Goal: Task Accomplishment & Management: Complete application form

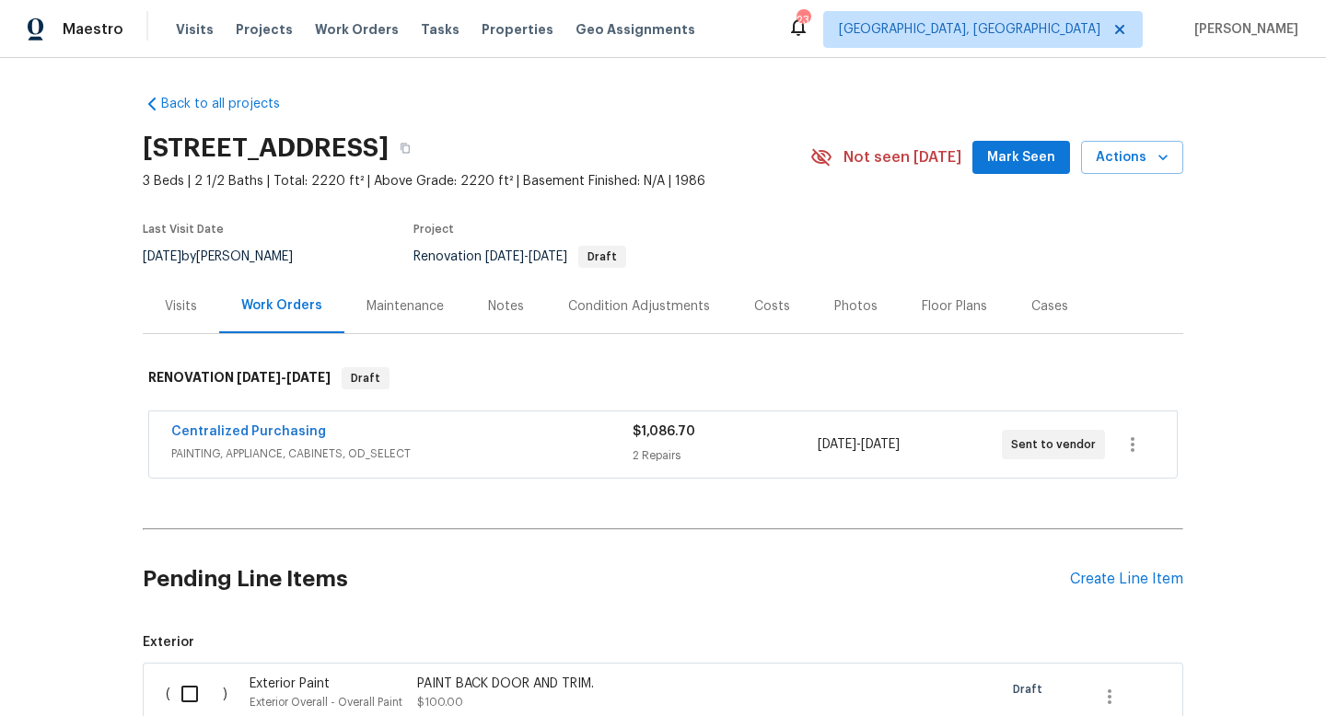
click at [1169, 294] on div "Visits Work Orders Maintenance Notes Condition Adjustments Costs Photos Floor P…" at bounding box center [663, 306] width 1040 height 55
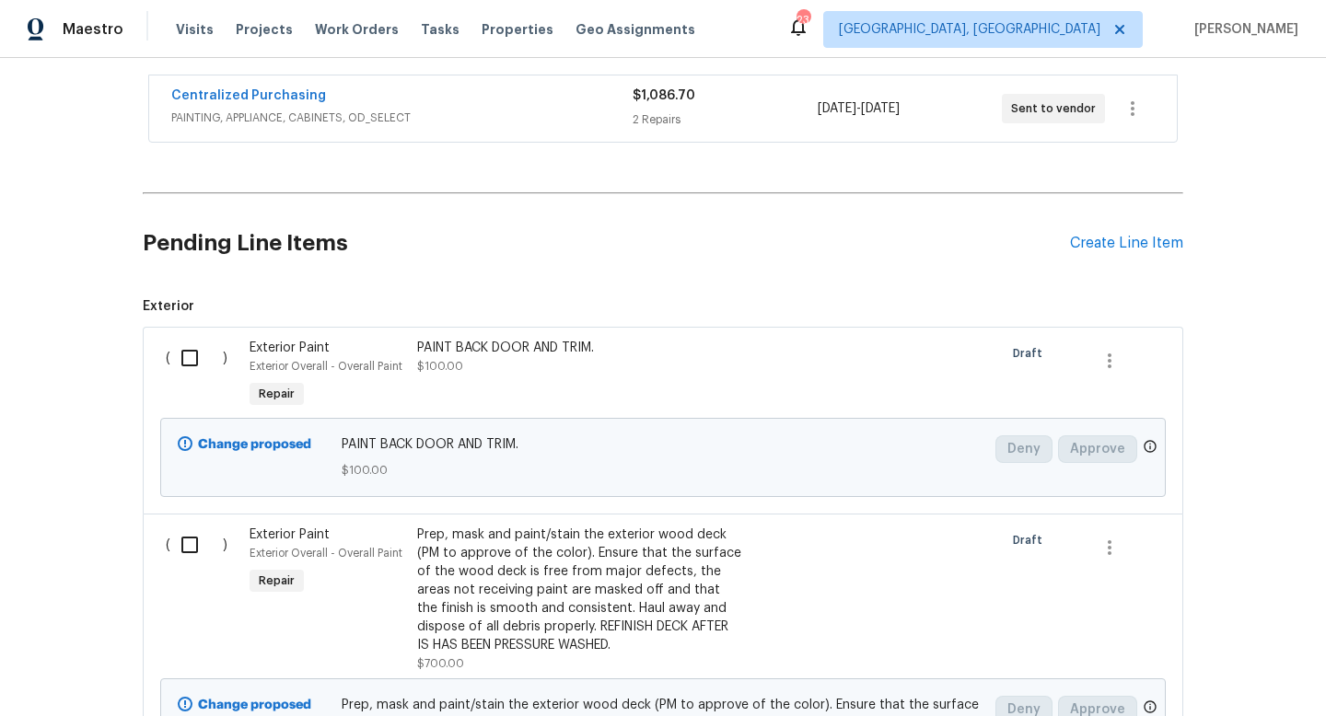
scroll to position [339, 0]
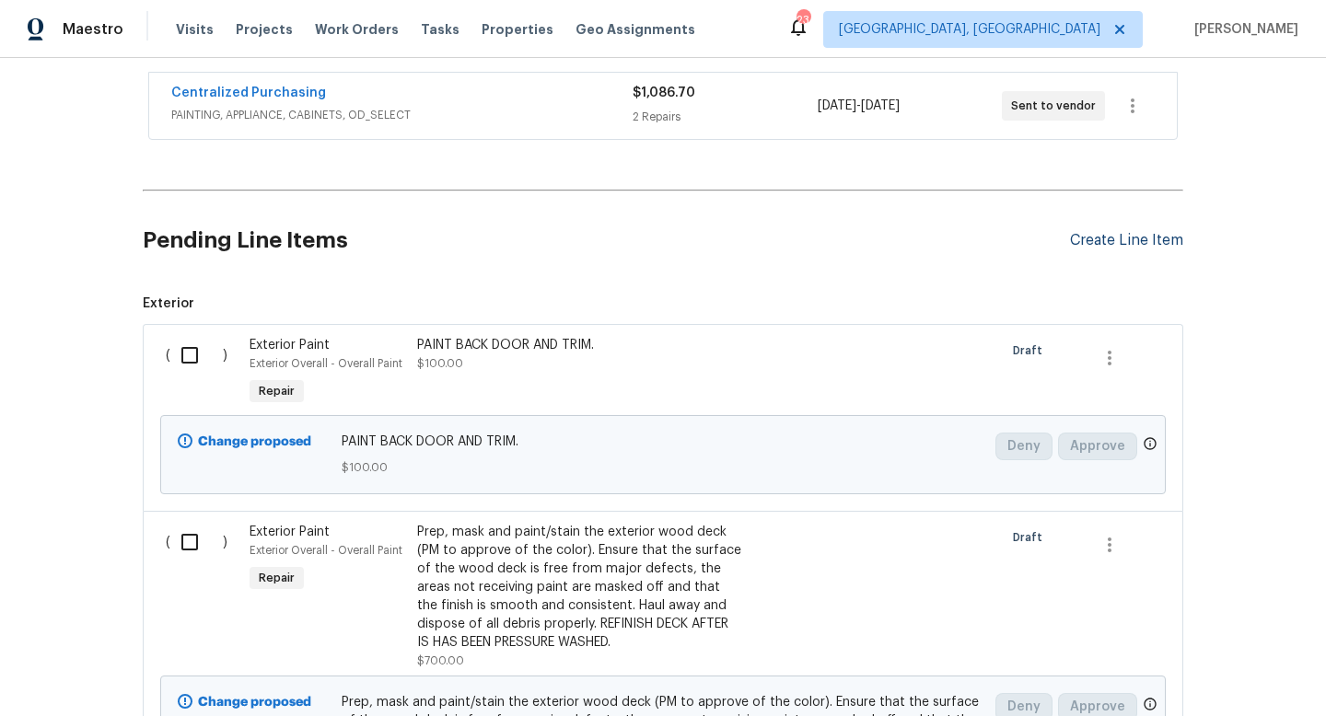
click at [1112, 240] on div "Create Line Item" at bounding box center [1126, 240] width 113 height 17
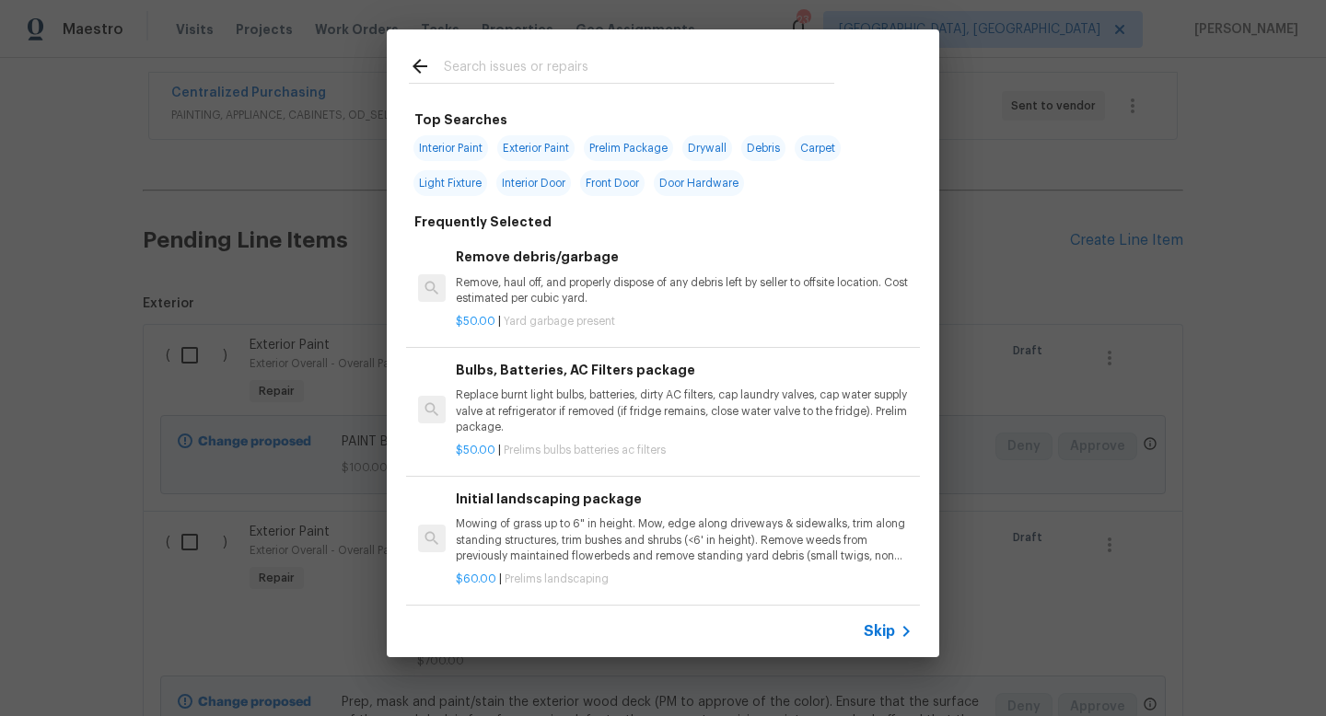
click at [529, 71] on input "text" at bounding box center [639, 69] width 390 height 28
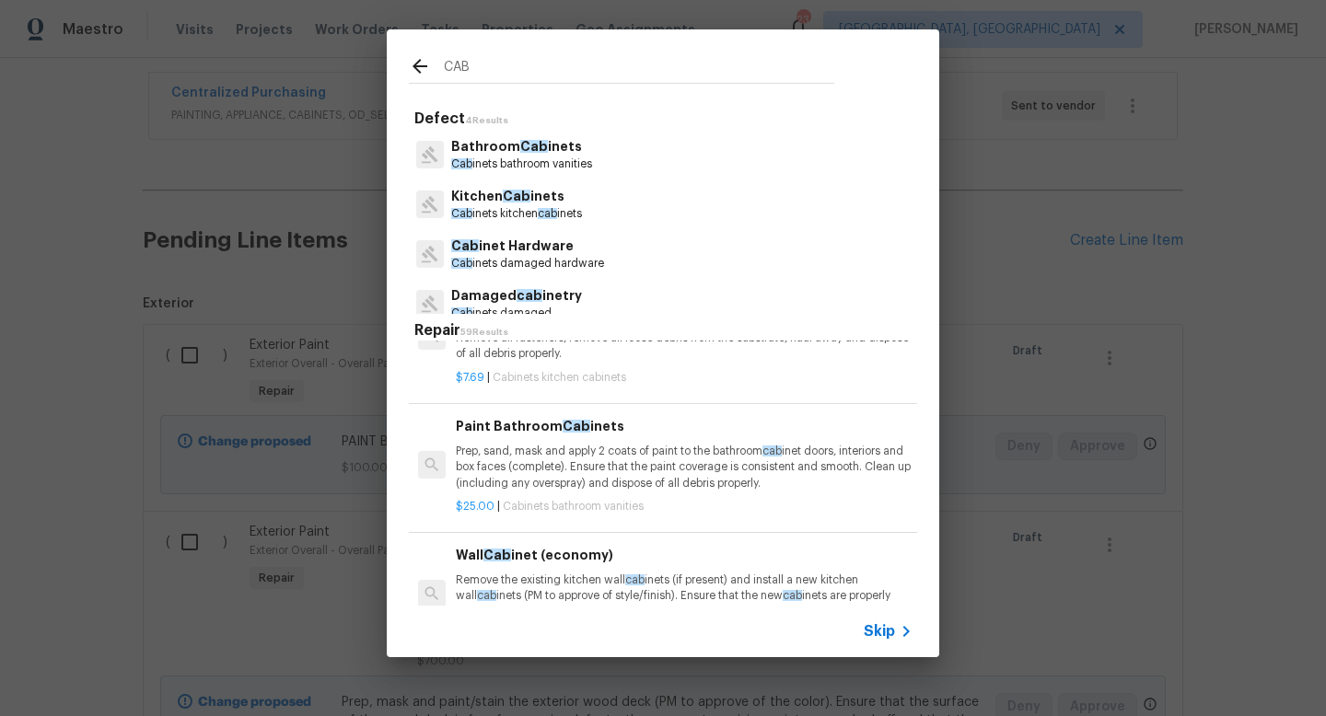
scroll to position [177, 0]
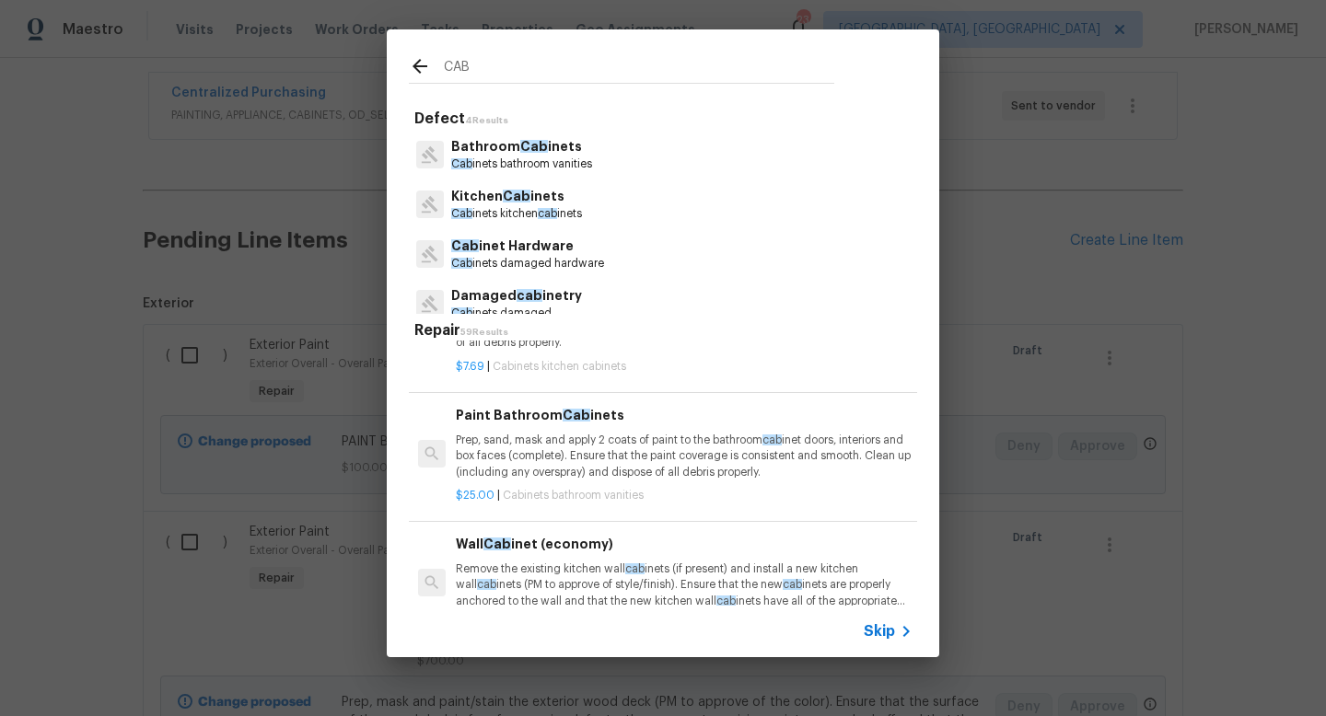
type input "CAB"
click at [574, 463] on p "Prep, sand, mask and apply 2 coats of paint to the bathroom cab inet doors, int…" at bounding box center [684, 456] width 457 height 47
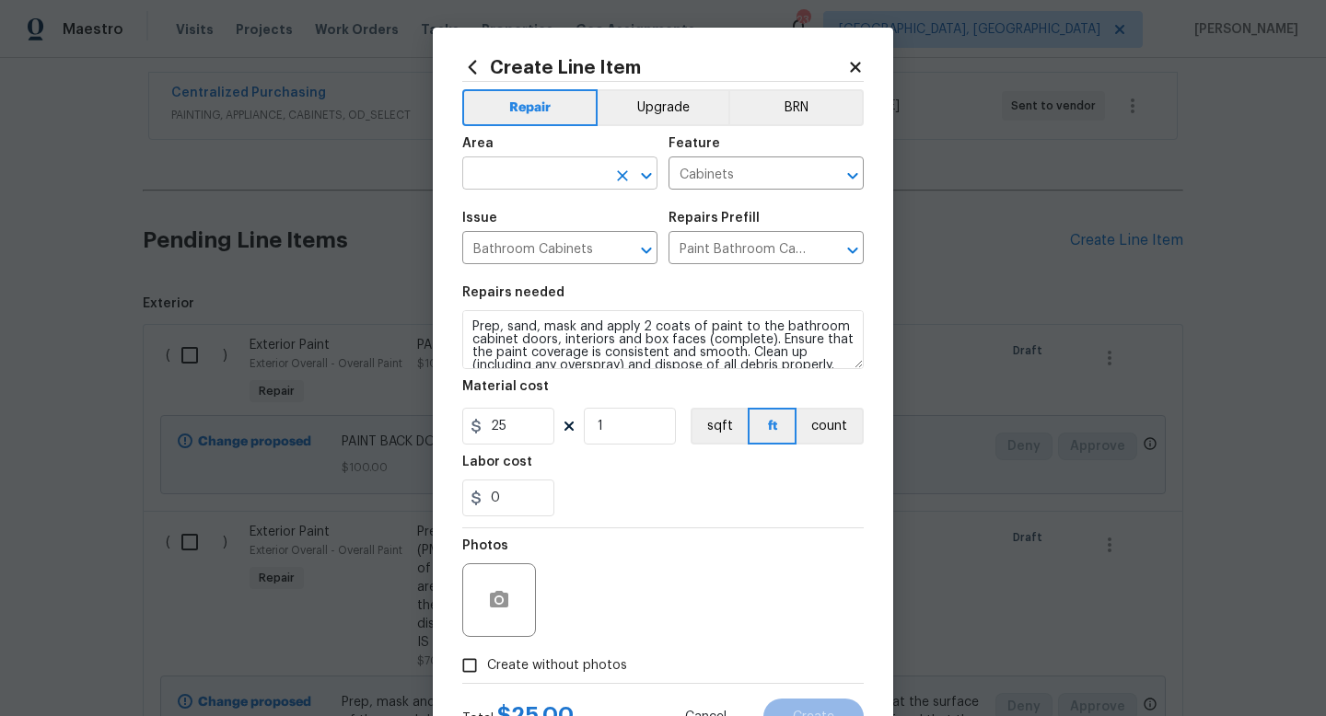
click at [505, 188] on input "text" at bounding box center [534, 175] width 144 height 29
click at [523, 232] on li "Interior Overall" at bounding box center [559, 247] width 195 height 30
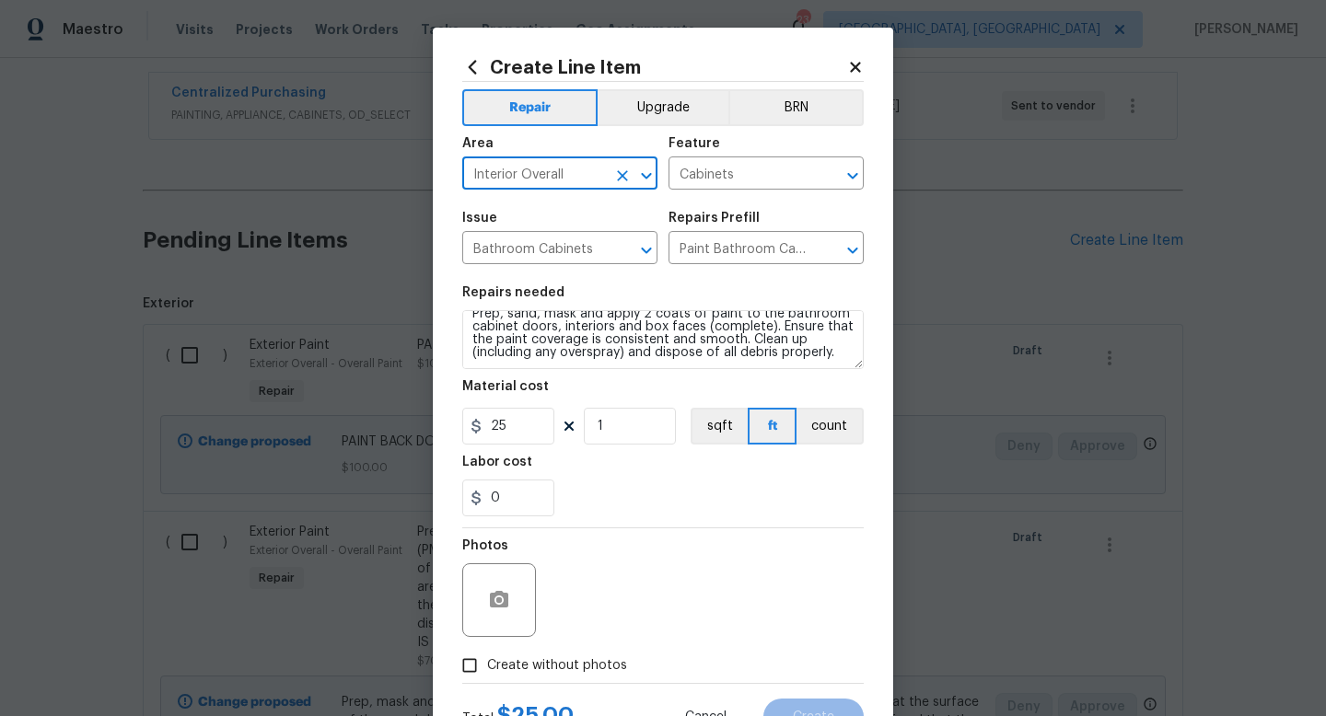
type input "Interior Overall"
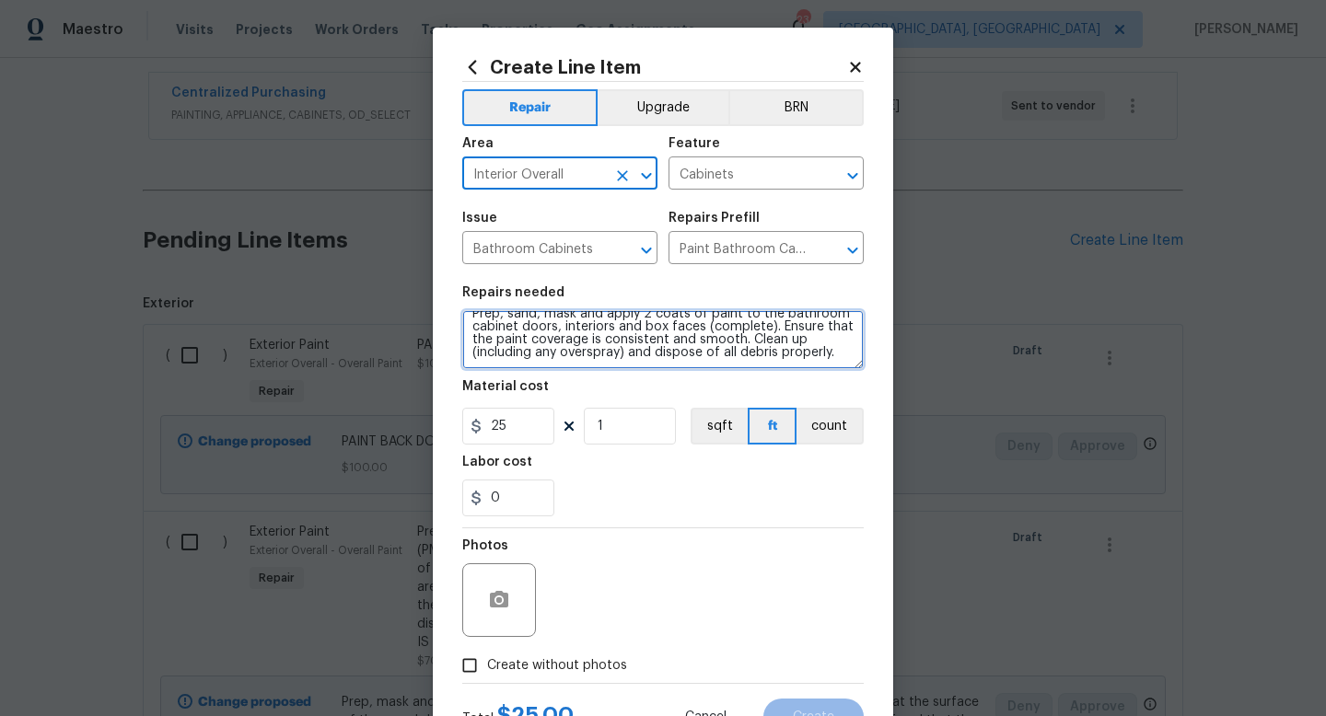
click at [844, 362] on textarea "Prep, sand, mask and apply 2 coats of paint to the bathroom cabinet doors, inte…" at bounding box center [662, 339] width 401 height 59
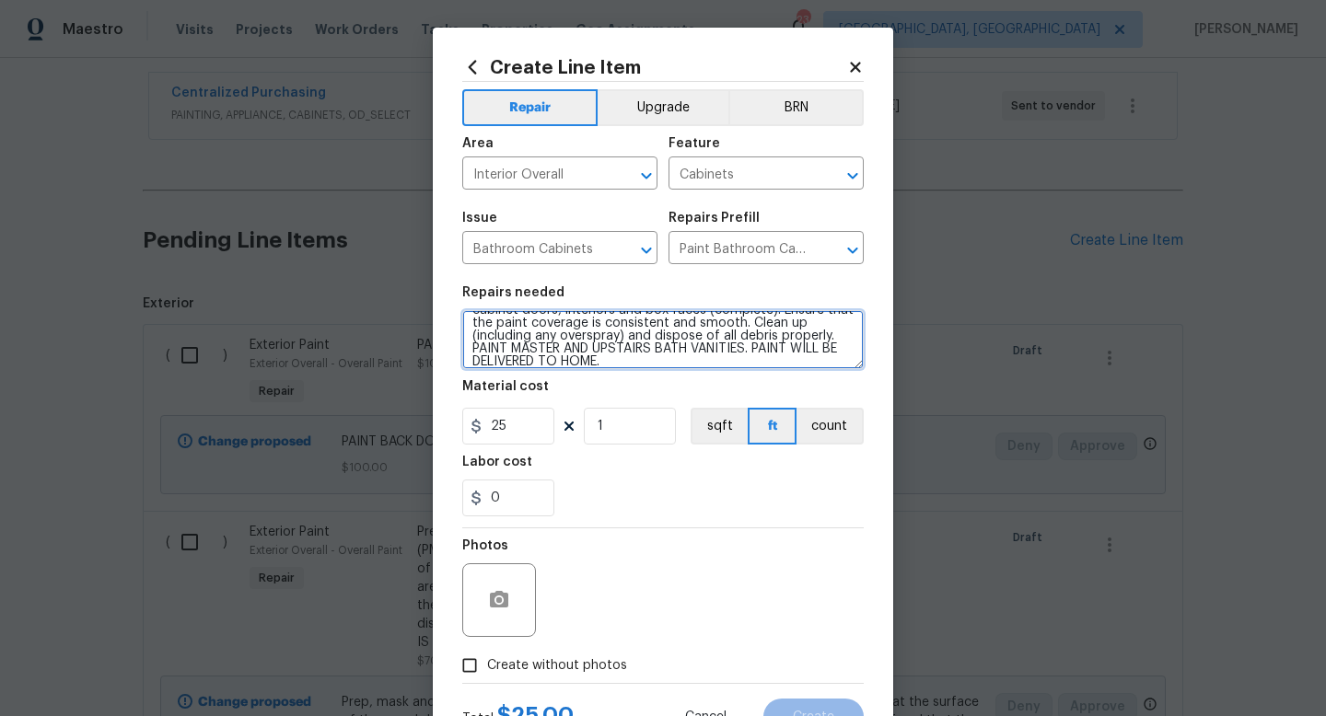
click at [837, 334] on textarea "Prep, sand, mask and apply 2 coats of paint to the bathroom cabinet doors, inte…" at bounding box center [662, 339] width 401 height 59
type textarea "Prep, sand, mask and apply 2 coats of paint to the bathroom cabinet doors, inte…"
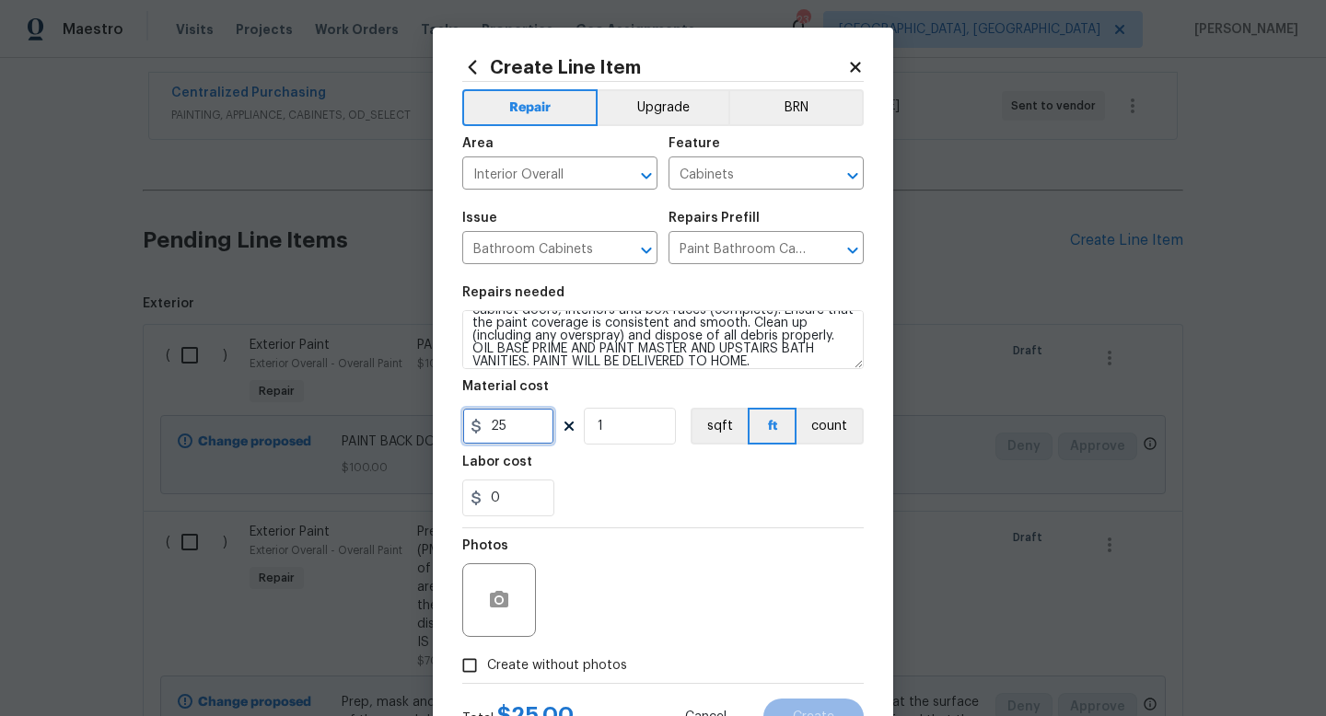
click at [532, 423] on input "25" at bounding box center [508, 426] width 92 height 37
type input "500"
click at [748, 598] on div "Photos" at bounding box center [662, 589] width 401 height 120
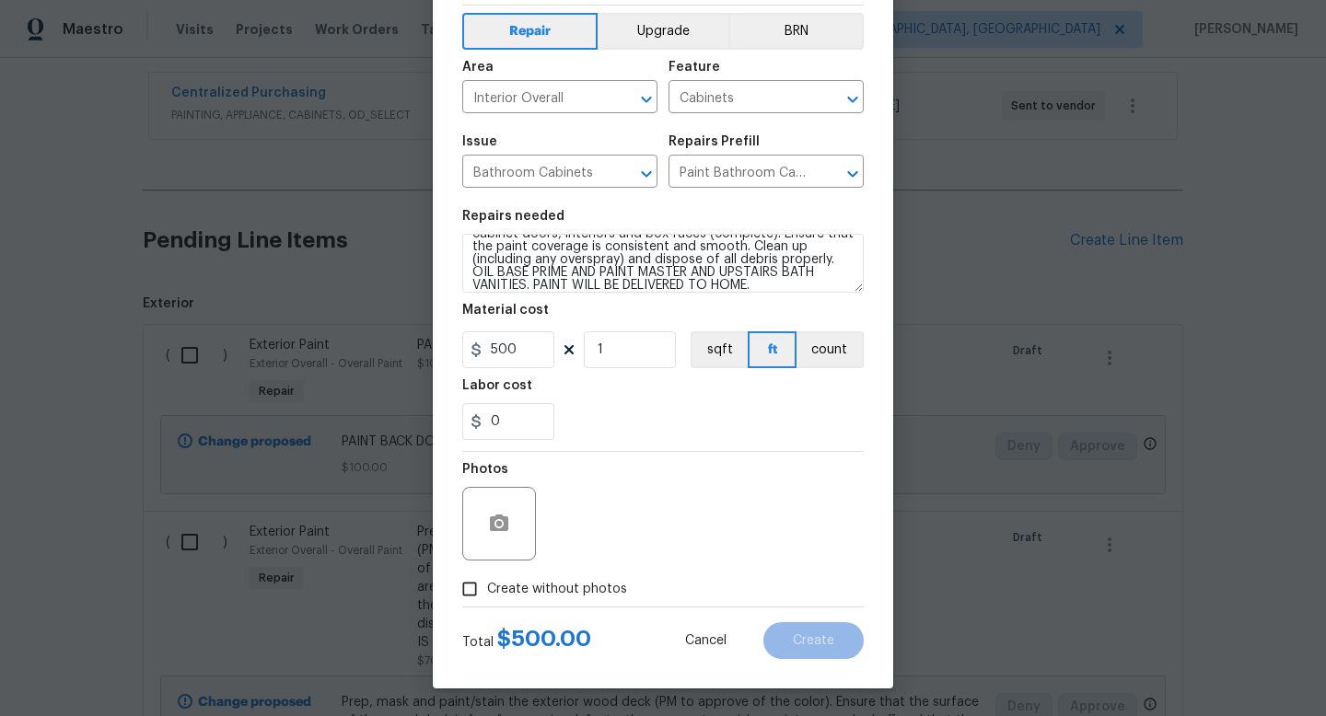
click at [571, 589] on span "Create without photos" at bounding box center [557, 589] width 140 height 19
click at [487, 589] on input "Create without photos" at bounding box center [469, 589] width 35 height 35
checkbox input "true"
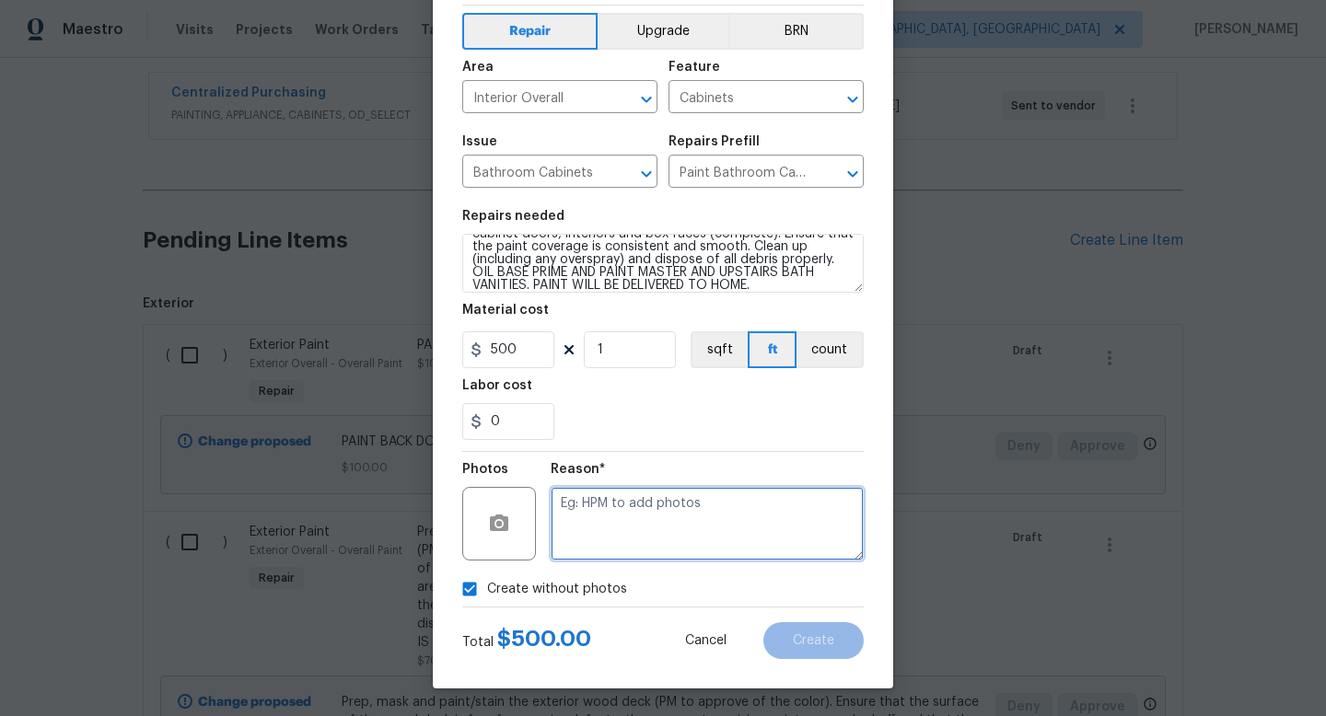
click at [636, 529] on textarea at bounding box center [707, 524] width 313 height 74
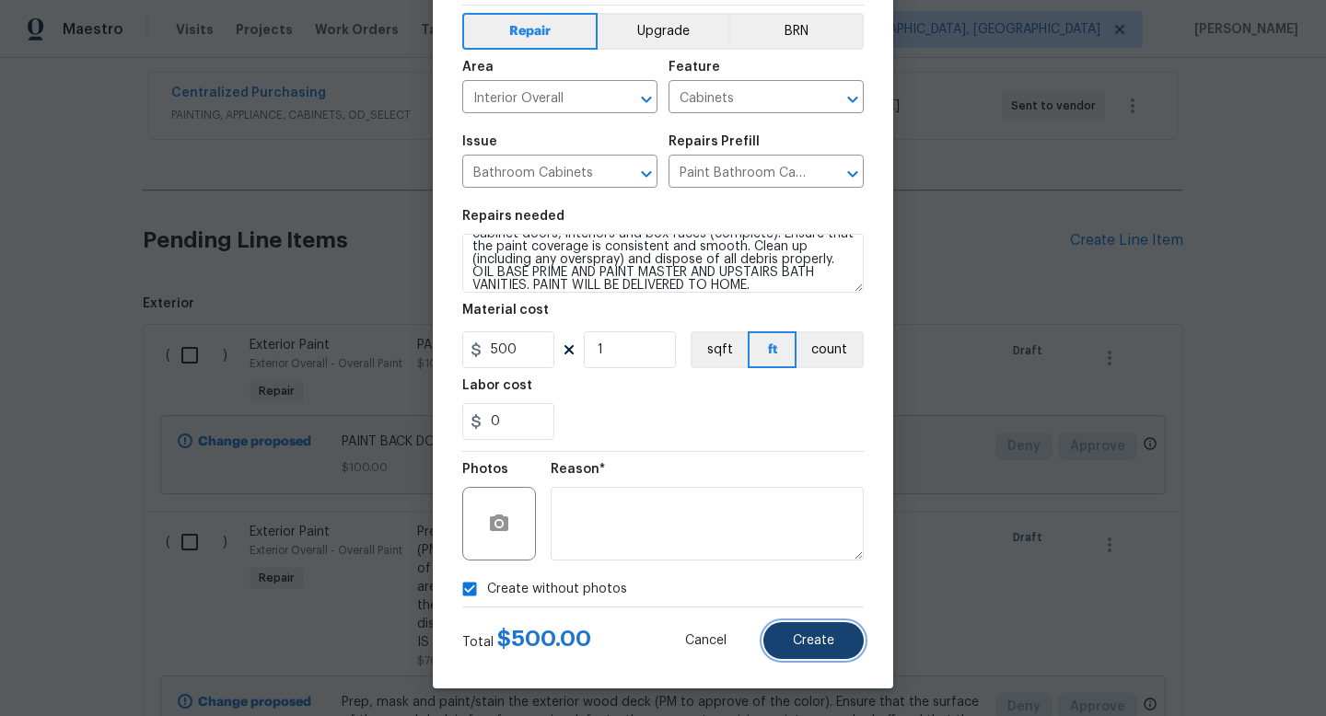
click at [791, 637] on button "Create" at bounding box center [813, 640] width 100 height 37
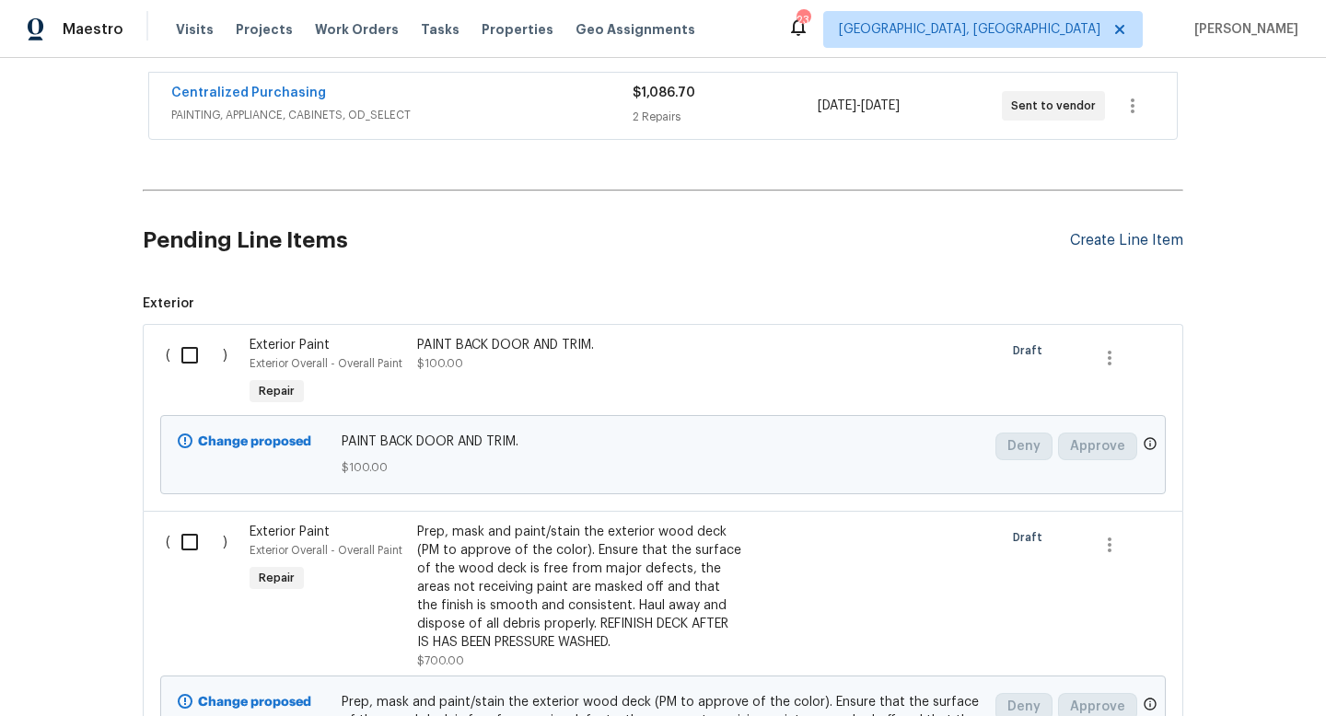
click at [1144, 233] on div "Create Line Item" at bounding box center [1126, 240] width 113 height 17
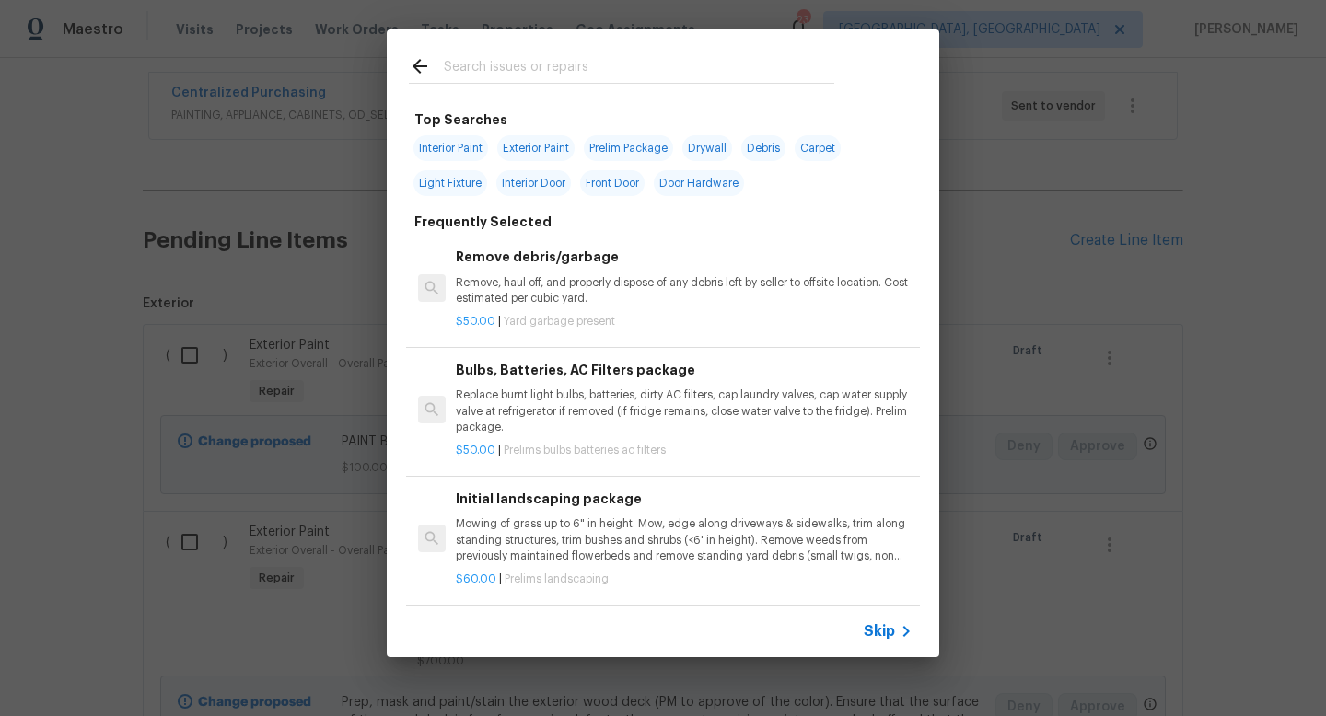
click at [545, 64] on input "text" at bounding box center [639, 69] width 390 height 28
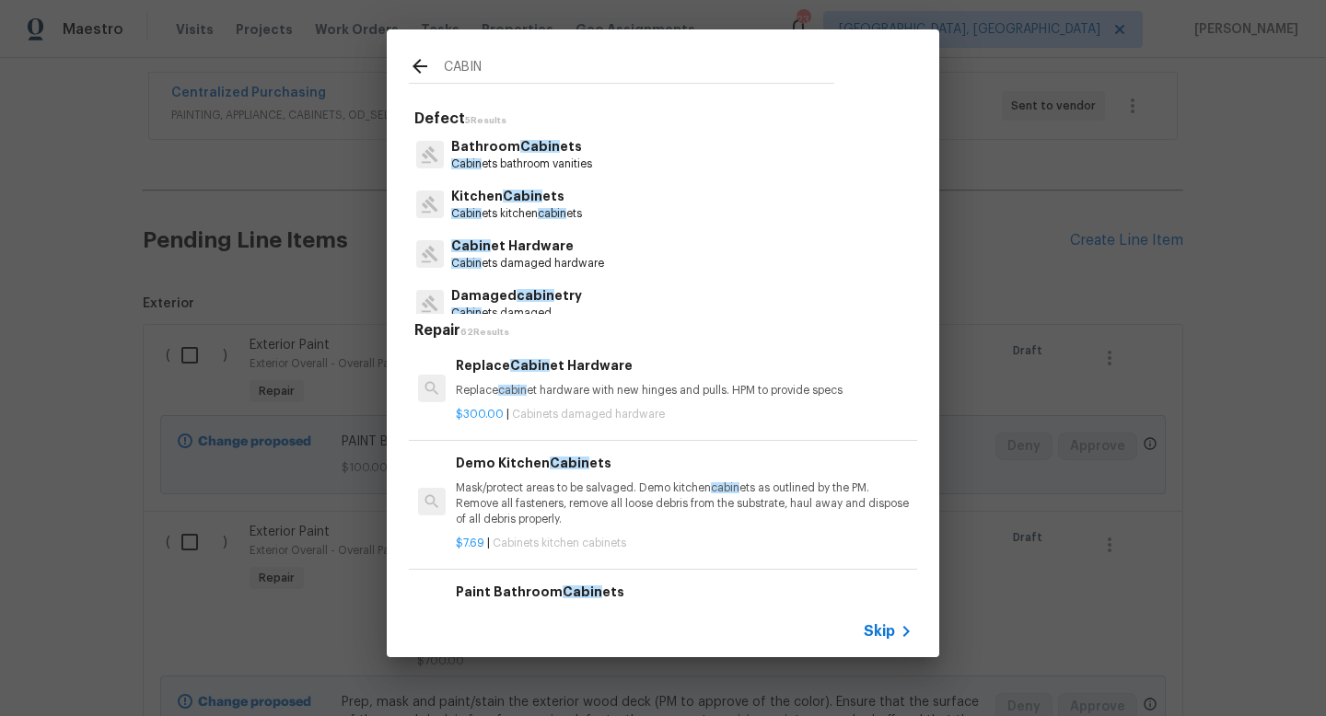
type input "CABIN"
click at [574, 247] on p "Cabin et Hardware" at bounding box center [527, 246] width 153 height 19
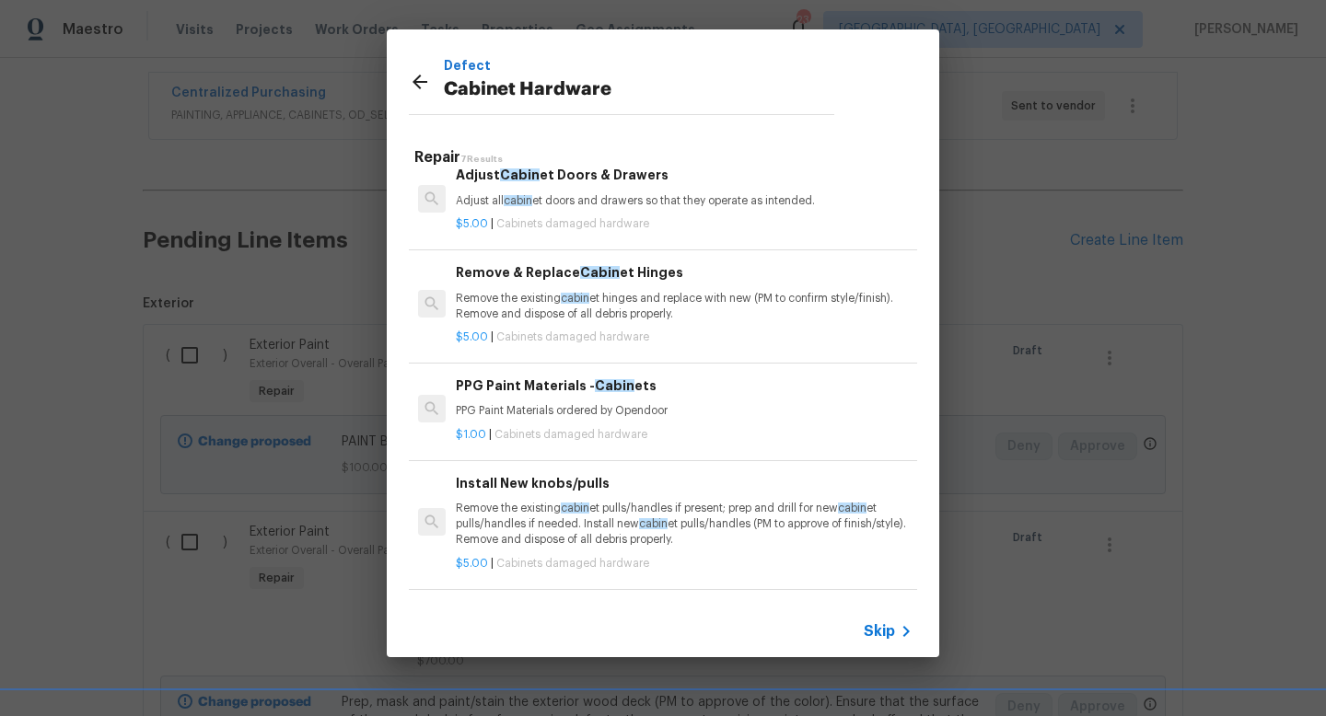
scroll to position [121, 0]
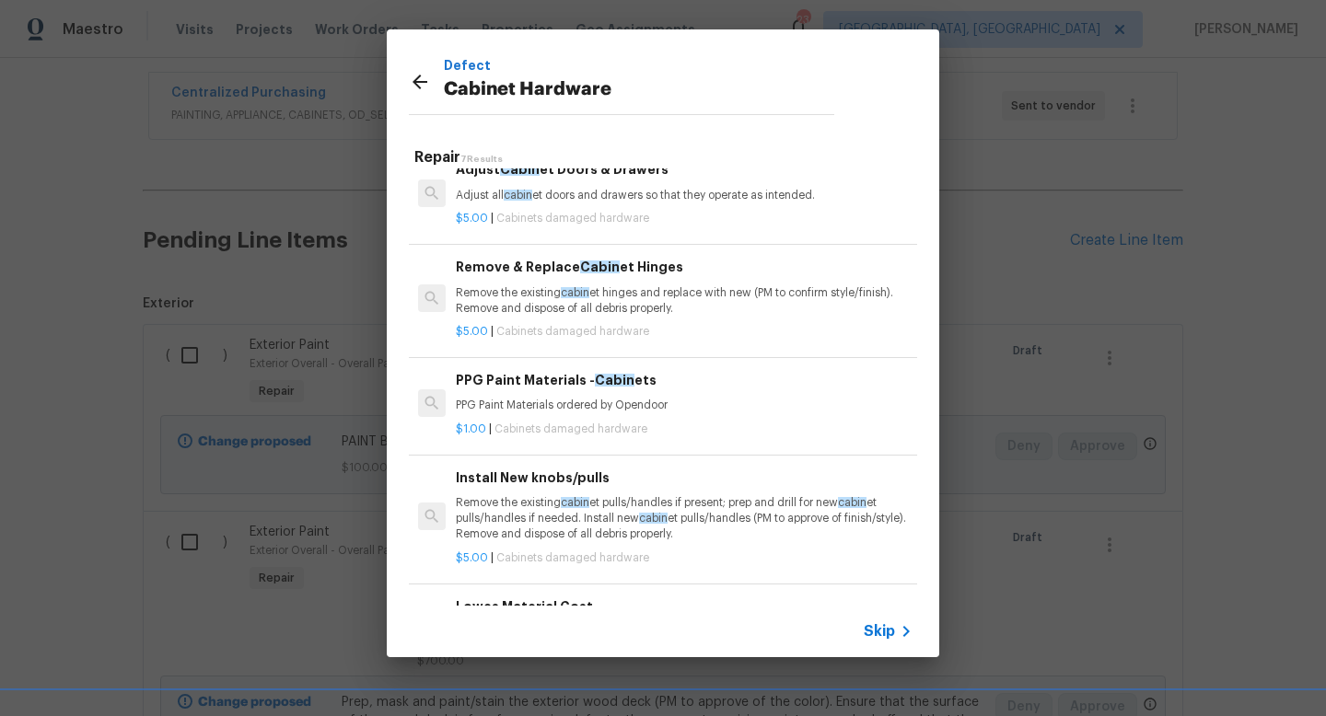
click at [591, 528] on p "Remove the existing cabin et pulls/handles if present; prep and drill for new c…" at bounding box center [684, 518] width 457 height 47
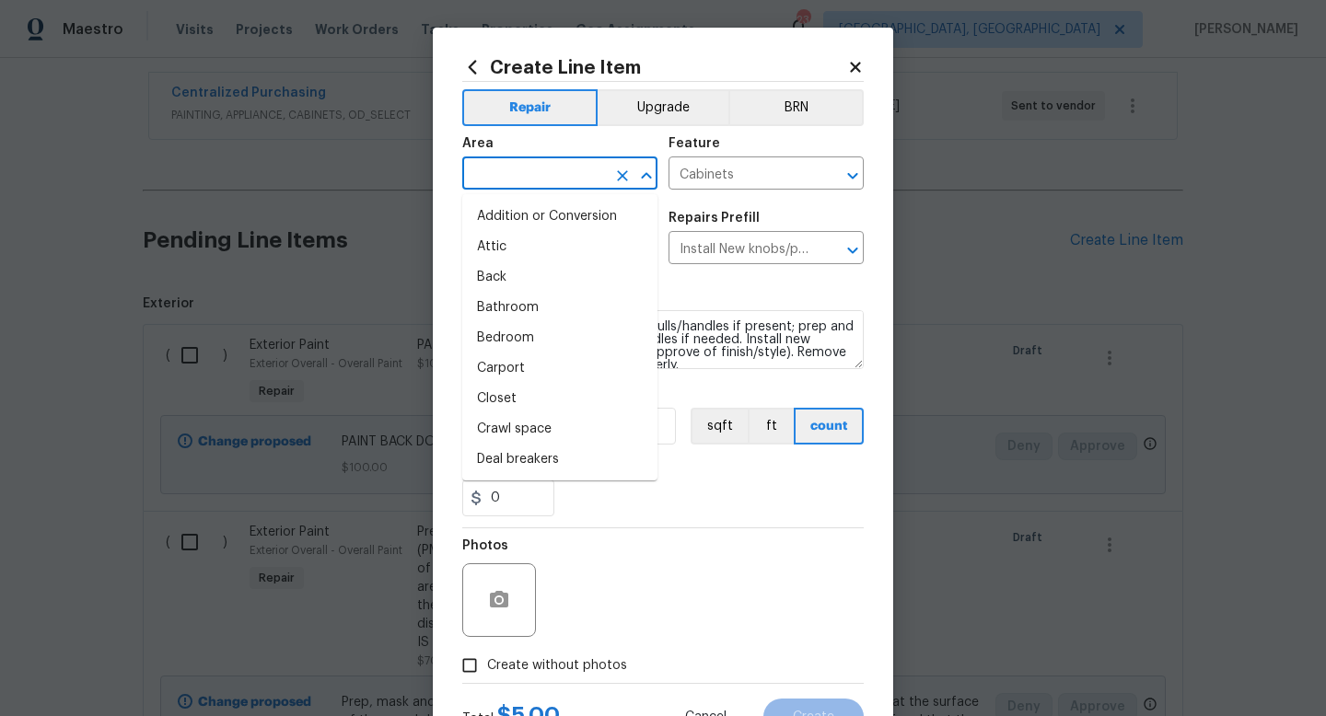
click at [536, 168] on input "text" at bounding box center [534, 175] width 144 height 29
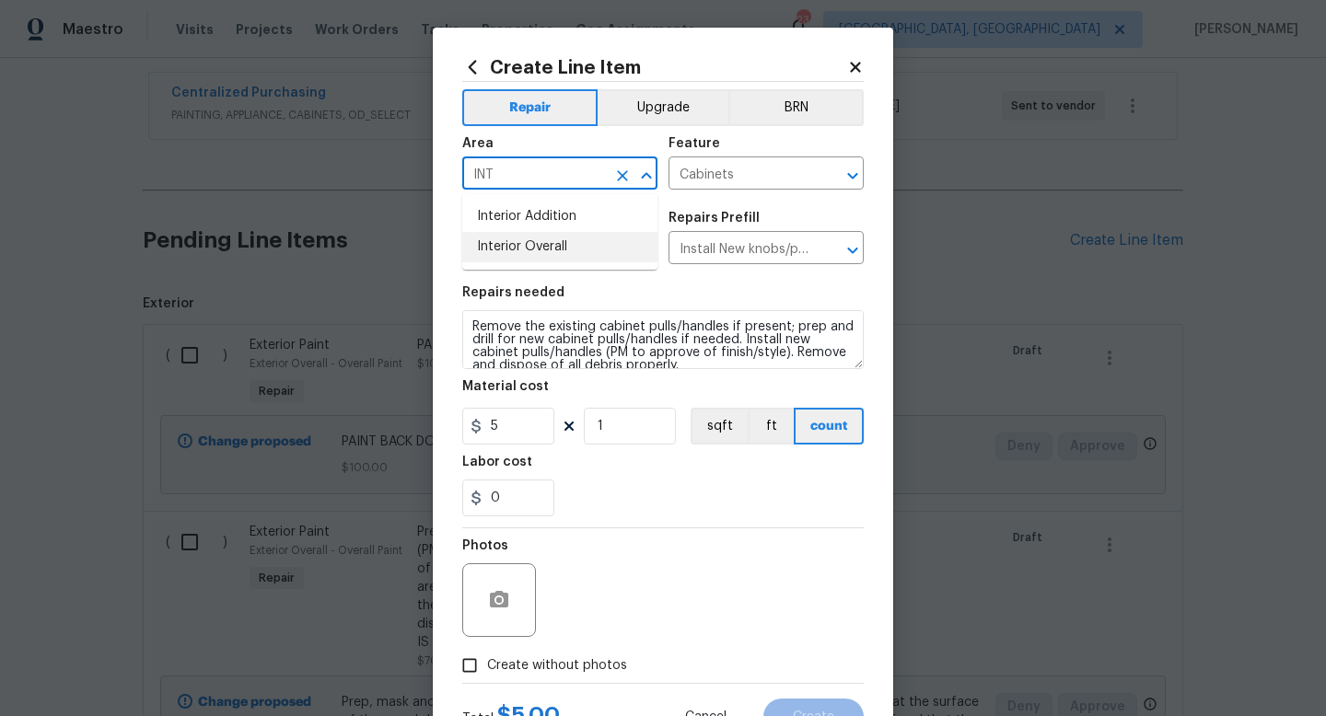
click at [530, 232] on li "Interior Overall" at bounding box center [559, 247] width 195 height 30
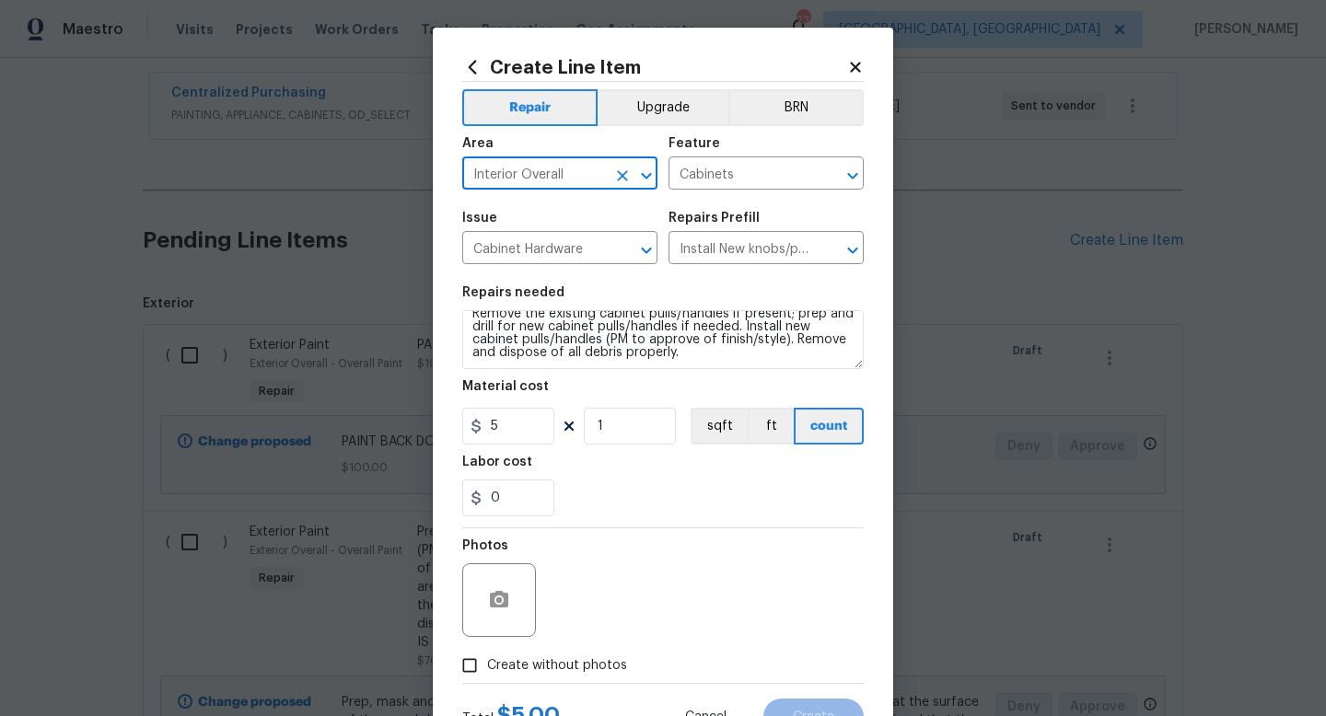
type input "Interior Overall"
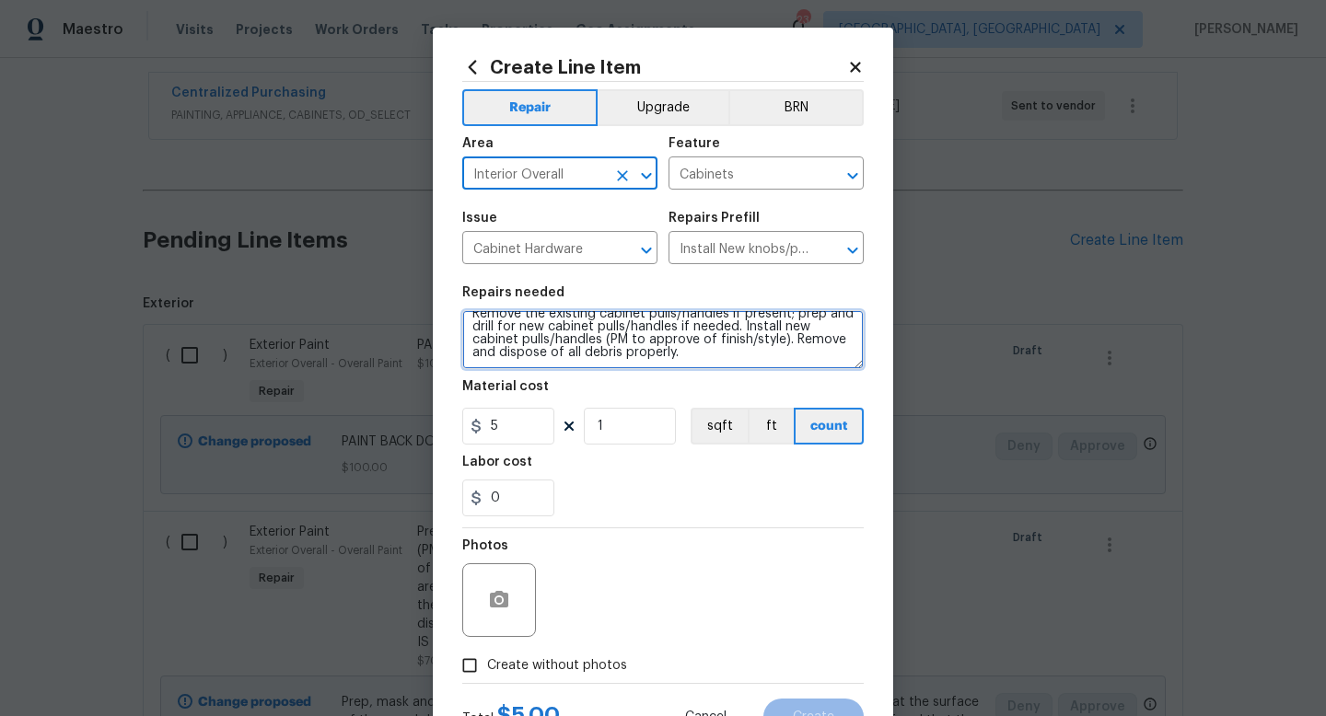
click at [724, 361] on textarea "Remove the existing cabinet pulls/handles if present; prep and drill for new ca…" at bounding box center [662, 339] width 401 height 59
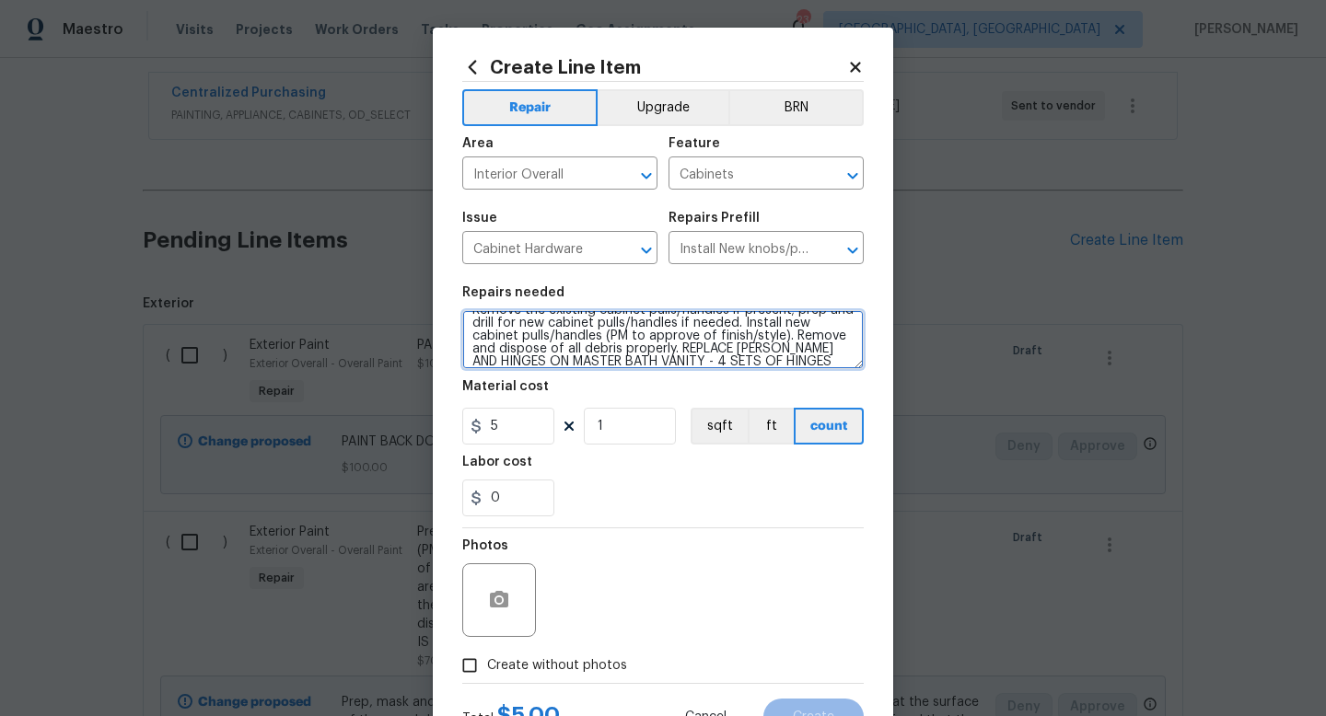
scroll to position [29, 0]
type textarea "Remove the existing cabinet pulls/handles if present; prep and drill for new ca…"
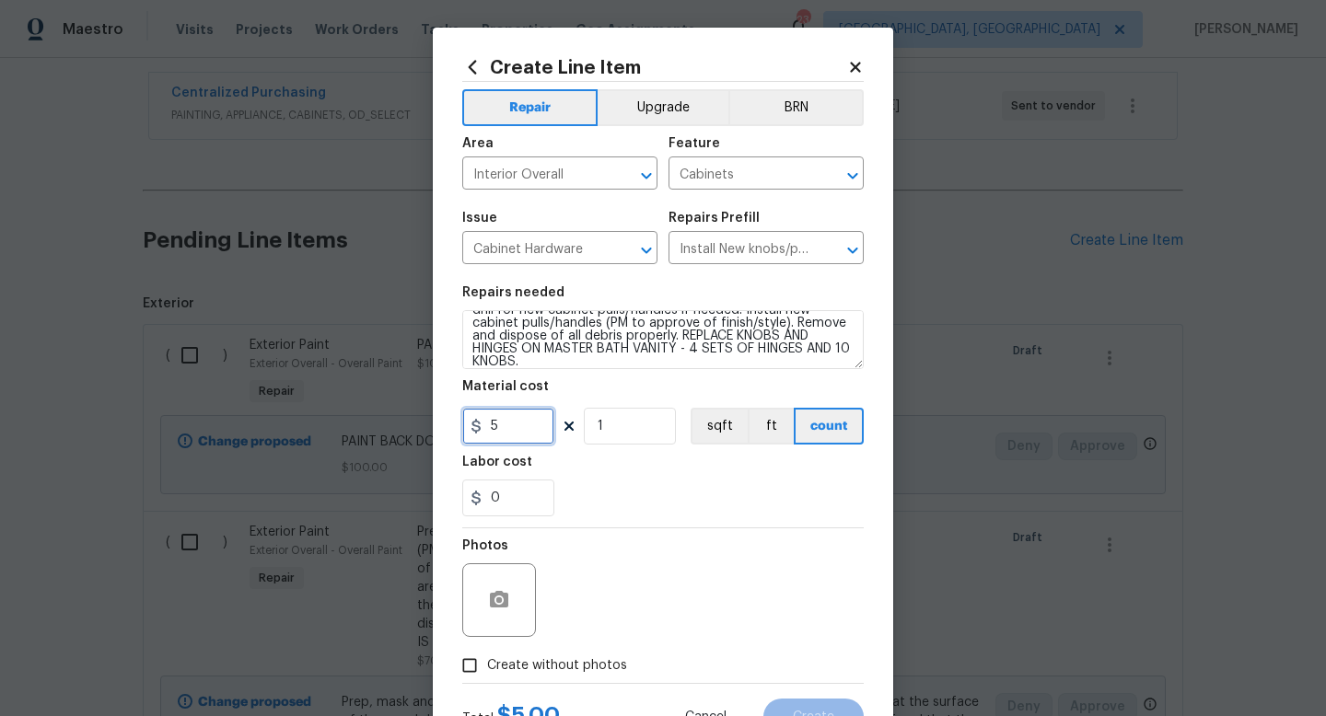
click at [522, 437] on input "5" at bounding box center [508, 426] width 92 height 37
click at [630, 430] on input "1" at bounding box center [630, 426] width 92 height 37
type input "14"
click at [675, 526] on section "Repairs needed Remove the existing cabinet pulls/handles if present; prep and d…" at bounding box center [662, 401] width 401 height 252
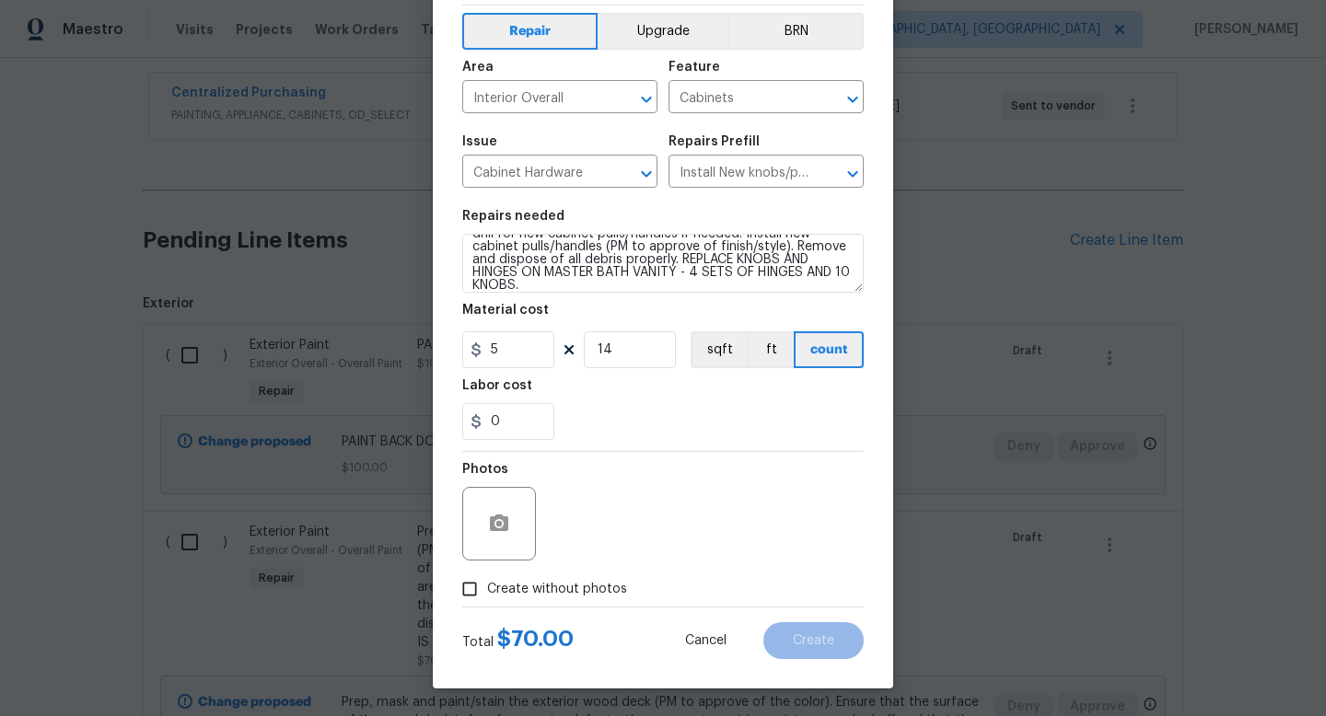
click at [576, 582] on span "Create without photos" at bounding box center [557, 589] width 140 height 19
click at [487, 582] on input "Create without photos" at bounding box center [469, 589] width 35 height 35
checkbox input "true"
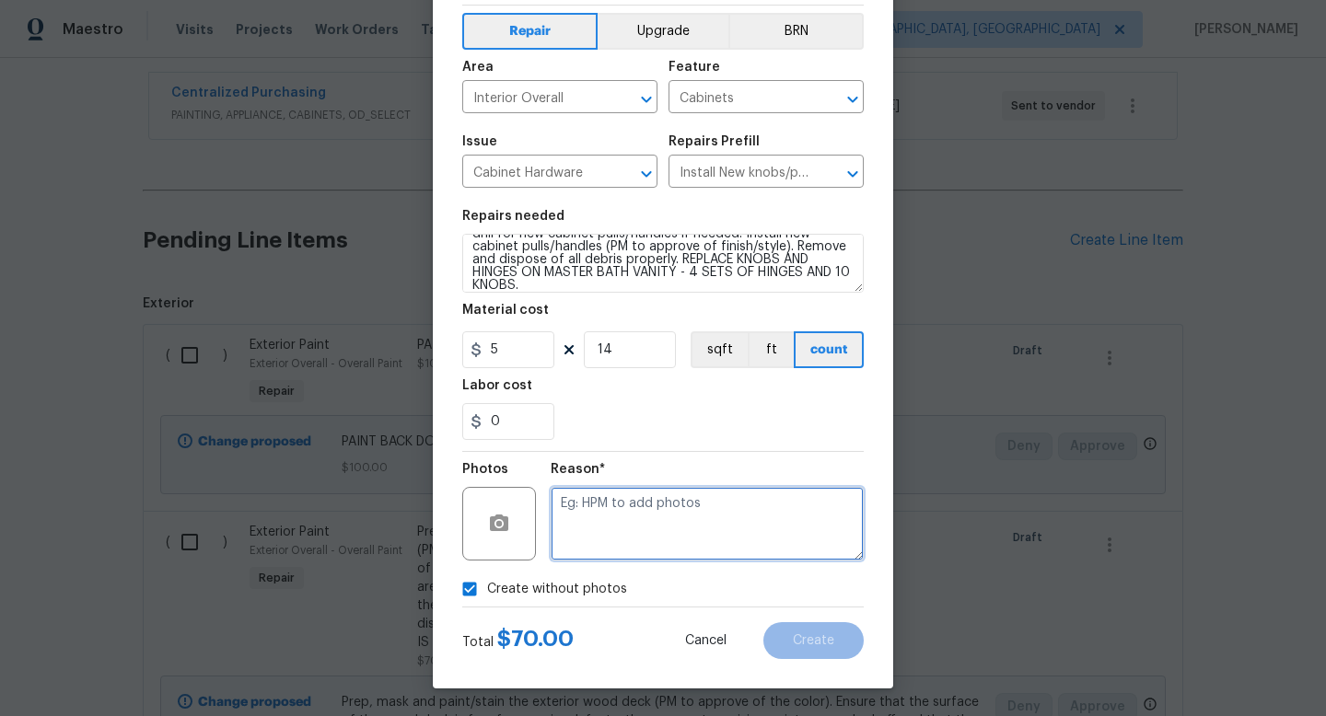
click at [685, 498] on textarea at bounding box center [707, 524] width 313 height 74
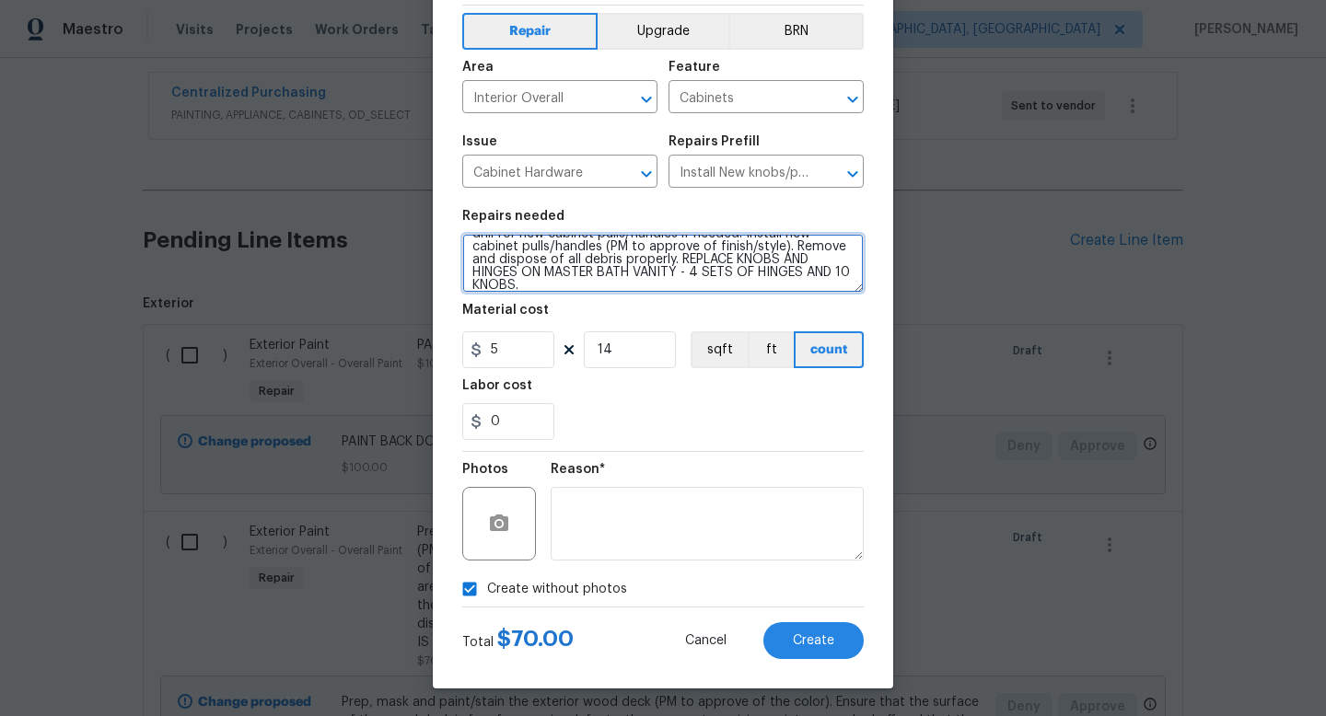
click at [700, 269] on textarea "Remove the existing cabinet pulls/handles if present; prep and drill for new ca…" at bounding box center [662, 263] width 401 height 59
click at [483, 277] on textarea "Remove the existing cabinet pulls/handles if present; prep and drill for new ca…" at bounding box center [662, 263] width 401 height 59
click at [534, 274] on textarea "Remove the existing cabinet pulls/handles if present; prep and drill for new ca…" at bounding box center [662, 263] width 401 height 59
click at [779, 258] on textarea "Remove the existing cabinet pulls/handles if present; prep and drill for new ca…" at bounding box center [662, 263] width 401 height 59
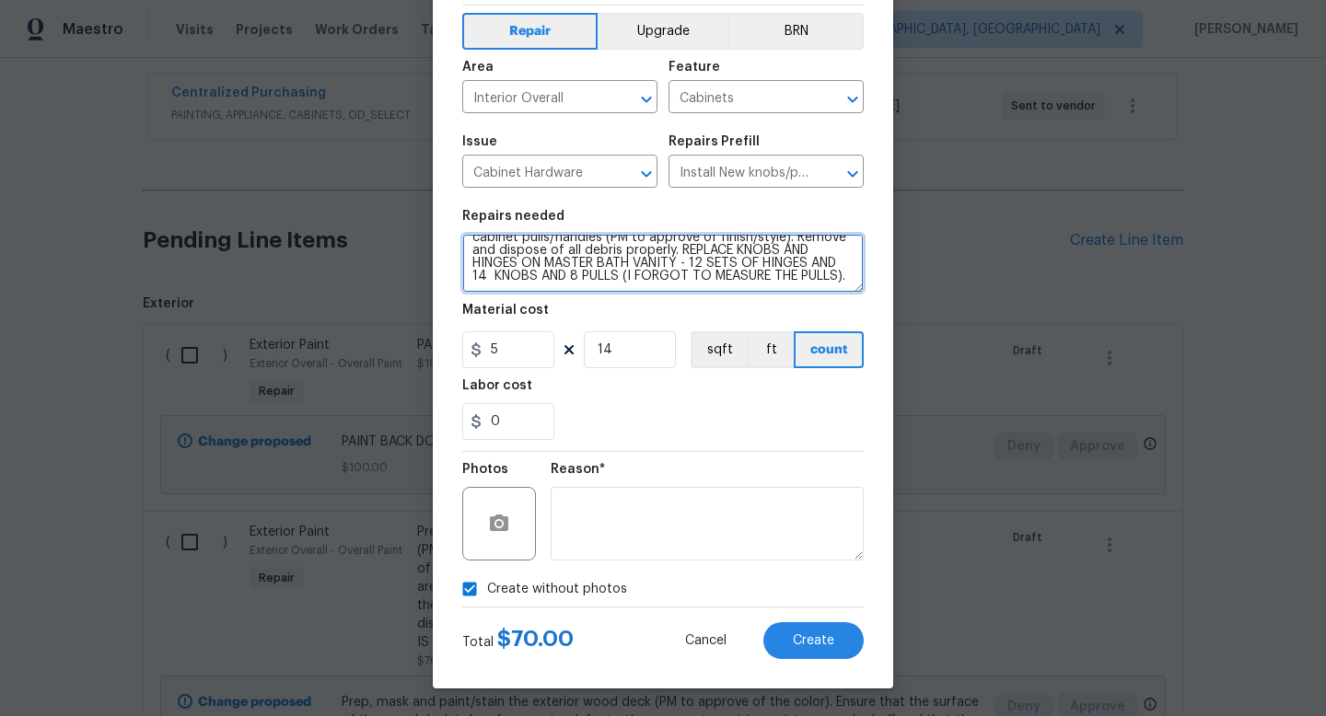
click at [784, 255] on textarea "Remove the existing cabinet pulls/handles if present; prep and drill for new ca…" at bounding box center [662, 263] width 401 height 59
click at [666, 262] on textarea "Remove the existing cabinet pulls/handles if present; prep and drill for new ca…" at bounding box center [662, 263] width 401 height 59
click at [802, 264] on textarea "Remove the existing cabinet pulls/handles if present; prep and drill for new ca…" at bounding box center [662, 263] width 401 height 59
type textarea "Remove the existing cabinet pulls/handles if present; prep and drill for new ca…"
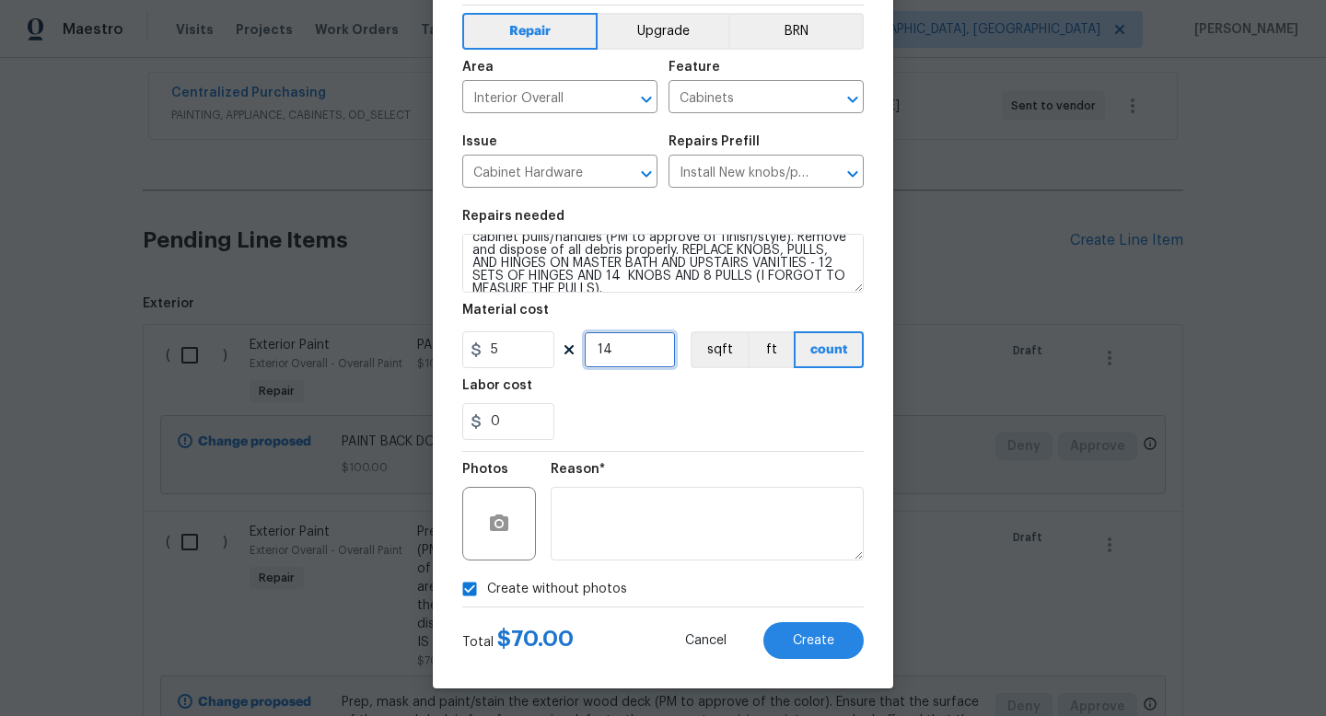
click at [633, 353] on input "14" at bounding box center [630, 349] width 92 height 37
type input "32"
drag, startPoint x: 506, startPoint y: 342, endPoint x: 334, endPoint y: 306, distance: 175.9
click at [334, 306] on div "Create Line Item Repair Upgrade BRN Area Interior Overall ​ Feature Cabinets ​ …" at bounding box center [663, 358] width 1326 height 716
type input "150"
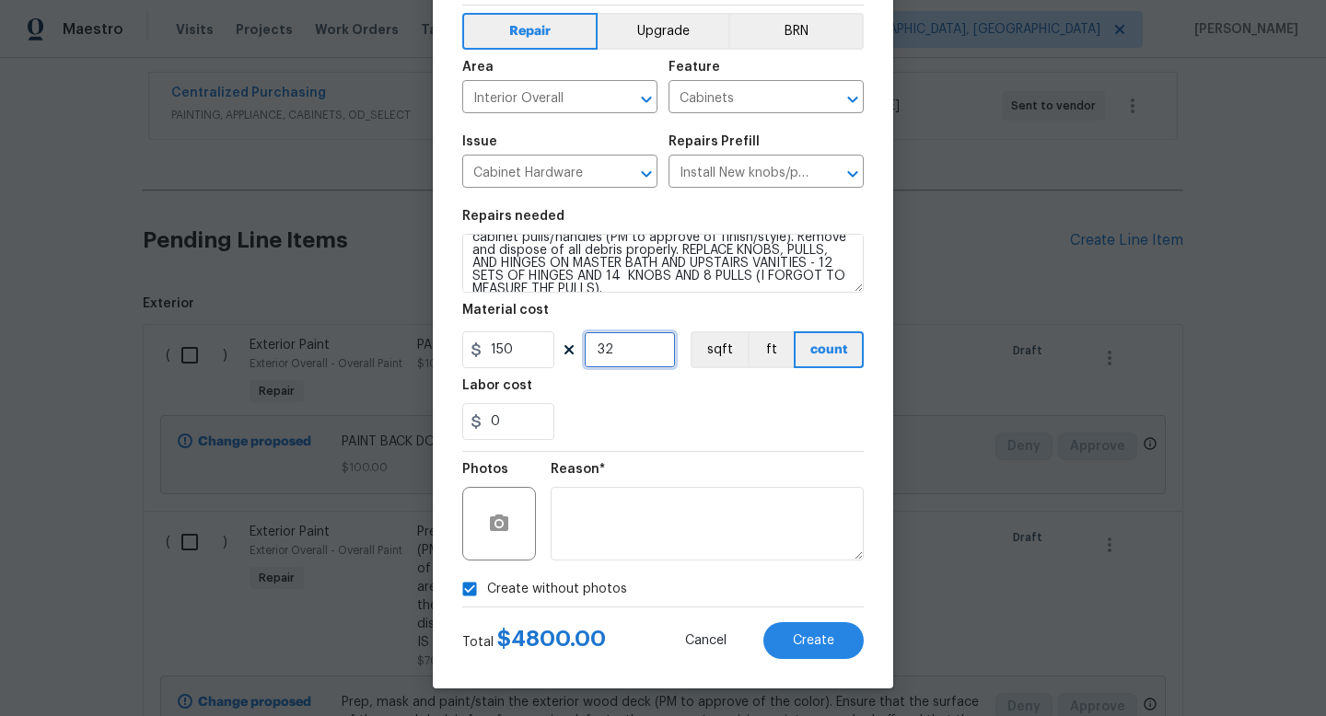
click at [617, 357] on input "32" at bounding box center [630, 349] width 92 height 37
type input "1"
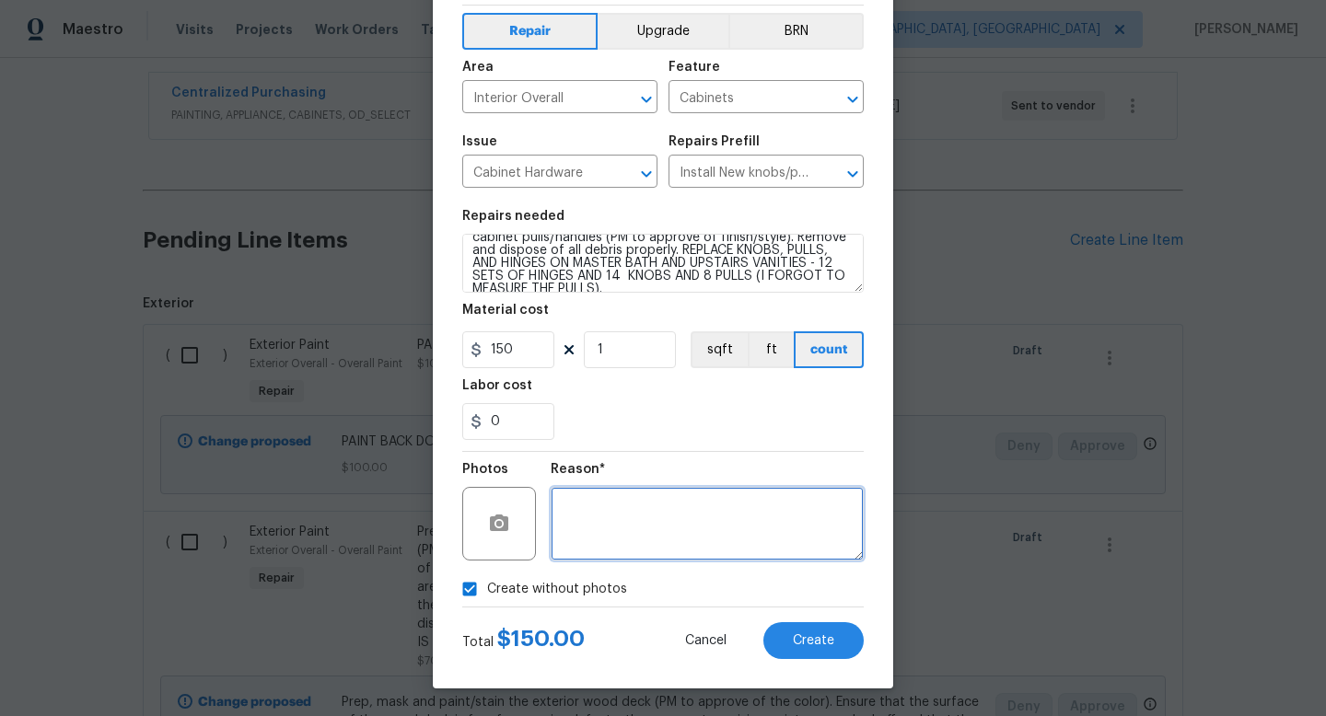
click at [671, 503] on textarea at bounding box center [707, 524] width 313 height 74
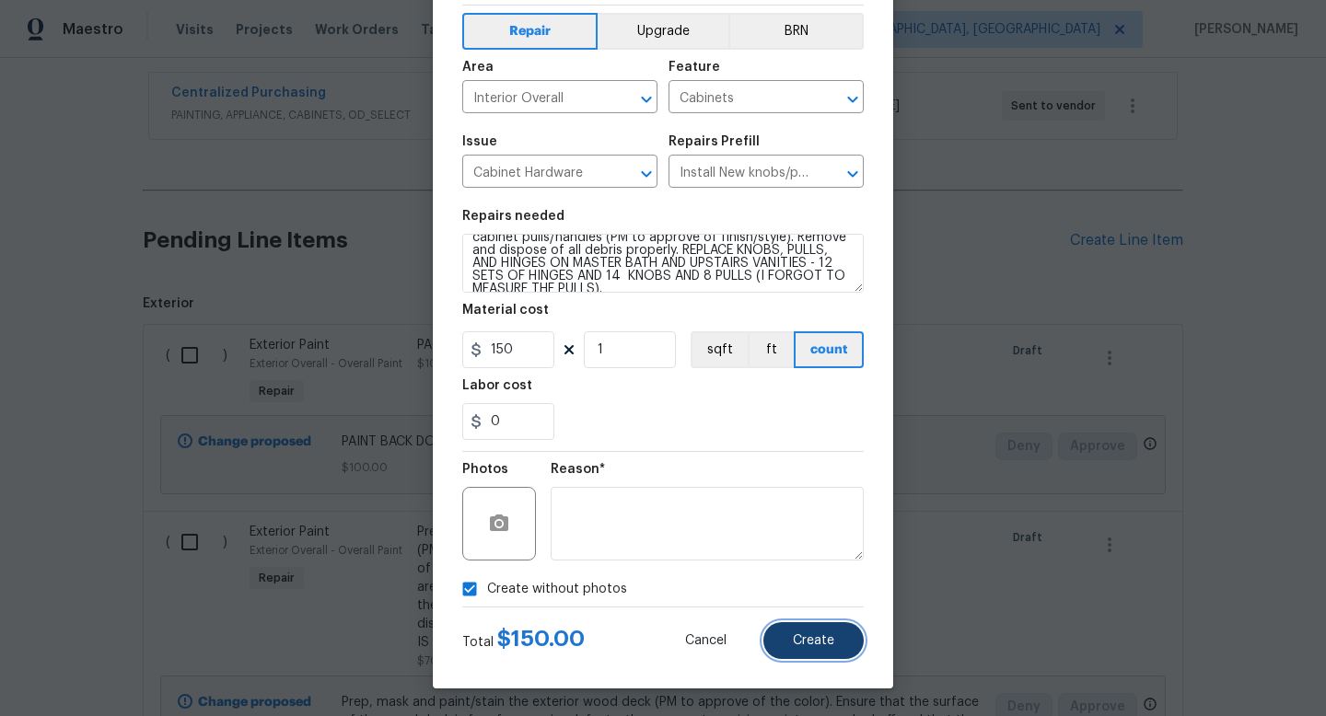
click at [793, 645] on button "Create" at bounding box center [813, 640] width 100 height 37
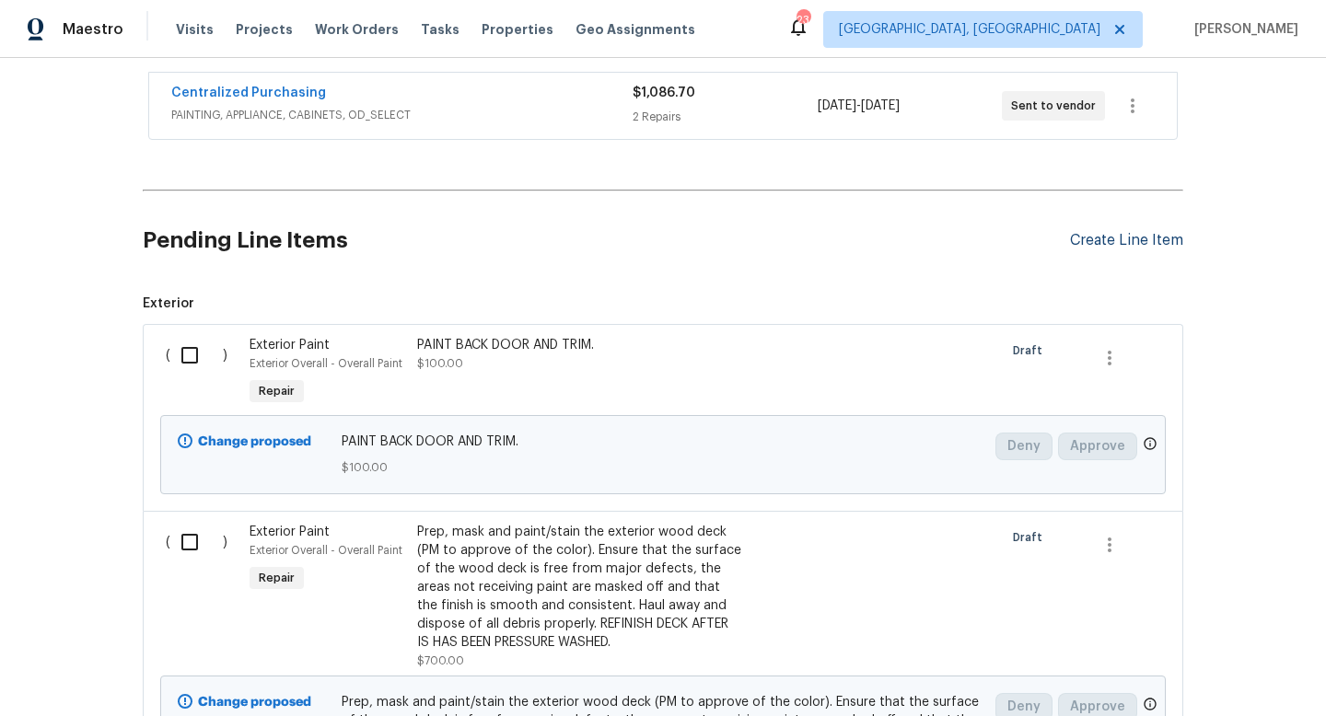
click at [1110, 243] on div "Create Line Item" at bounding box center [1126, 240] width 113 height 17
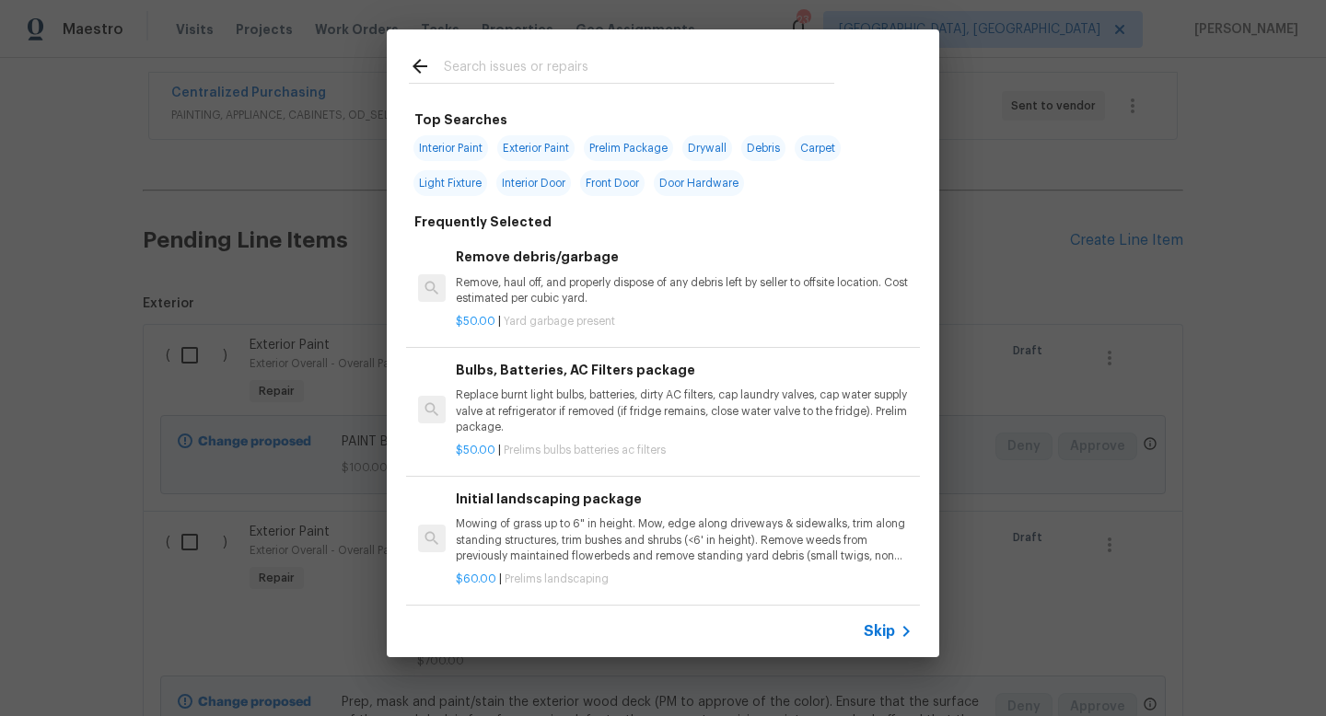
click at [467, 76] on input "text" at bounding box center [639, 69] width 390 height 28
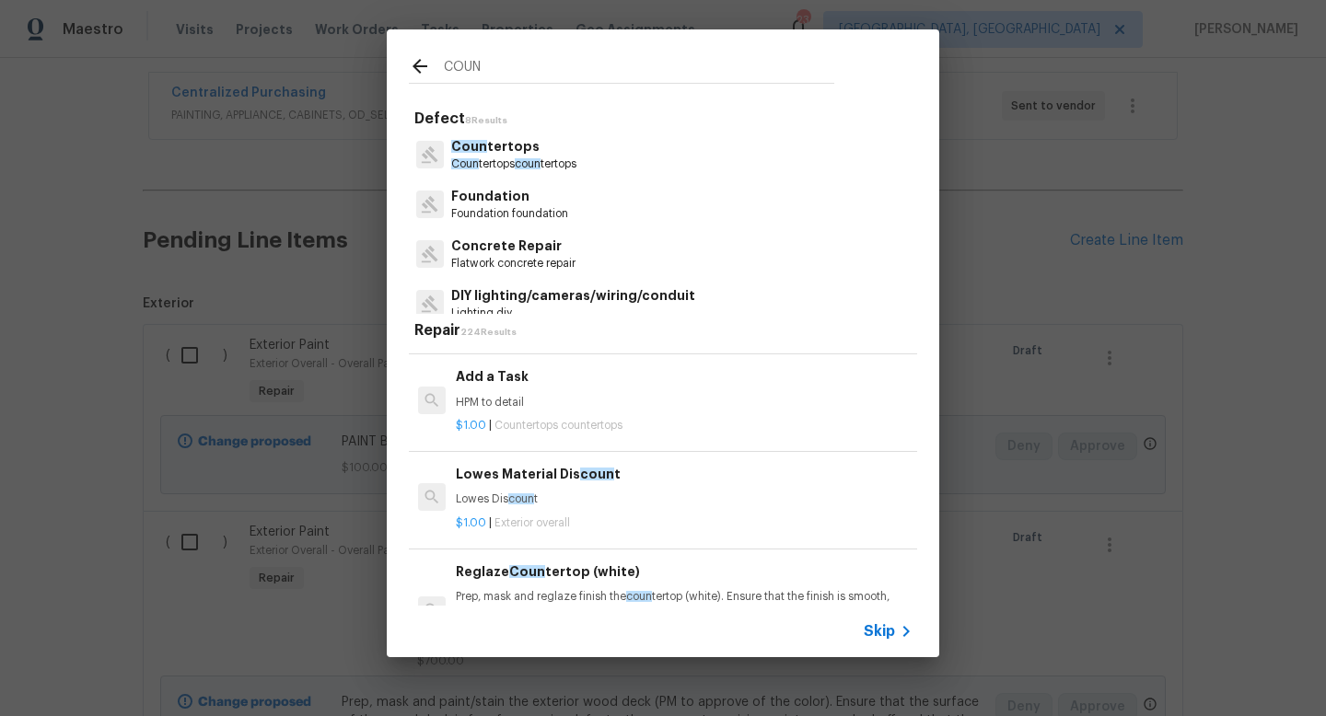
scroll to position [2431, 0]
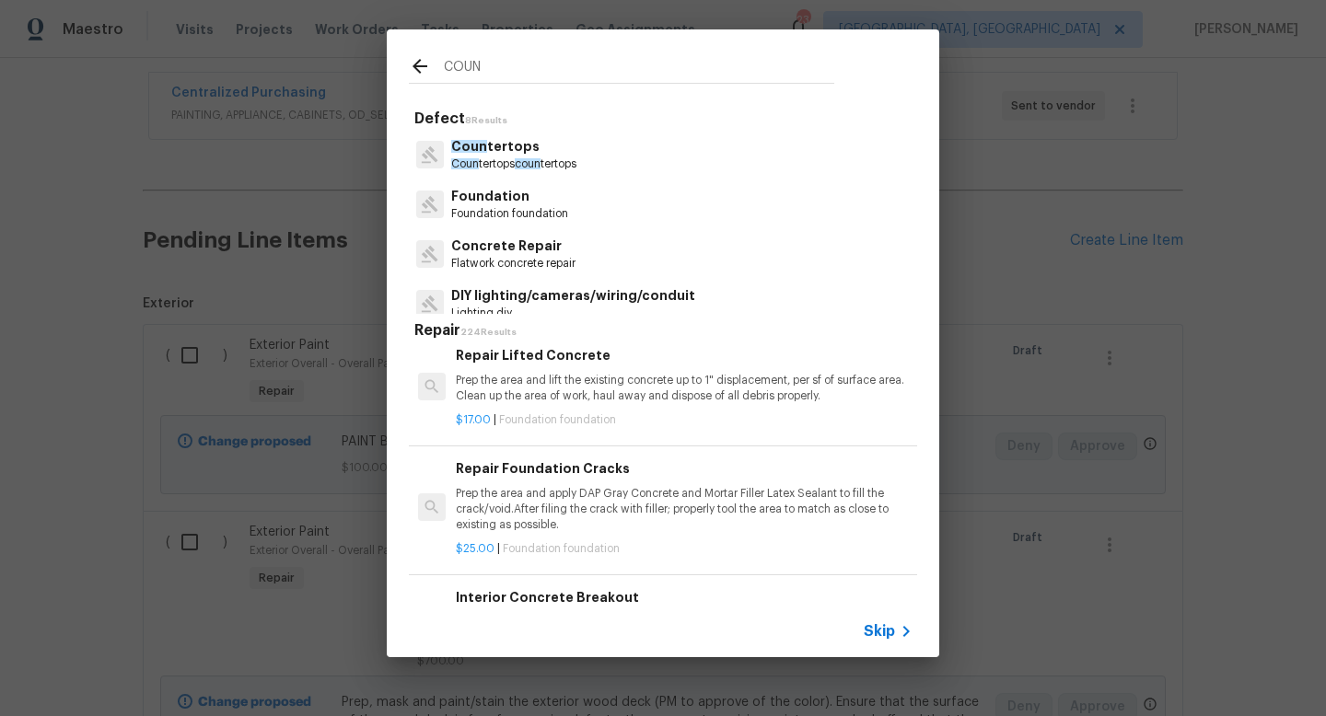
type input "COUNT"
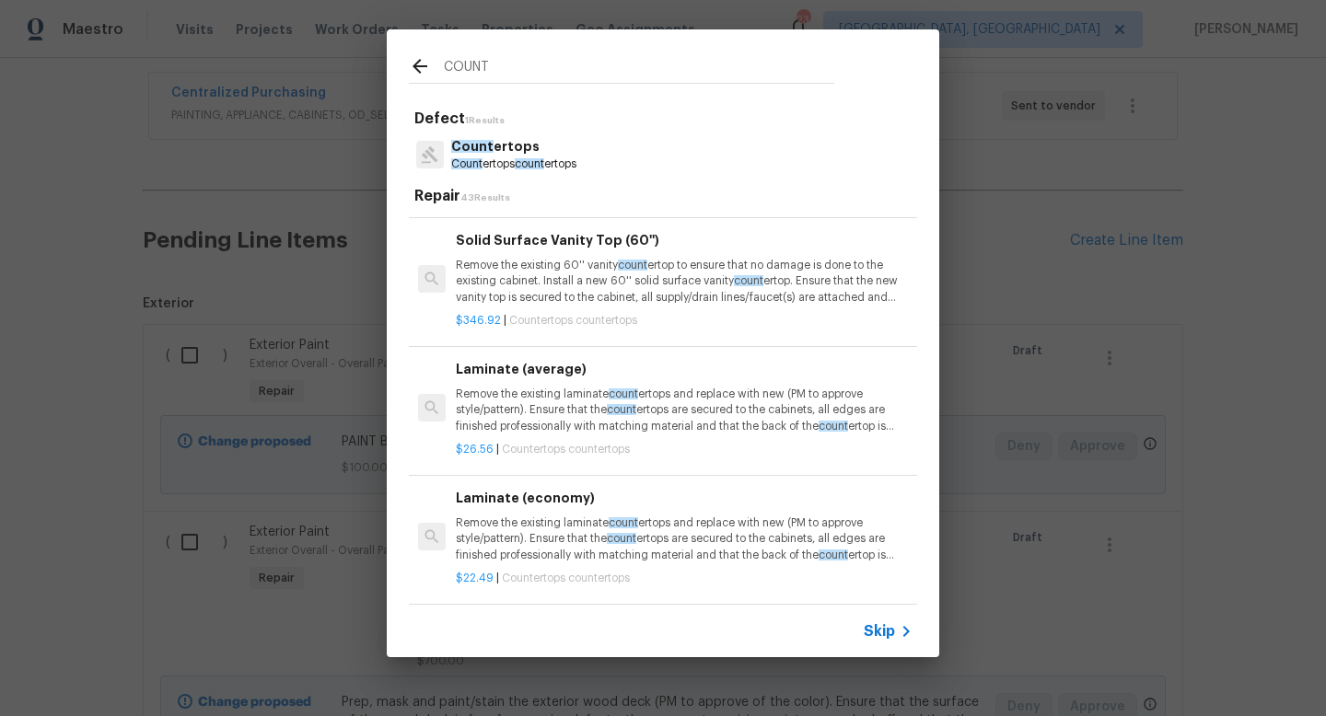
scroll to position [1464, 0]
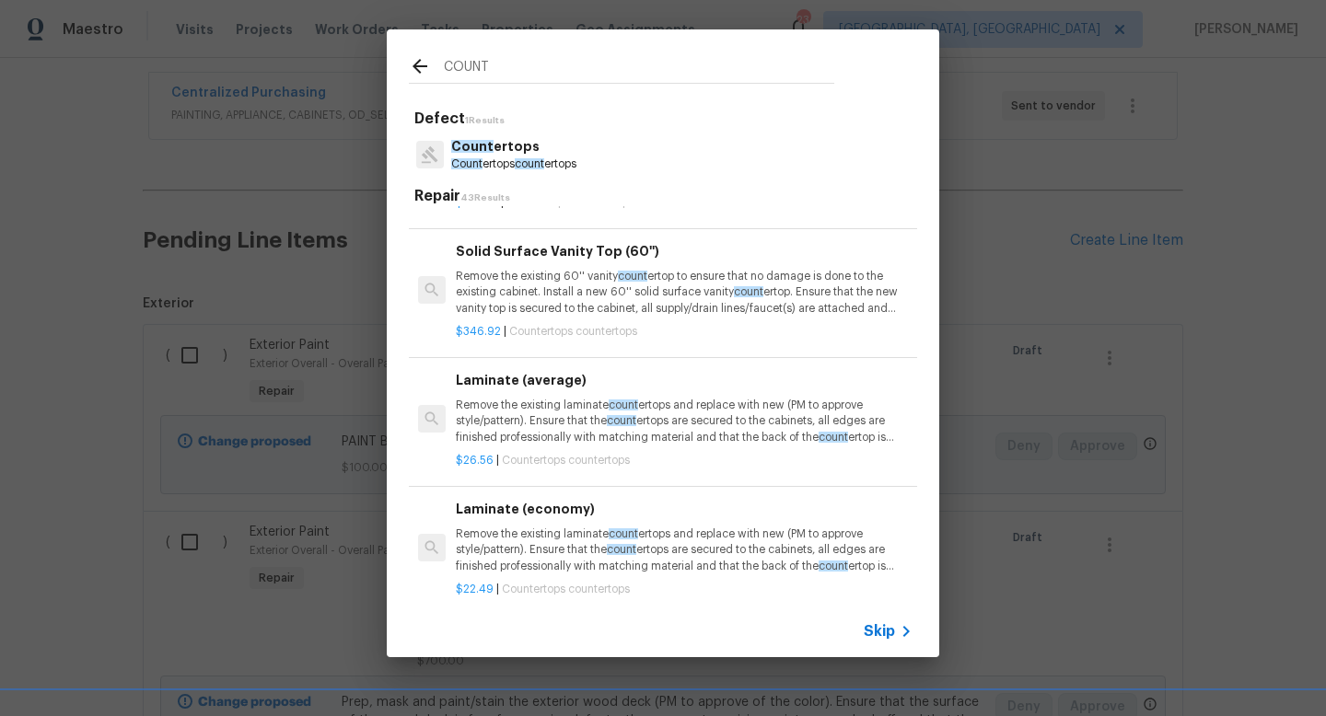
click at [504, 166] on p "Count ertops count ertops" at bounding box center [513, 165] width 125 height 16
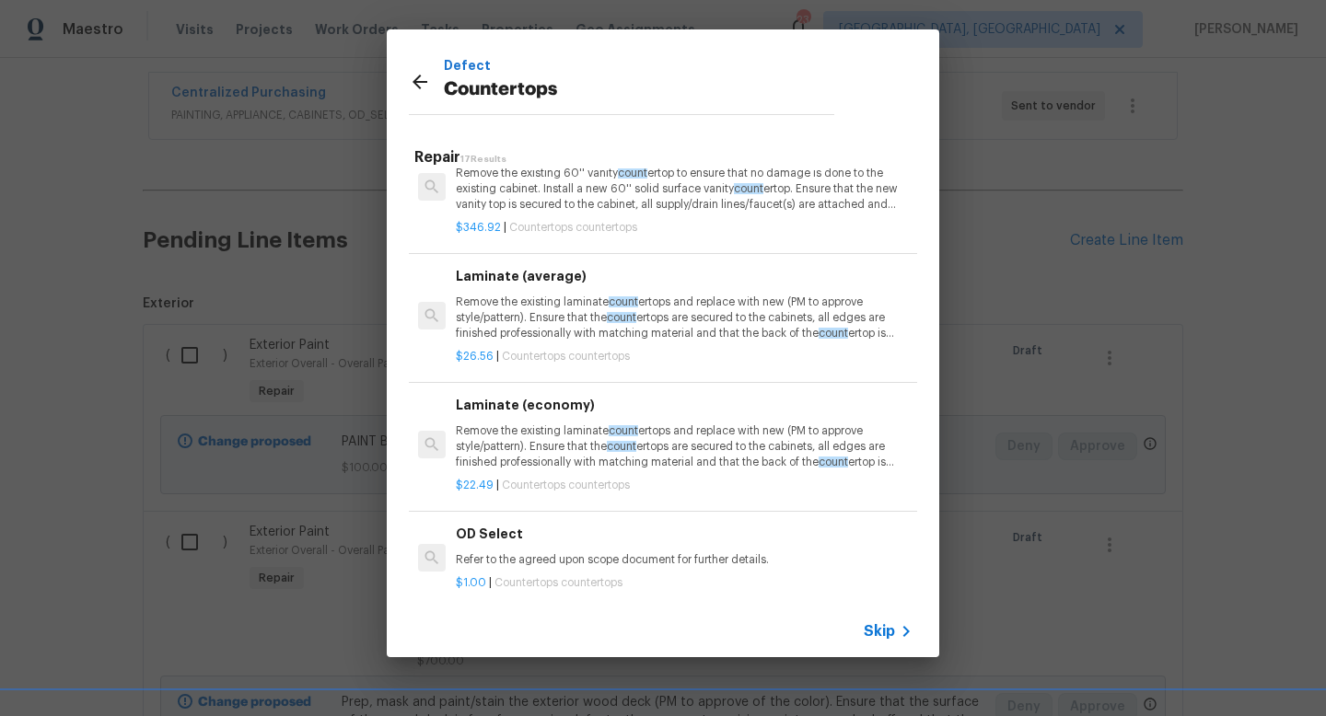
scroll to position [1608, 0]
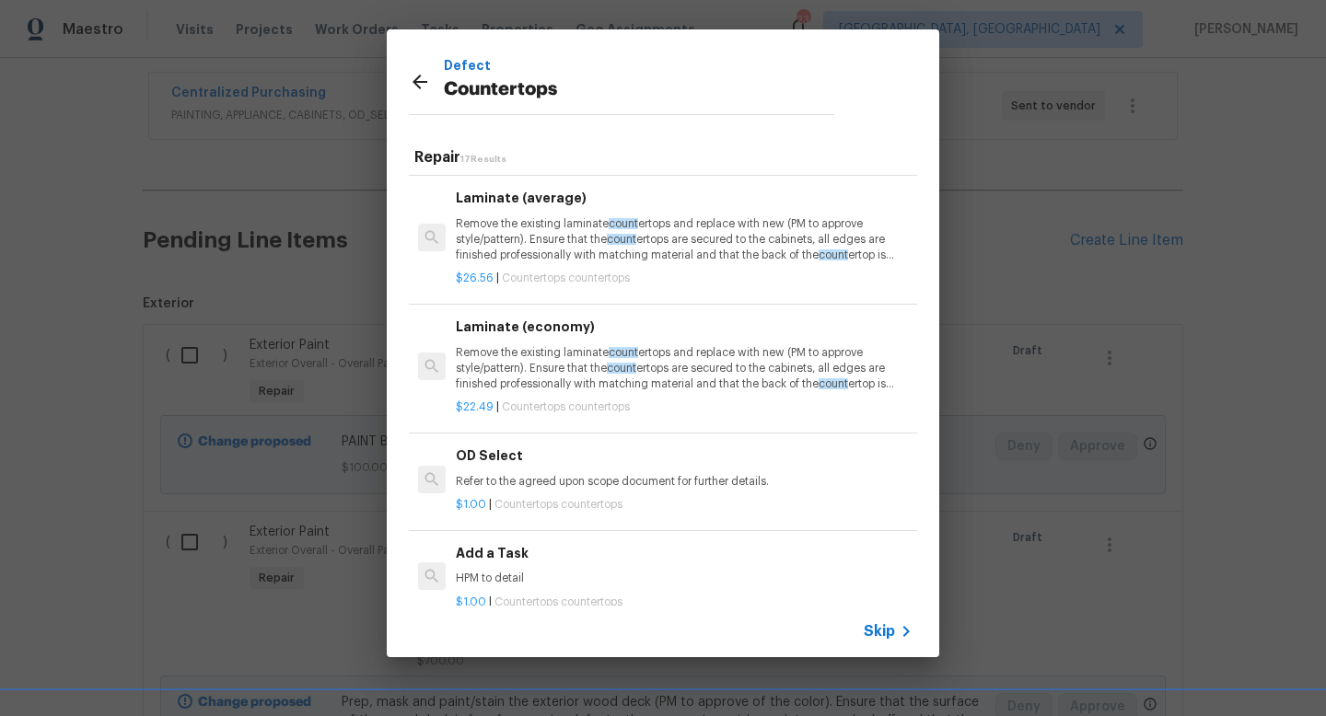
click at [470, 586] on p "HPM to detail" at bounding box center [684, 579] width 457 height 16
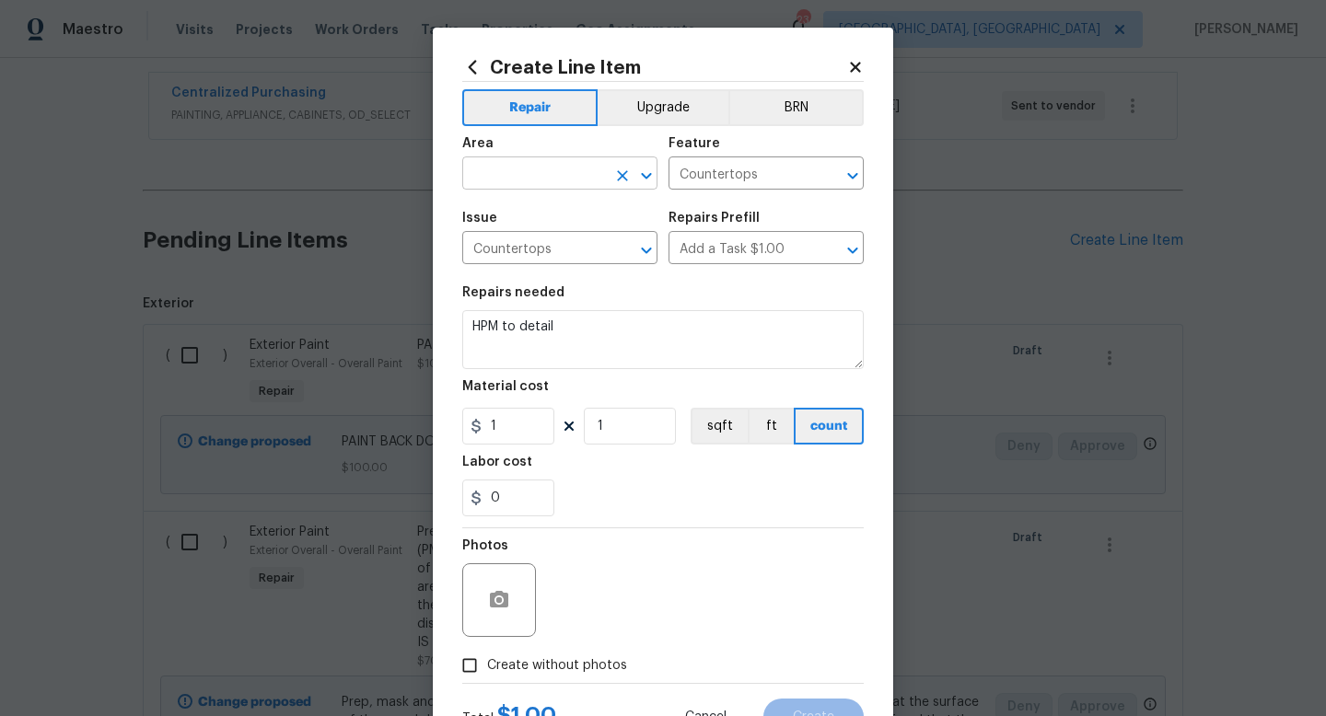
click at [524, 184] on input "text" at bounding box center [534, 175] width 144 height 29
click at [534, 244] on li "Interior Overall" at bounding box center [559, 247] width 195 height 30
type input "Interior Overall"
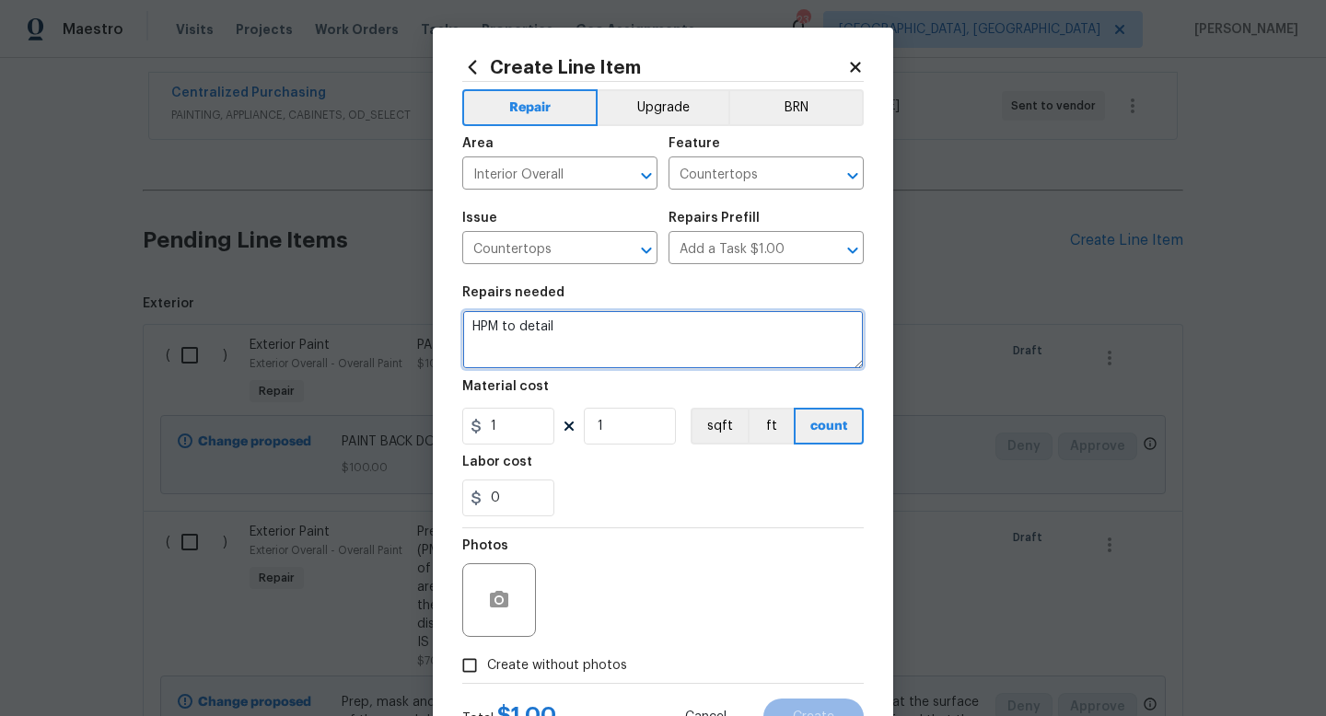
drag, startPoint x: 567, startPoint y: 331, endPoint x: 239, endPoint y: 250, distance: 337.4
click at [275, 257] on div "Create Line Item Repair Upgrade BRN Area Interior Overall ​ Feature Countertops…" at bounding box center [663, 358] width 1326 height 716
type textarea "Paint chipped countertop in kitchen to right of pantry. Can just use trim paint."
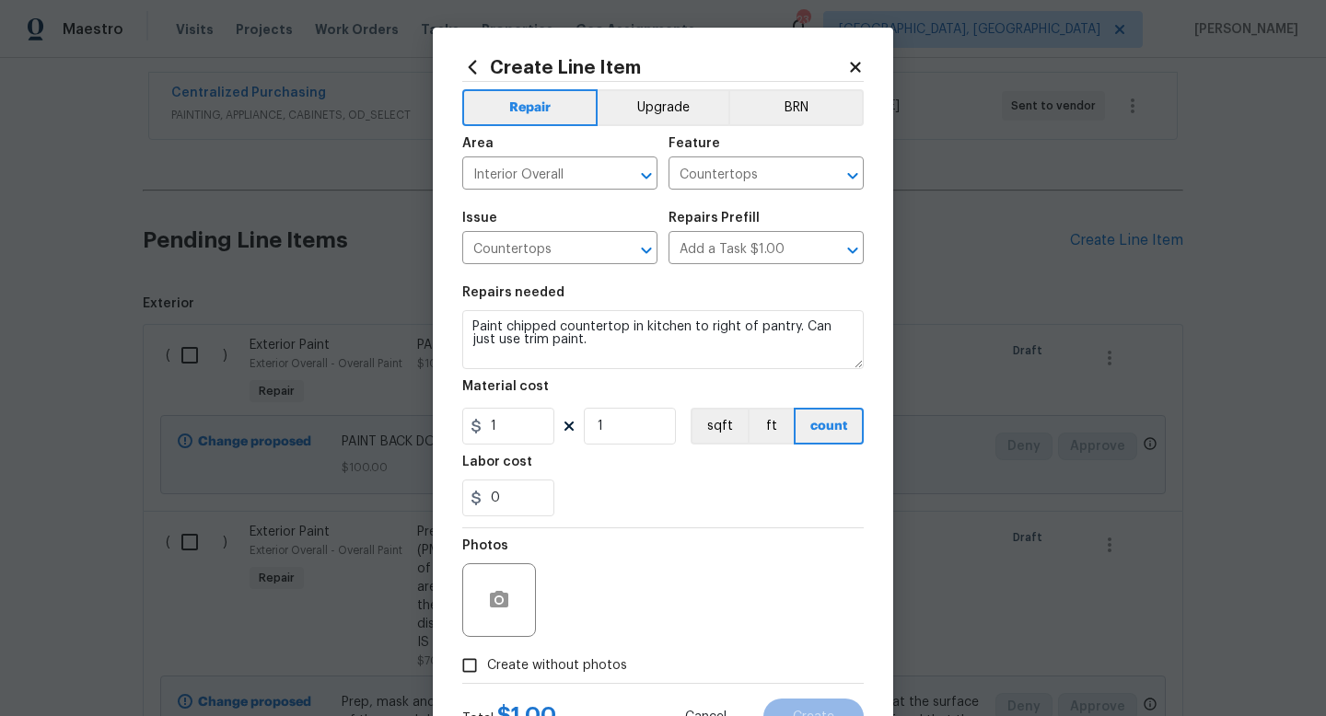
click at [513, 446] on section "Repairs needed Paint chipped countertop in kitchen to right of pantry. Can just…" at bounding box center [662, 401] width 401 height 252
click at [527, 435] on input "1" at bounding box center [508, 426] width 92 height 37
type input "35"
click at [670, 531] on div "Photos" at bounding box center [662, 589] width 401 height 120
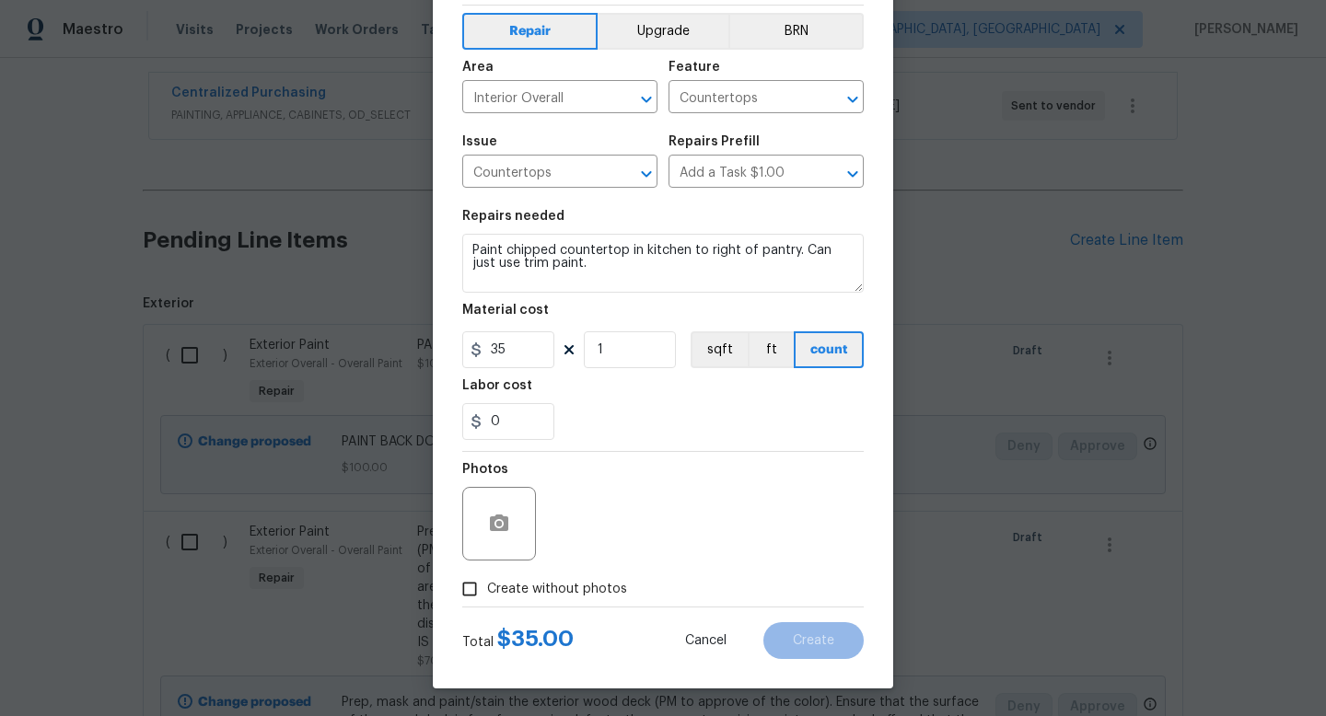
click at [601, 582] on span "Create without photos" at bounding box center [557, 589] width 140 height 19
click at [487, 582] on input "Create without photos" at bounding box center [469, 589] width 35 height 35
checkbox input "true"
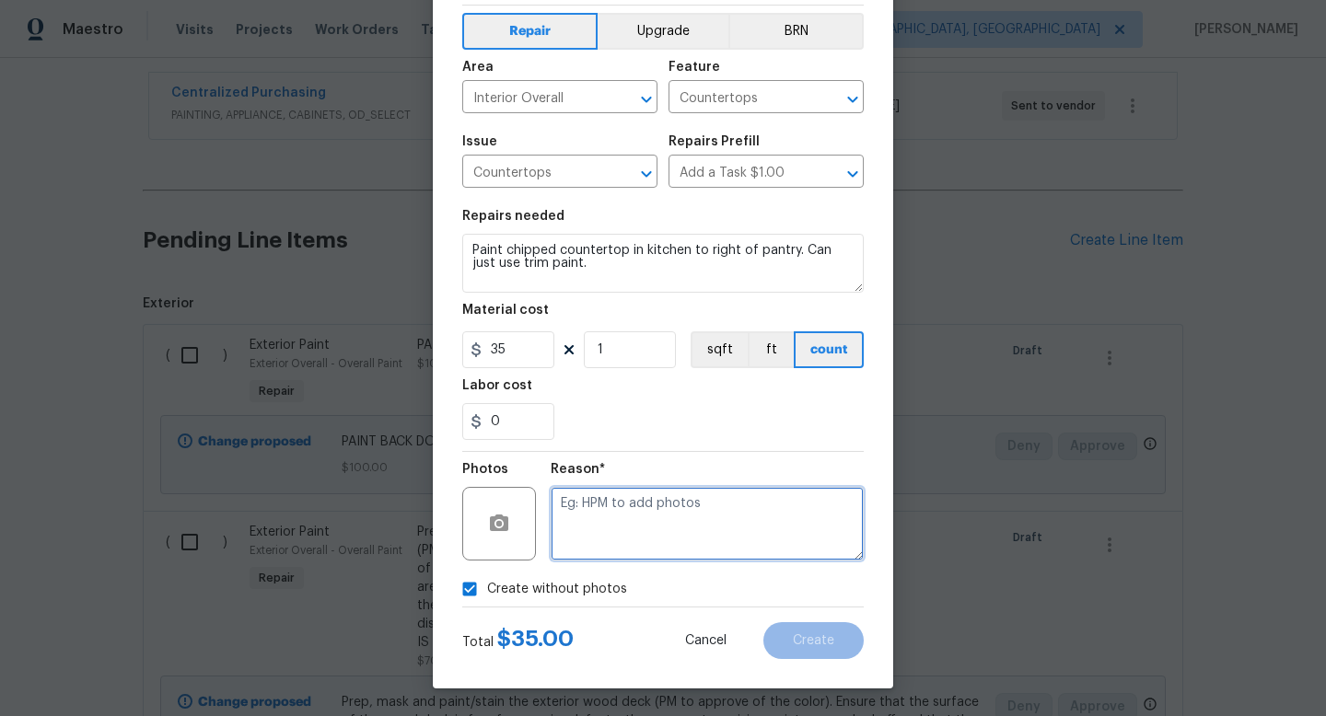
click at [653, 536] on textarea at bounding box center [707, 524] width 313 height 74
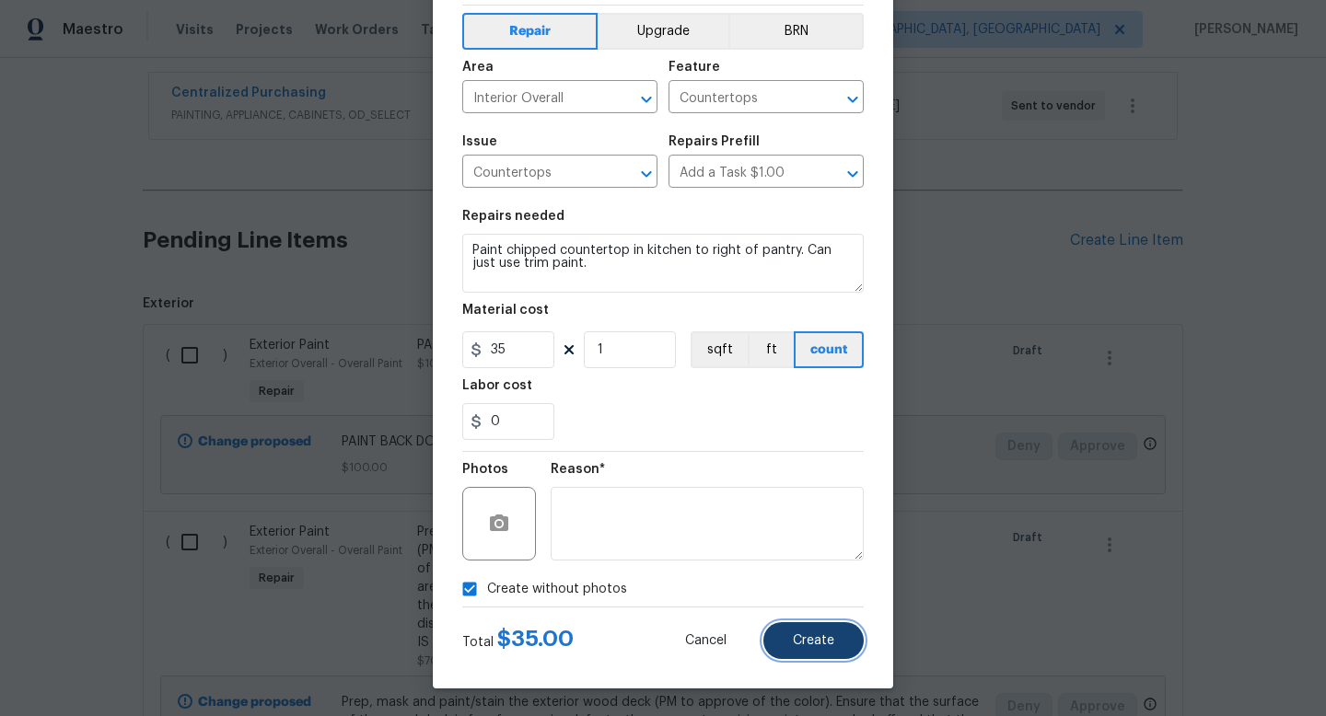
click at [816, 639] on span "Create" at bounding box center [813, 641] width 41 height 14
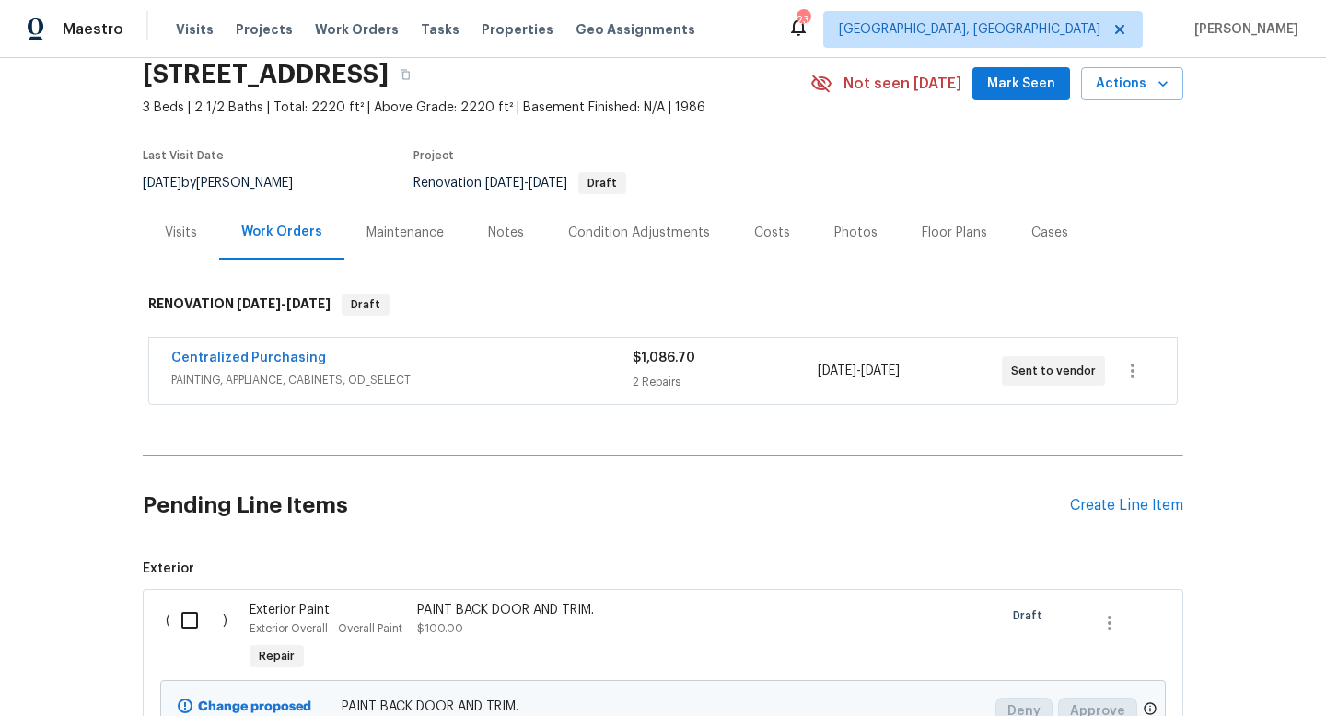
scroll to position [0, 0]
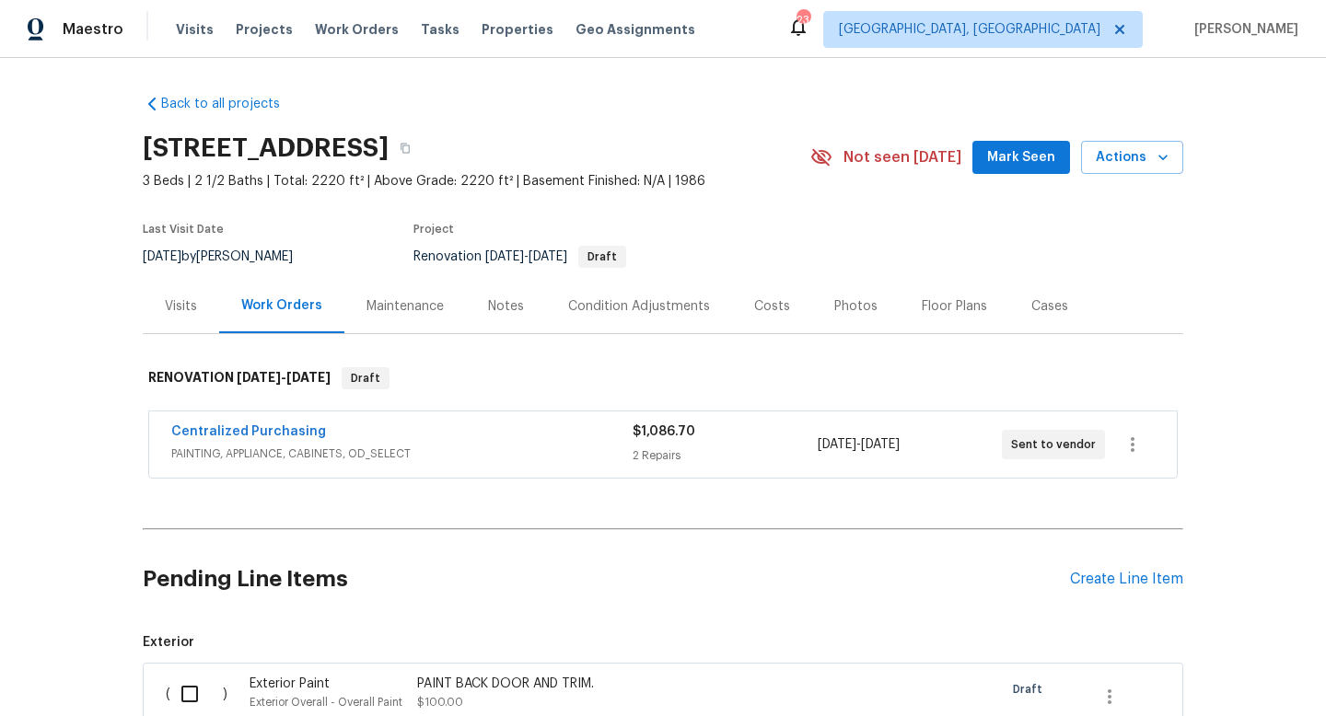
click at [501, 303] on div "Notes" at bounding box center [506, 306] width 36 height 18
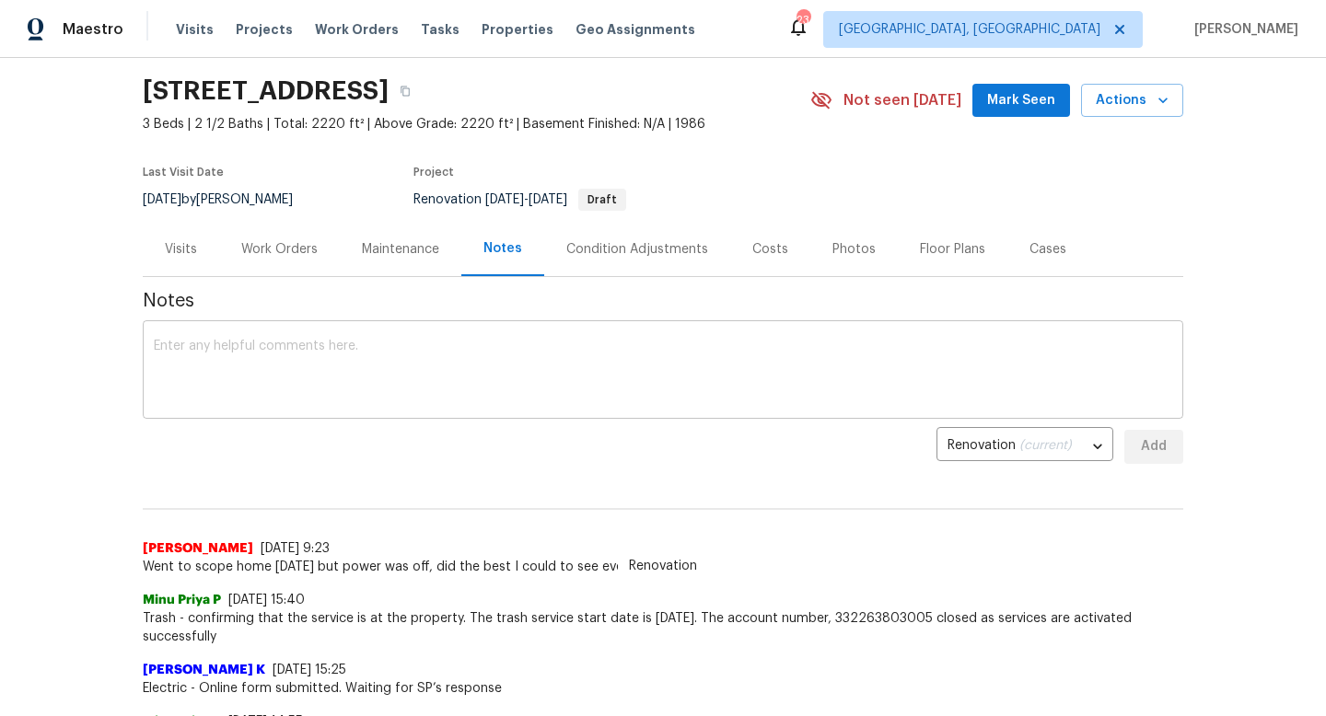
scroll to position [60, 0]
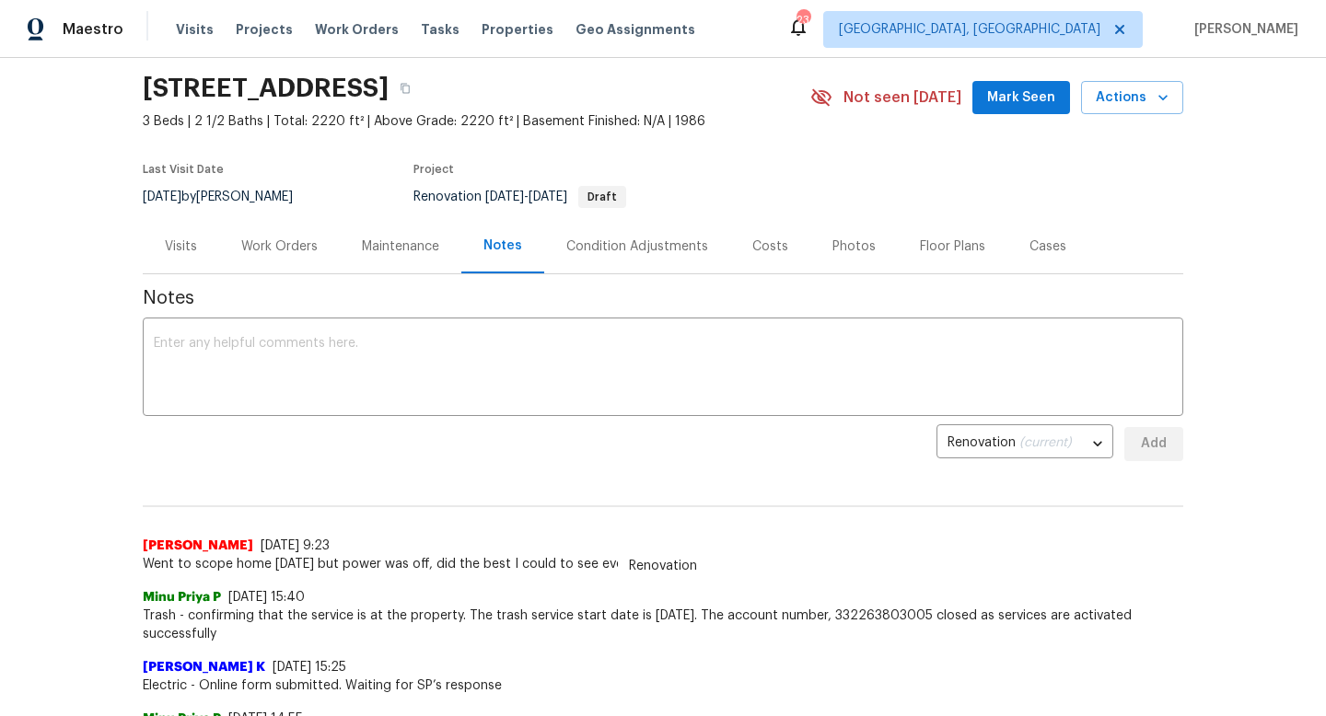
click at [271, 248] on div "Work Orders" at bounding box center [279, 247] width 76 height 18
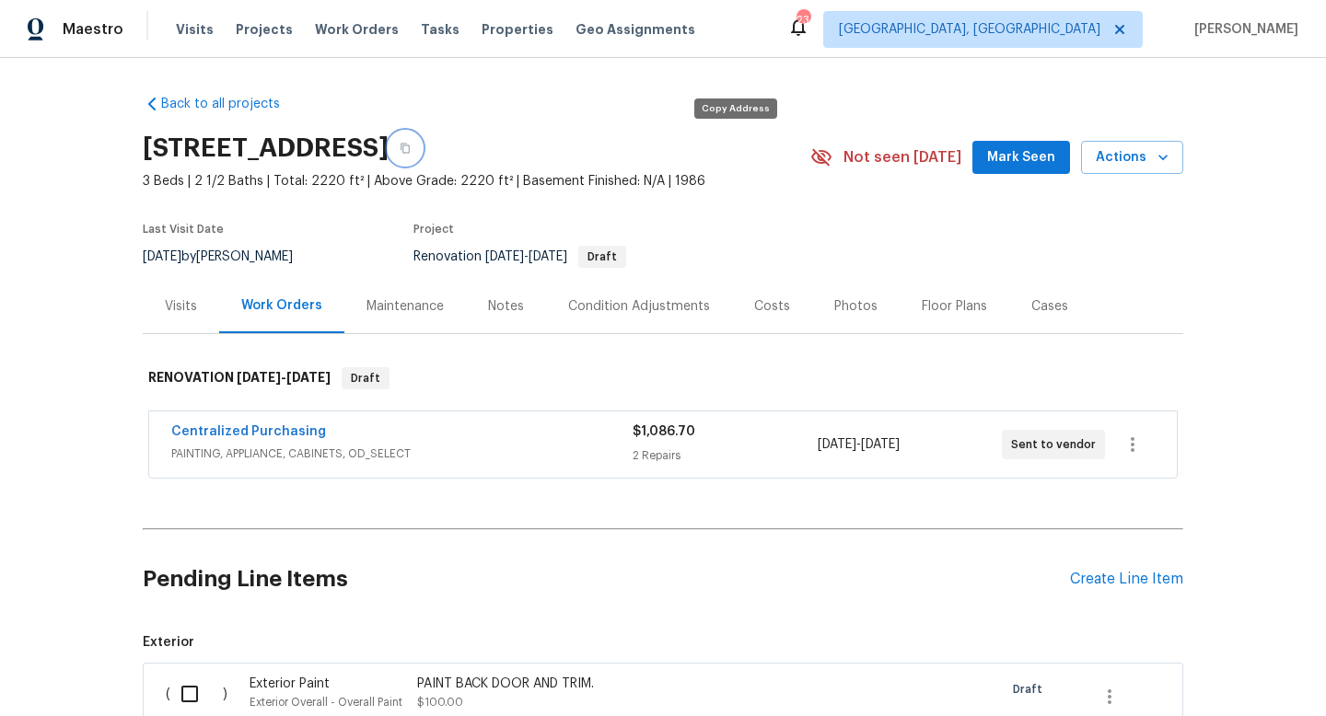
click at [411, 145] on icon "button" at bounding box center [405, 148] width 11 height 11
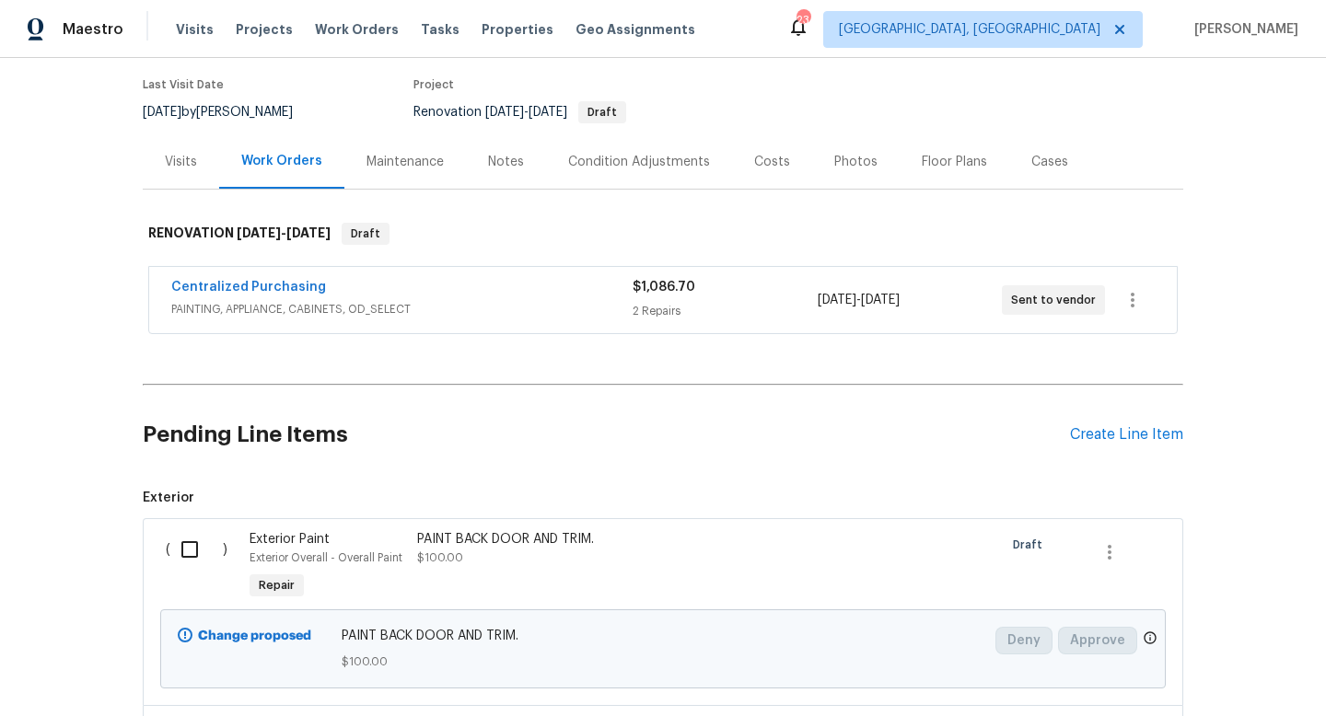
scroll to position [146, 0]
click at [1140, 428] on div "Create Line Item" at bounding box center [1126, 432] width 113 height 17
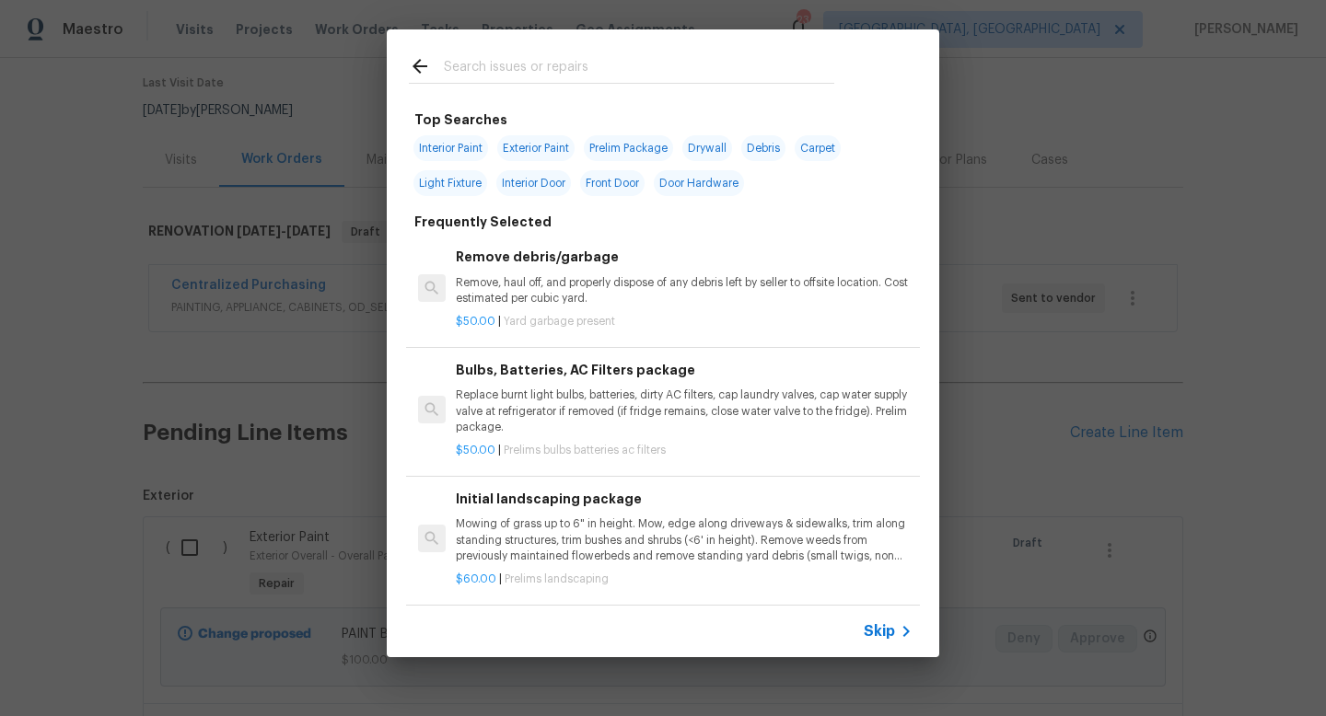
click at [542, 70] on input "text" at bounding box center [639, 69] width 390 height 28
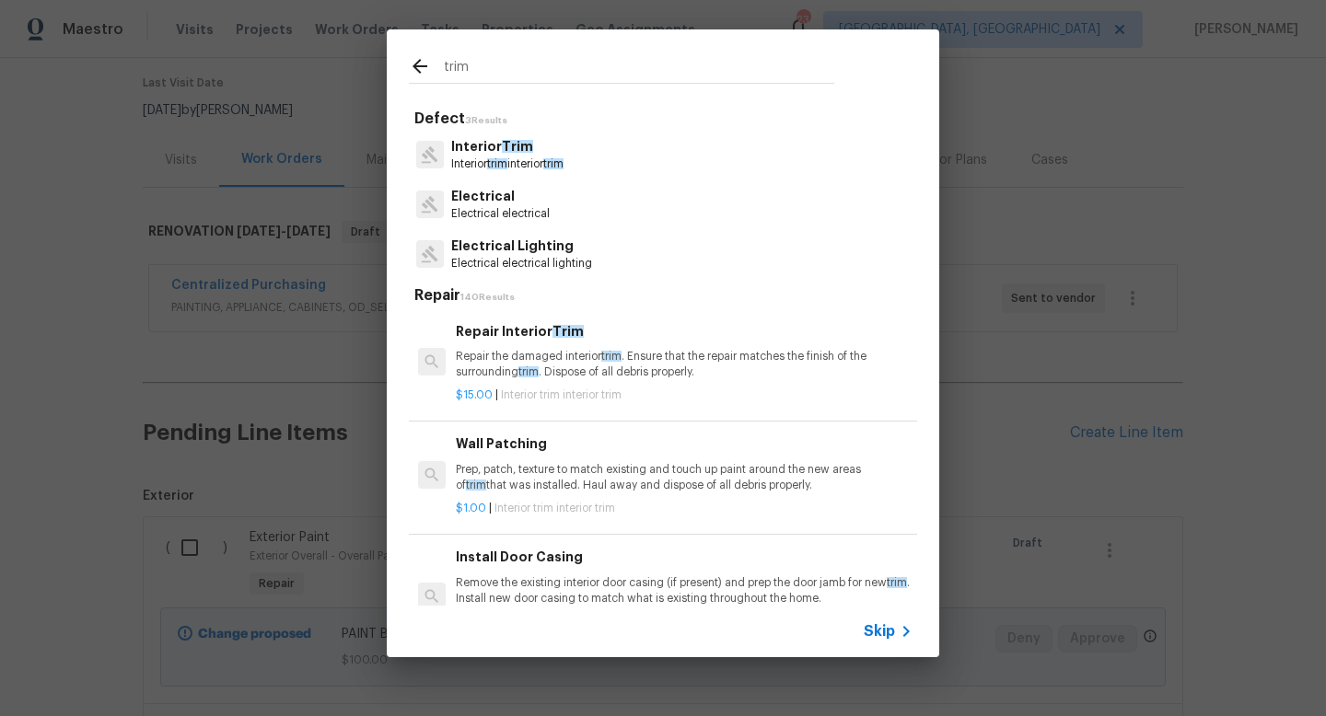
type input "trim"
click at [537, 369] on span "trim" at bounding box center [528, 371] width 20 height 11
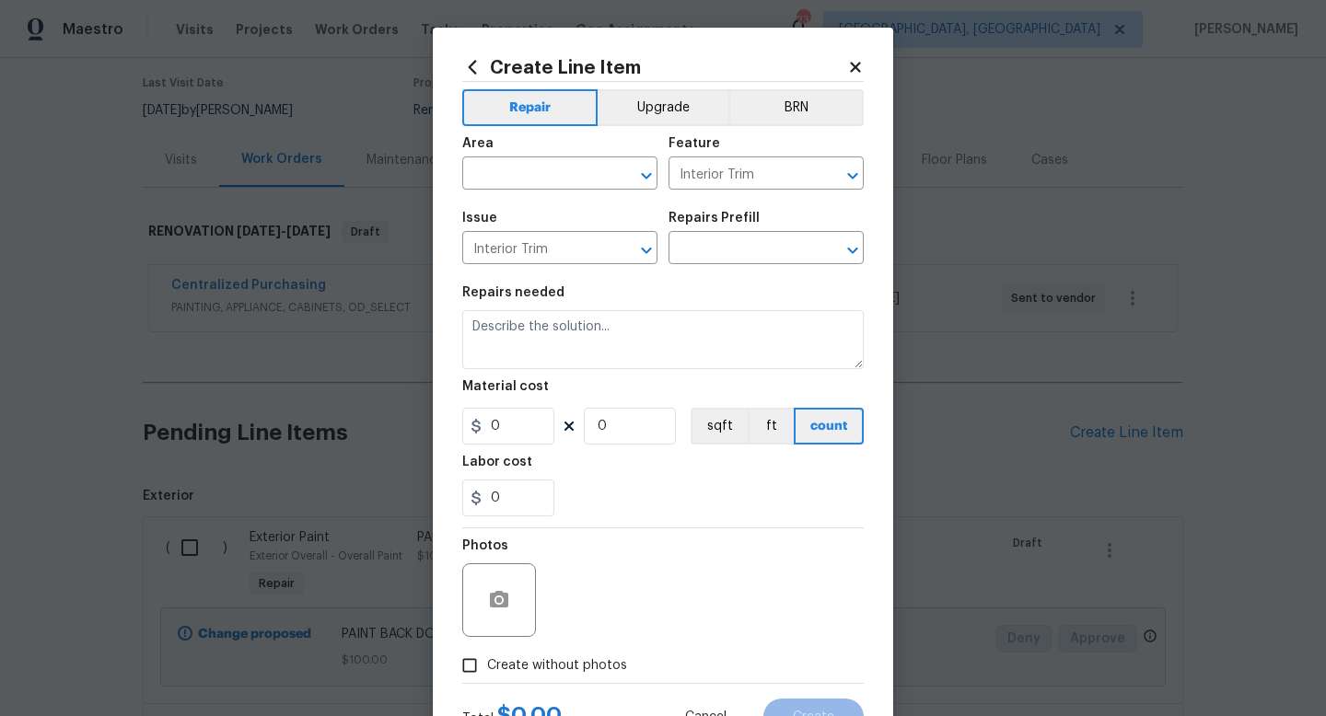
type input "Repair Interior Trim $15.00"
type textarea "Repair the damaged interior trim. Ensure that the repair matches the finish of …"
type input "15"
type input "1"
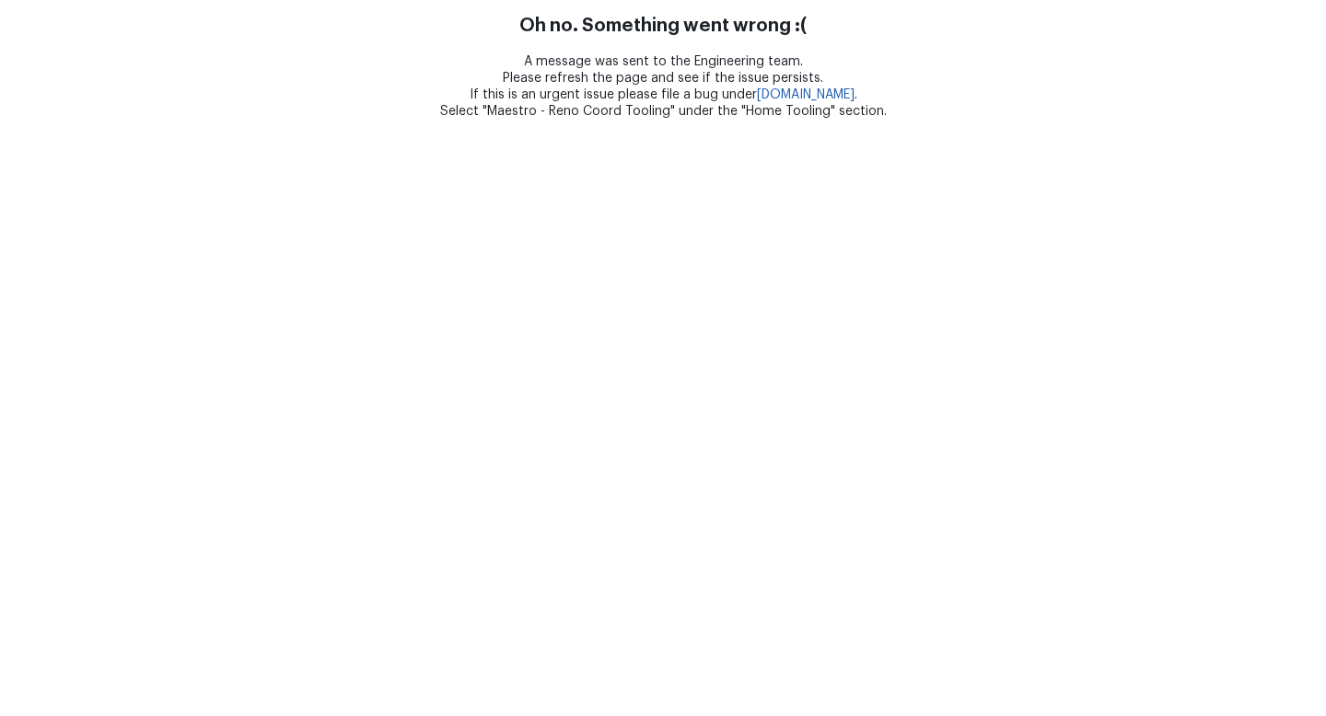
click at [505, 120] on html "Oh no. Something went wrong :( A message was sent to the Engineering team. Plea…" at bounding box center [663, 60] width 1326 height 120
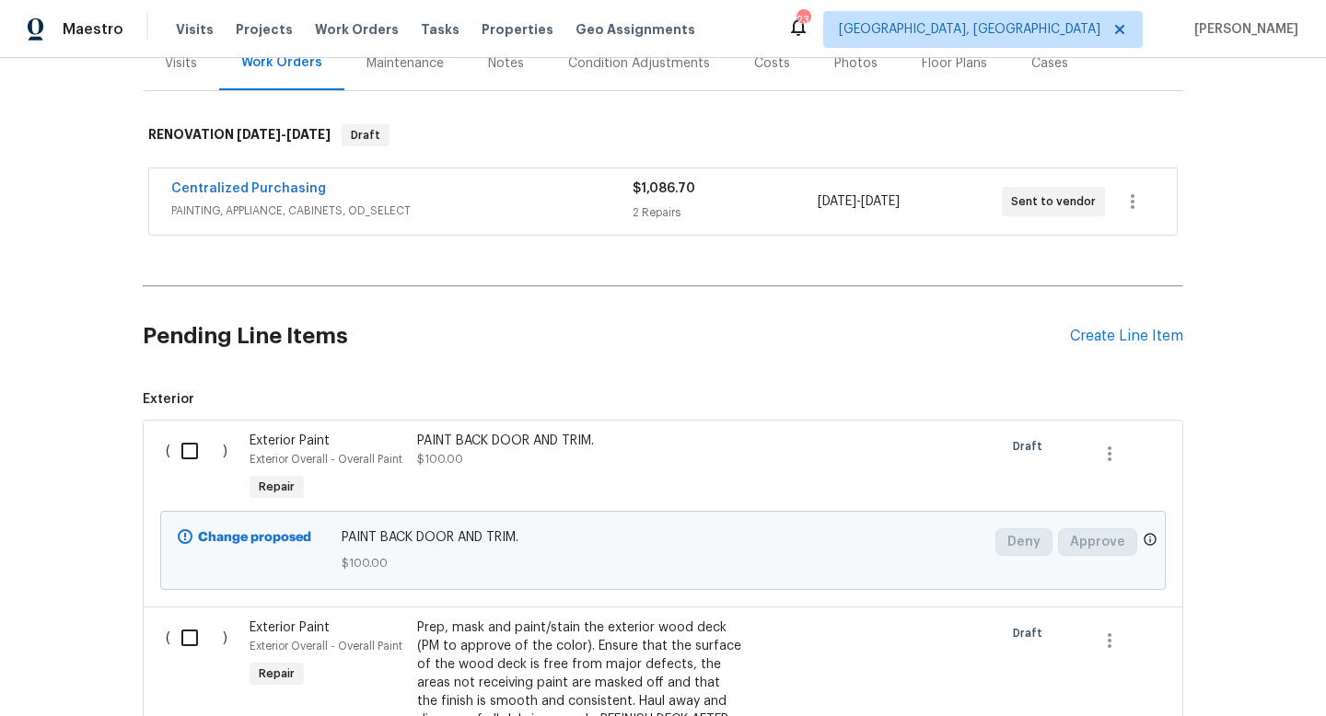
scroll to position [251, 0]
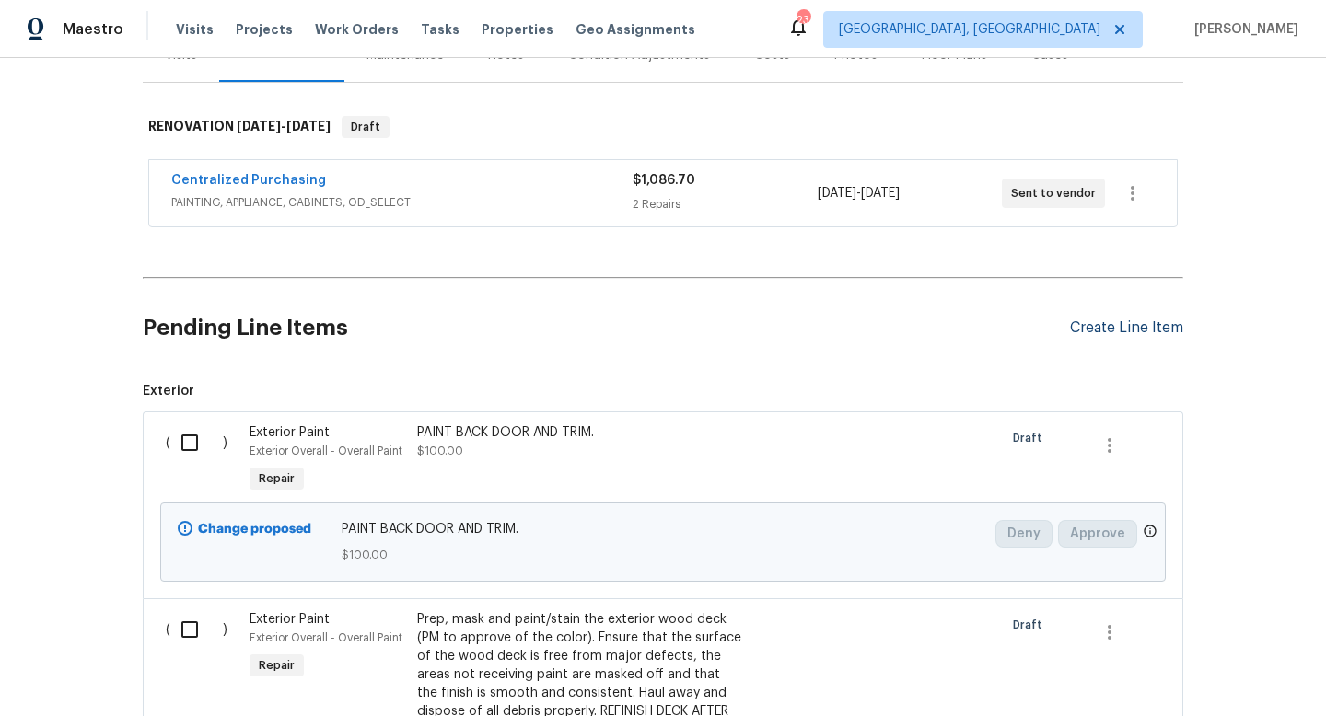
click at [1121, 326] on div "Create Line Item" at bounding box center [1126, 327] width 113 height 17
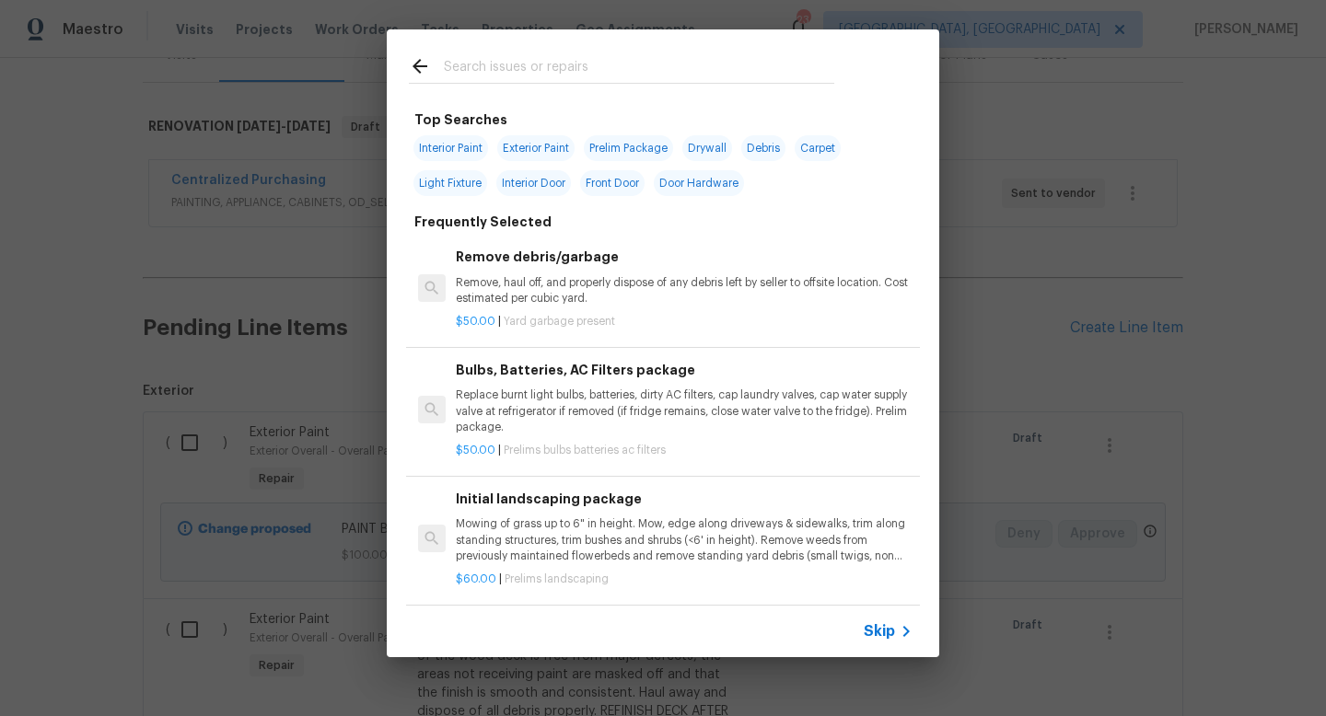
click at [601, 65] on input "text" at bounding box center [639, 69] width 390 height 28
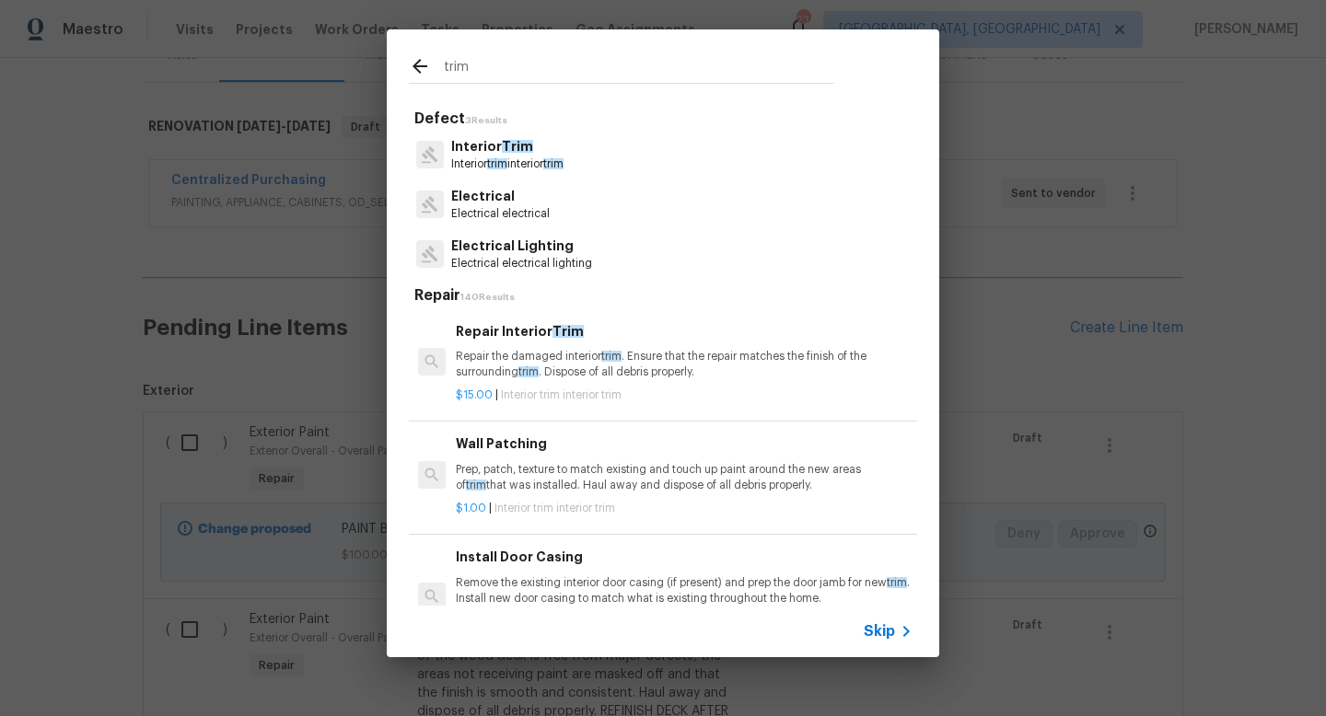
type input "trim"
click at [533, 355] on p "Repair the damaged interior trim . Ensure that the repair matches the finish of…" at bounding box center [684, 364] width 457 height 31
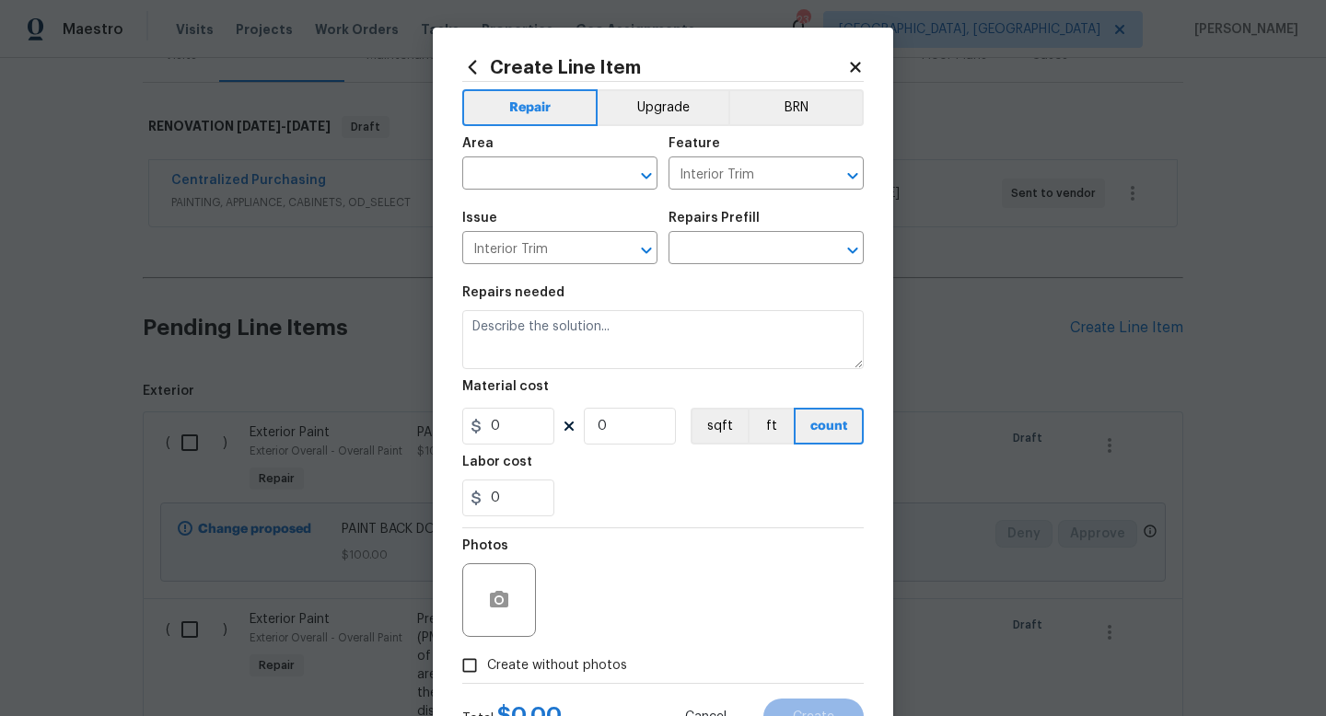
type input "Repair Interior Trim $15.00"
type textarea "Repair the damaged interior trim. Ensure that the repair matches the finish of …"
type input "15"
type input "1"
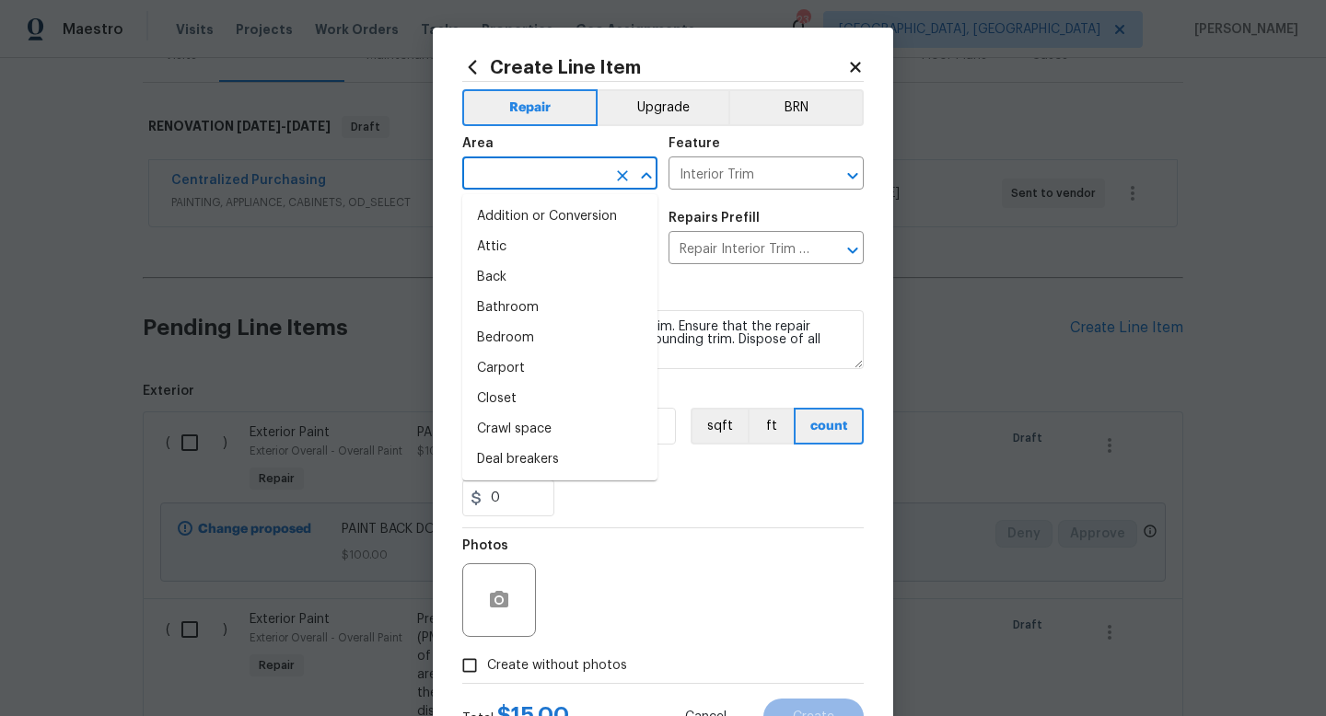
click at [497, 179] on input "text" at bounding box center [534, 175] width 144 height 29
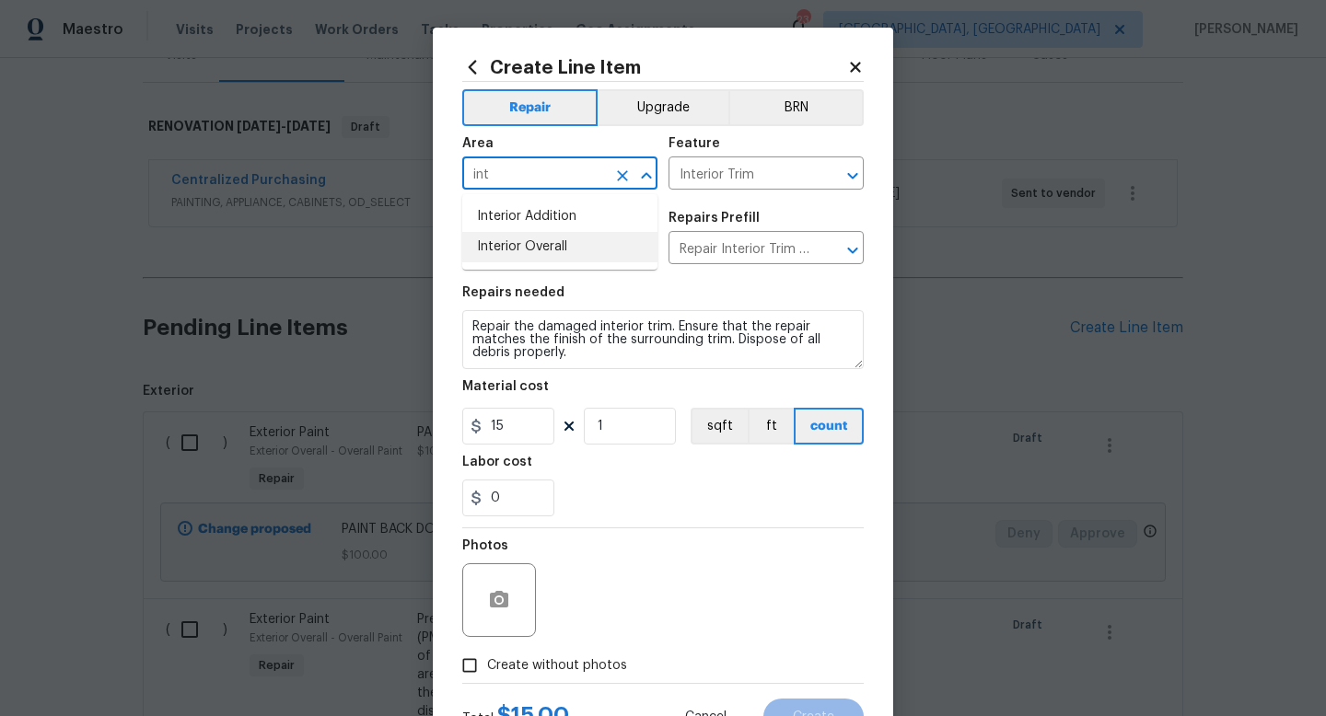
click at [529, 248] on li "Interior Overall" at bounding box center [559, 247] width 195 height 30
type input "Interior Overall"
click at [603, 370] on section "Repairs needed Repair the damaged interior trim. Ensure that the repair matches…" at bounding box center [662, 401] width 401 height 252
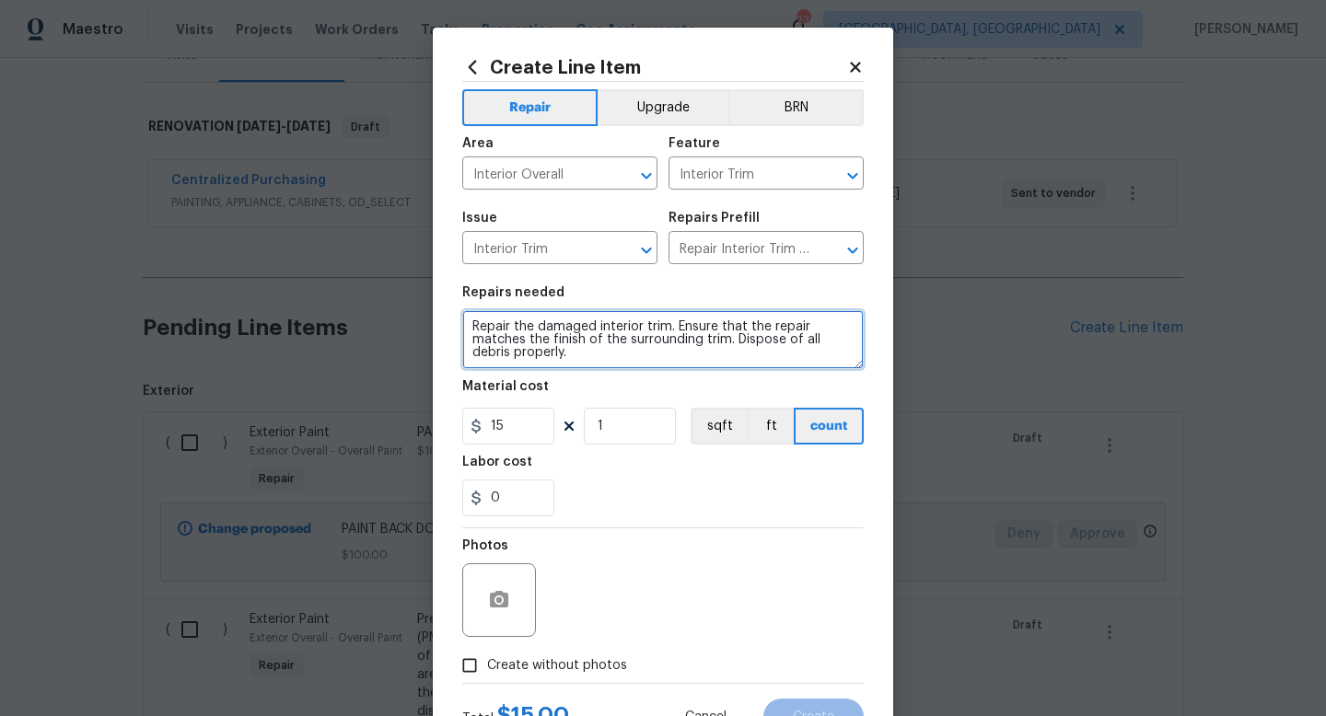
click at [609, 363] on textarea "Repair the damaged interior trim. Ensure that the repair matches the finish of …" at bounding box center [662, 339] width 401 height 59
type textarea "Repair the damaged interior trim. Ensure that the repair matches the finish of …"
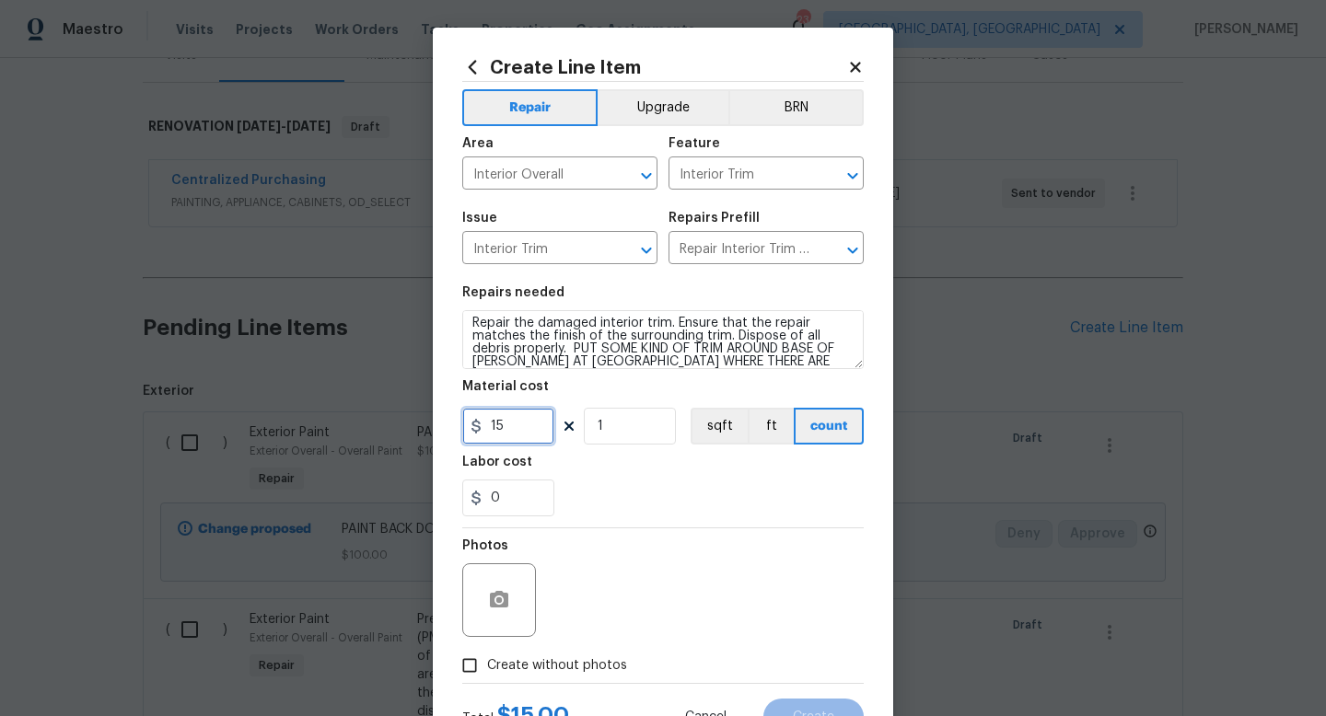
click at [522, 441] on input "15" at bounding box center [508, 426] width 92 height 37
type input "50"
click at [754, 645] on div "Photos" at bounding box center [662, 589] width 401 height 120
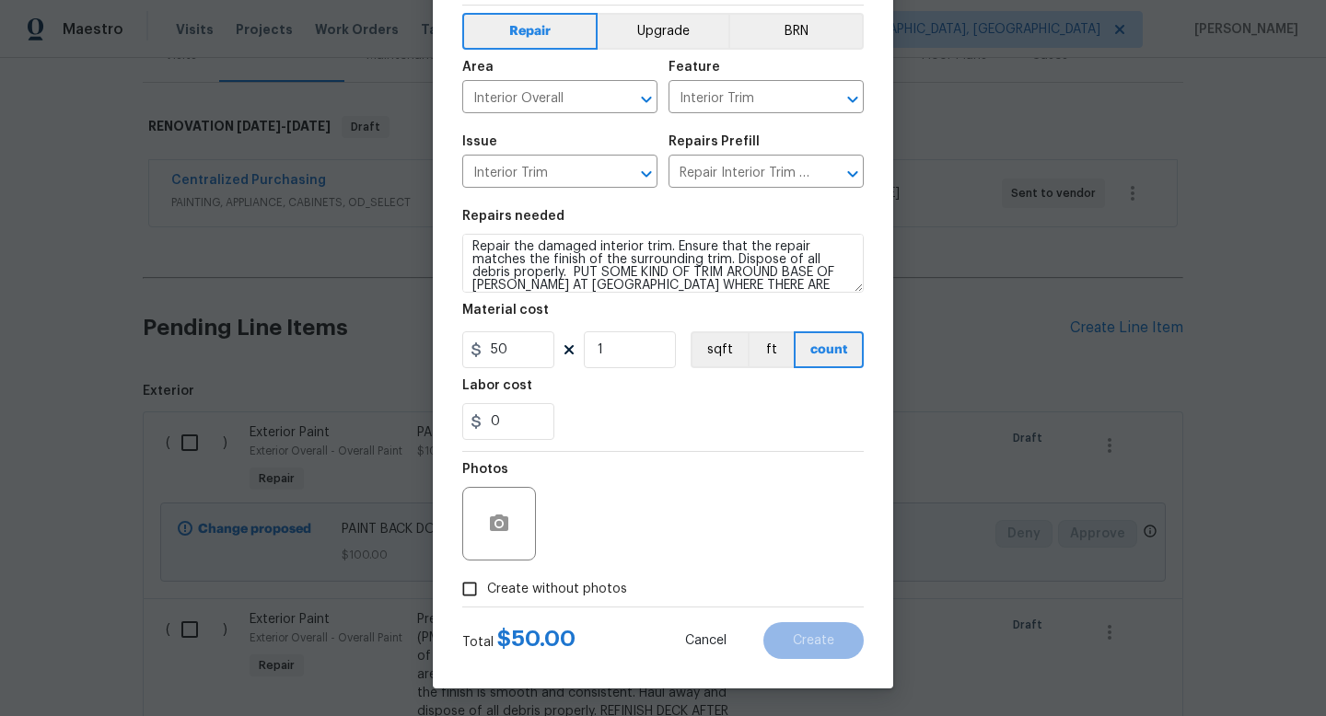
click at [527, 594] on span "Create without photos" at bounding box center [557, 589] width 140 height 19
click at [487, 594] on input "Create without photos" at bounding box center [469, 589] width 35 height 35
checkbox input "true"
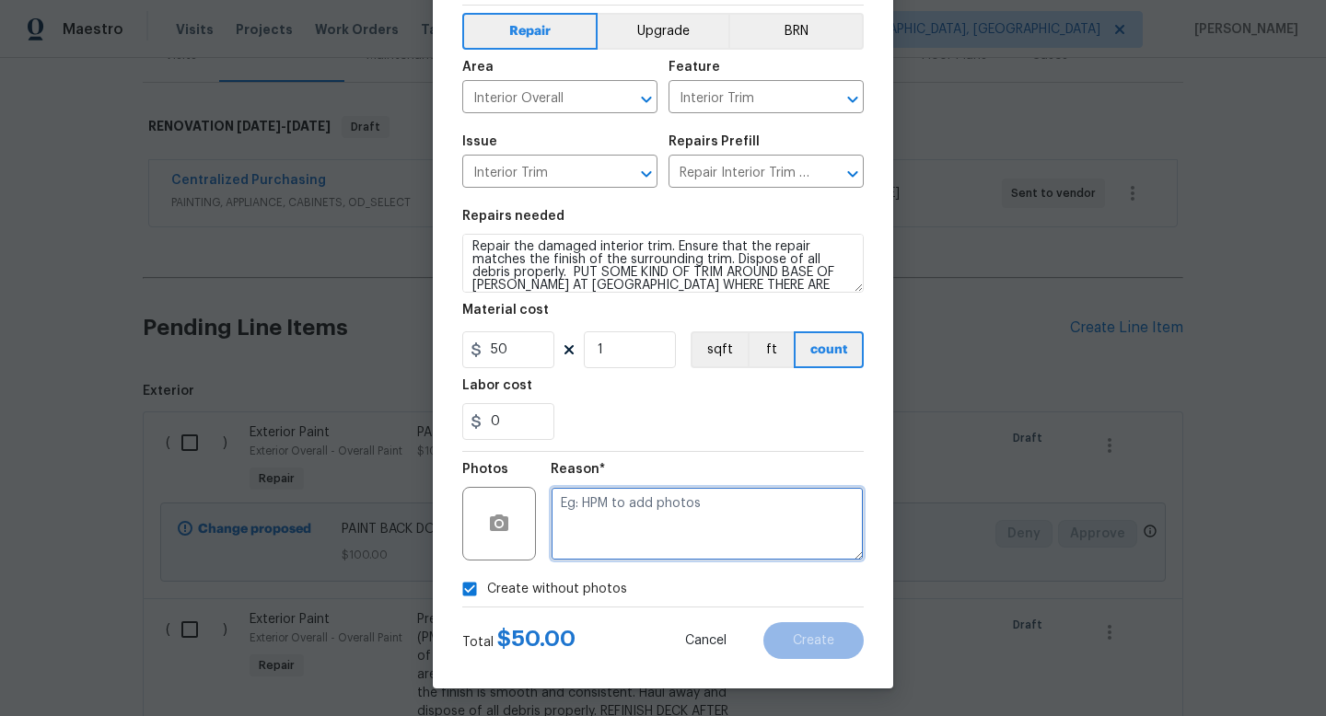
click at [609, 552] on textarea at bounding box center [707, 524] width 313 height 74
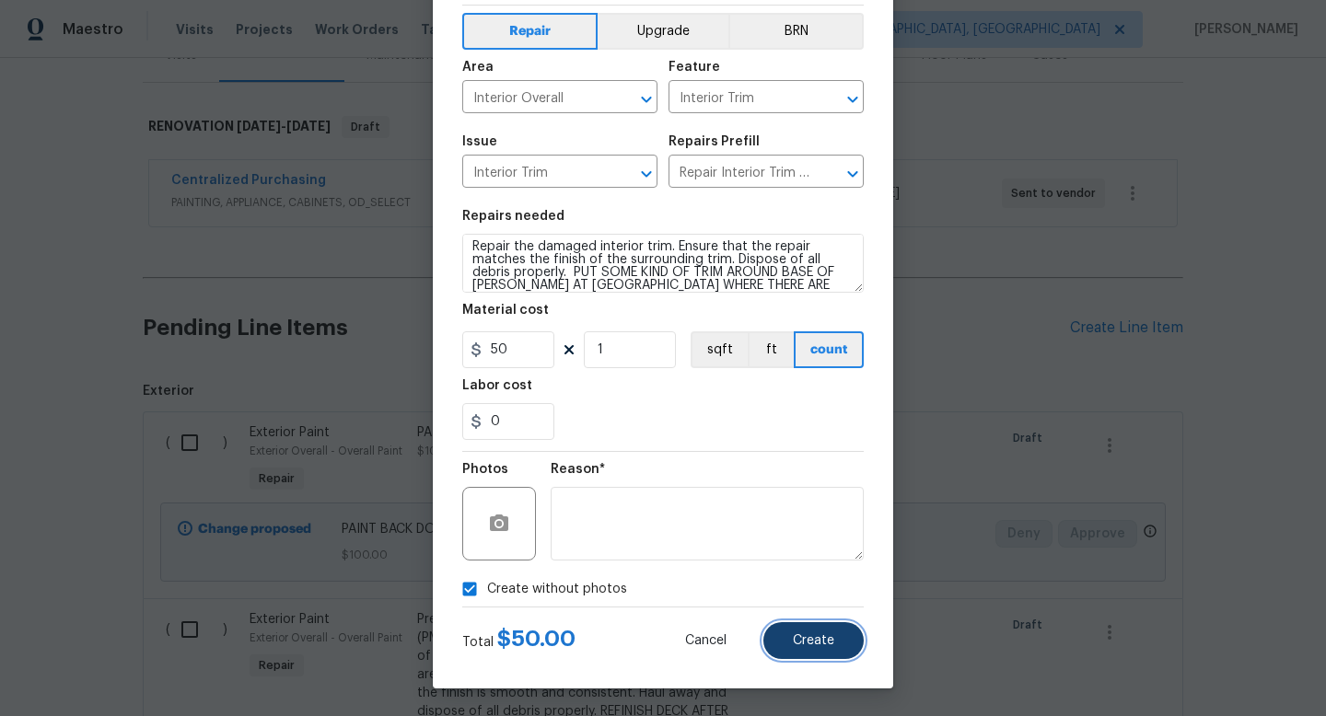
click at [785, 630] on button "Create" at bounding box center [813, 640] width 100 height 37
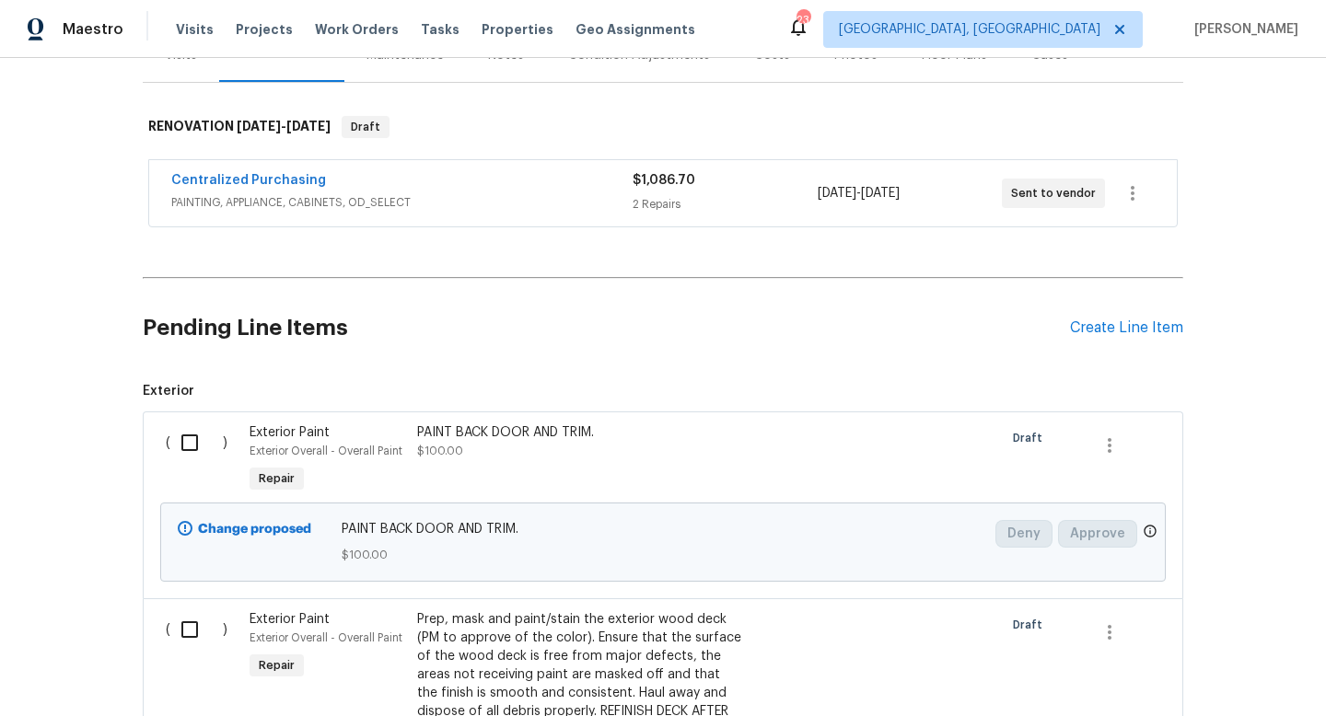
click at [177, 436] on input "checkbox" at bounding box center [196, 443] width 52 height 39
checkbox input "true"
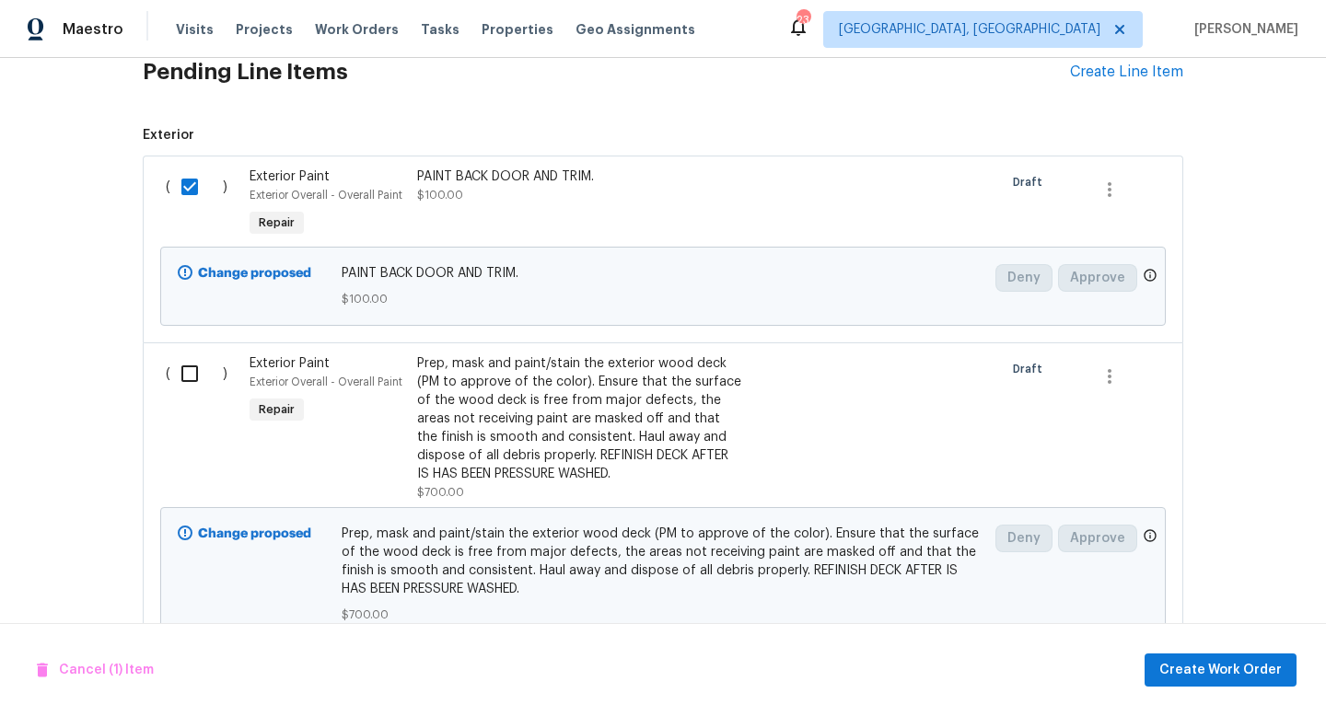
scroll to position [510, 0]
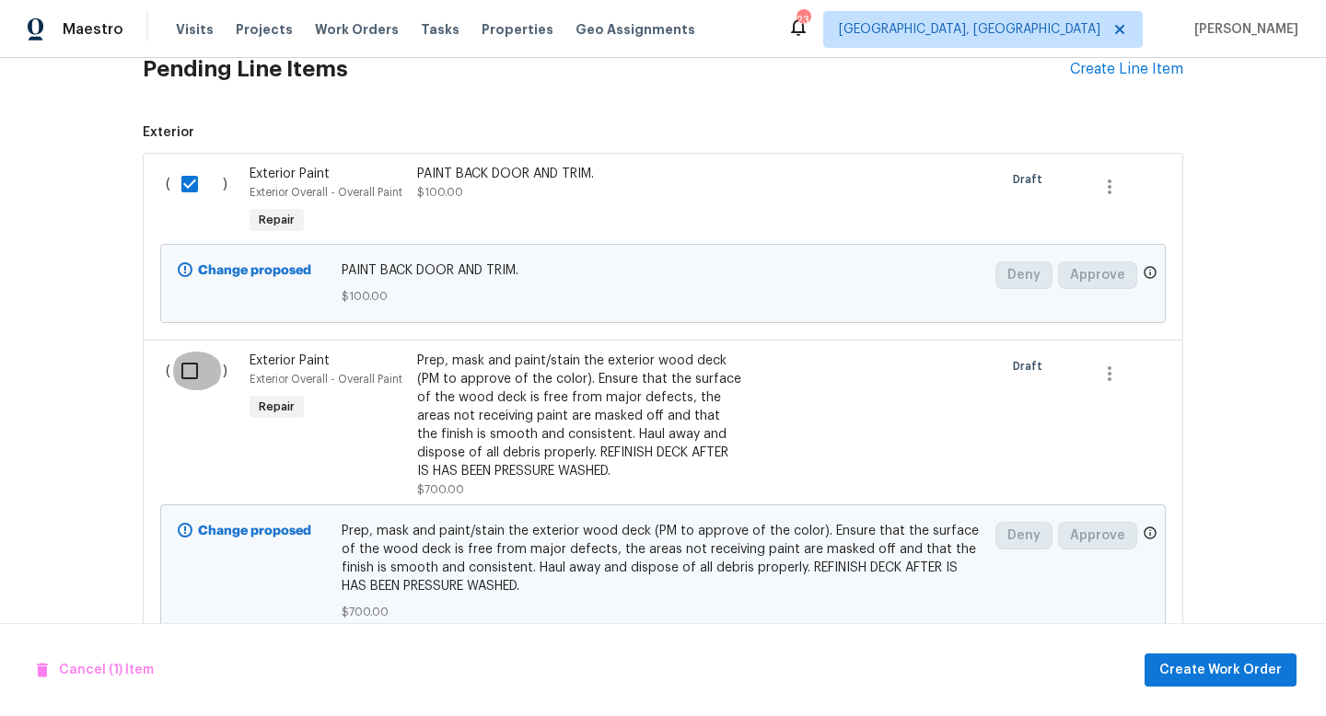
click at [183, 381] on input "checkbox" at bounding box center [196, 371] width 52 height 39
checkbox input "true"
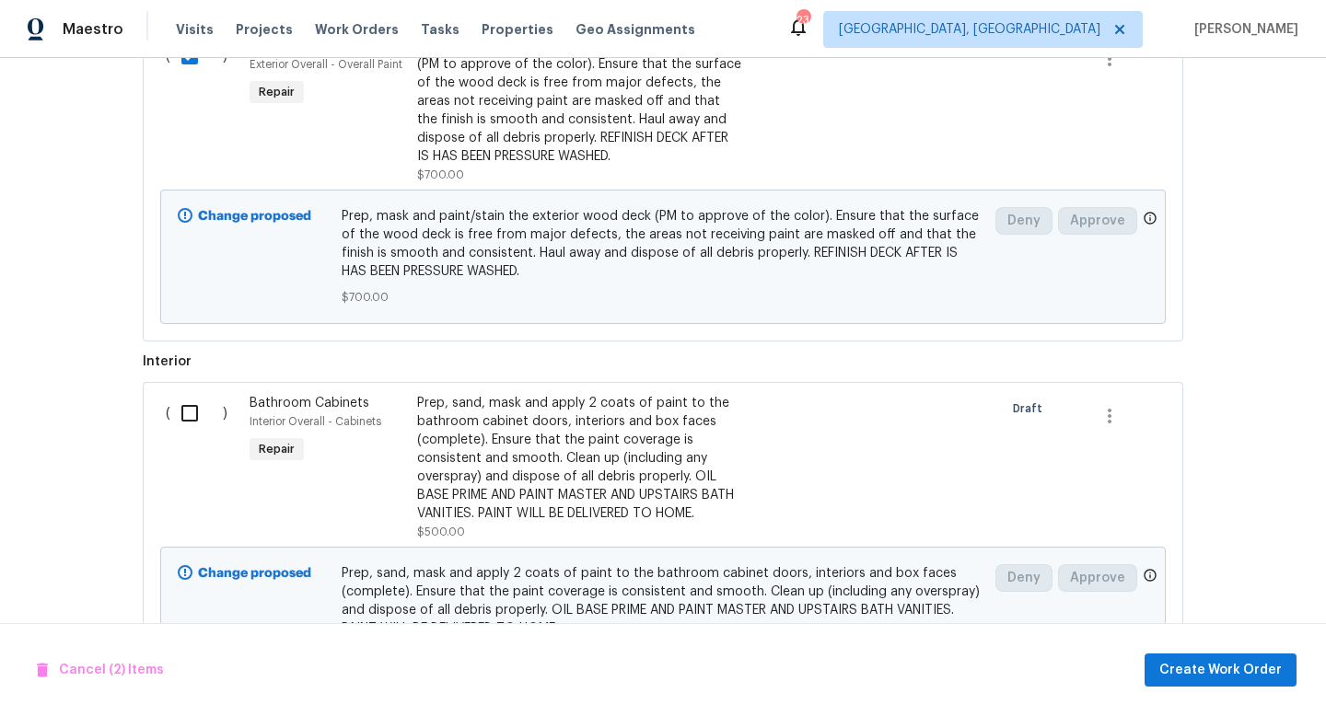
scroll to position [826, 0]
click at [182, 402] on input "checkbox" at bounding box center [196, 412] width 52 height 39
checkbox input "true"
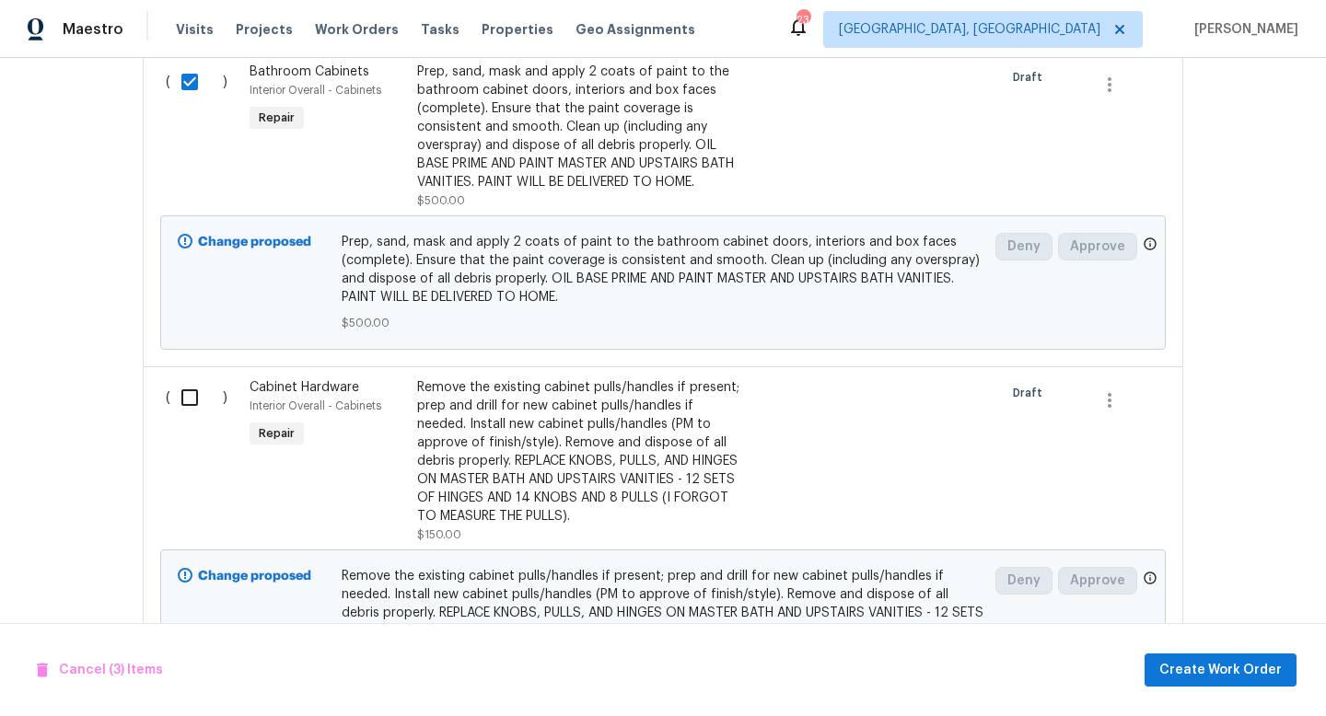
scroll to position [1198, 0]
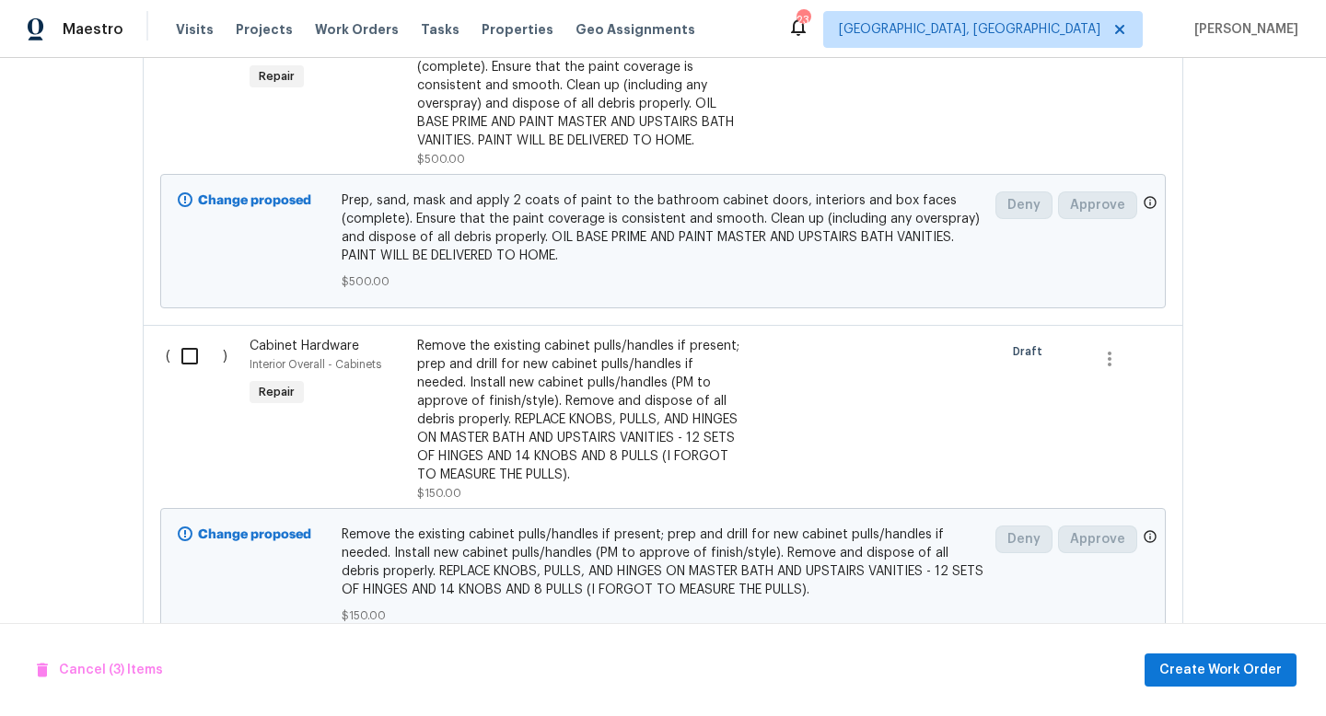
click at [182, 349] on input "checkbox" at bounding box center [196, 356] width 52 height 39
checkbox input "true"
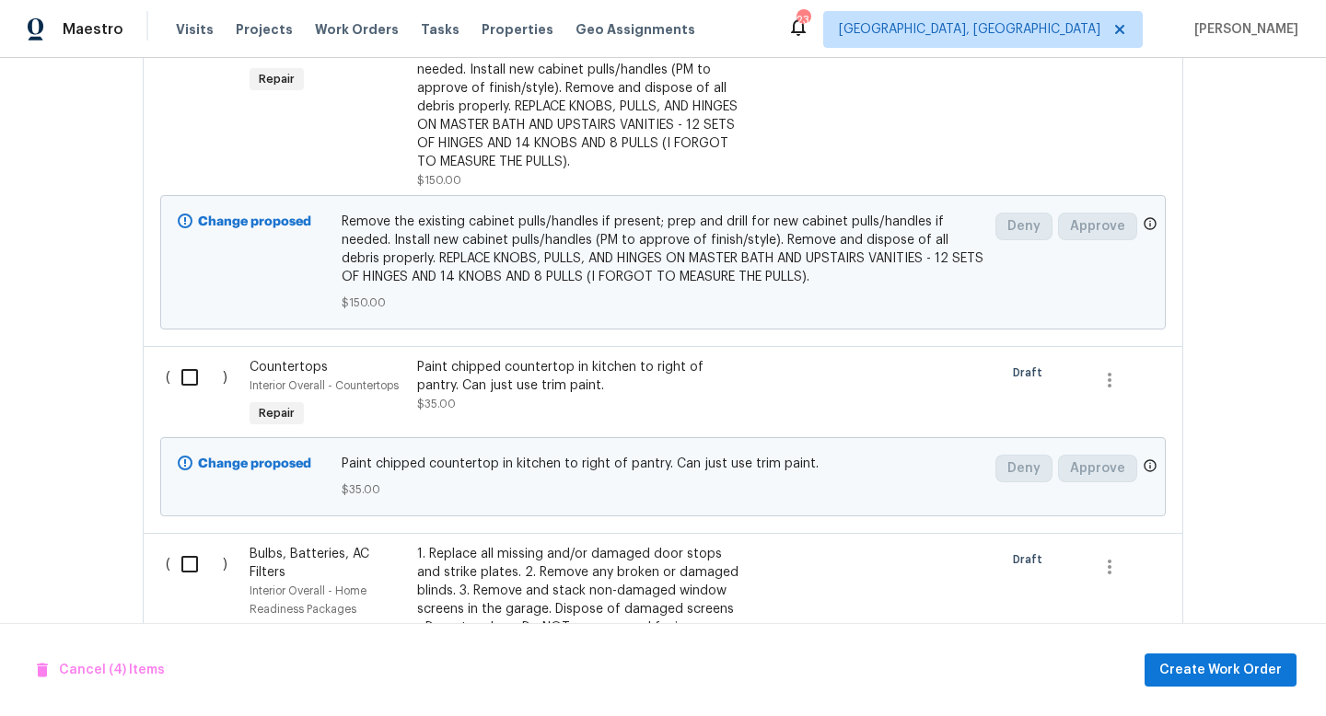
scroll to position [1512, 0]
click at [184, 371] on input "checkbox" at bounding box center [196, 376] width 52 height 39
checkbox input "true"
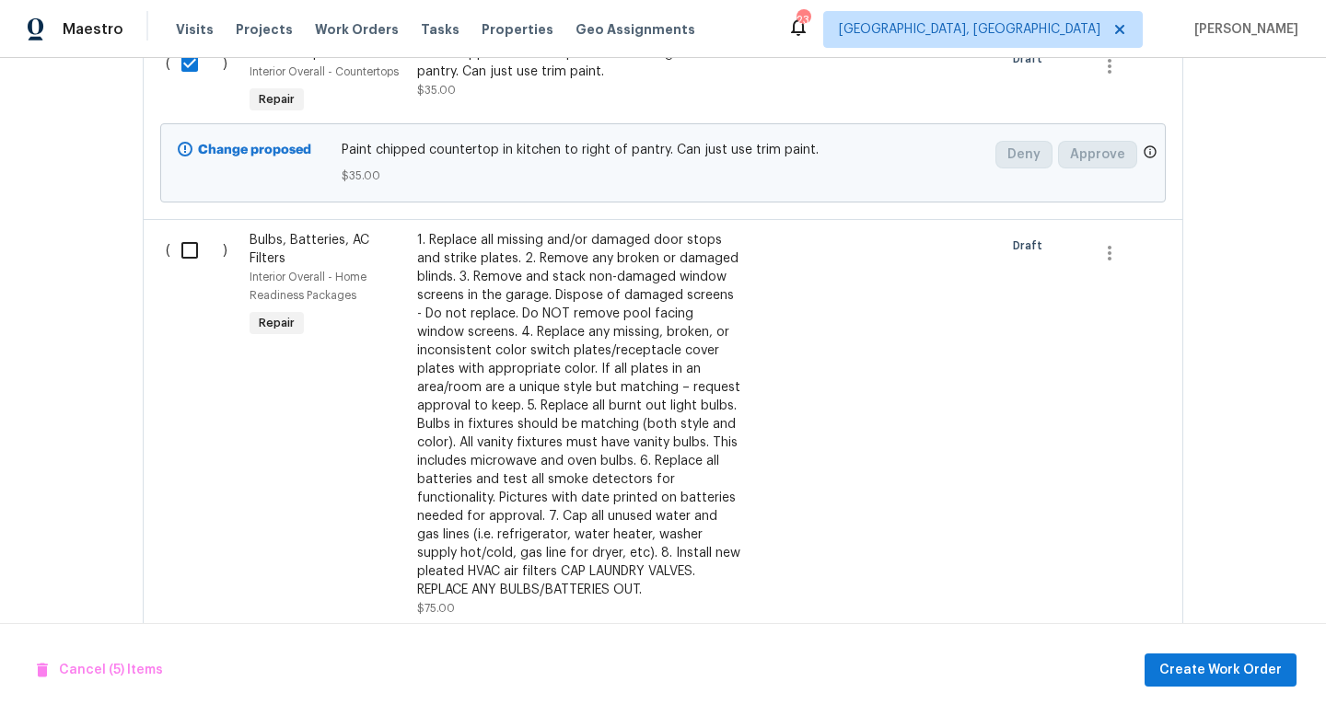
scroll to position [1829, 0]
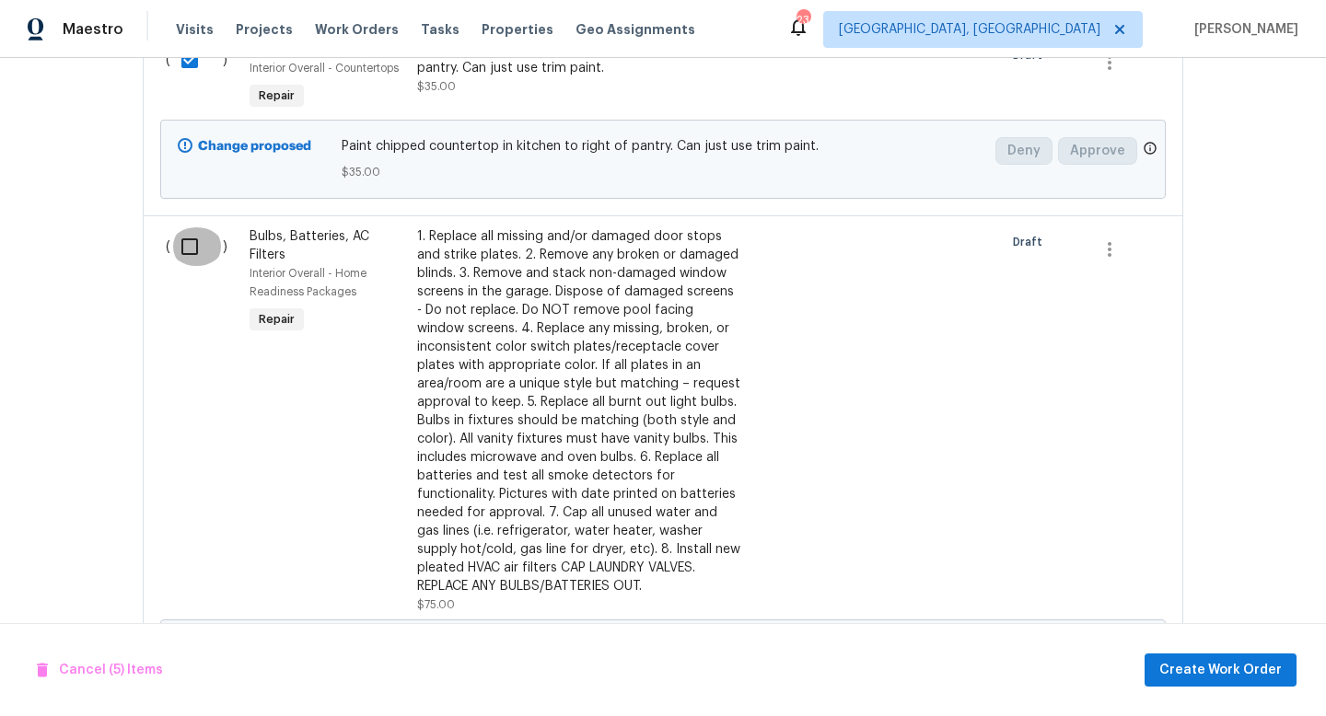
click at [188, 250] on input "checkbox" at bounding box center [196, 246] width 52 height 39
checkbox input "true"
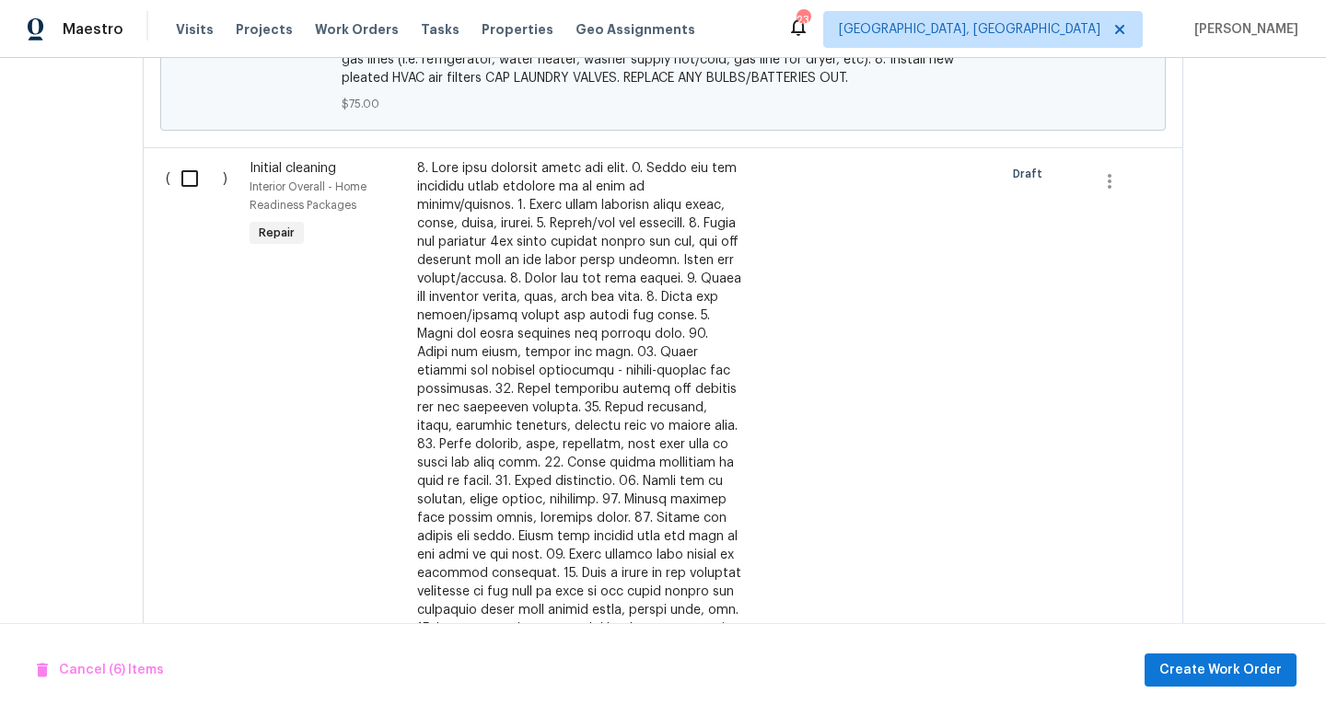
scroll to position [2567, 0]
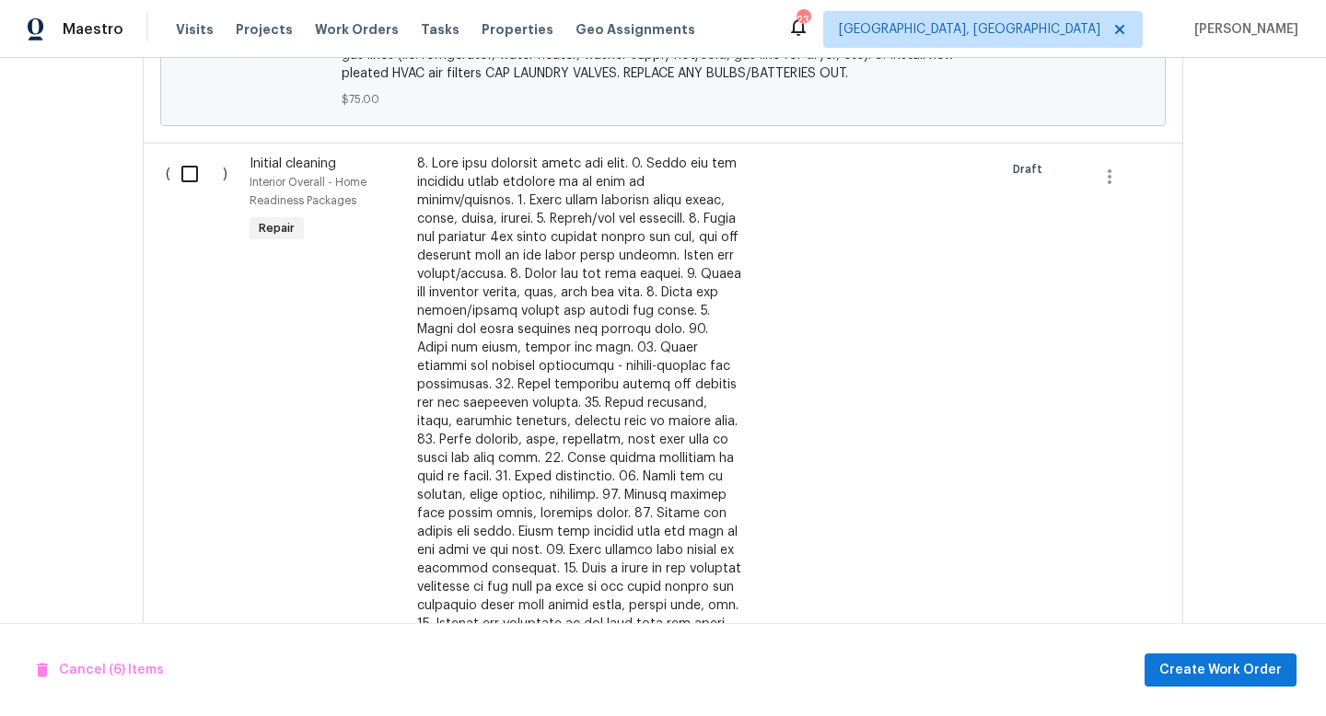
click at [186, 180] on input "checkbox" at bounding box center [196, 174] width 52 height 39
checkbox input "true"
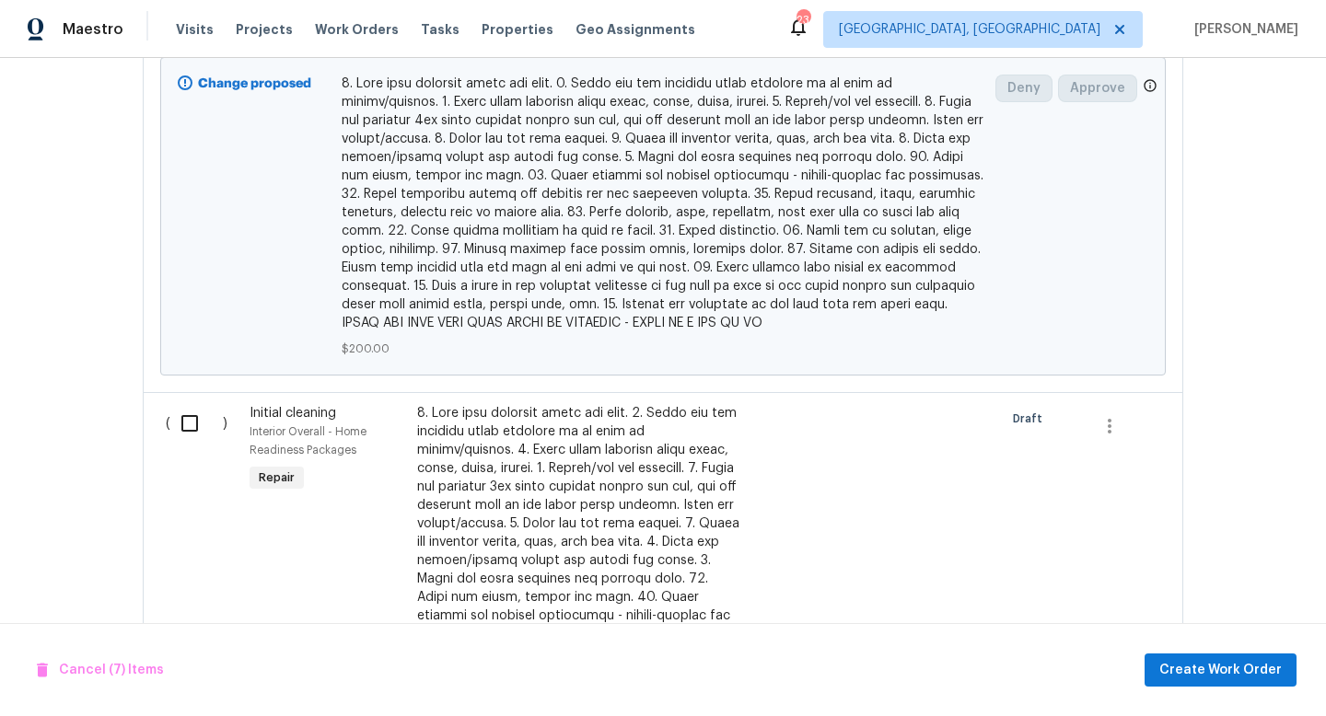
scroll to position [3308, 0]
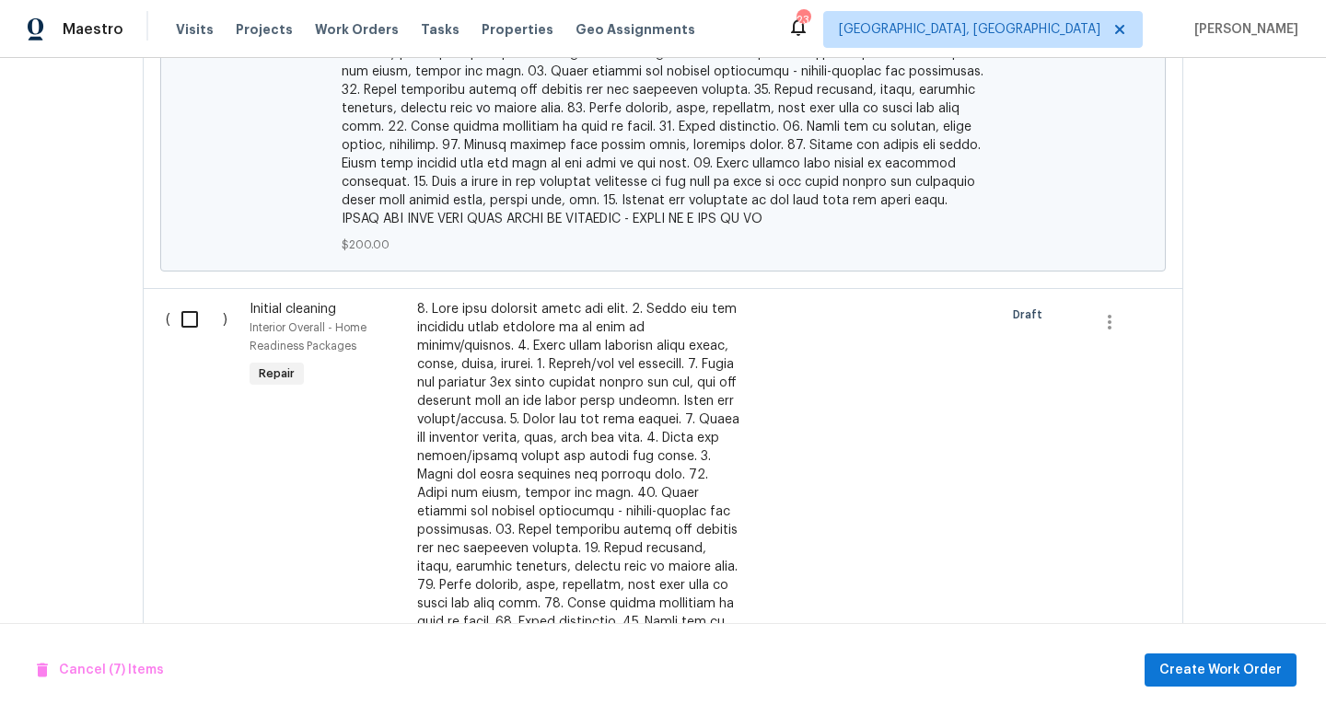
click at [185, 329] on input "checkbox" at bounding box center [196, 319] width 52 height 39
checkbox input "true"
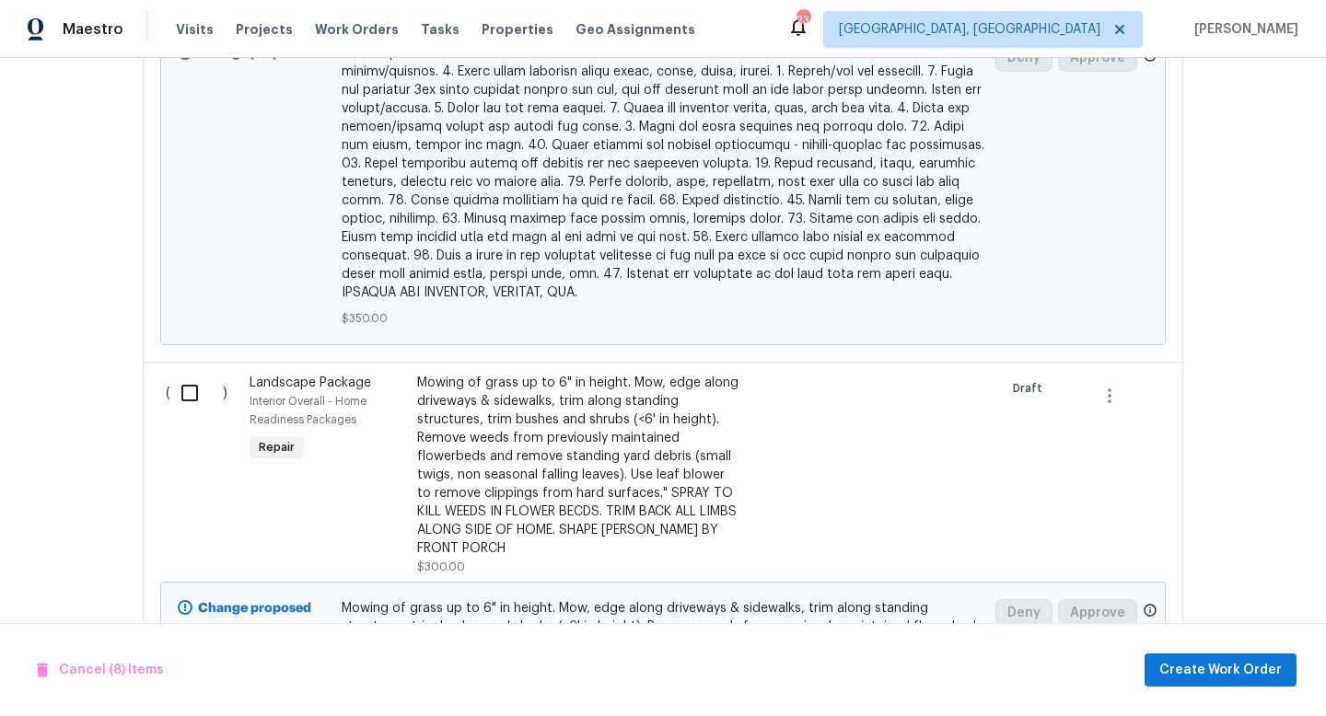
scroll to position [4129, 0]
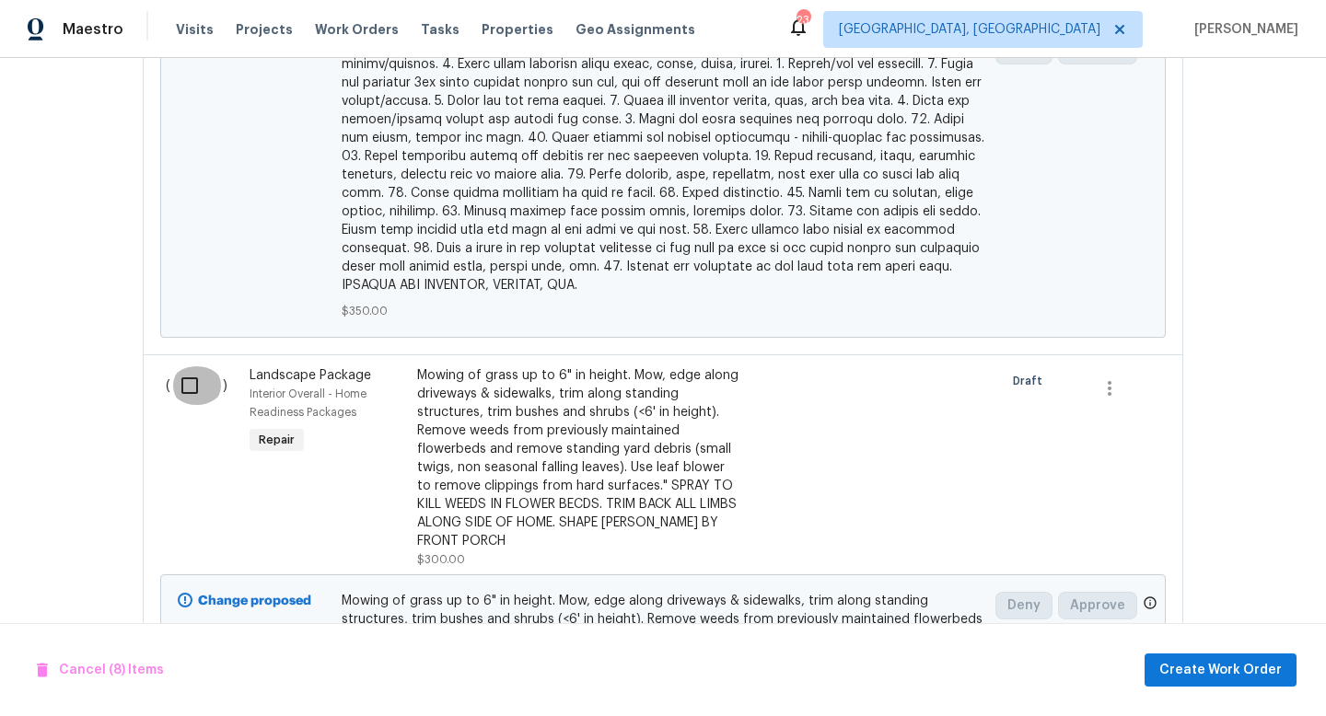
click at [191, 366] on input "checkbox" at bounding box center [196, 385] width 52 height 39
checkbox input "false"
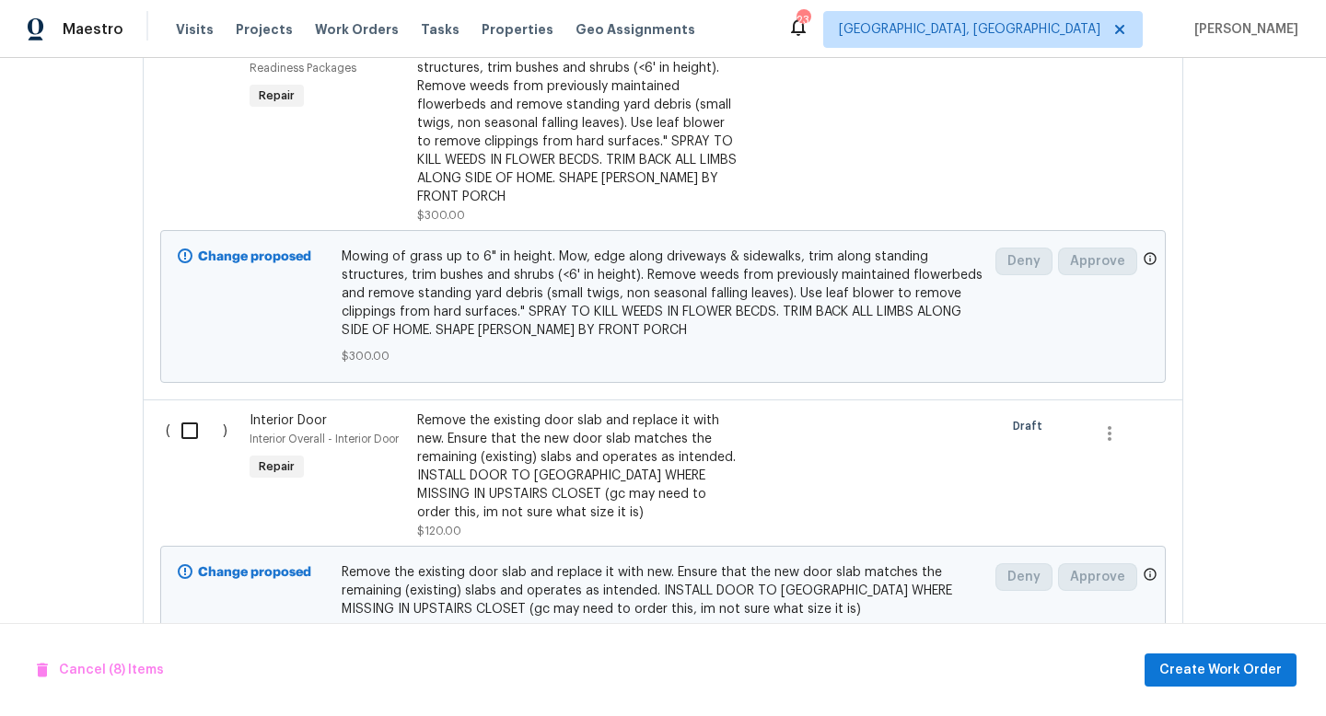
scroll to position [4489, 0]
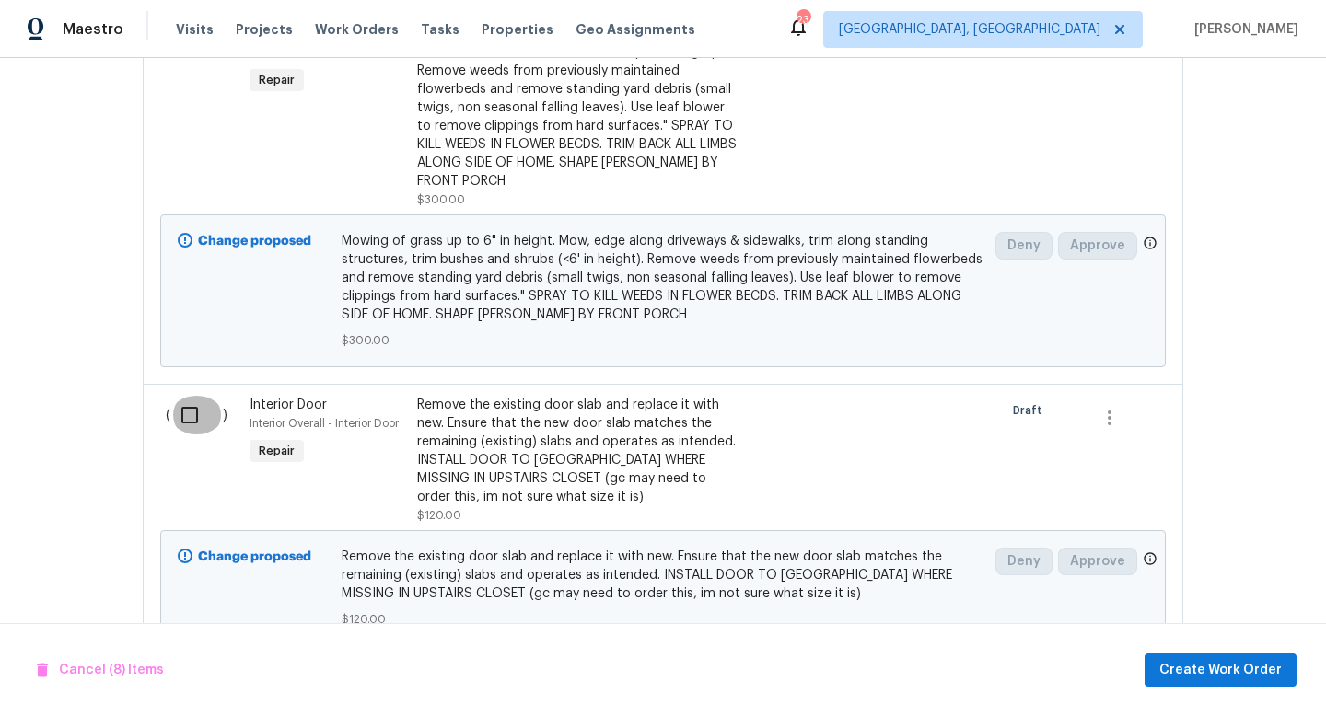
click at [188, 396] on input "checkbox" at bounding box center [196, 415] width 52 height 39
checkbox input "true"
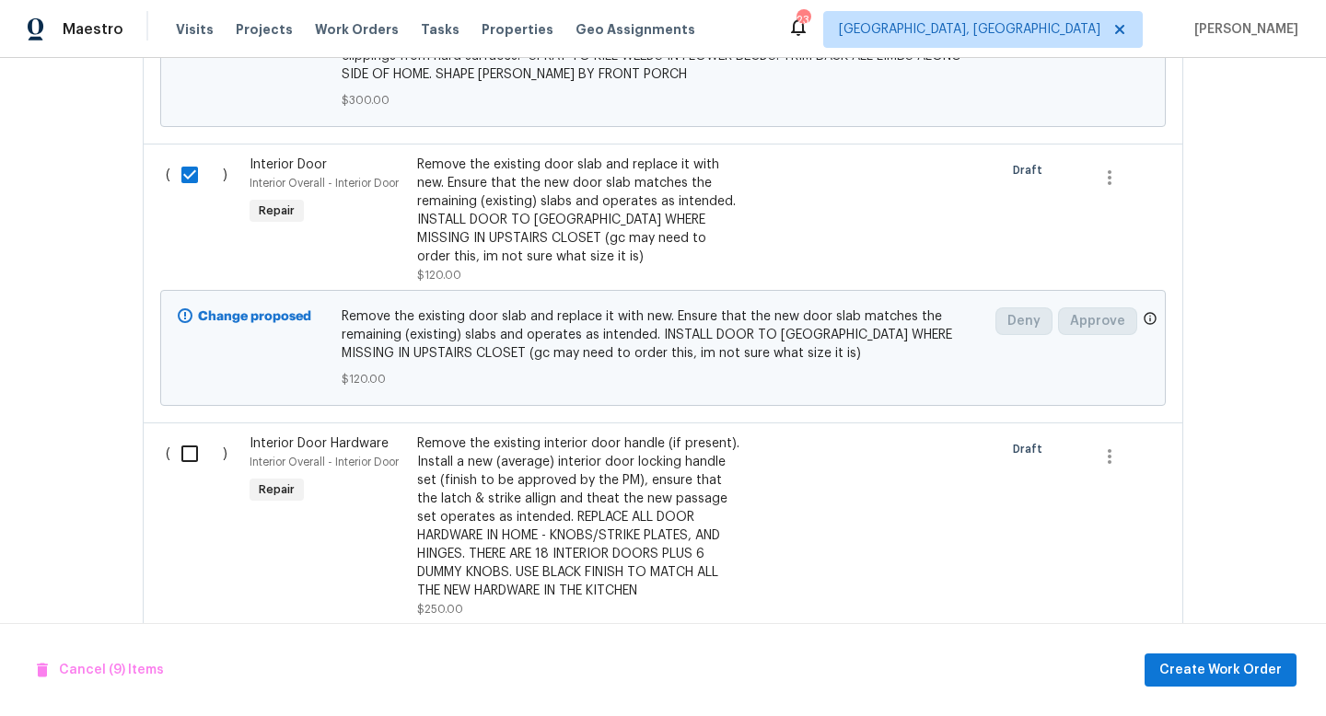
scroll to position [4730, 0]
click at [194, 436] on input "checkbox" at bounding box center [196, 453] width 52 height 39
checkbox input "true"
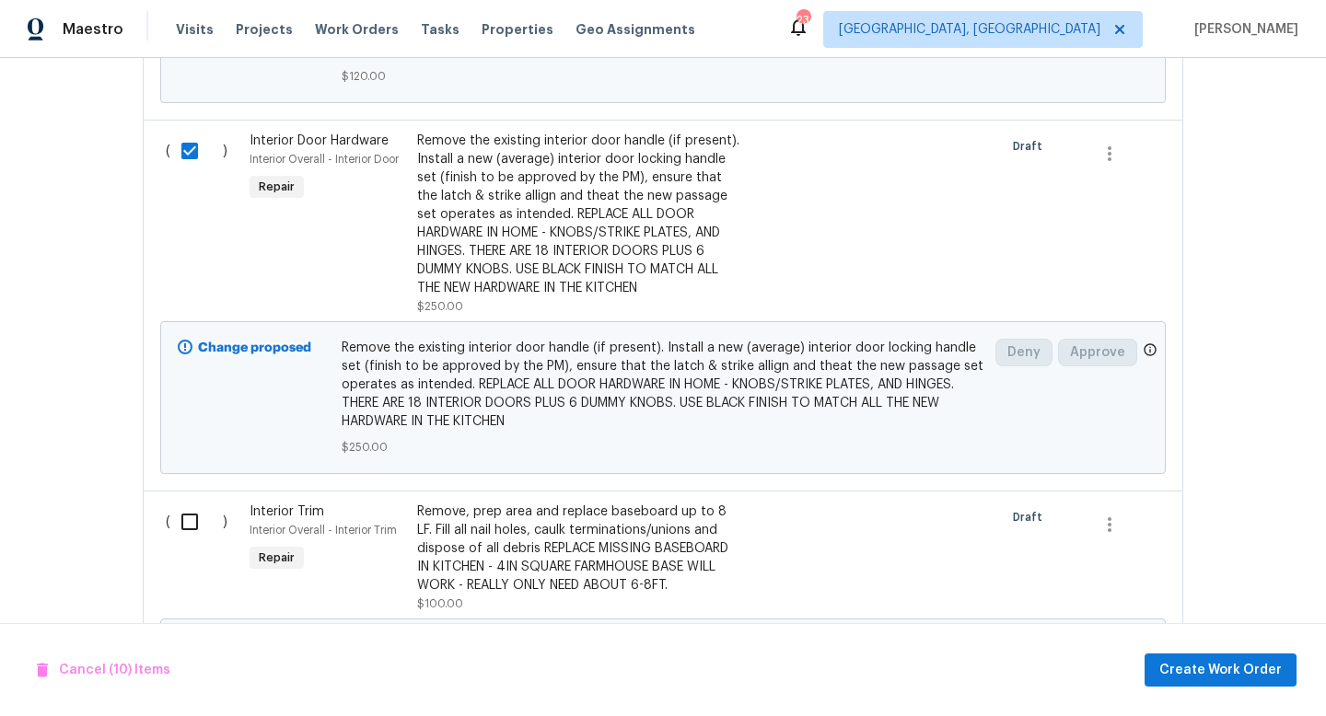
scroll to position [5109, 0]
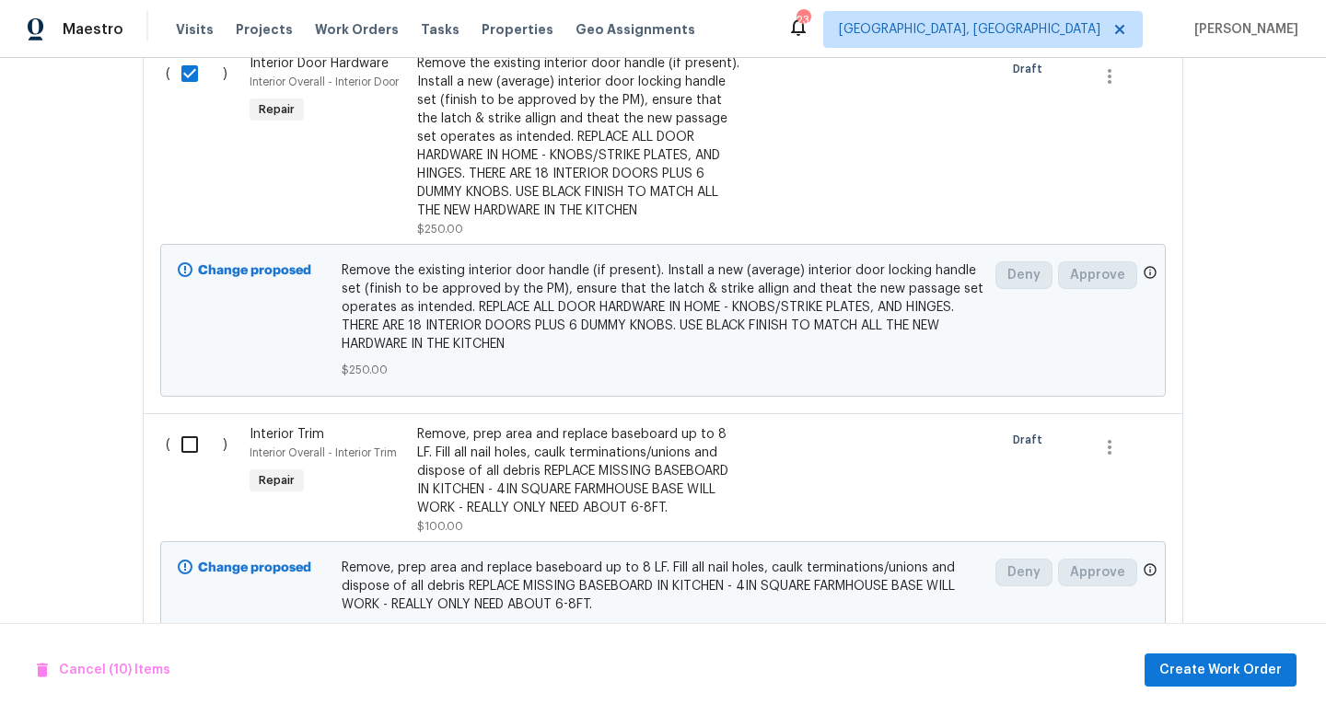
click at [181, 425] on input "checkbox" at bounding box center [196, 444] width 52 height 39
checkbox input "true"
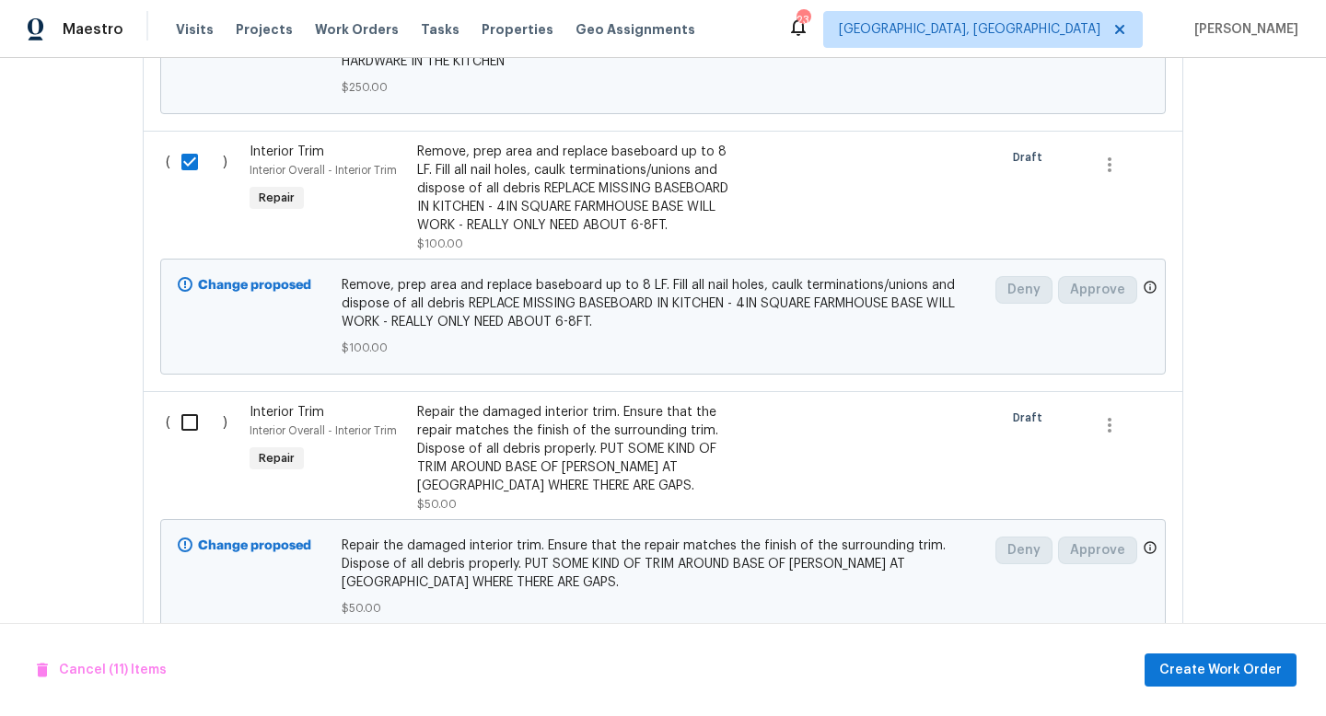
scroll to position [5390, 0]
click at [182, 405] on input "checkbox" at bounding box center [196, 424] width 52 height 39
checkbox input "true"
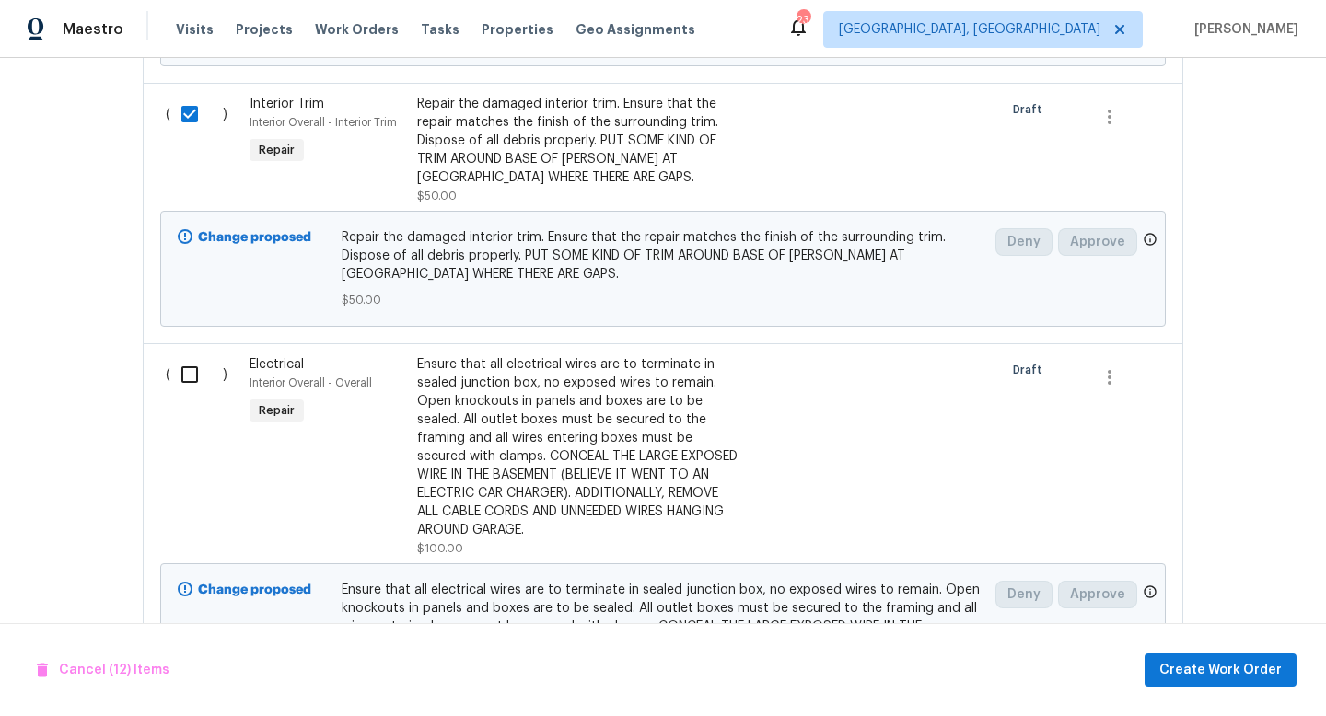
scroll to position [5702, 0]
click at [186, 354] on input "checkbox" at bounding box center [196, 373] width 52 height 39
checkbox input "true"
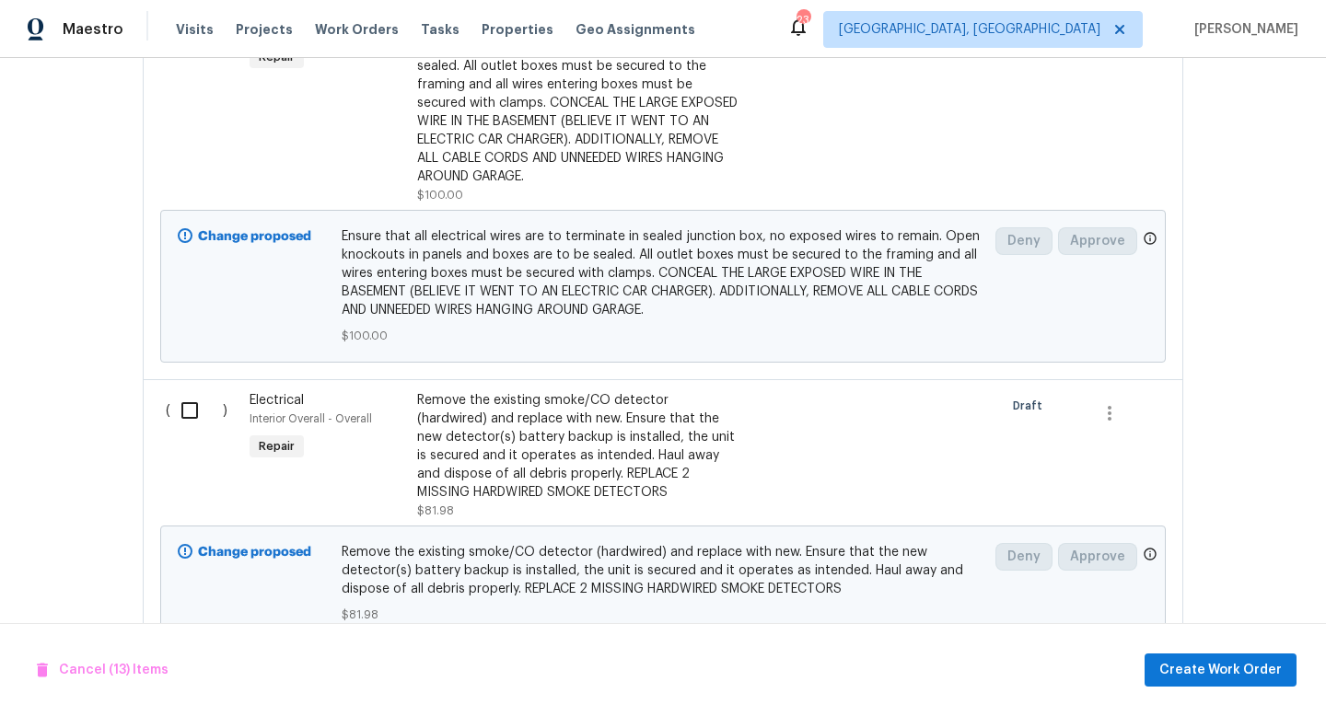
scroll to position [6060, 0]
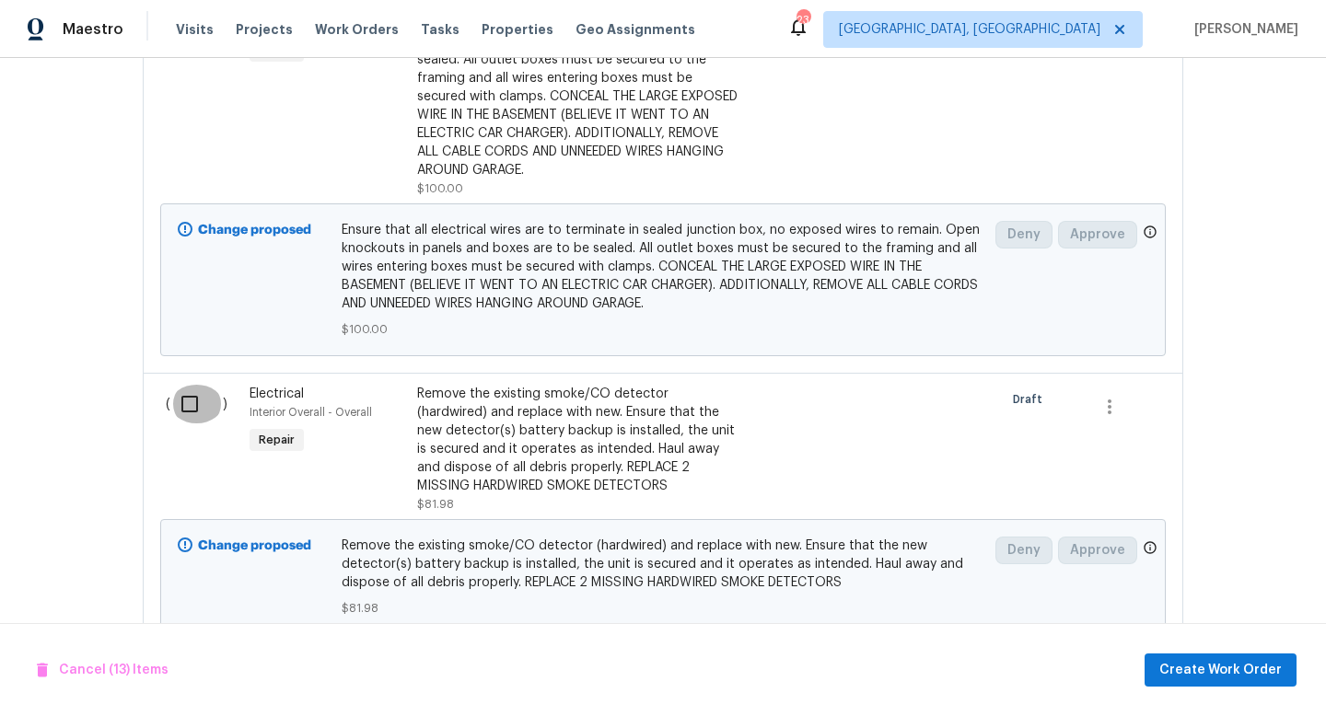
click at [193, 385] on input "checkbox" at bounding box center [196, 404] width 52 height 39
checkbox input "true"
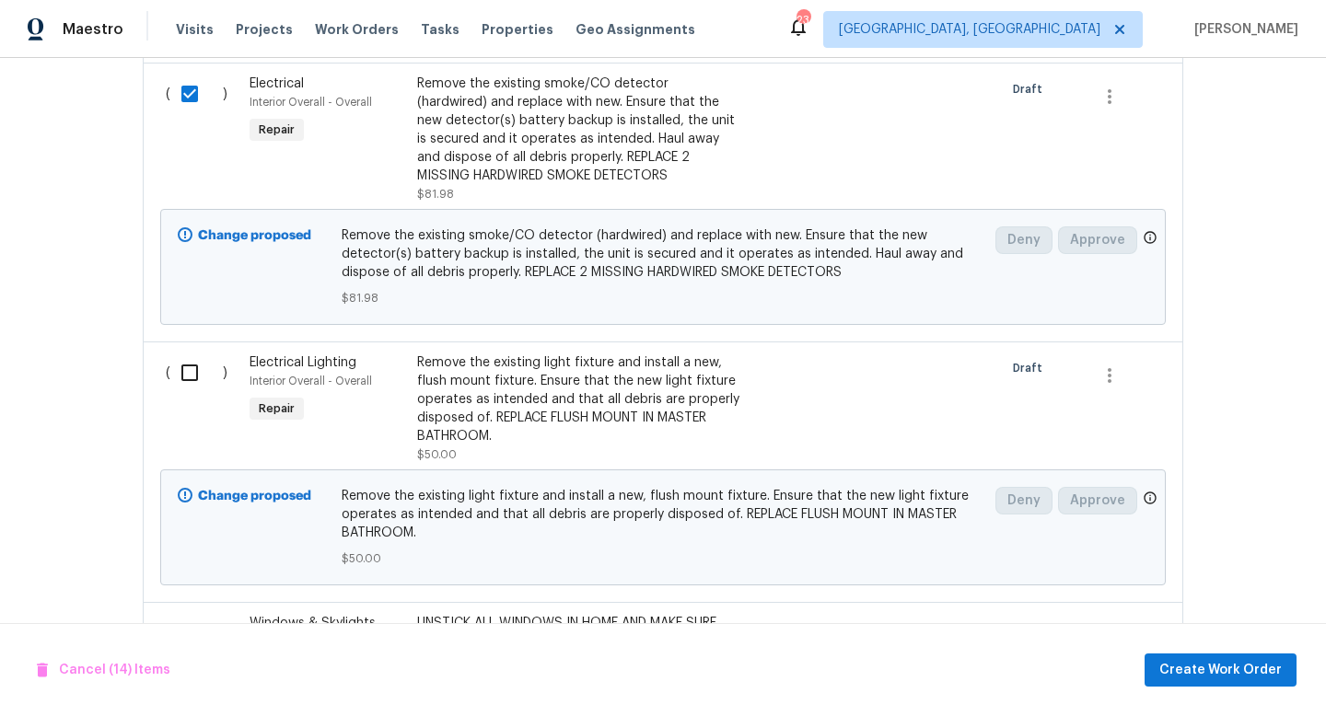
scroll to position [6378, 0]
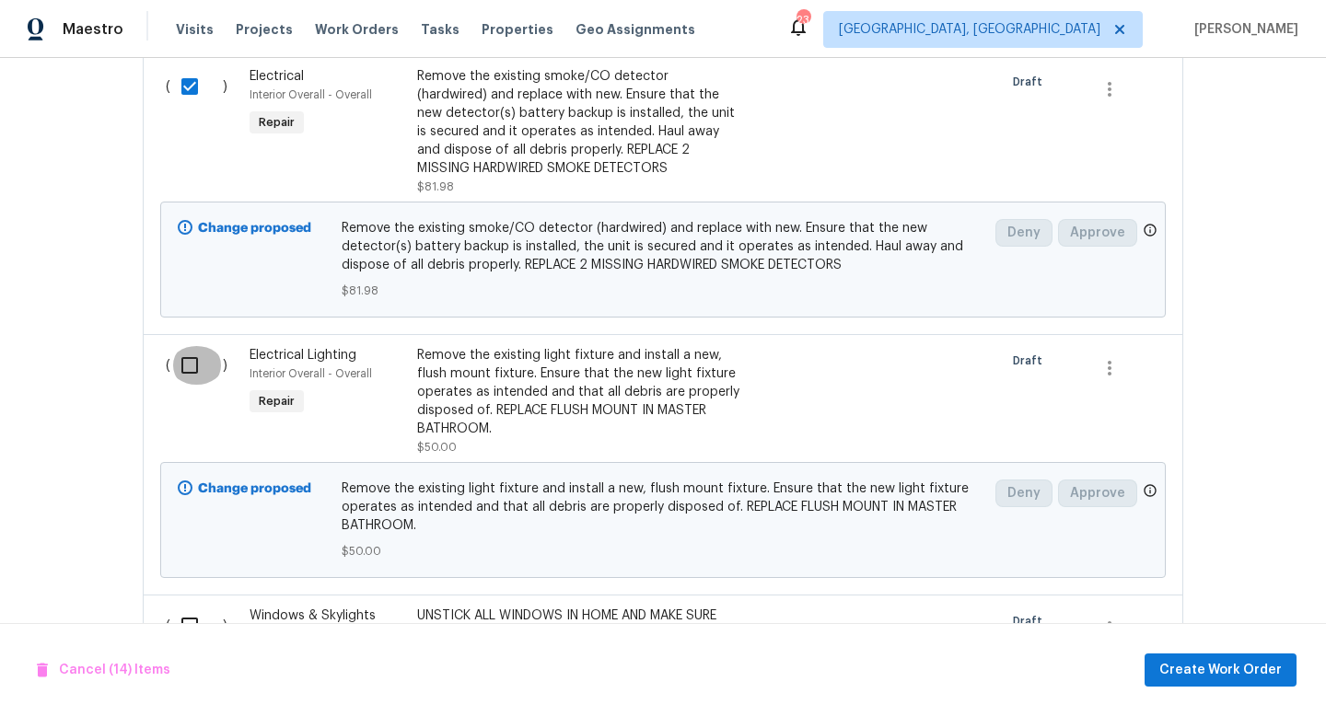
click at [182, 346] on input "checkbox" at bounding box center [196, 365] width 52 height 39
checkbox input "true"
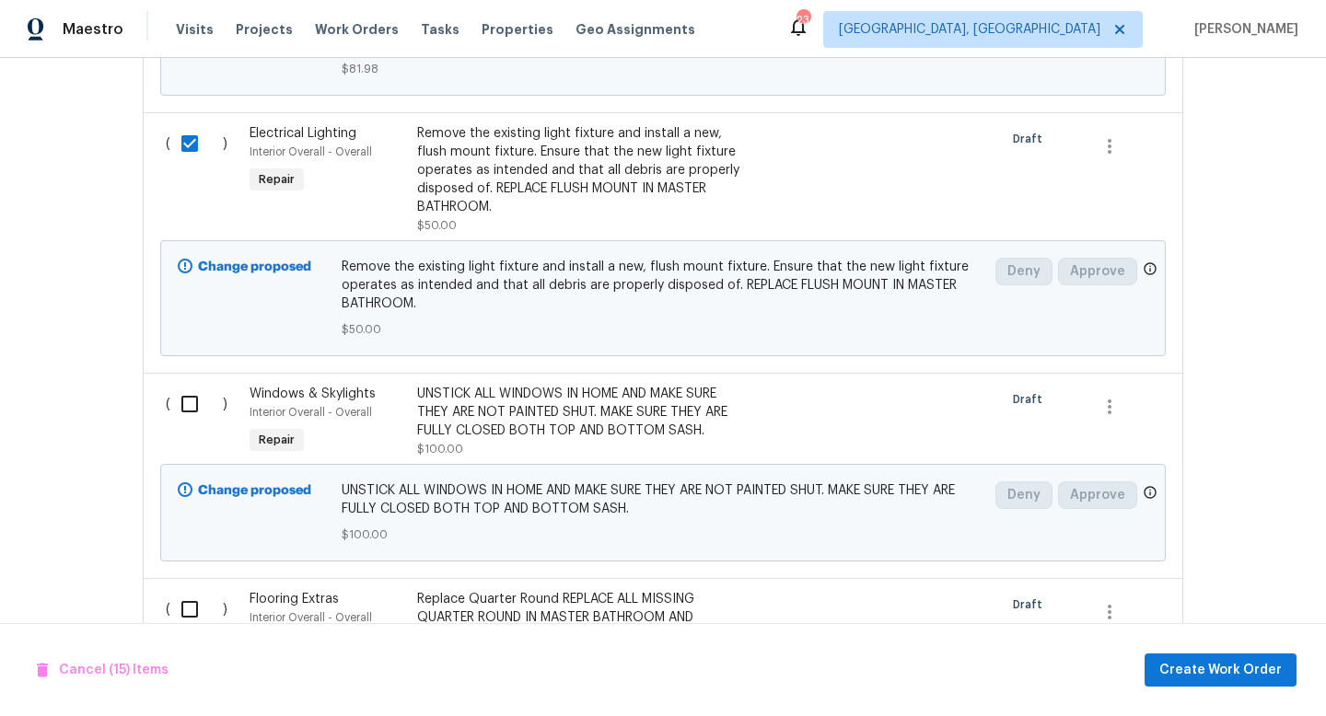
scroll to position [6618, 0]
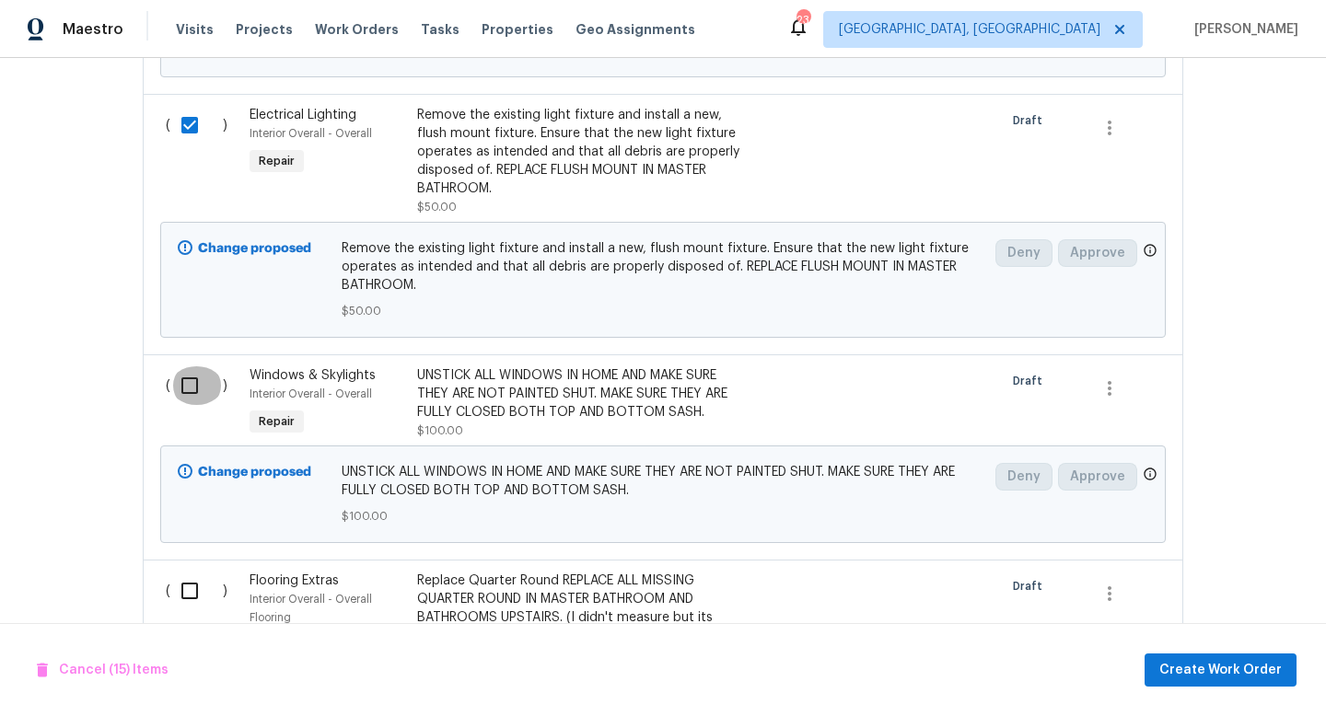
click at [181, 366] on input "checkbox" at bounding box center [196, 385] width 52 height 39
checkbox input "true"
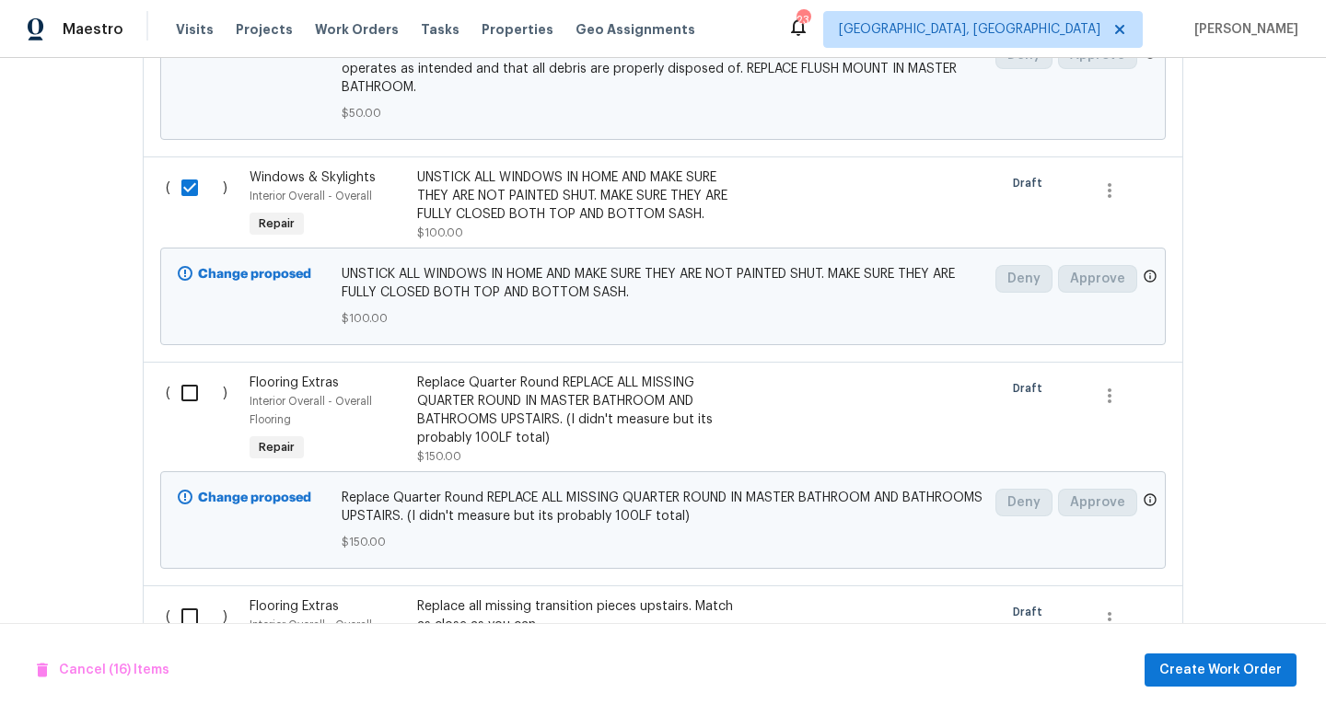
scroll to position [6811, 0]
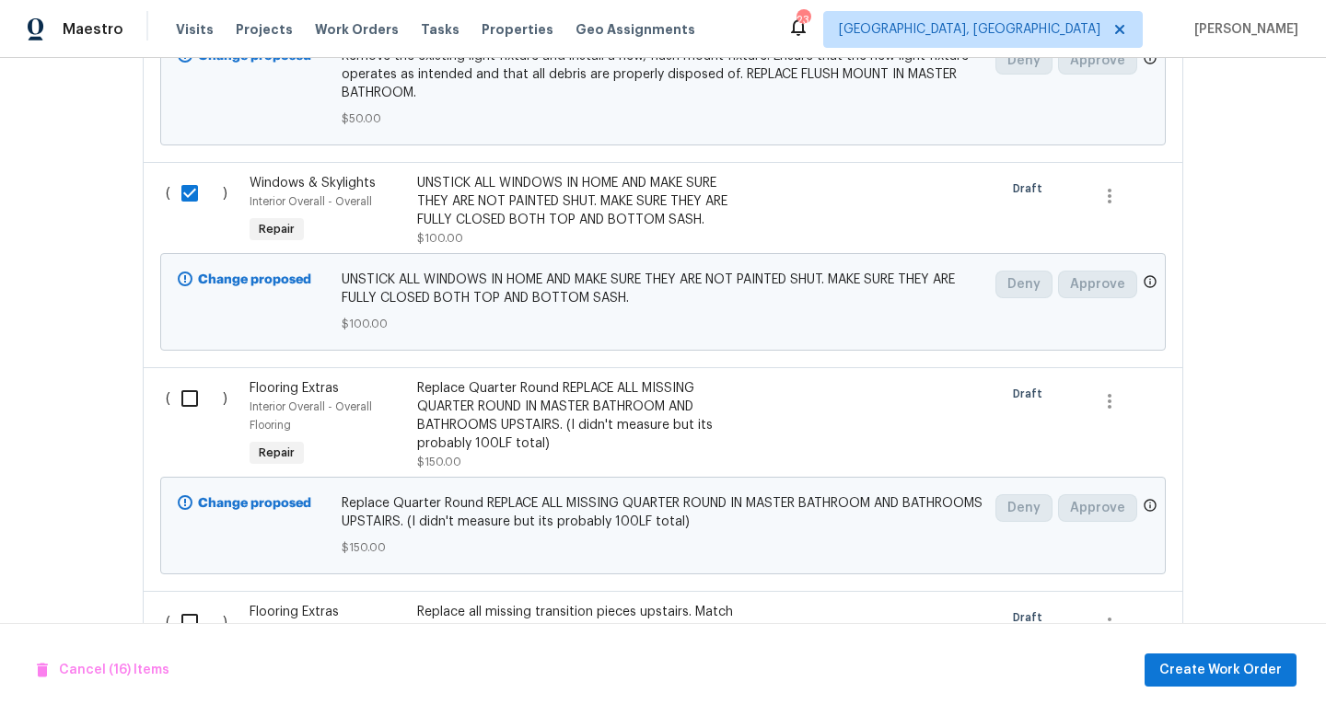
click at [186, 379] on input "checkbox" at bounding box center [196, 398] width 52 height 39
checkbox input "true"
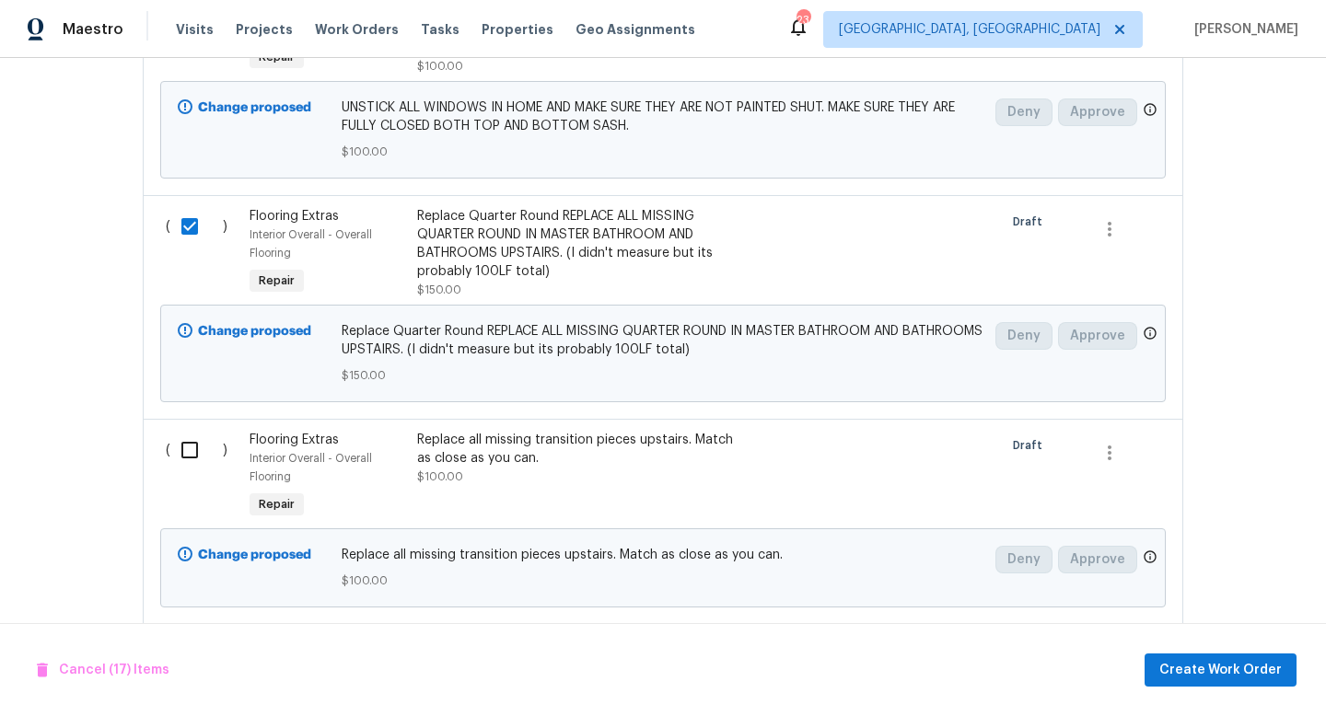
scroll to position [6985, 0]
click at [199, 429] on input "checkbox" at bounding box center [196, 448] width 52 height 39
checkbox input "false"
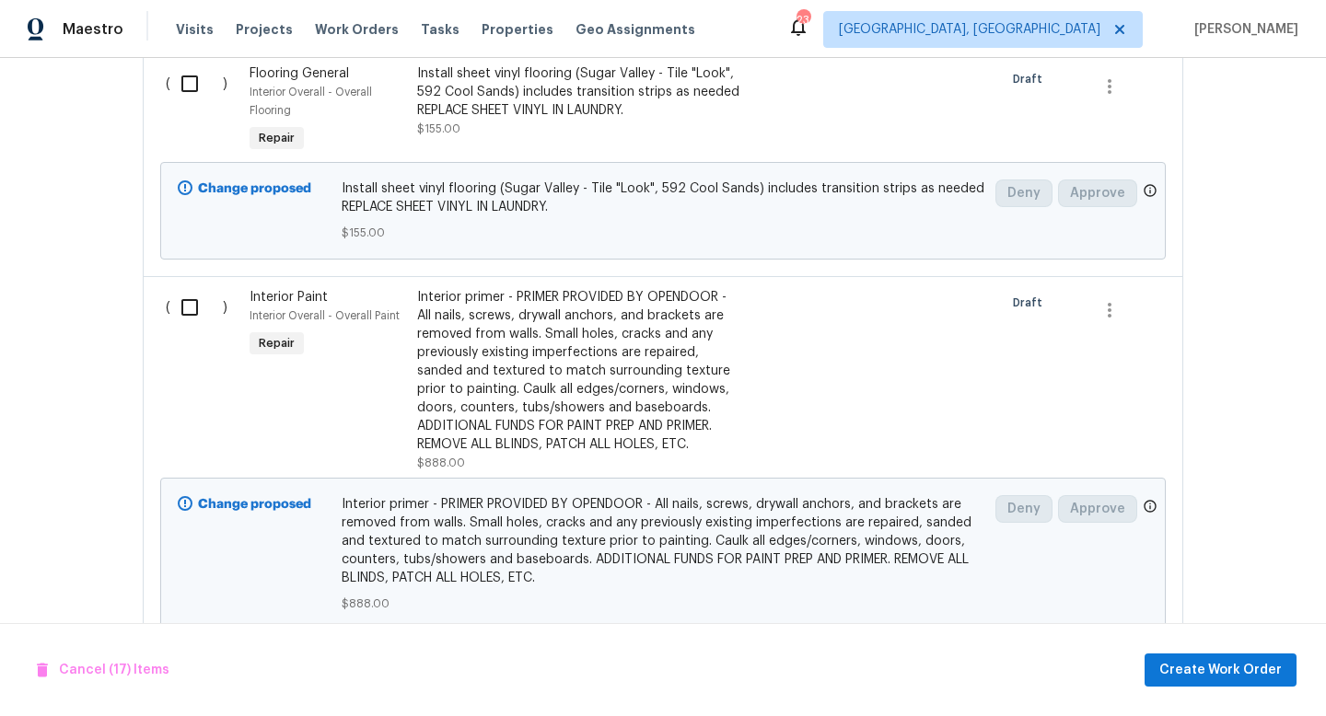
scroll to position [7825, 0]
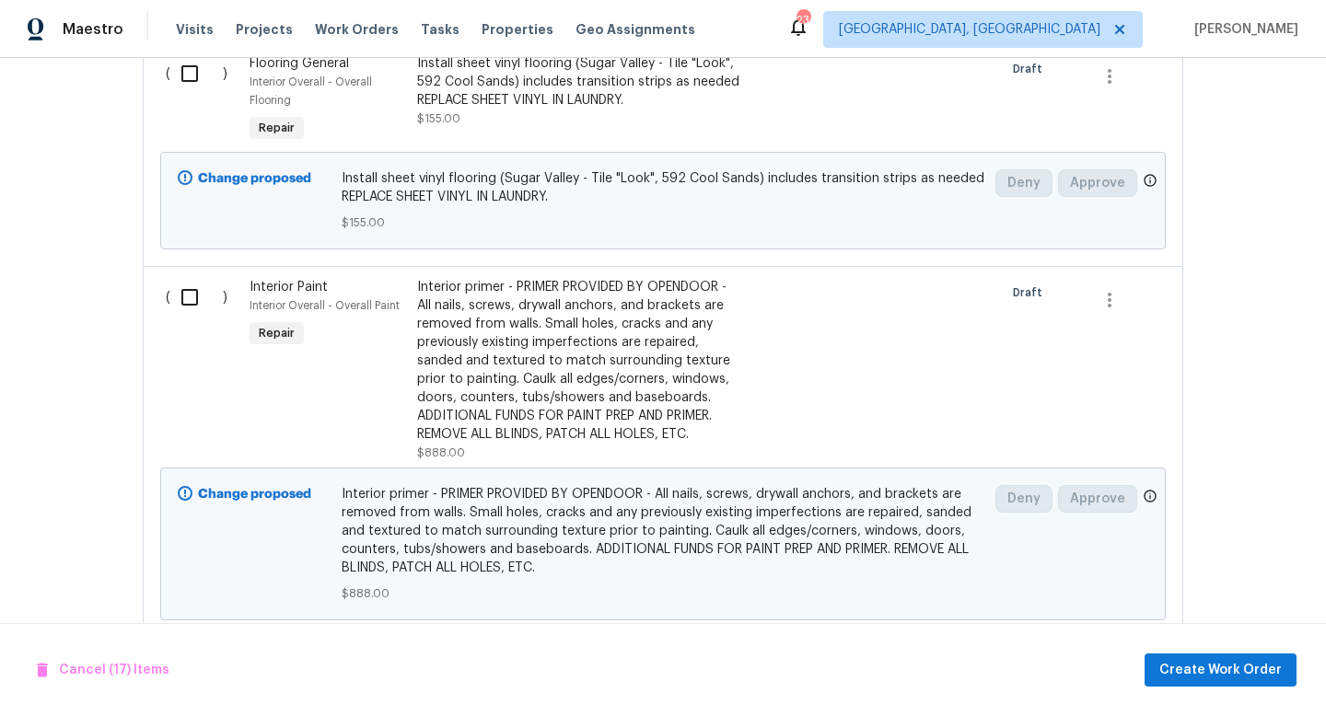
click at [196, 278] on input "checkbox" at bounding box center [196, 297] width 52 height 39
checkbox input "true"
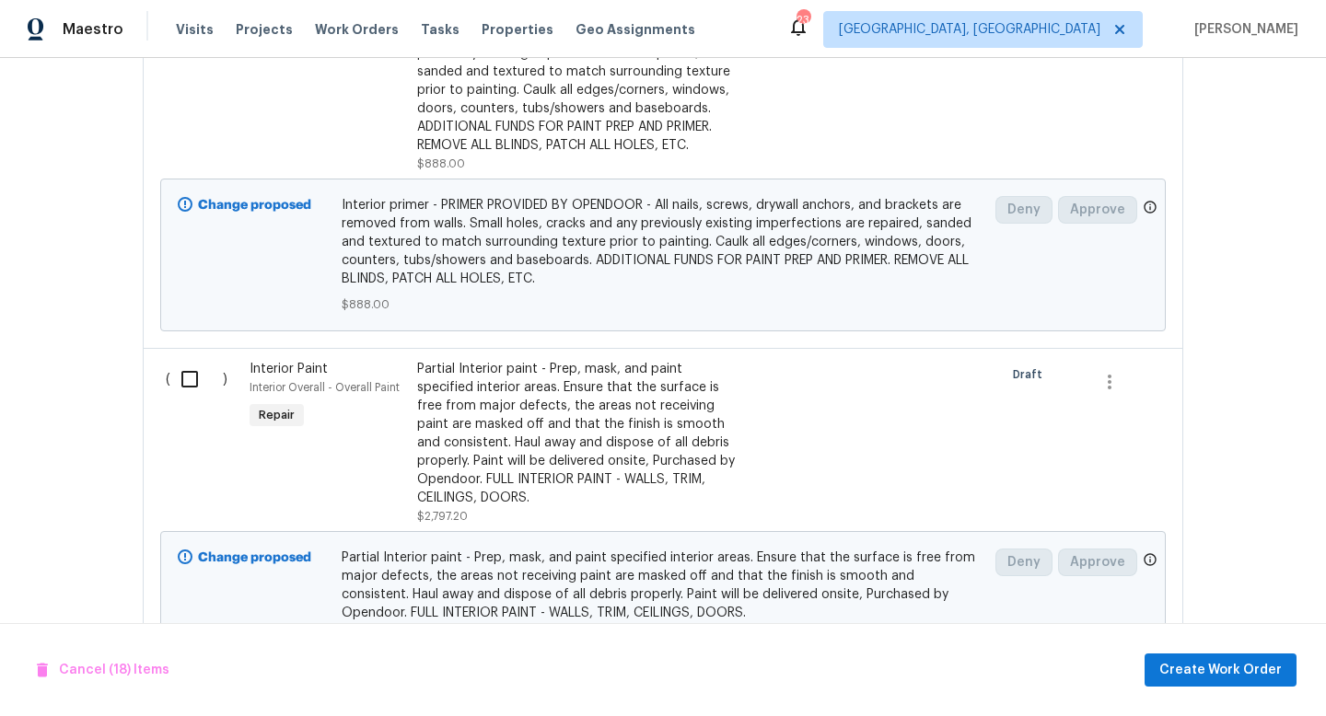
scroll to position [8115, 0]
click at [193, 359] on input "checkbox" at bounding box center [196, 378] width 52 height 39
checkbox input "true"
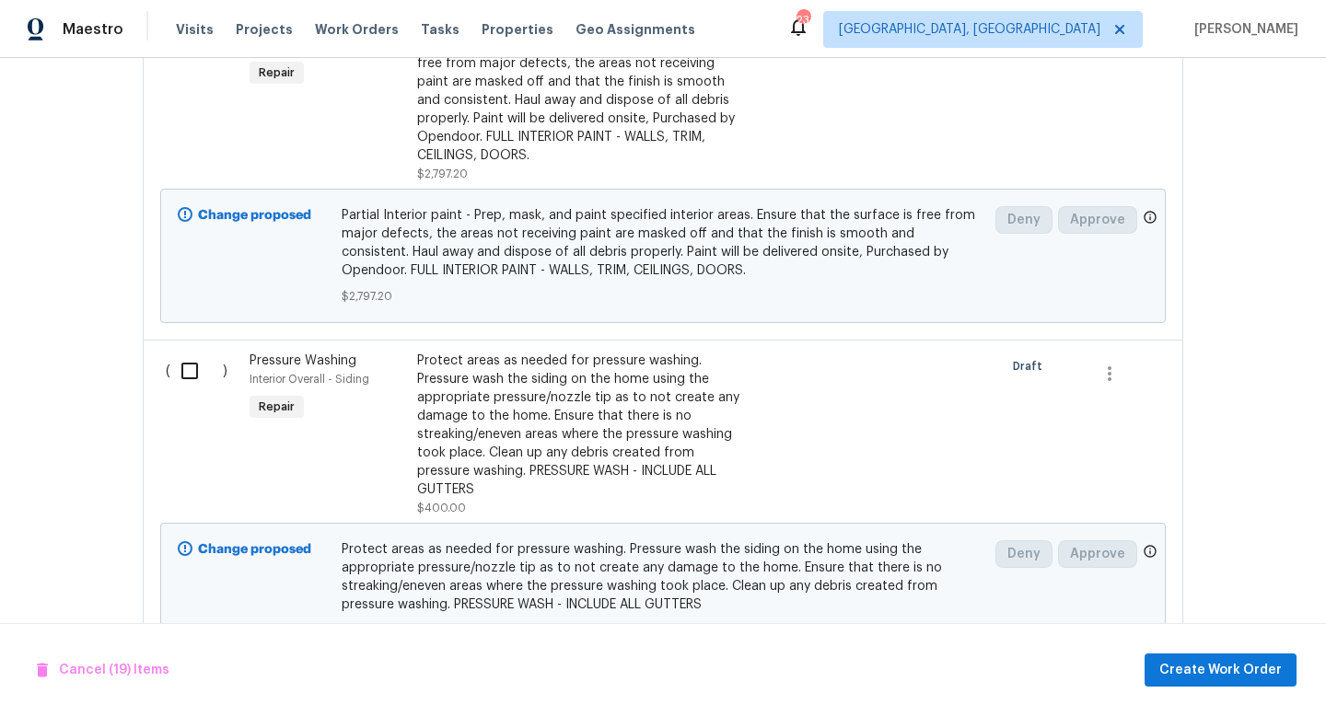
scroll to position [8516, 0]
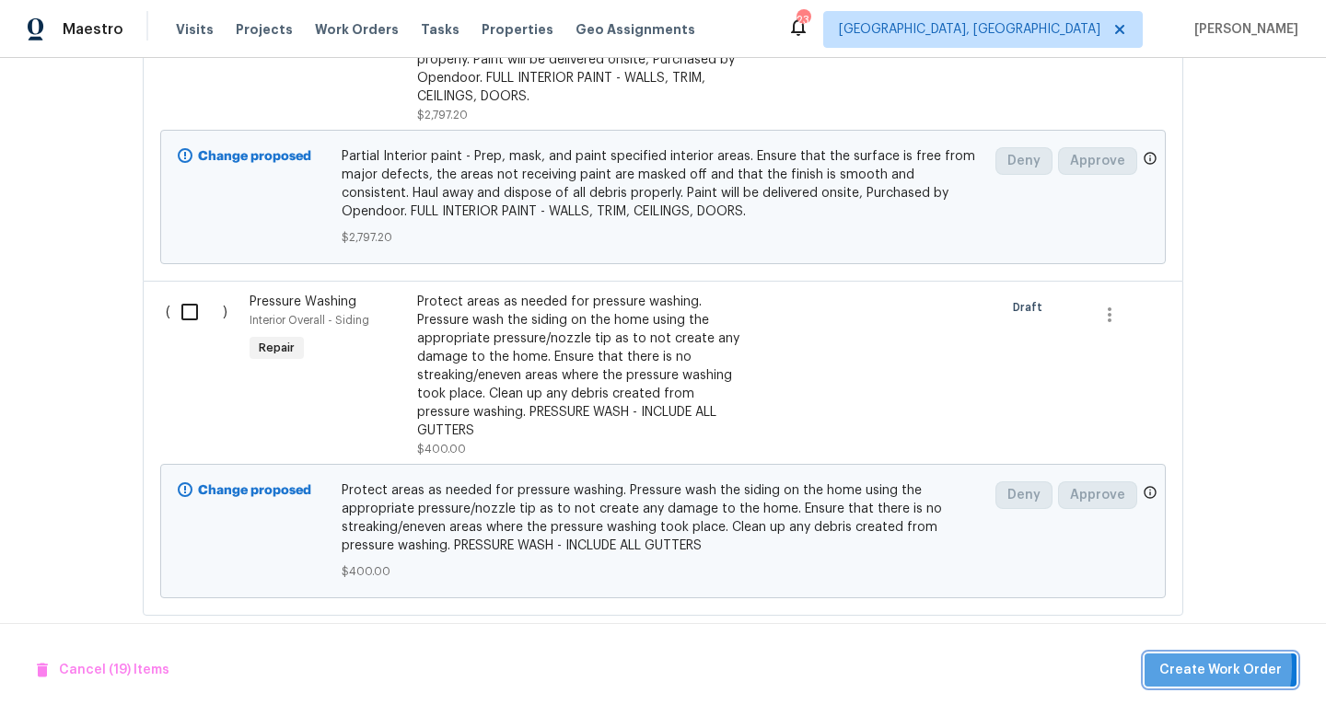
click at [1182, 667] on span "Create Work Order" at bounding box center [1220, 670] width 122 height 23
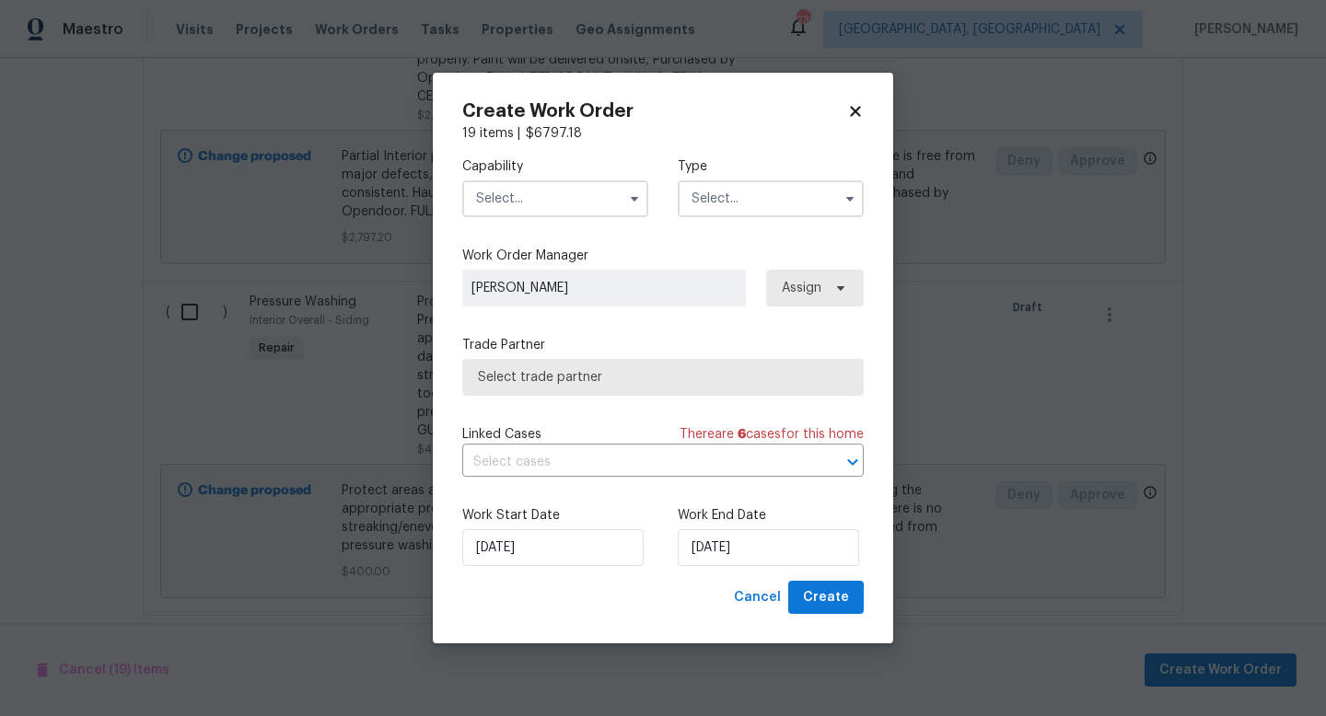
click at [584, 202] on input "text" at bounding box center [555, 198] width 186 height 37
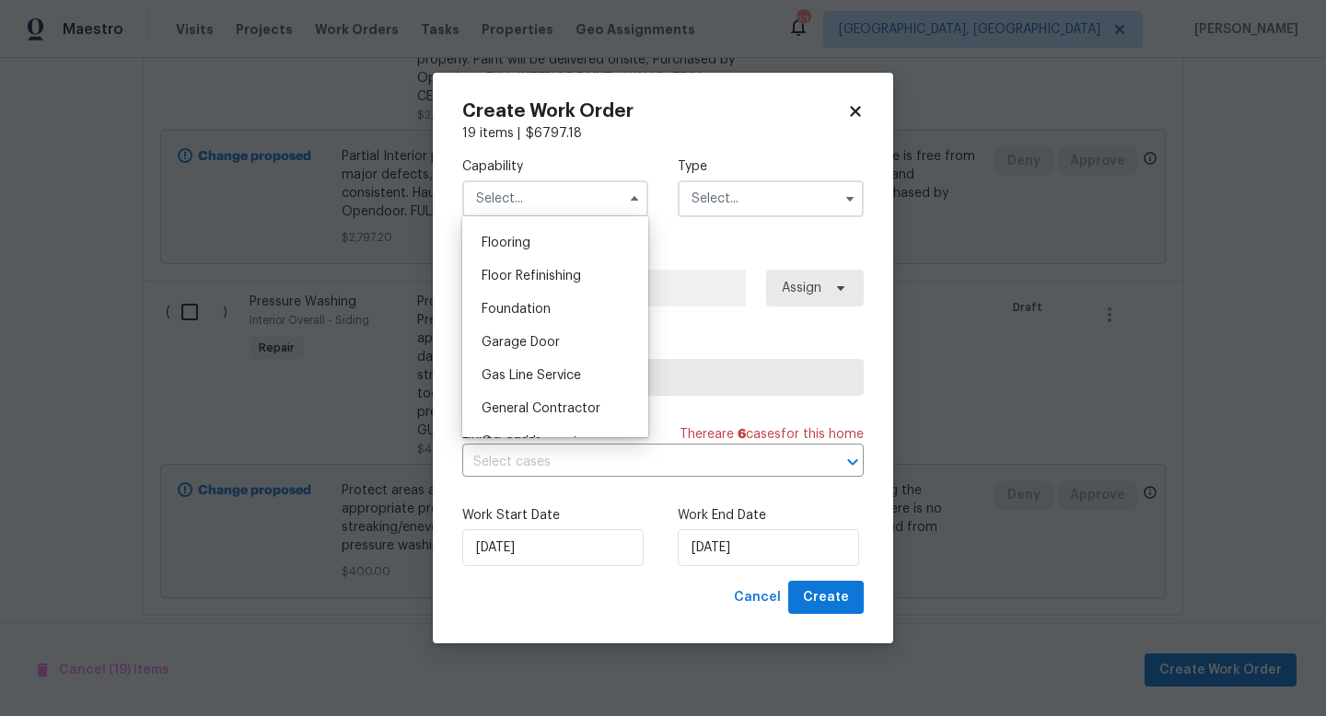
scroll to position [748, 0]
click at [567, 364] on span "General Contractor" at bounding box center [541, 370] width 119 height 13
type input "General Contractor"
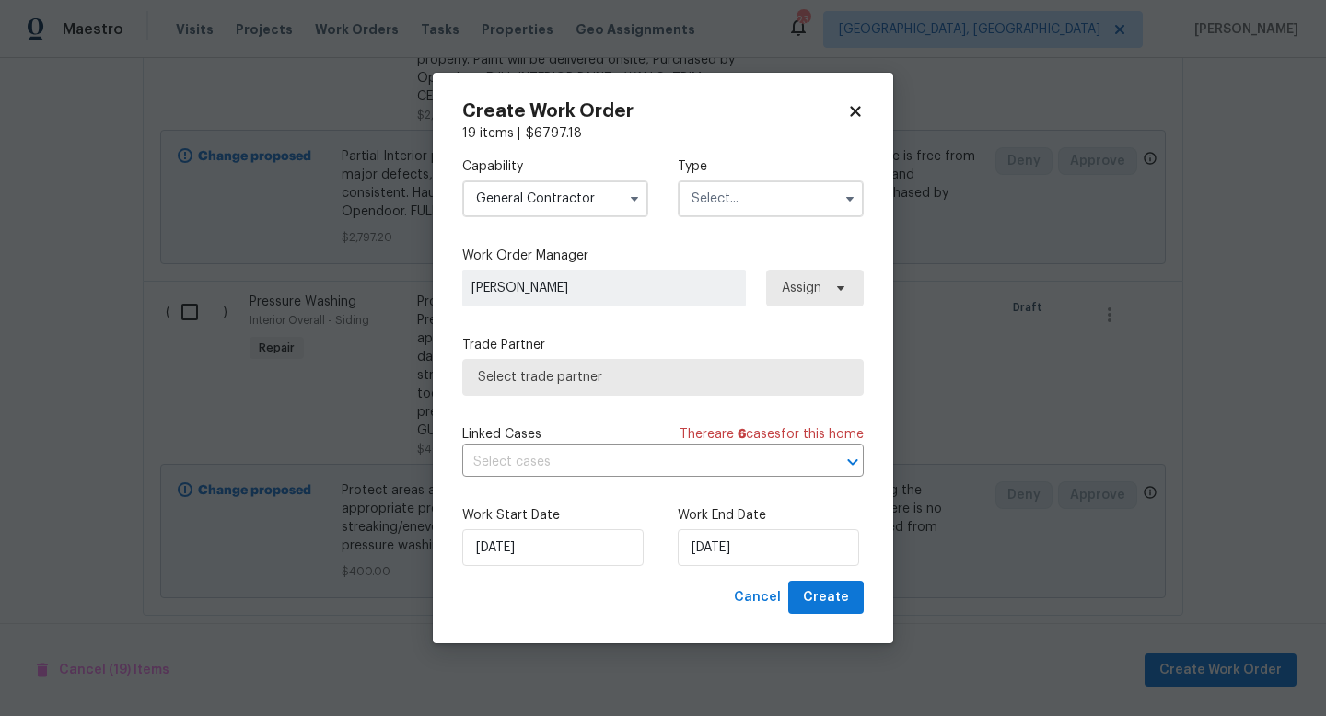
click at [715, 208] on input "text" at bounding box center [771, 198] width 186 height 37
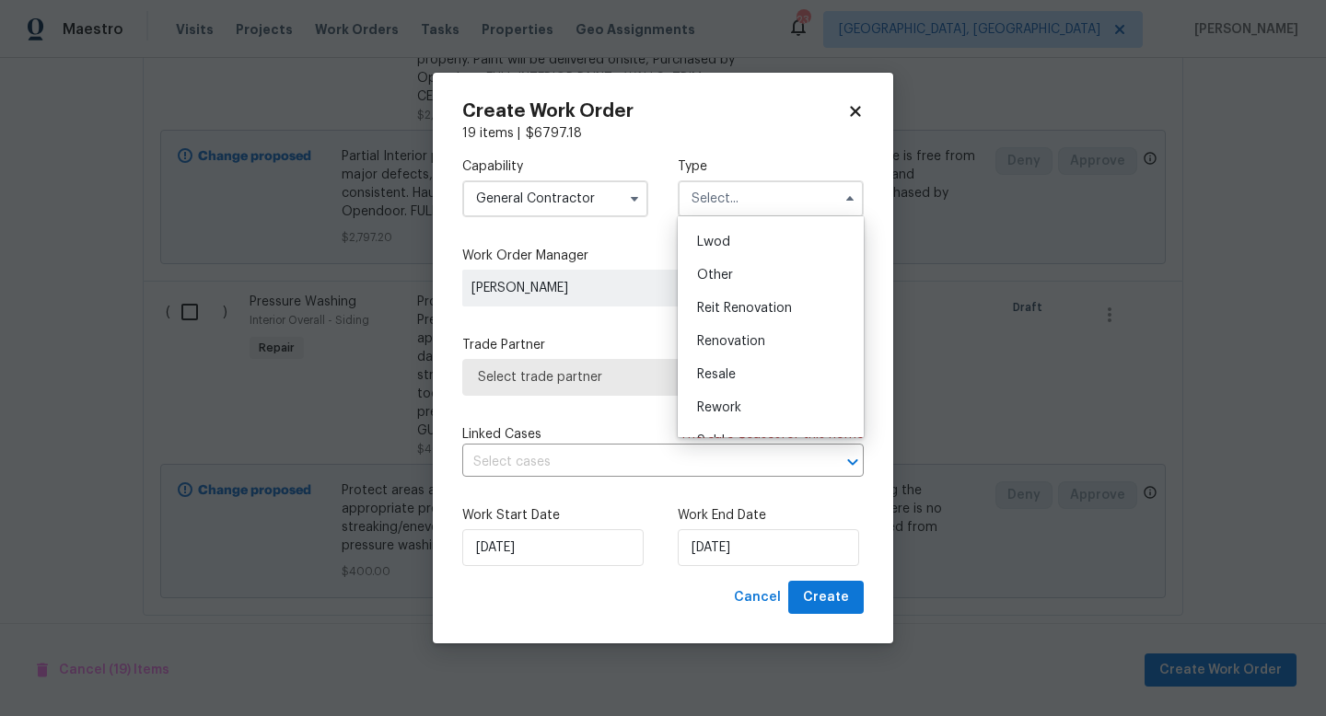
scroll to position [198, 0]
click at [766, 331] on div "Renovation" at bounding box center [770, 337] width 177 height 33
type input "Renovation"
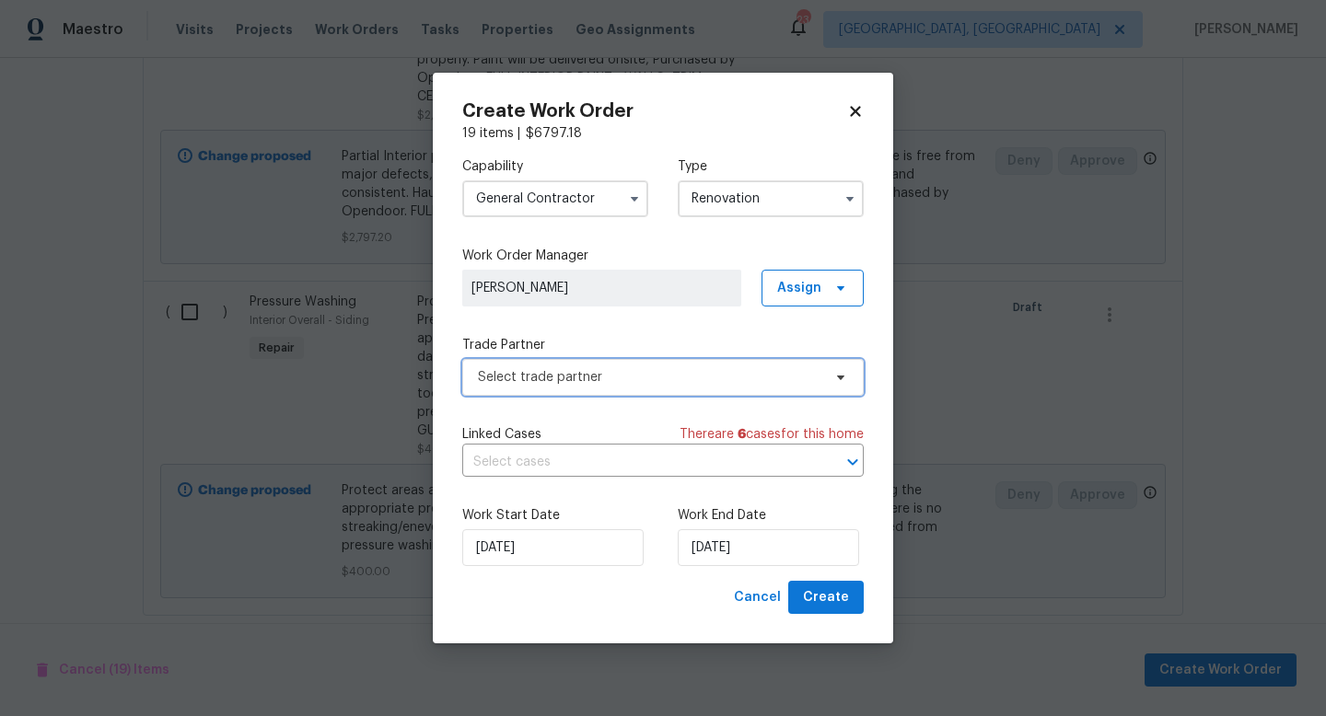
click at [584, 371] on span "Select trade partner" at bounding box center [649, 377] width 343 height 18
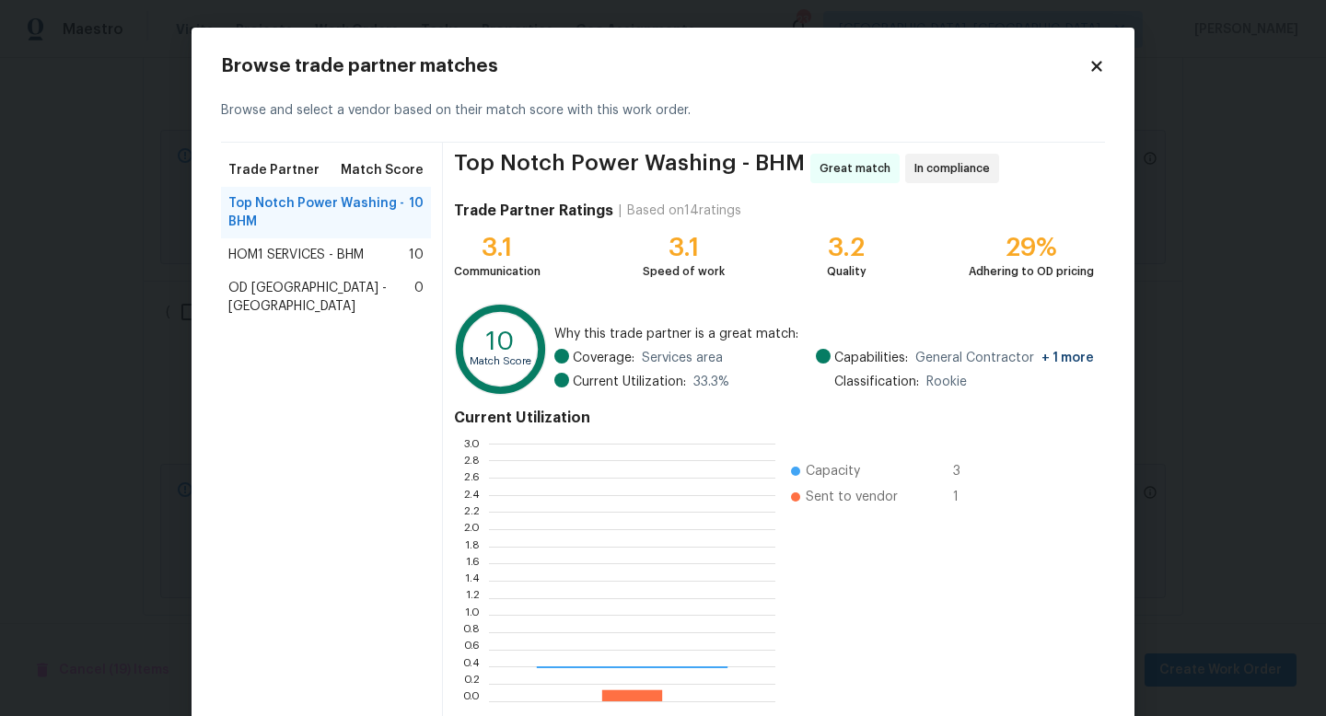
scroll to position [258, 286]
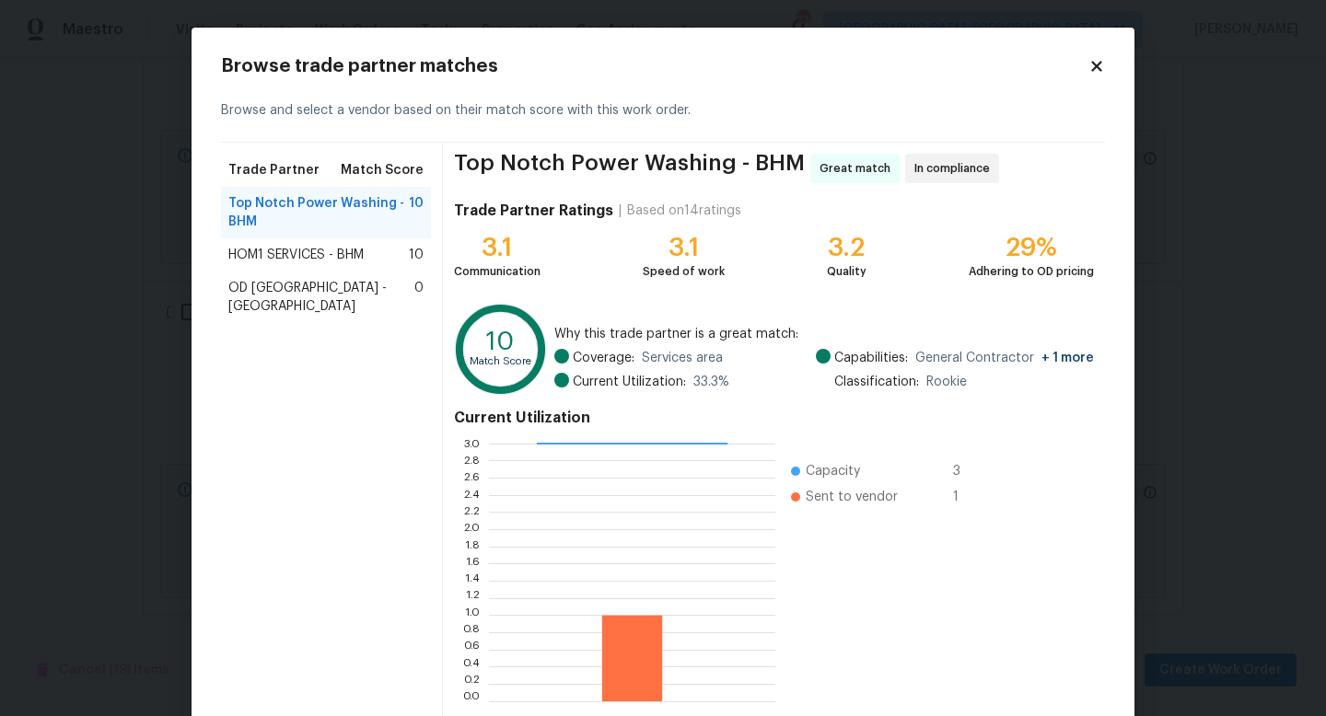
click at [256, 250] on span "HOM1 SERVICES - BHM" at bounding box center [295, 255] width 135 height 18
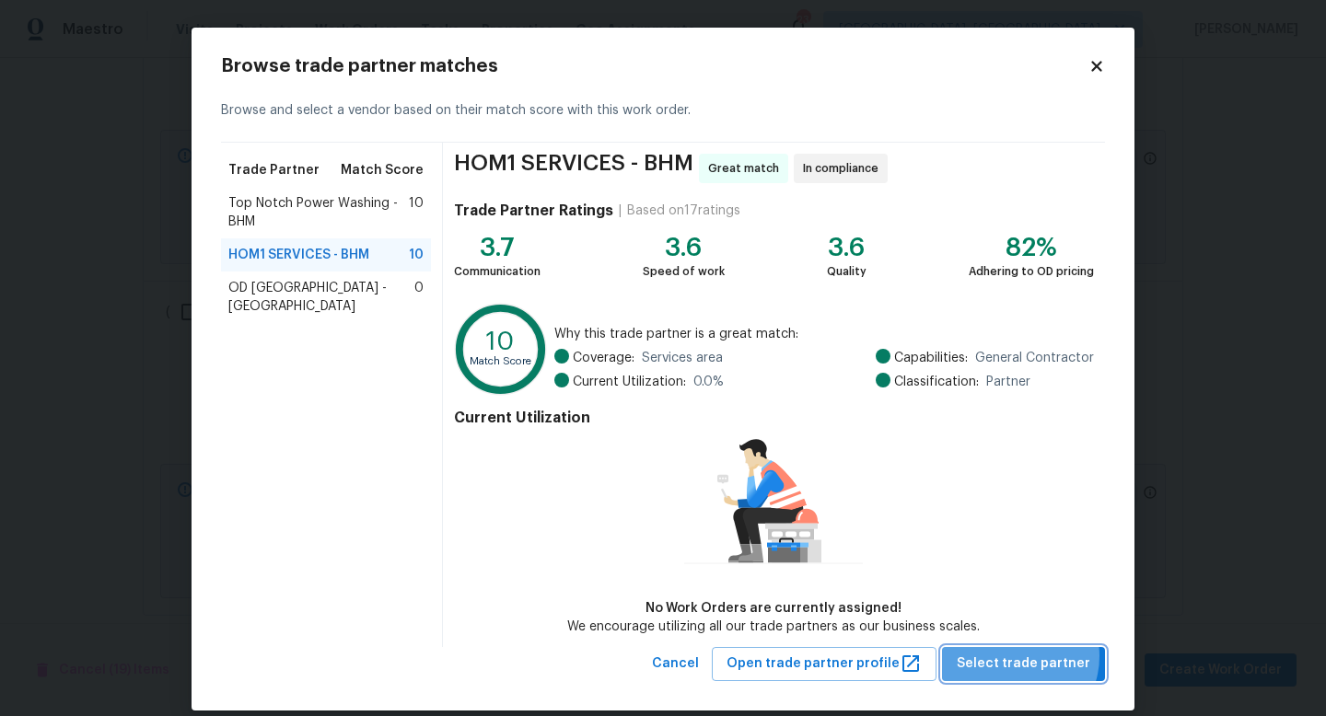
click at [1019, 656] on span "Select trade partner" at bounding box center [1024, 664] width 134 height 23
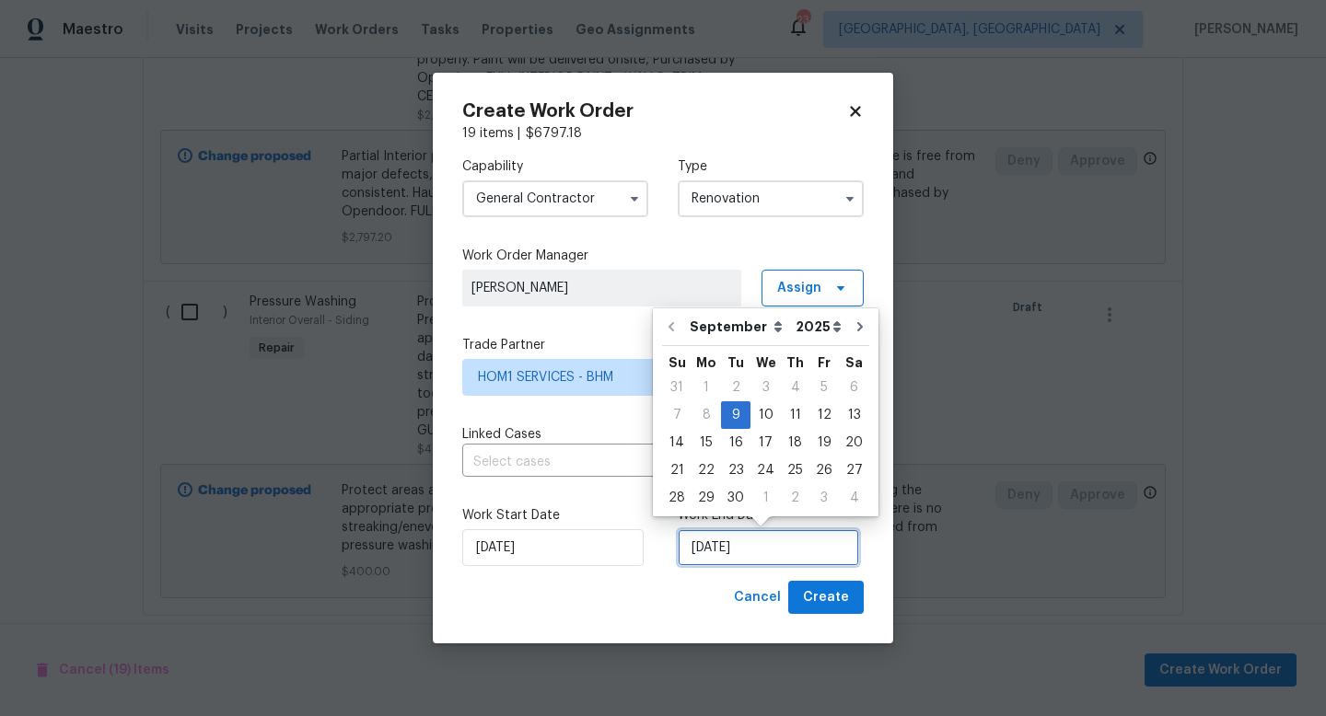
click at [703, 549] on input "[DATE]" at bounding box center [768, 547] width 181 height 37
click at [564, 527] on div "Work Start Date [DATE]" at bounding box center [555, 536] width 186 height 60
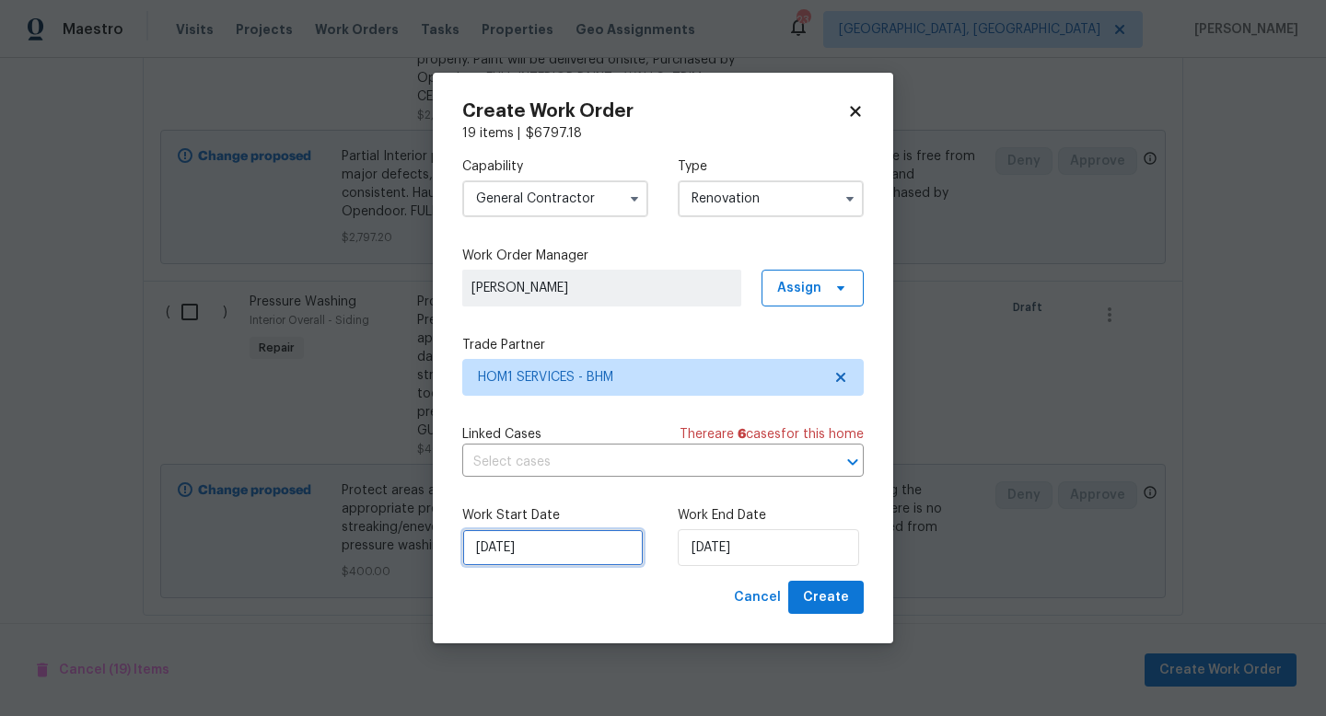
click at [563, 560] on input "[DATE]" at bounding box center [552, 547] width 181 height 37
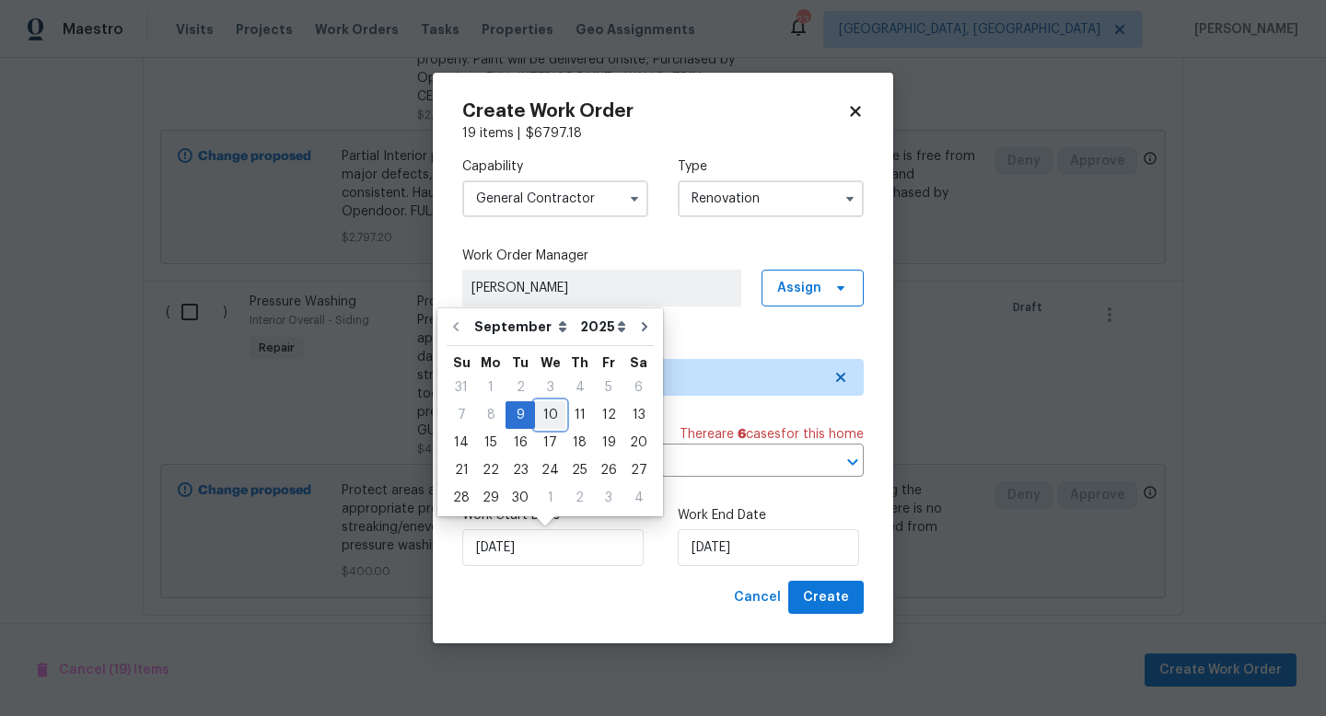
click at [545, 402] on div "10" at bounding box center [550, 415] width 30 height 26
type input "[DATE]"
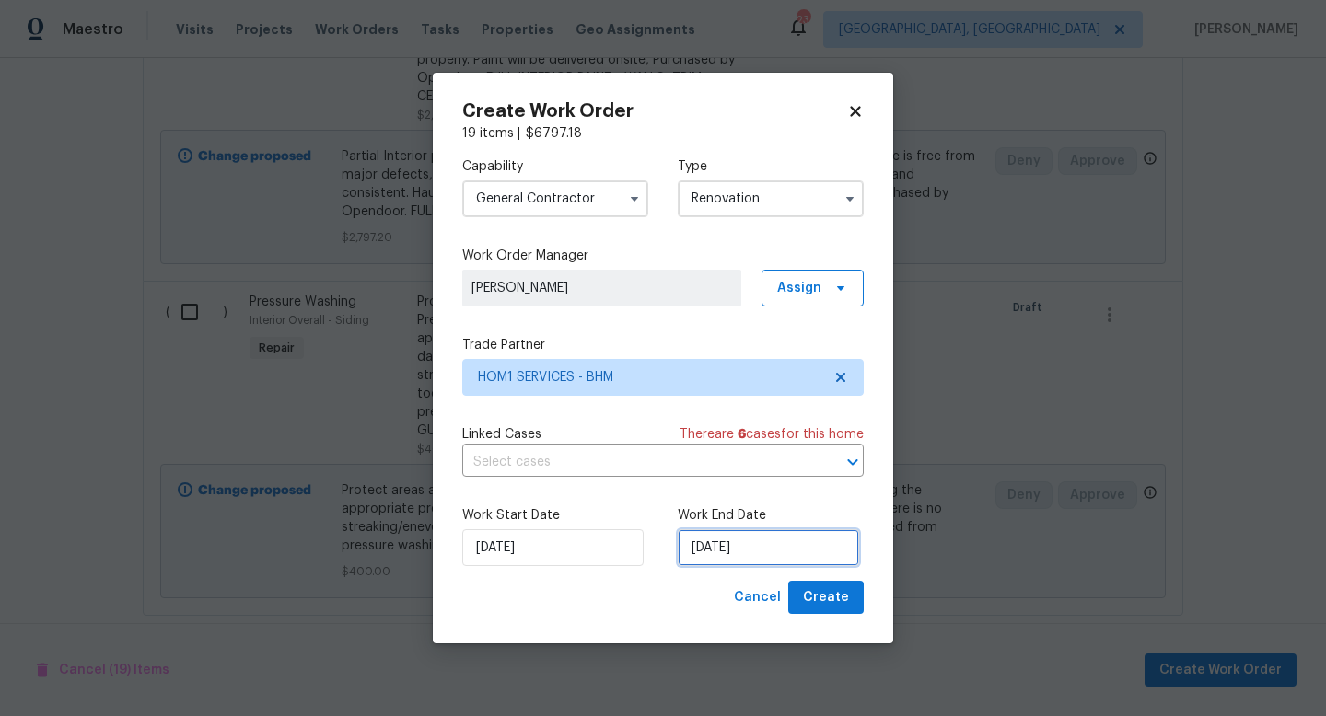
click at [751, 546] on input "[DATE]" at bounding box center [768, 547] width 181 height 37
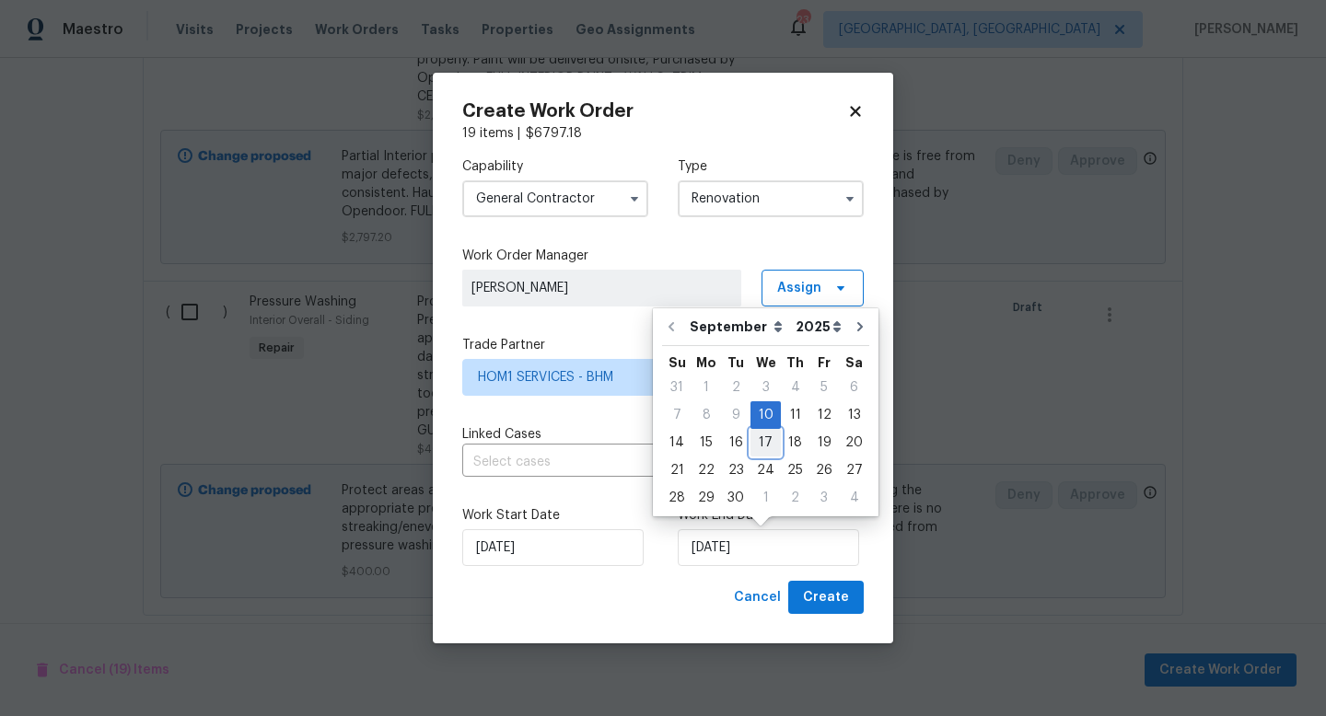
click at [761, 451] on div "17" at bounding box center [765, 443] width 30 height 26
type input "[DATE]"
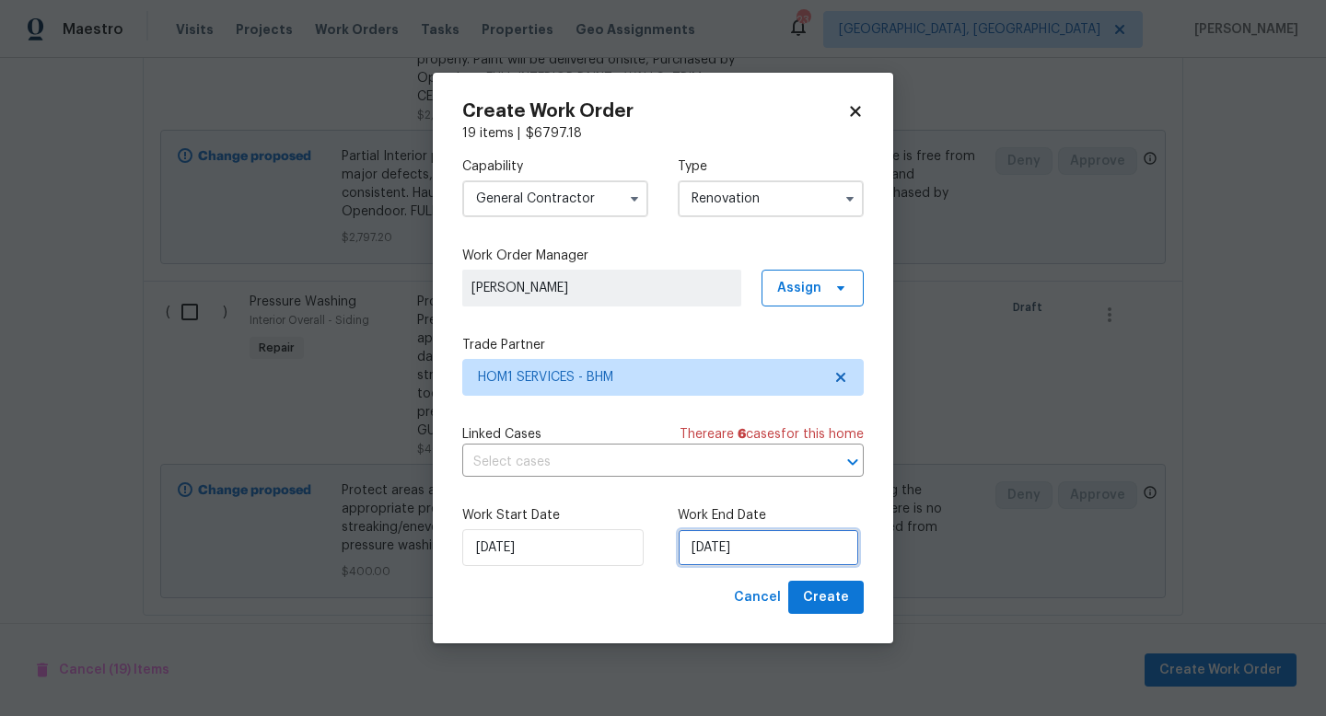
click at [752, 550] on input "[DATE]" at bounding box center [768, 547] width 181 height 37
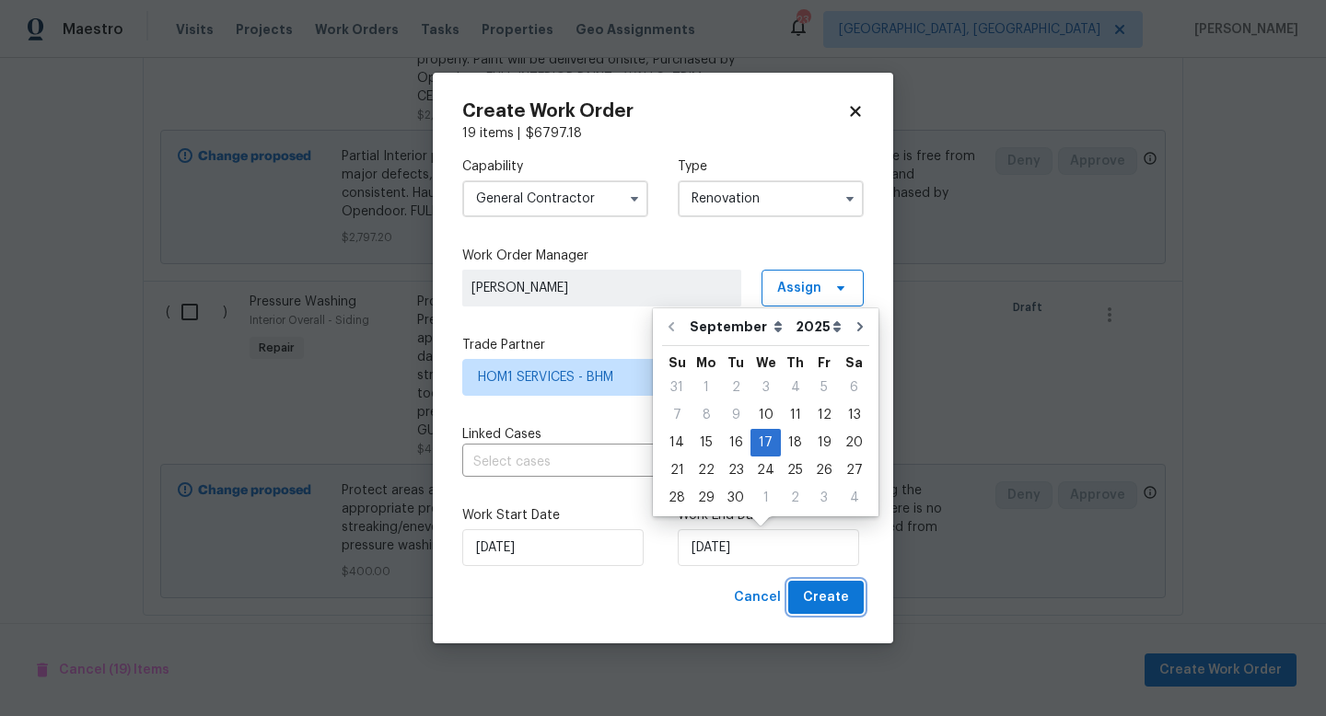
click at [829, 600] on span "Create" at bounding box center [826, 598] width 46 height 23
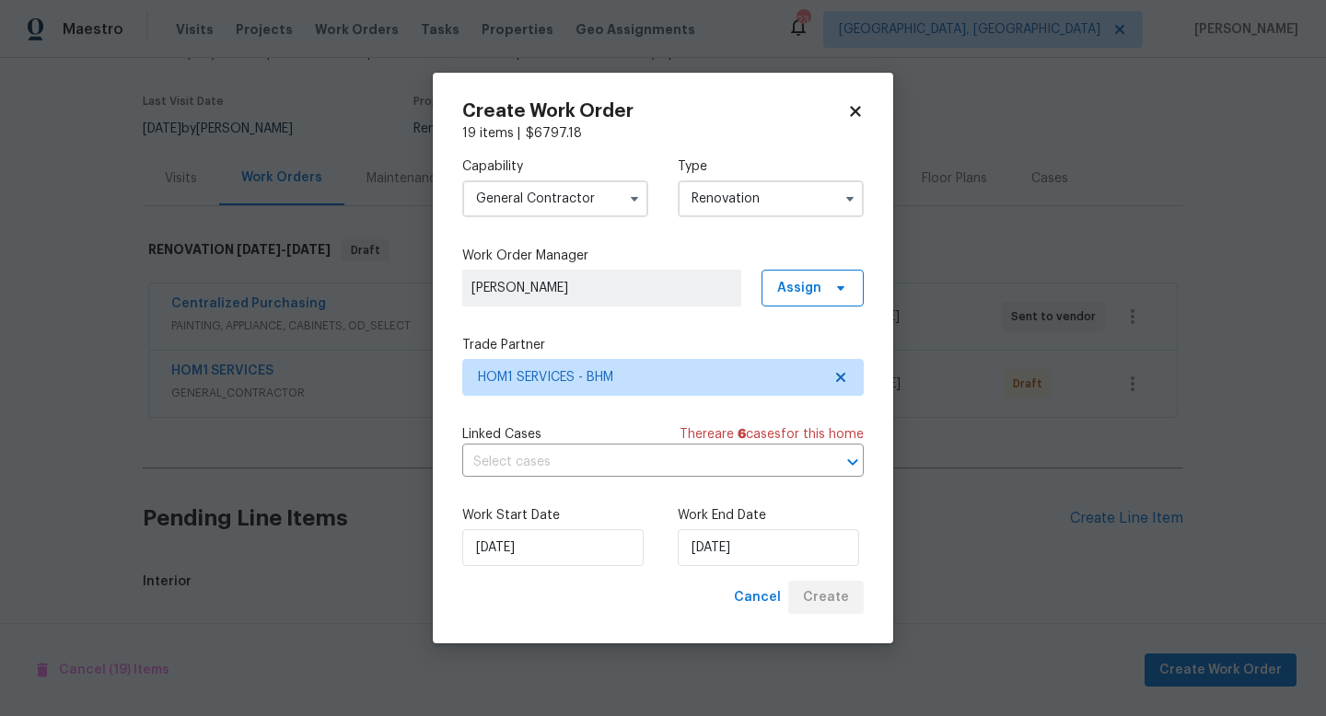
scroll to position [1556, 0]
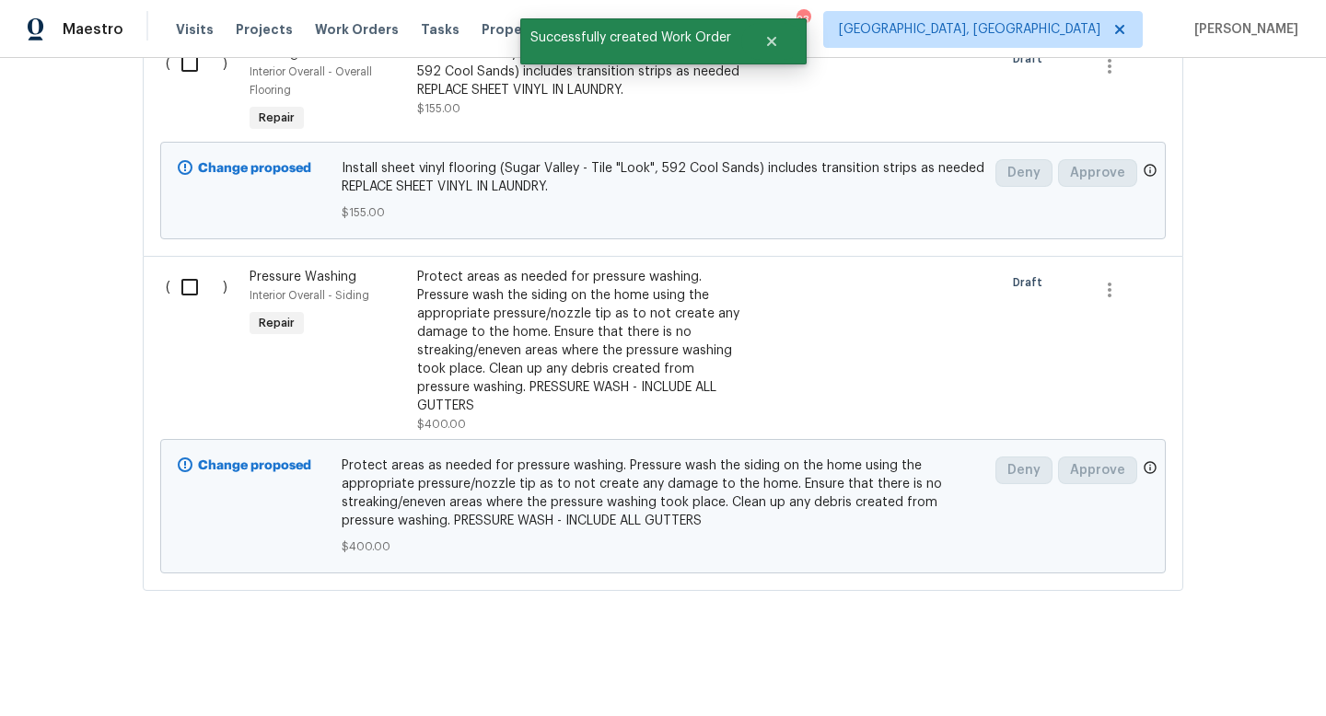
click at [195, 291] on input "checkbox" at bounding box center [196, 287] width 52 height 39
checkbox input "true"
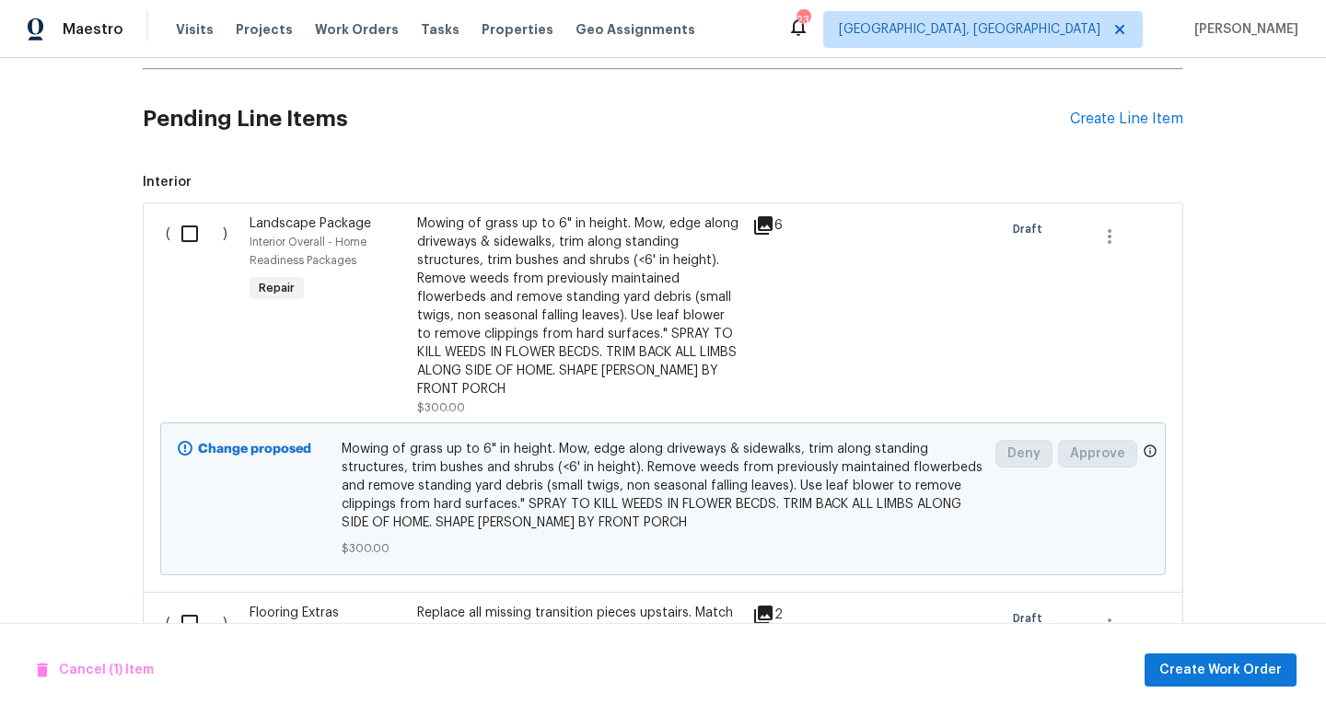
scroll to position [527, 0]
click at [182, 239] on input "checkbox" at bounding box center [196, 234] width 52 height 39
checkbox input "true"
click at [1194, 665] on span "Create Work Order" at bounding box center [1220, 670] width 122 height 23
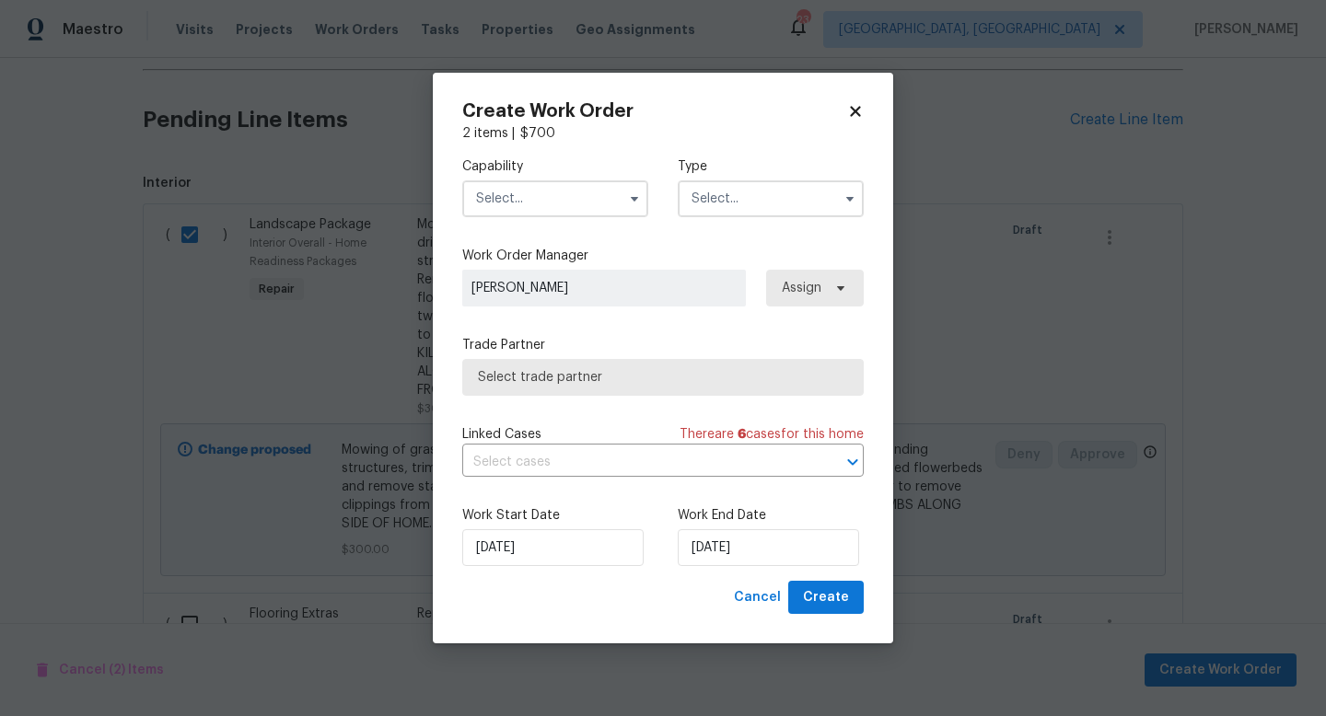
click at [506, 199] on input "text" at bounding box center [555, 198] width 186 height 37
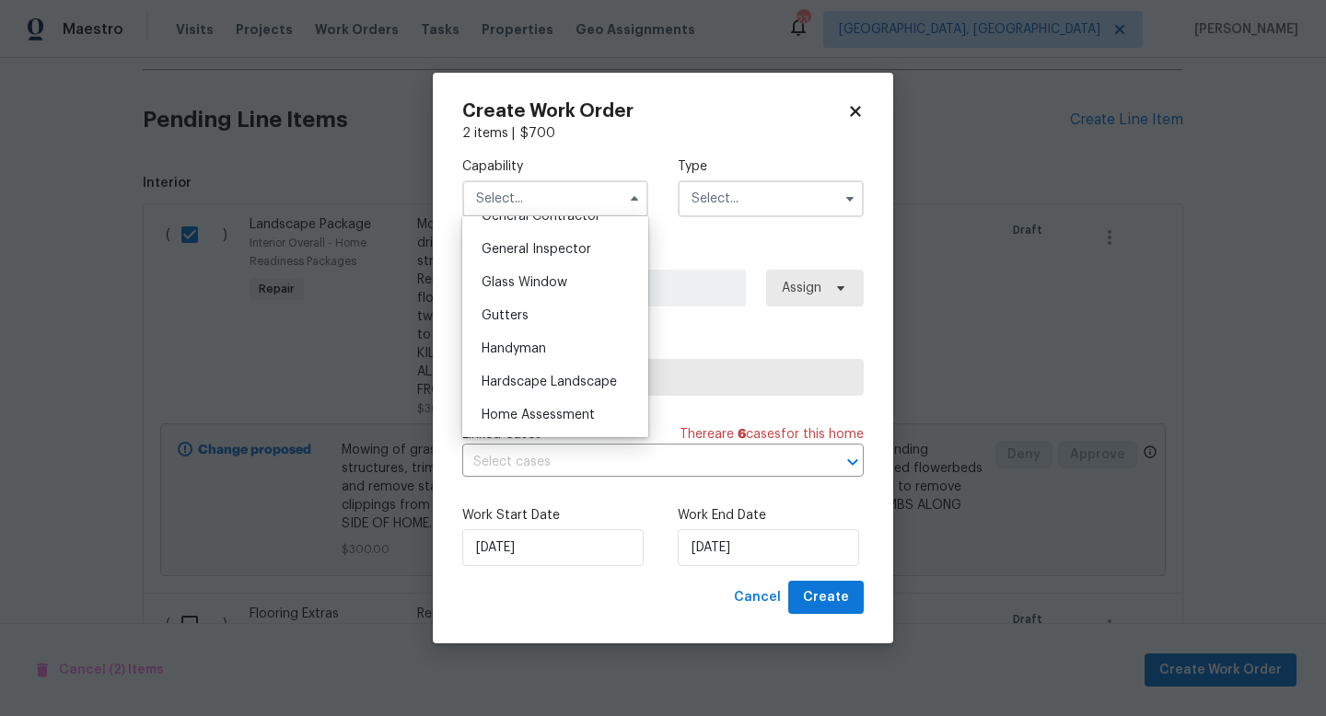
scroll to position [952, 0]
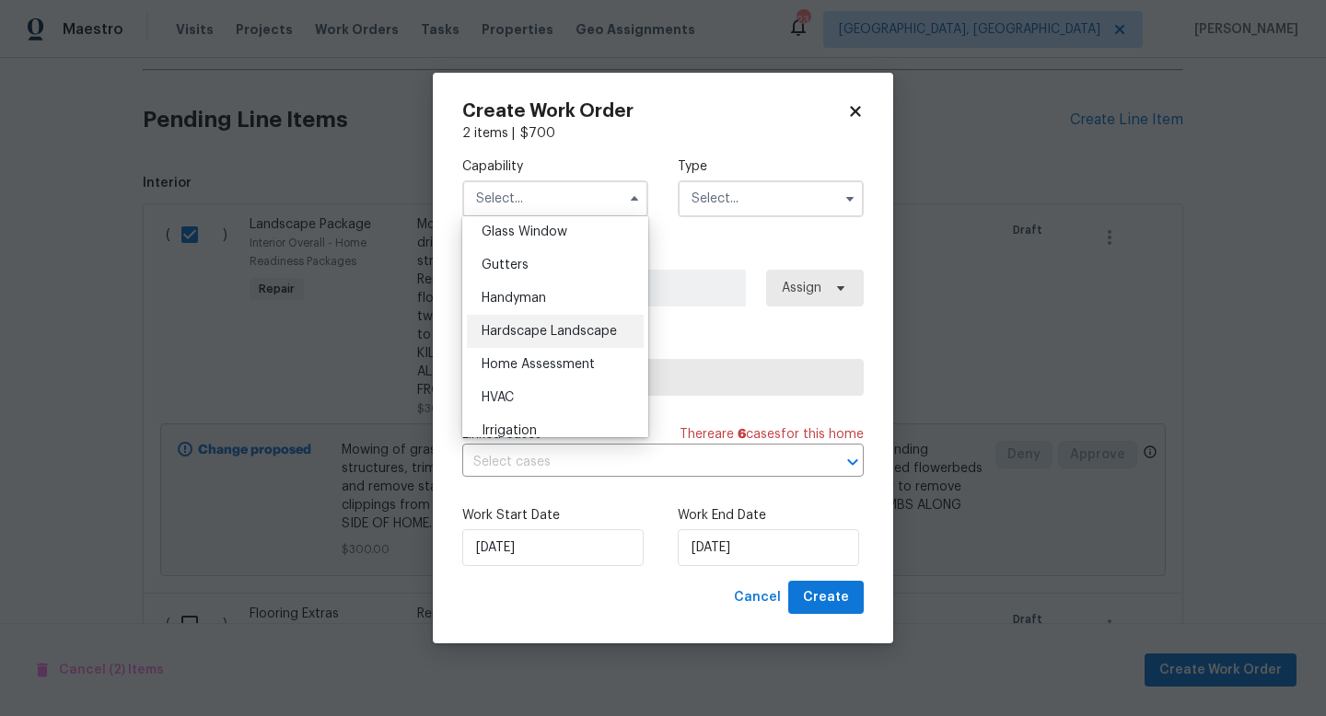
click at [559, 325] on span "Hardscape Landscape" at bounding box center [549, 331] width 135 height 13
type input "Hardscape Landscape"
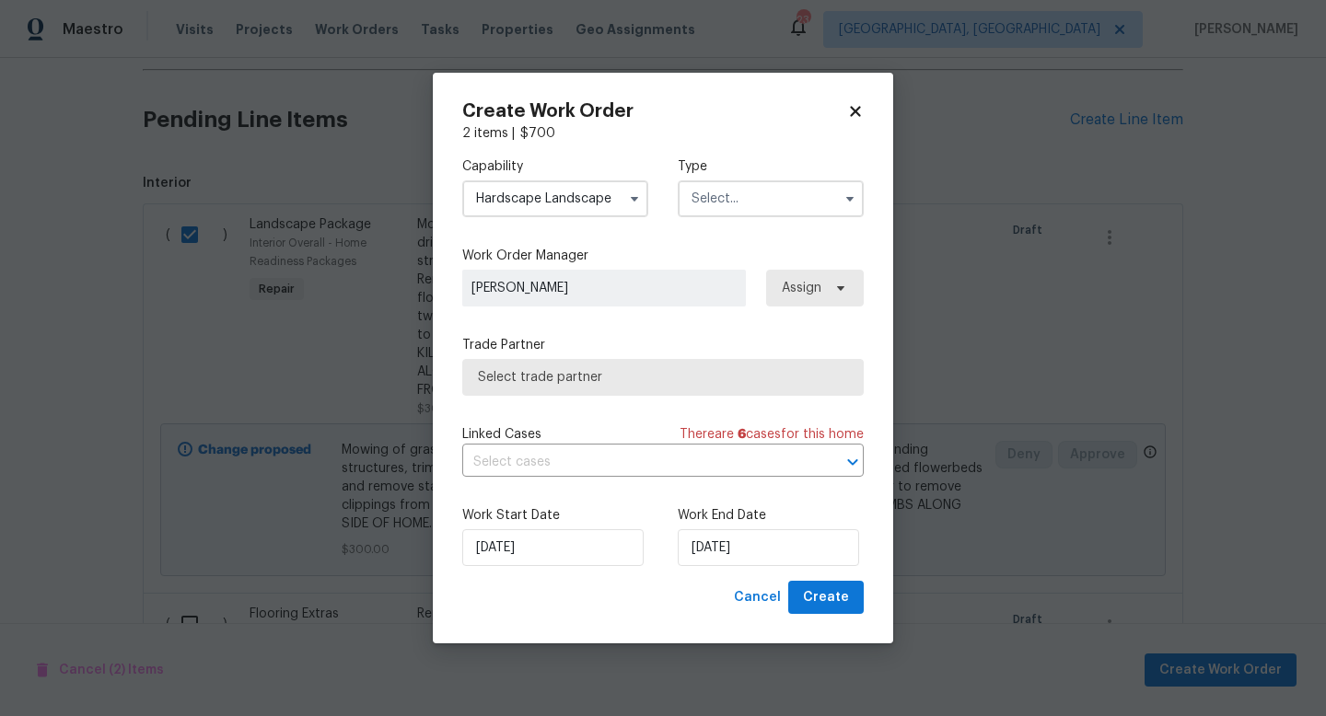
click at [723, 206] on input "text" at bounding box center [771, 198] width 186 height 37
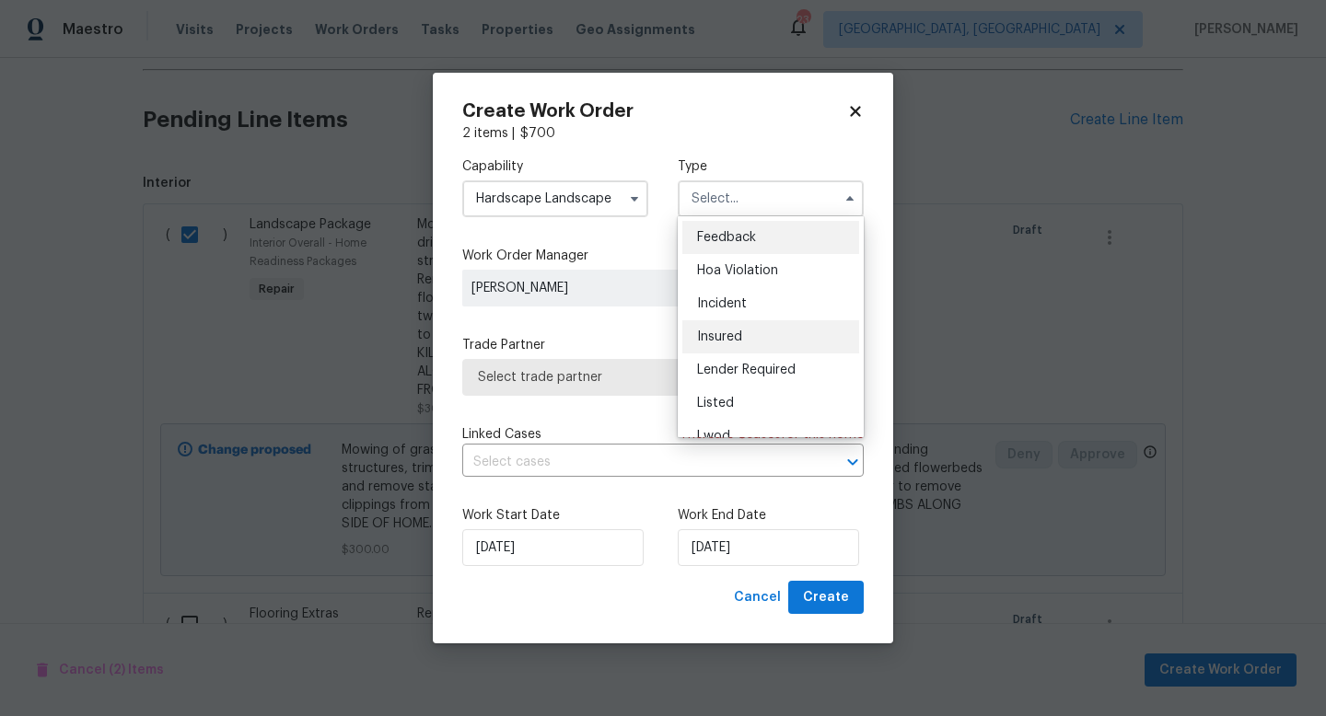
scroll to position [219, 0]
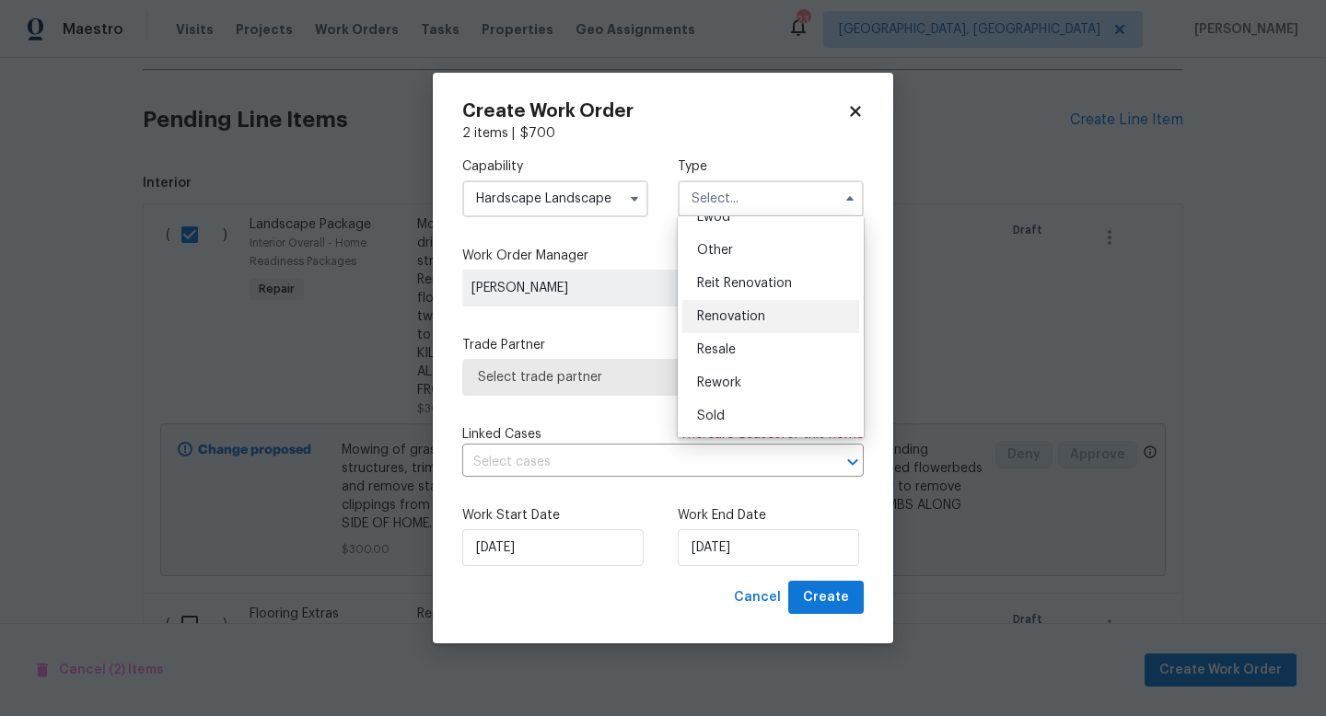
click at [749, 317] on span "Renovation" at bounding box center [731, 316] width 68 height 13
type input "Renovation"
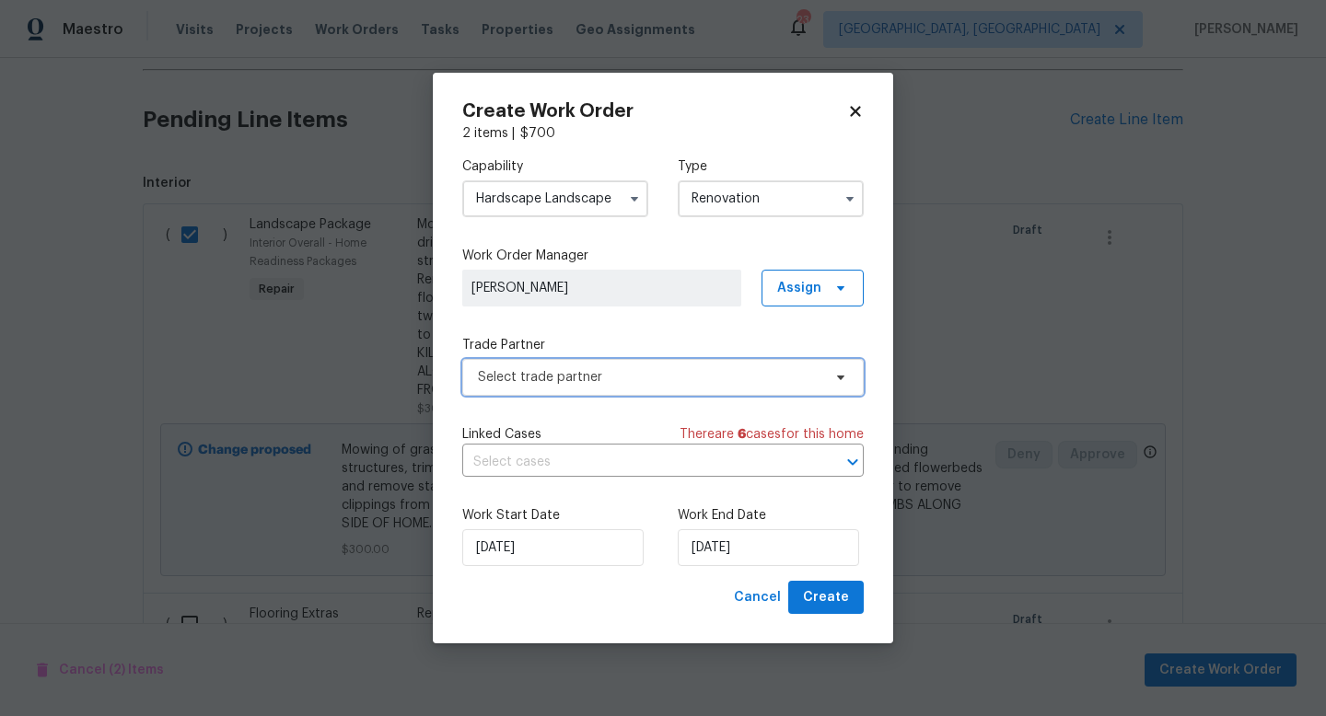
click at [634, 379] on span "Select trade partner" at bounding box center [649, 377] width 343 height 18
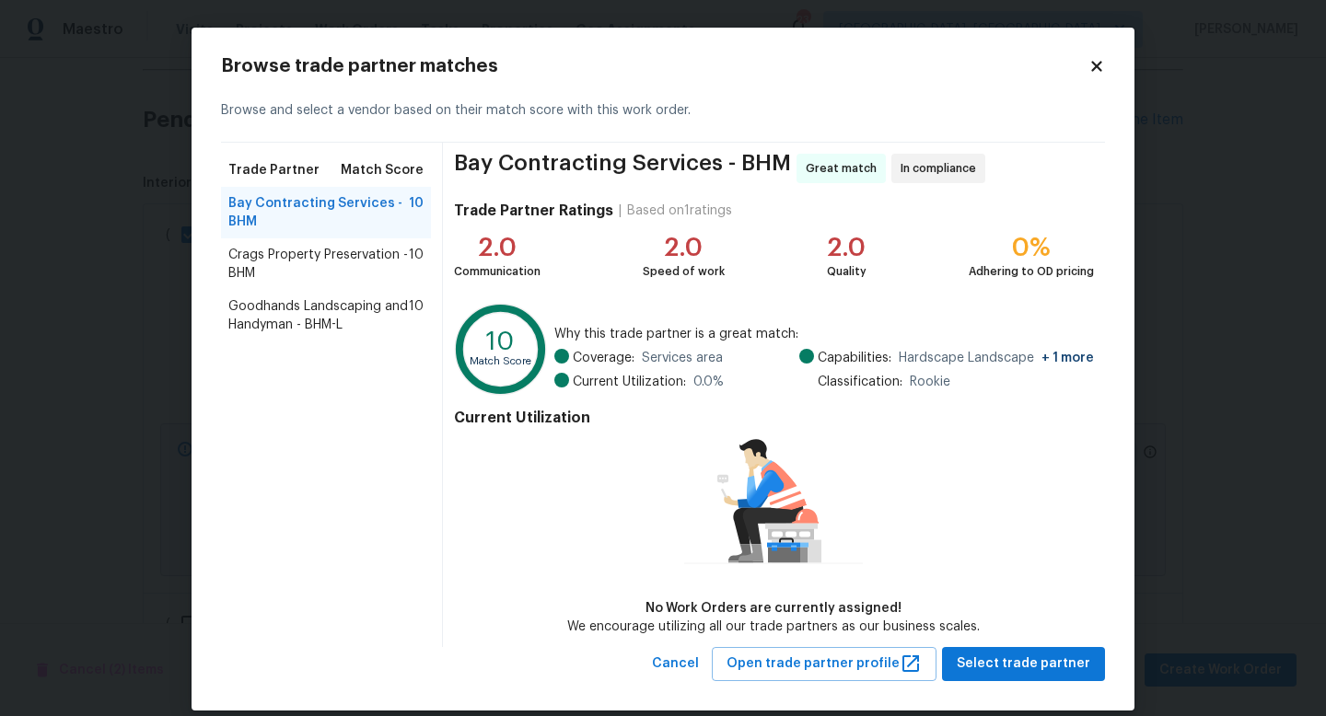
click at [288, 310] on span "Goodhands Landscaping and Handyman - BHM-L" at bounding box center [318, 315] width 180 height 37
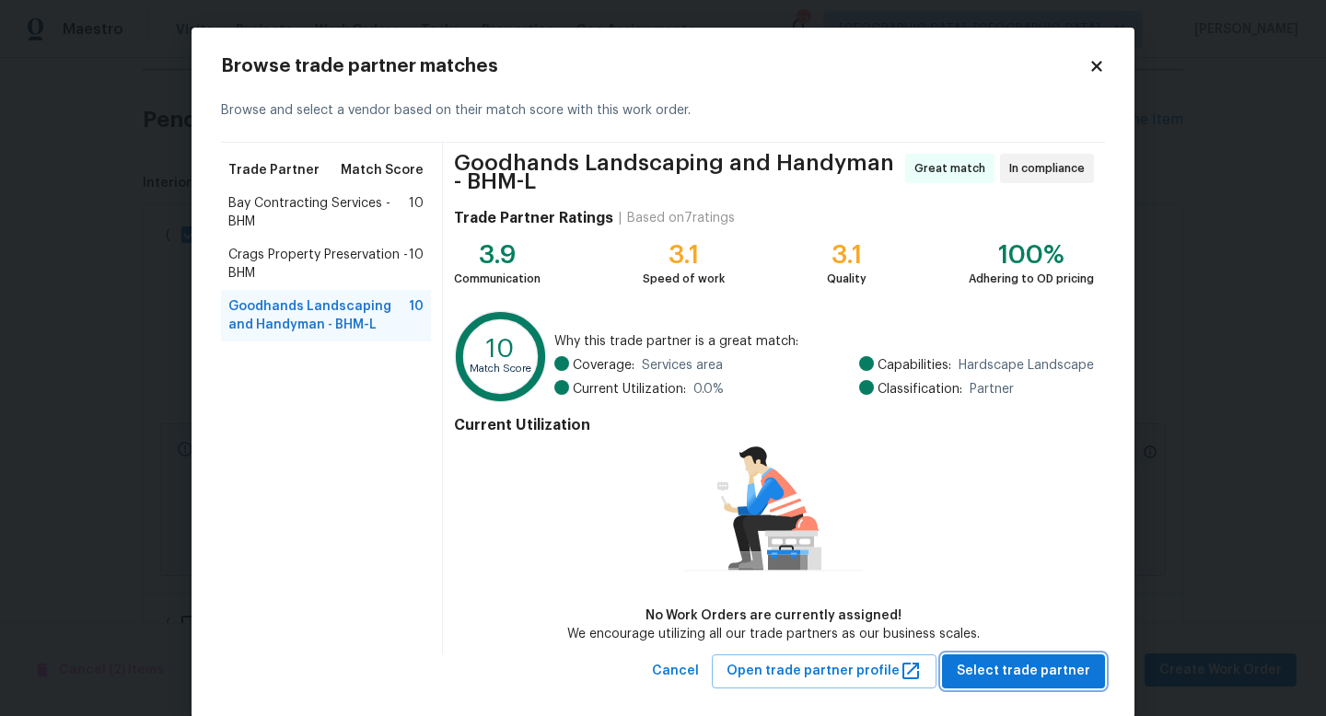
click at [1020, 684] on button "Select trade partner" at bounding box center [1023, 672] width 163 height 34
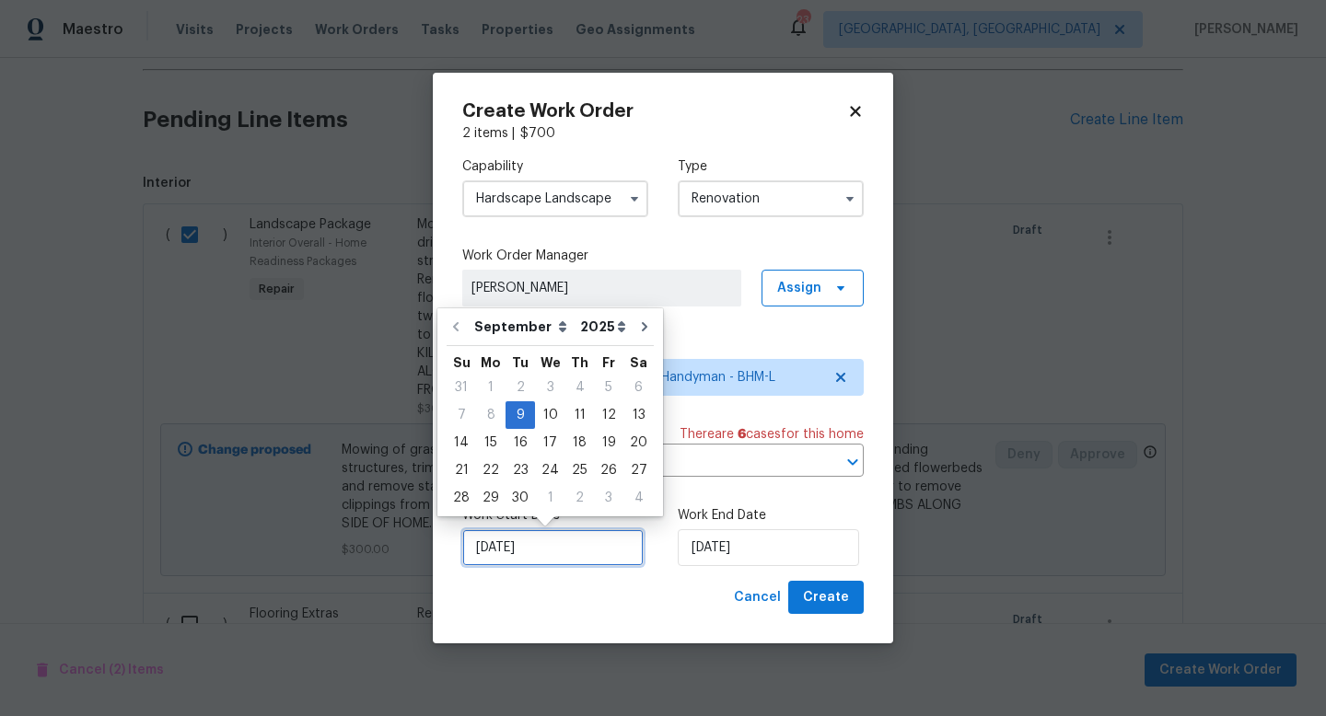
click at [590, 551] on input "[DATE]" at bounding box center [552, 547] width 181 height 37
click at [544, 418] on div "10" at bounding box center [550, 415] width 30 height 26
type input "[DATE]"
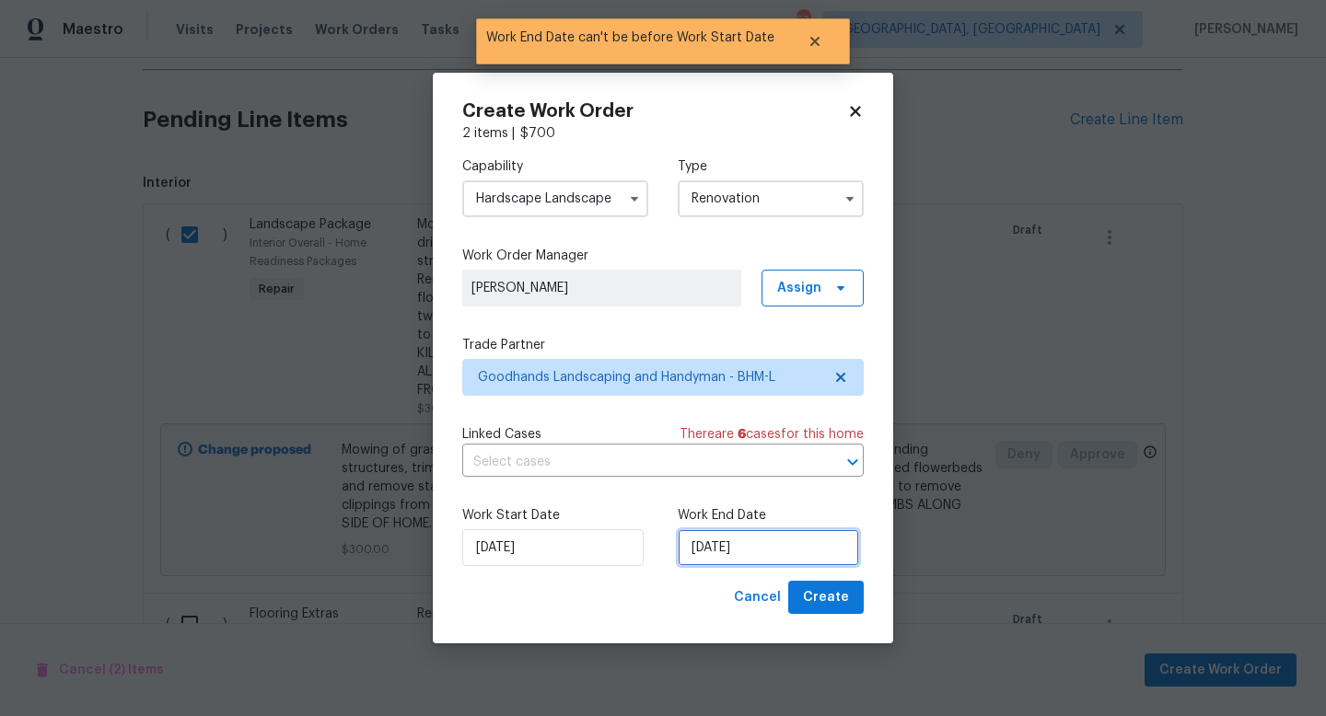
click at [720, 549] on input "[DATE]" at bounding box center [768, 547] width 181 height 37
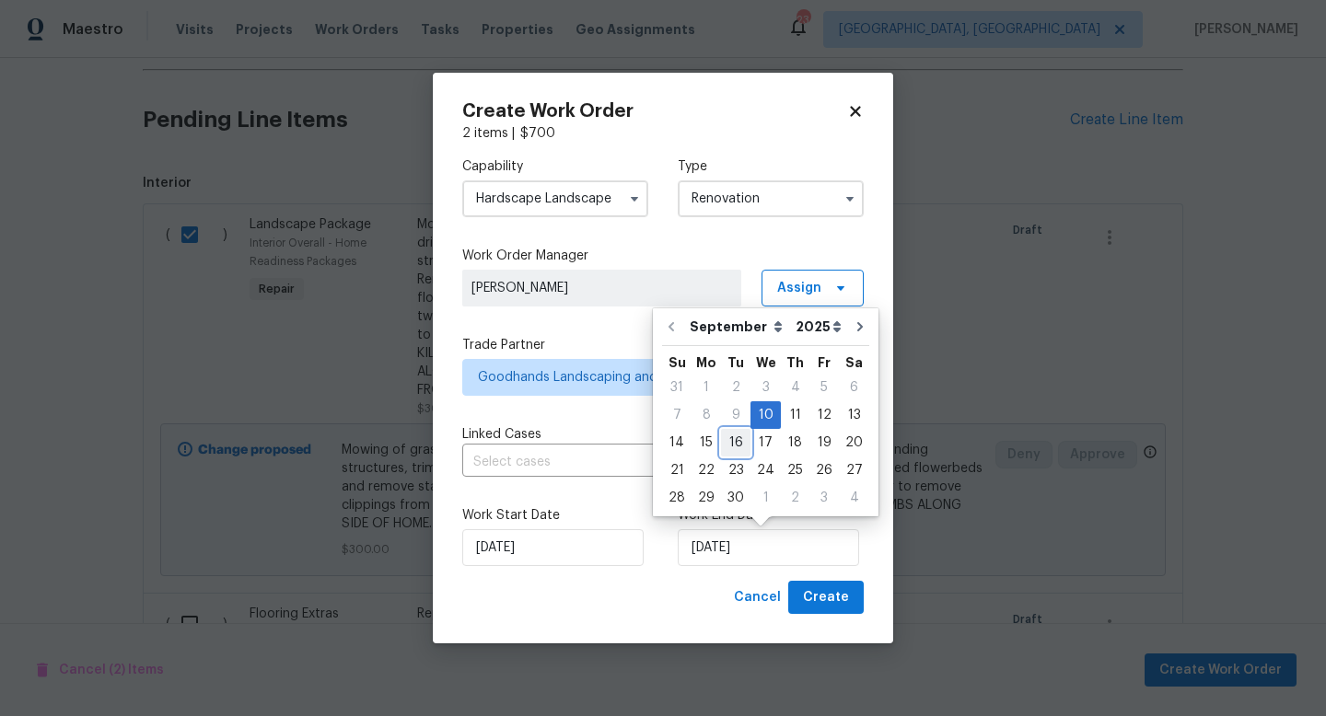
click at [724, 439] on div "16" at bounding box center [735, 443] width 29 height 26
type input "[DATE]"
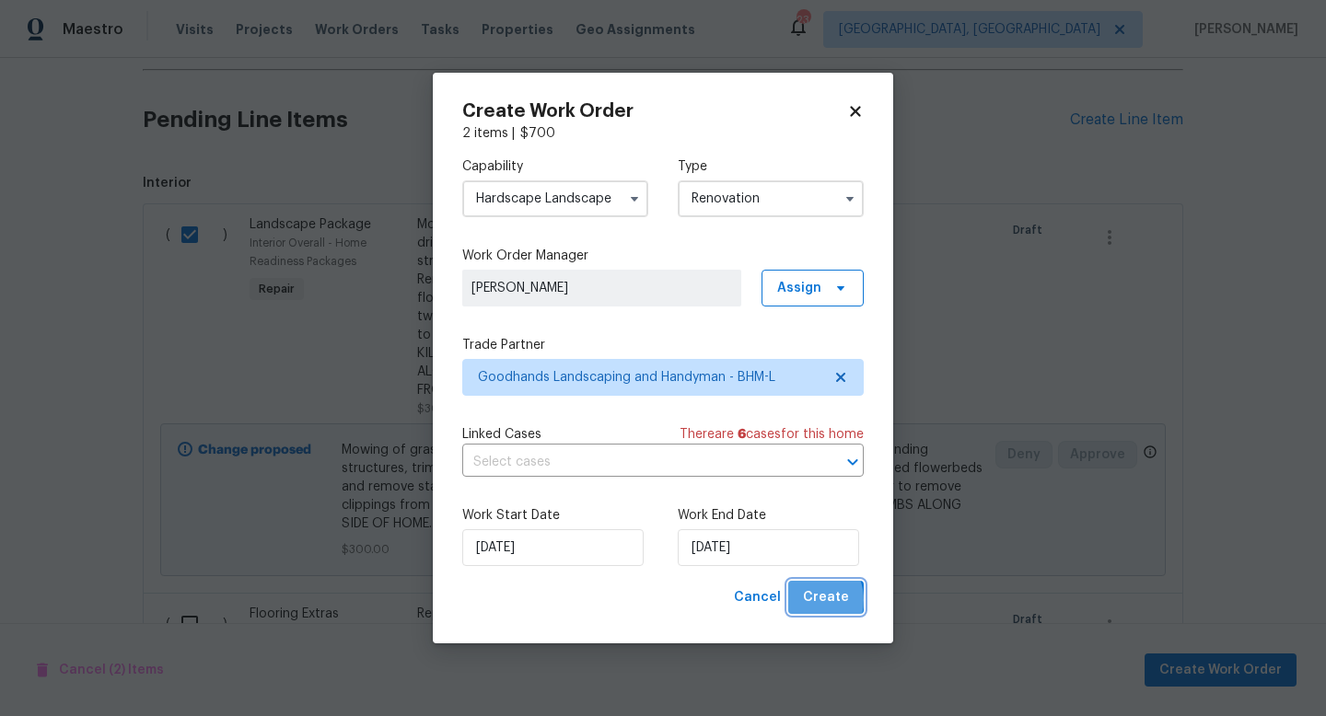
click at [808, 601] on span "Create" at bounding box center [826, 598] width 46 height 23
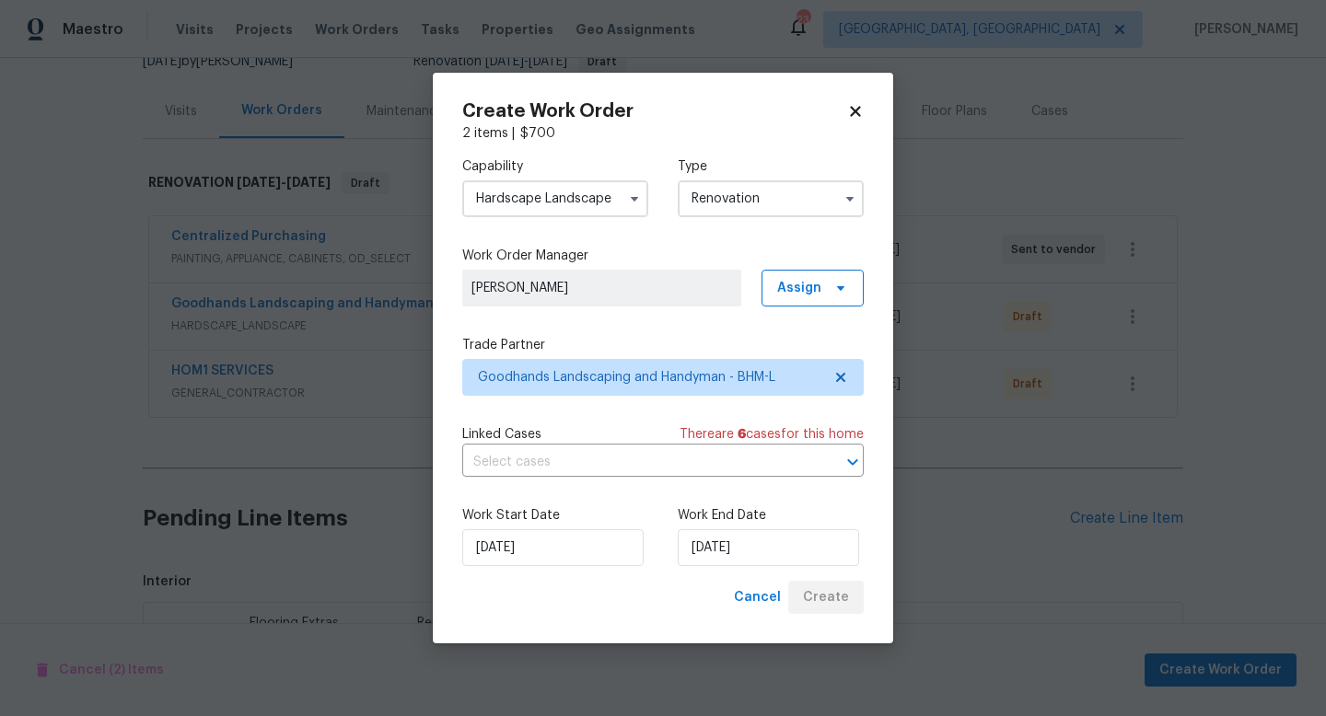
scroll to position [594, 0]
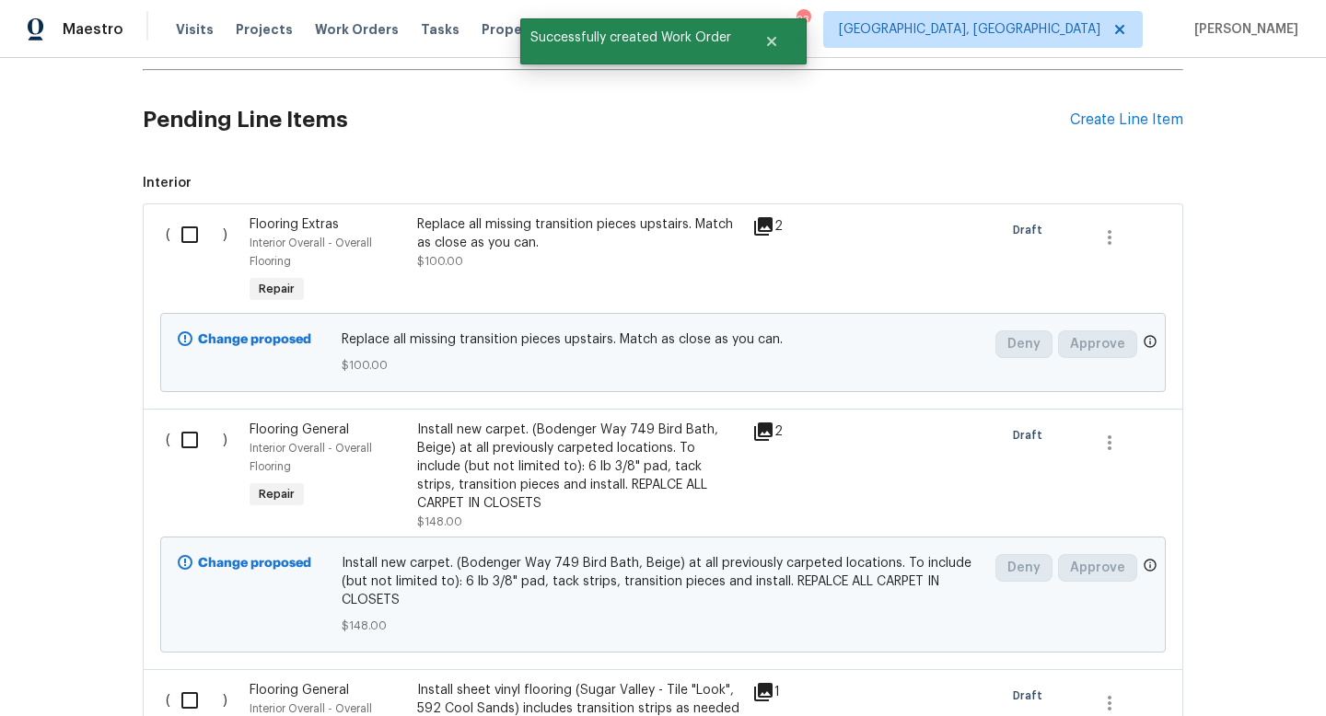
click at [185, 232] on input "checkbox" at bounding box center [196, 234] width 52 height 39
checkbox input "true"
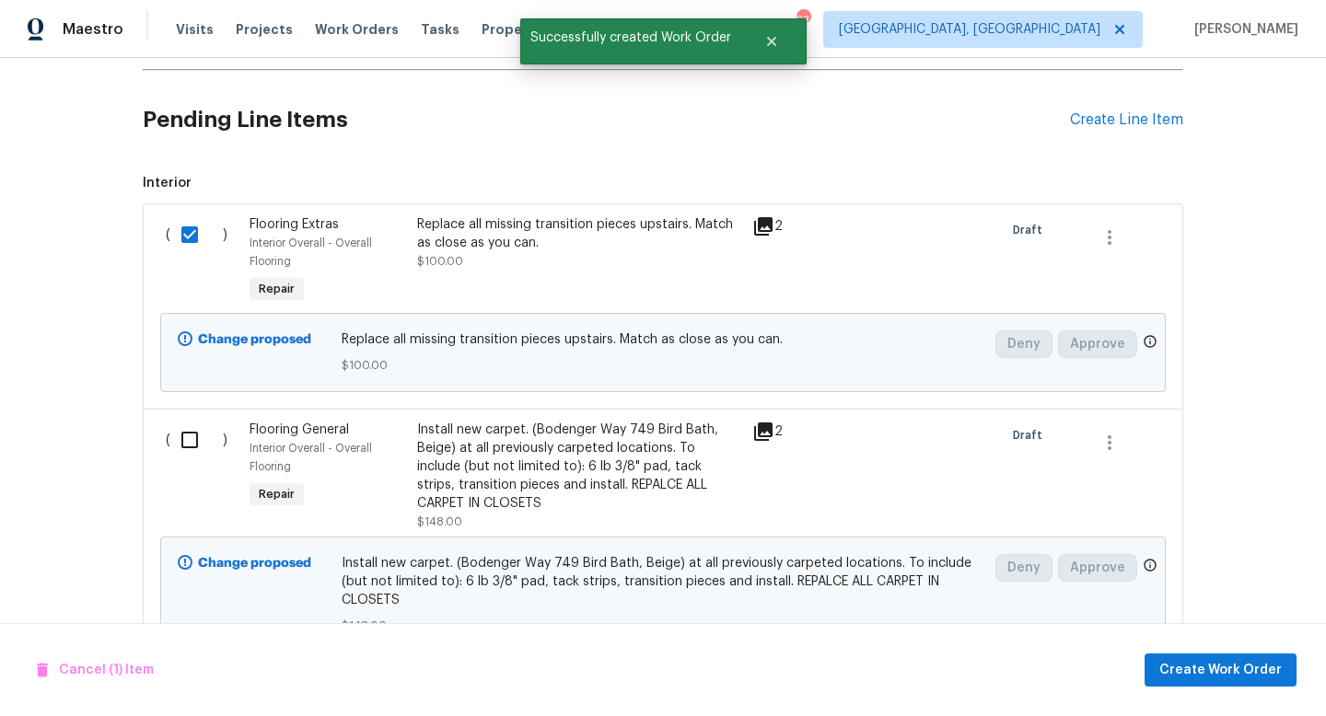
click at [200, 397] on div "Change proposed Replace all missing transition pieces upstairs. Match as close …" at bounding box center [663, 353] width 994 height 90
click at [188, 446] on input "checkbox" at bounding box center [196, 440] width 52 height 39
checkbox input "true"
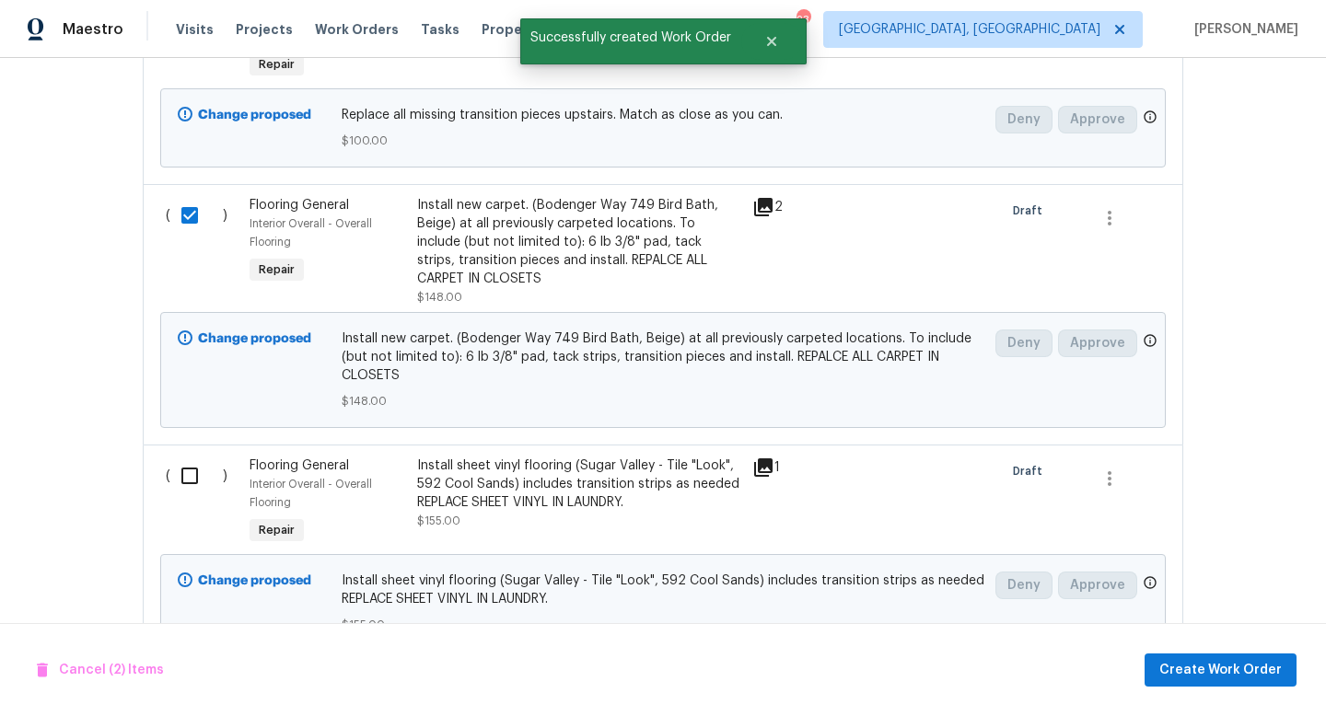
scroll to position [837, 0]
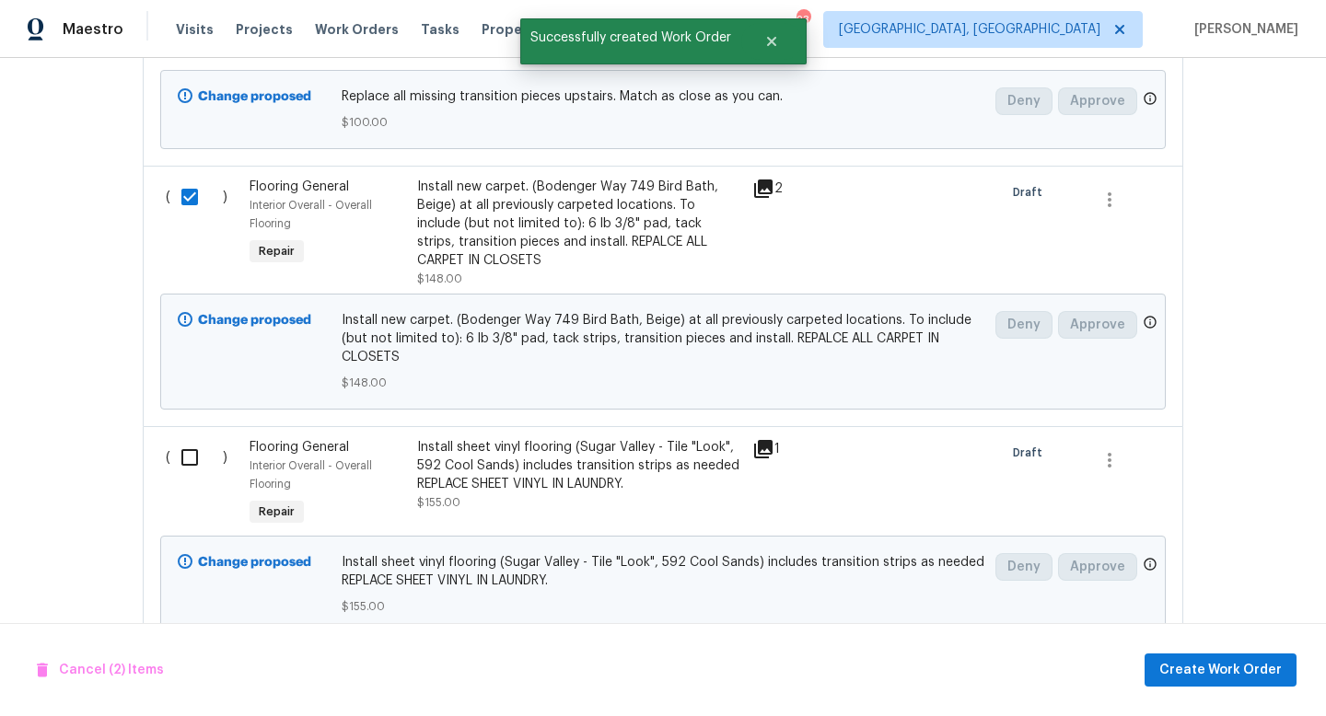
click at [188, 446] on input "checkbox" at bounding box center [196, 457] width 52 height 39
checkbox input "true"
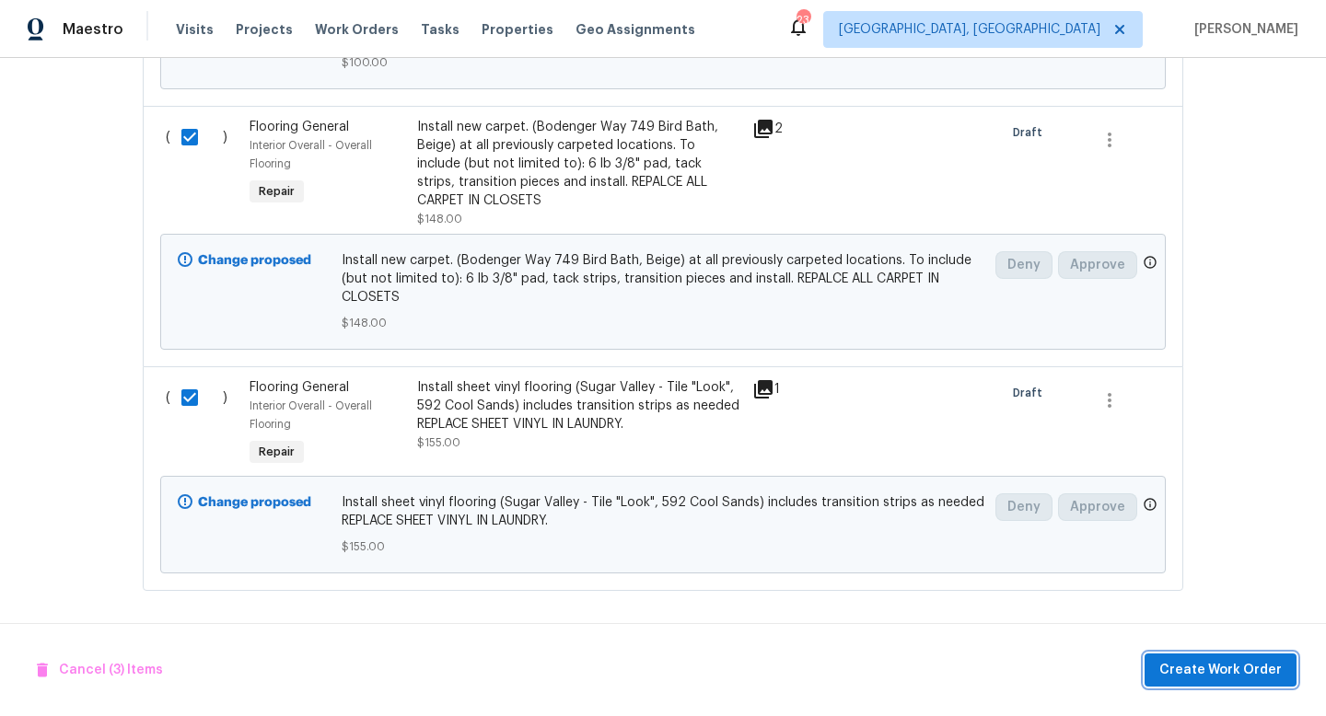
click at [1215, 664] on span "Create Work Order" at bounding box center [1220, 670] width 122 height 23
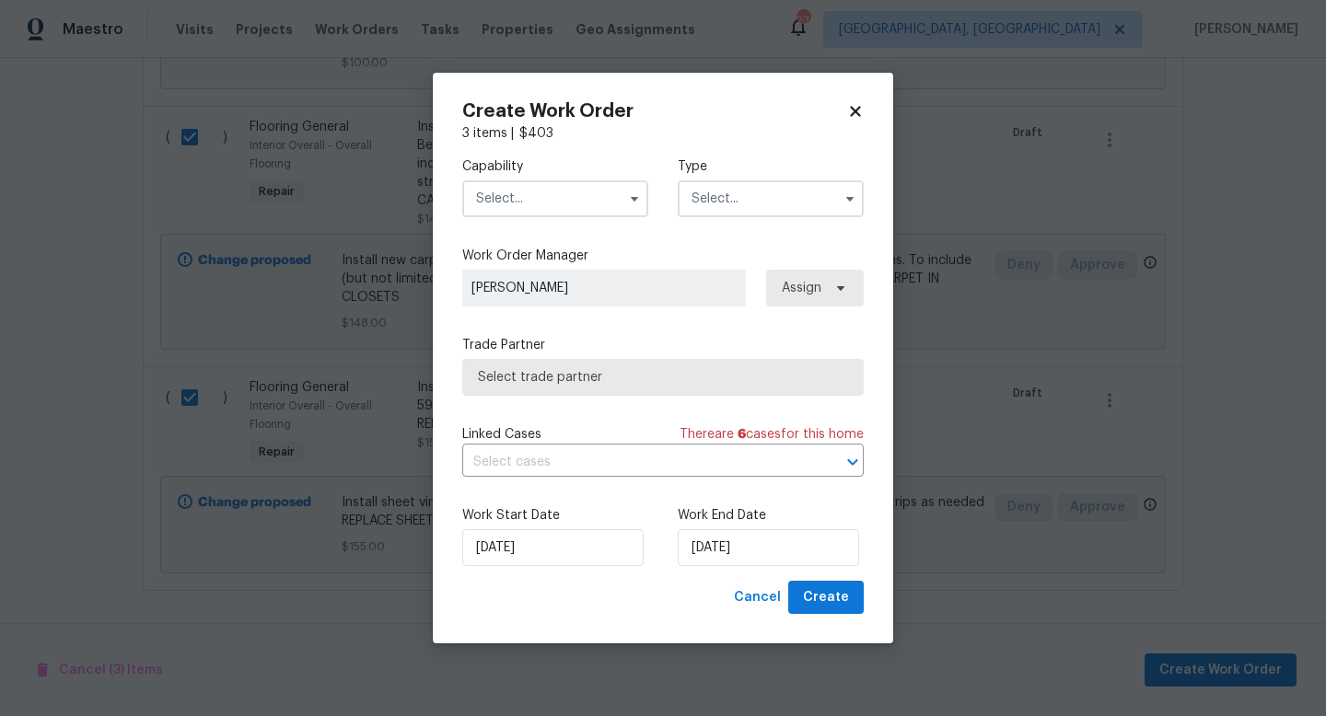
click at [564, 204] on input "text" at bounding box center [555, 198] width 186 height 37
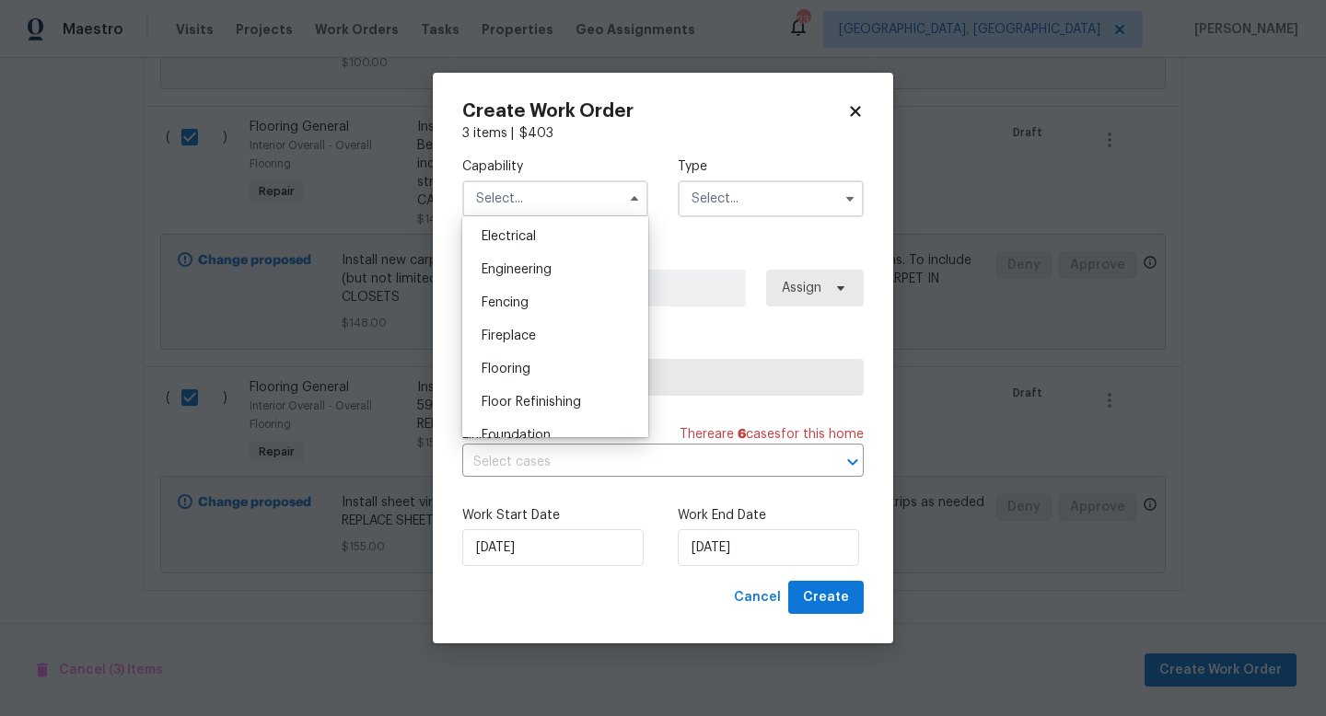
scroll to position [587, 0]
click at [529, 363] on span "Flooring" at bounding box center [506, 364] width 49 height 13
type input "Flooring"
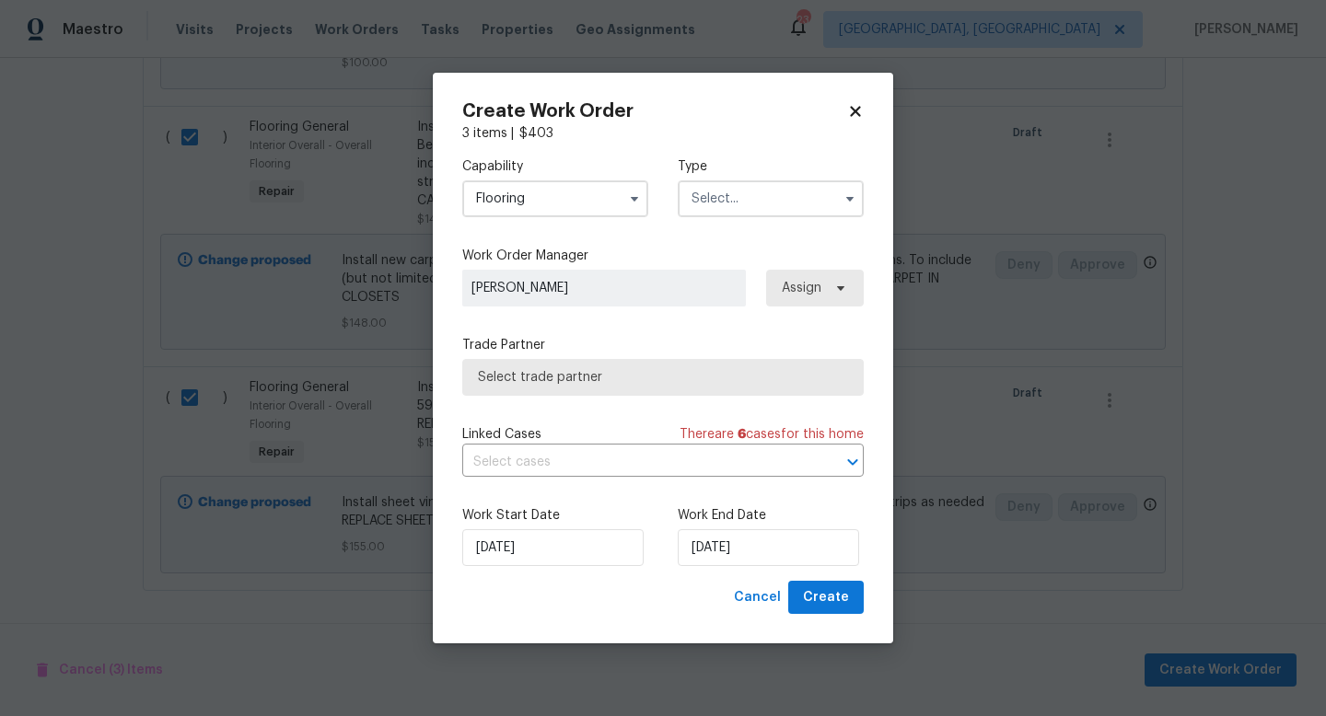
click at [712, 210] on input "text" at bounding box center [771, 198] width 186 height 37
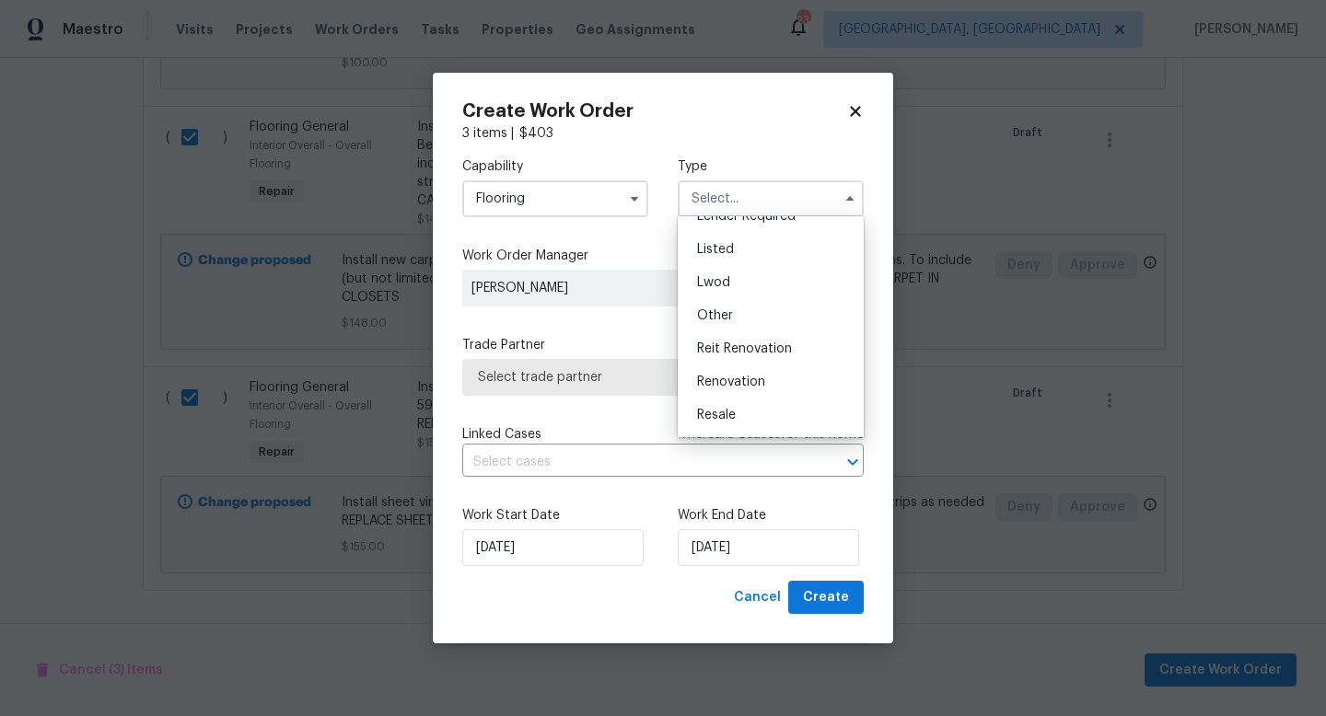
scroll to position [219, 0]
click at [767, 317] on div "Renovation" at bounding box center [770, 316] width 177 height 33
type input "Renovation"
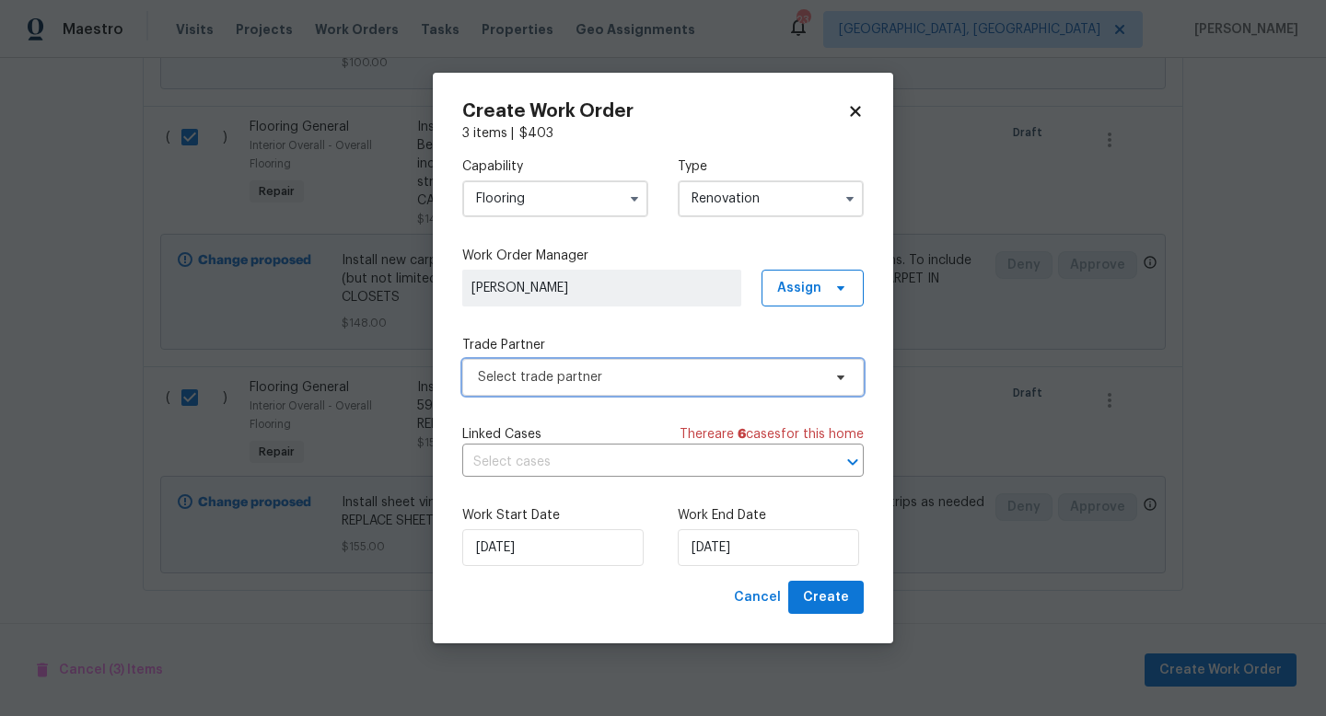
click at [741, 366] on span "Select trade partner" at bounding box center [662, 377] width 401 height 37
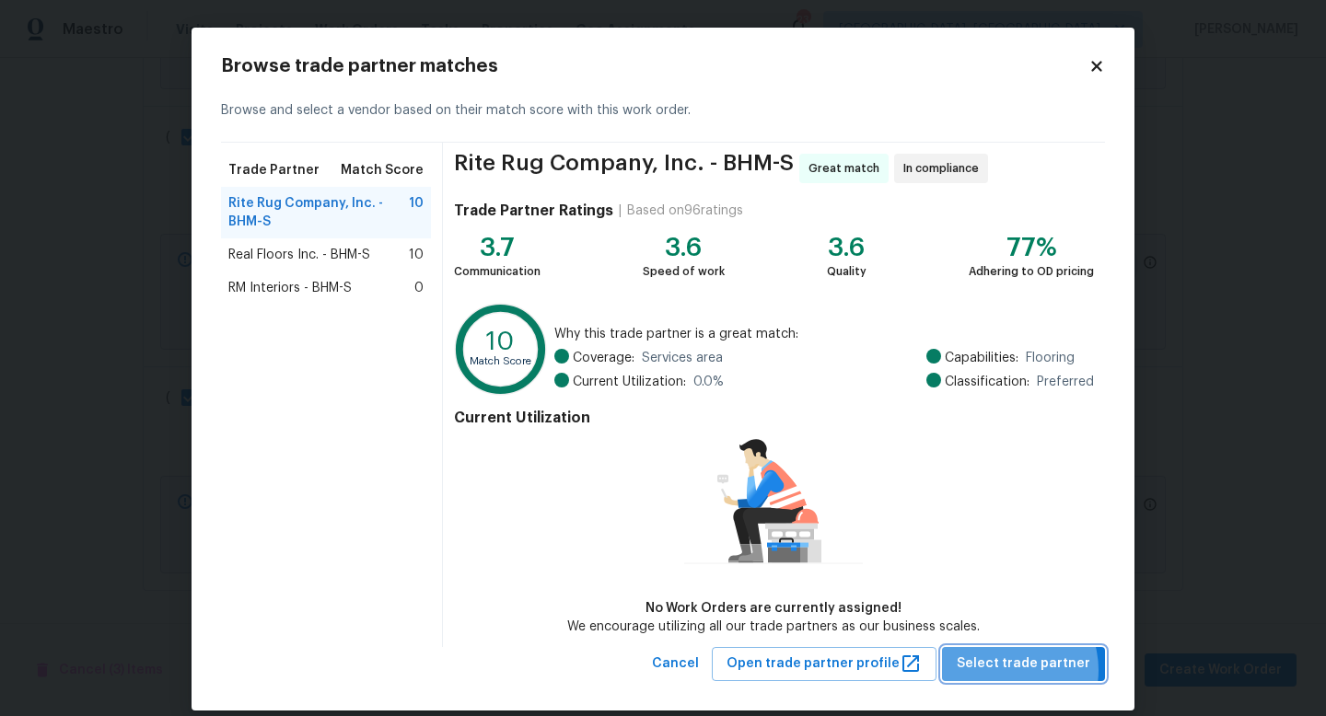
click at [1010, 669] on span "Select trade partner" at bounding box center [1024, 664] width 134 height 23
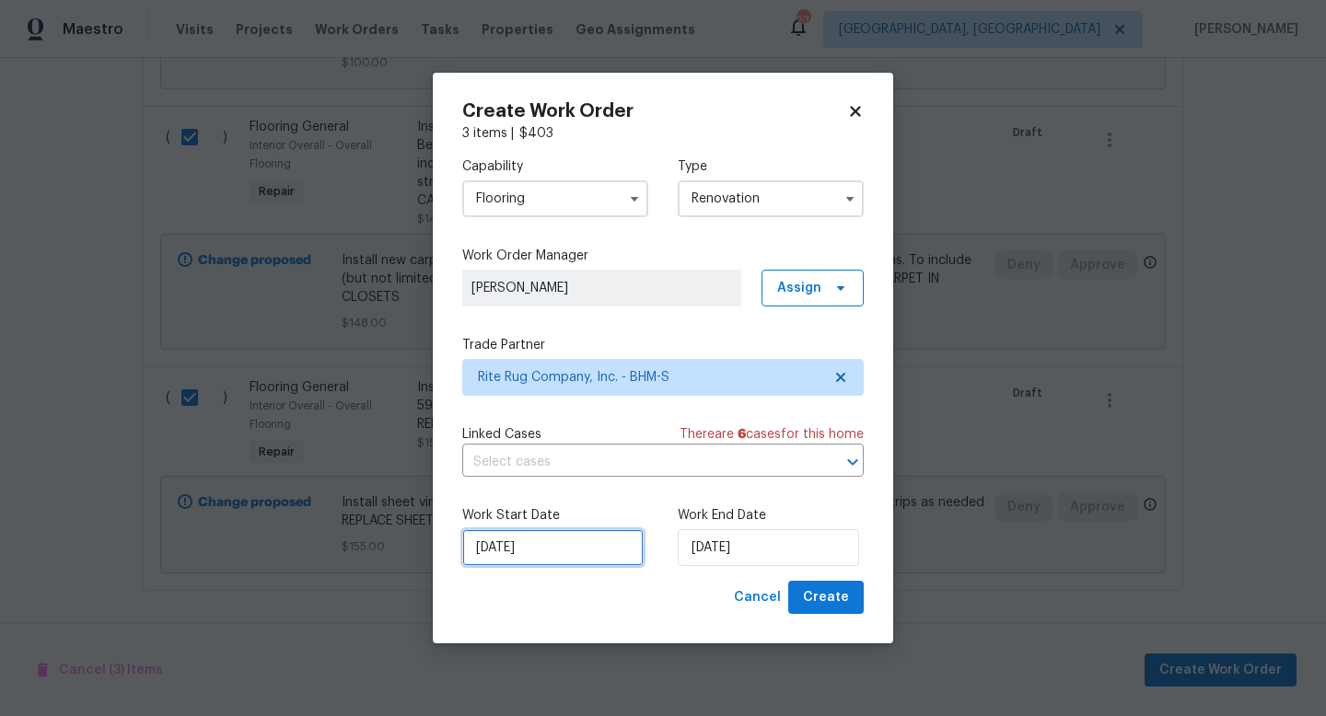
click at [534, 550] on input "[DATE]" at bounding box center [552, 547] width 181 height 37
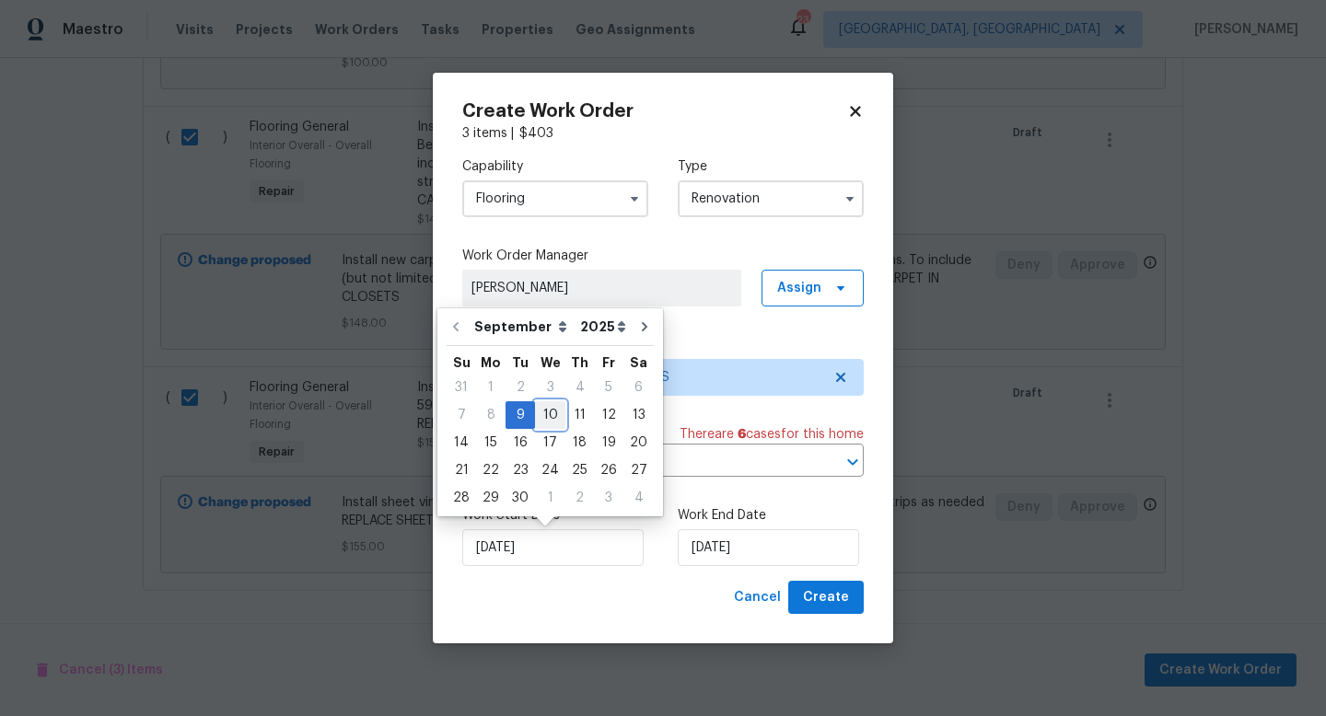
click at [542, 417] on div "10" at bounding box center [550, 415] width 30 height 26
type input "[DATE]"
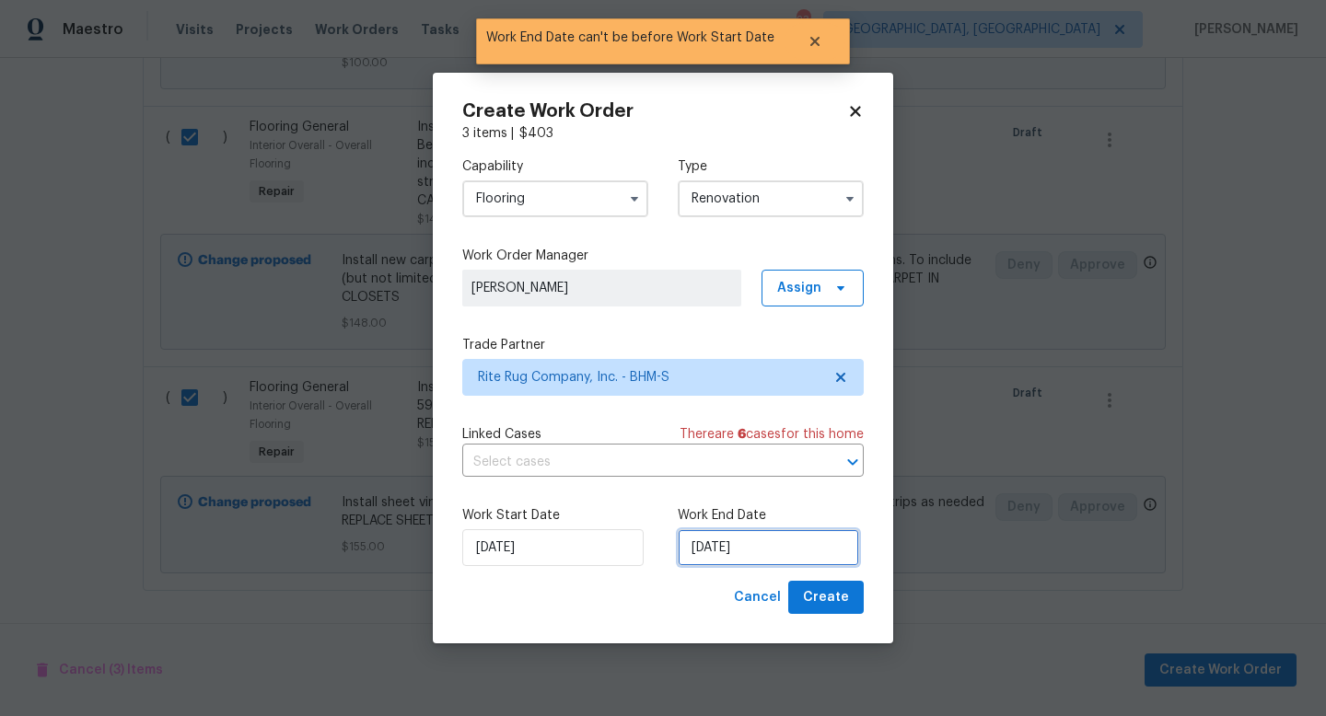
click at [744, 549] on input "[DATE]" at bounding box center [768, 547] width 181 height 37
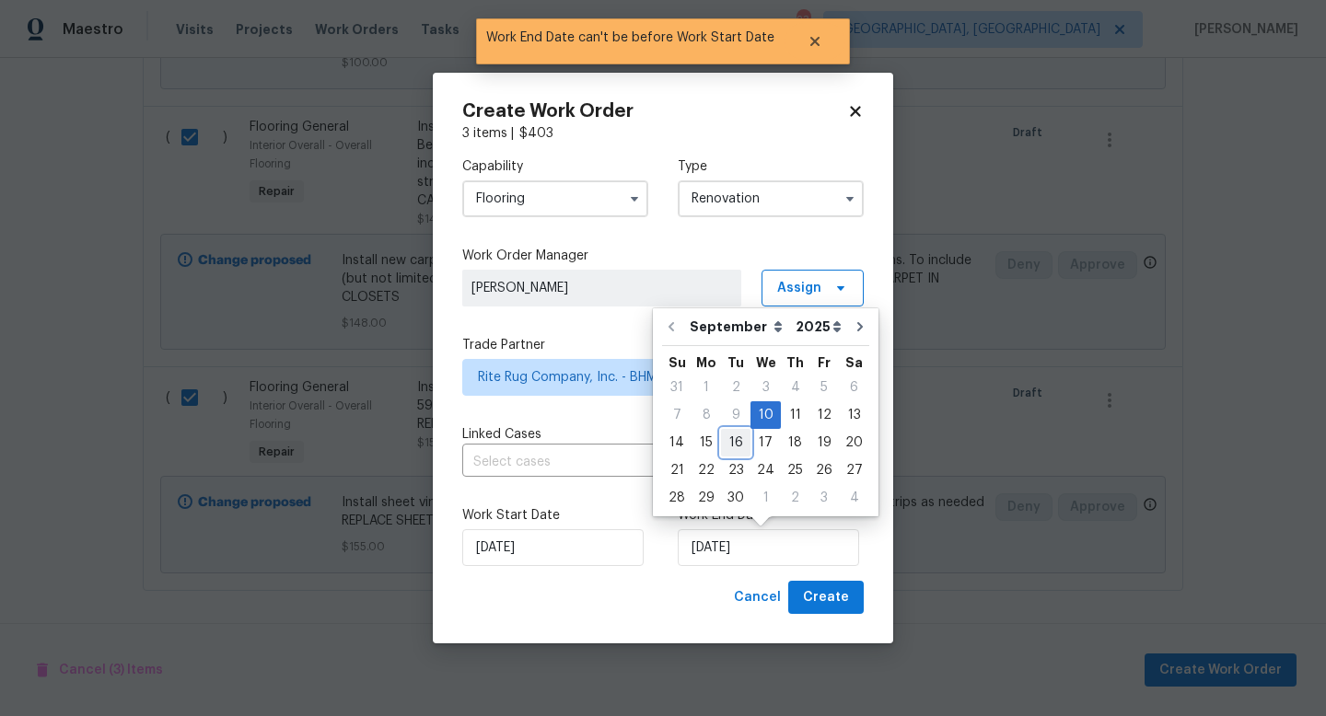
click at [726, 453] on div "16" at bounding box center [735, 443] width 29 height 26
type input "[DATE]"
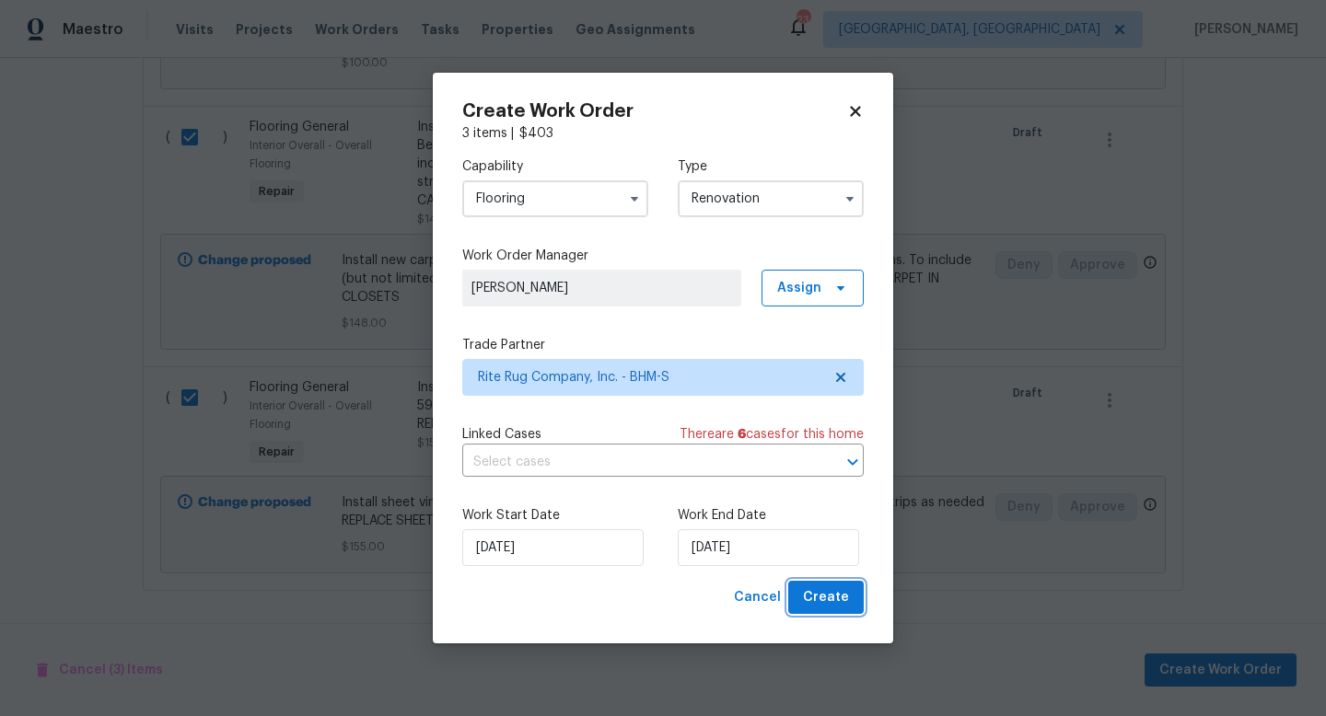
click at [833, 604] on span "Create" at bounding box center [826, 598] width 46 height 23
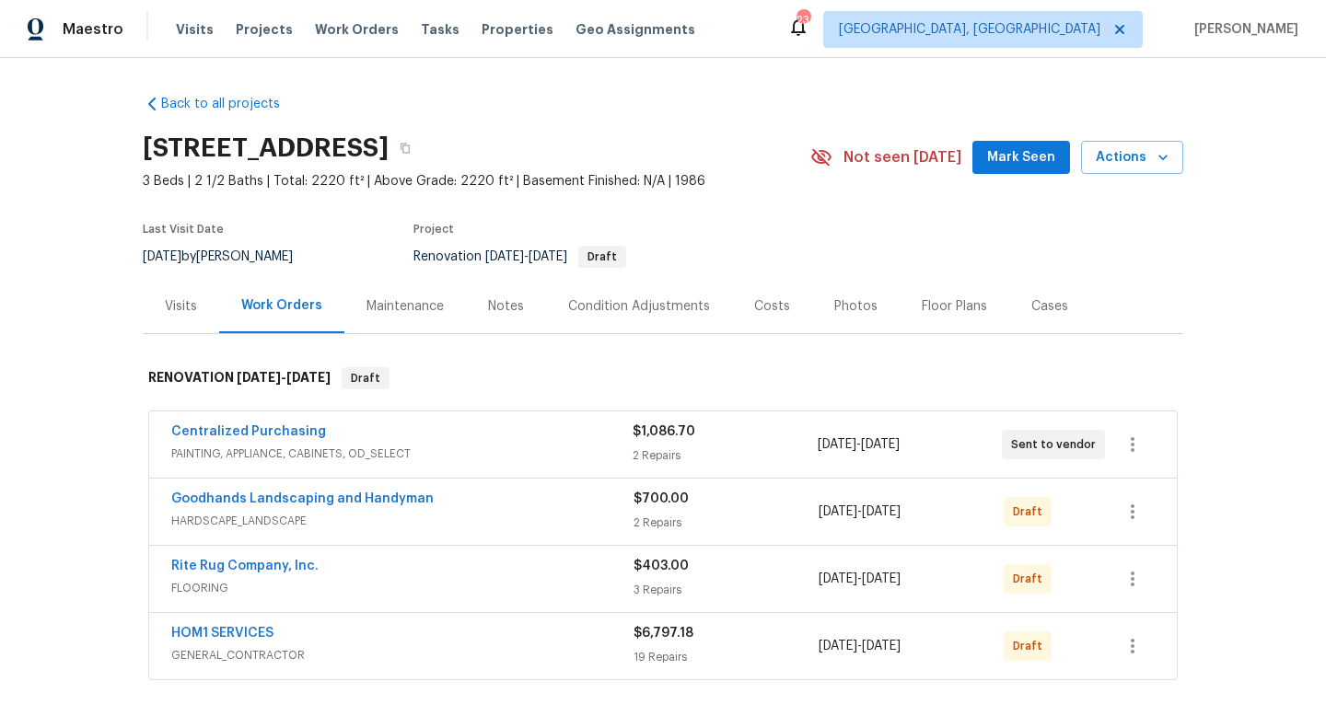
click at [499, 309] on div "Notes" at bounding box center [506, 306] width 36 height 18
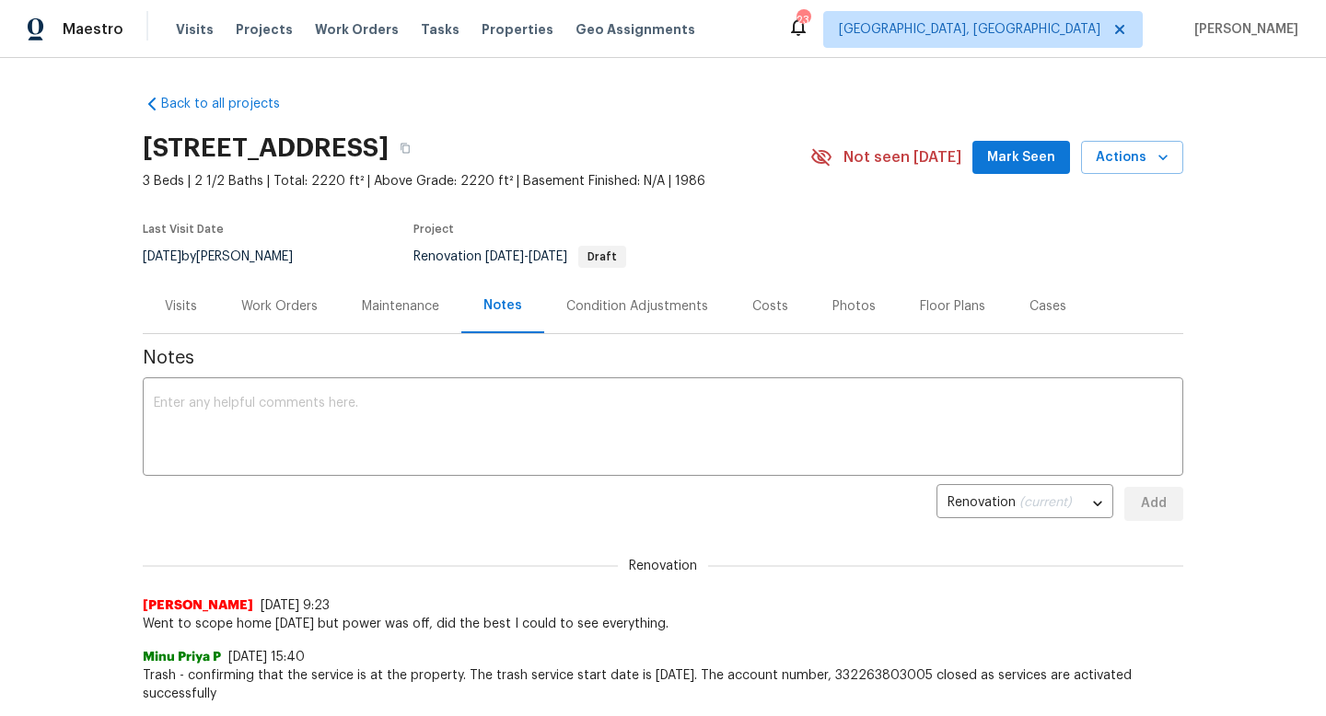
click at [296, 307] on div "Work Orders" at bounding box center [279, 306] width 76 height 18
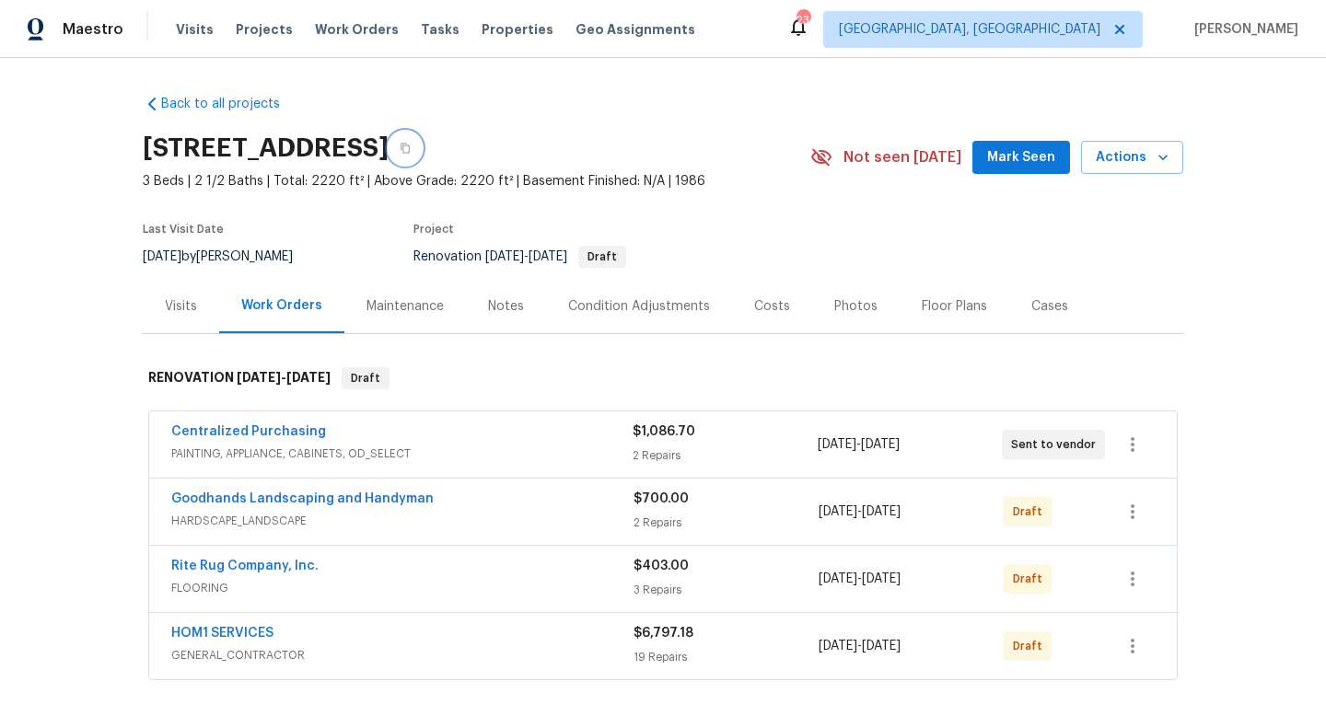
click at [410, 147] on icon "button" at bounding box center [405, 149] width 9 height 10
